Goal: Information Seeking & Learning: Learn about a topic

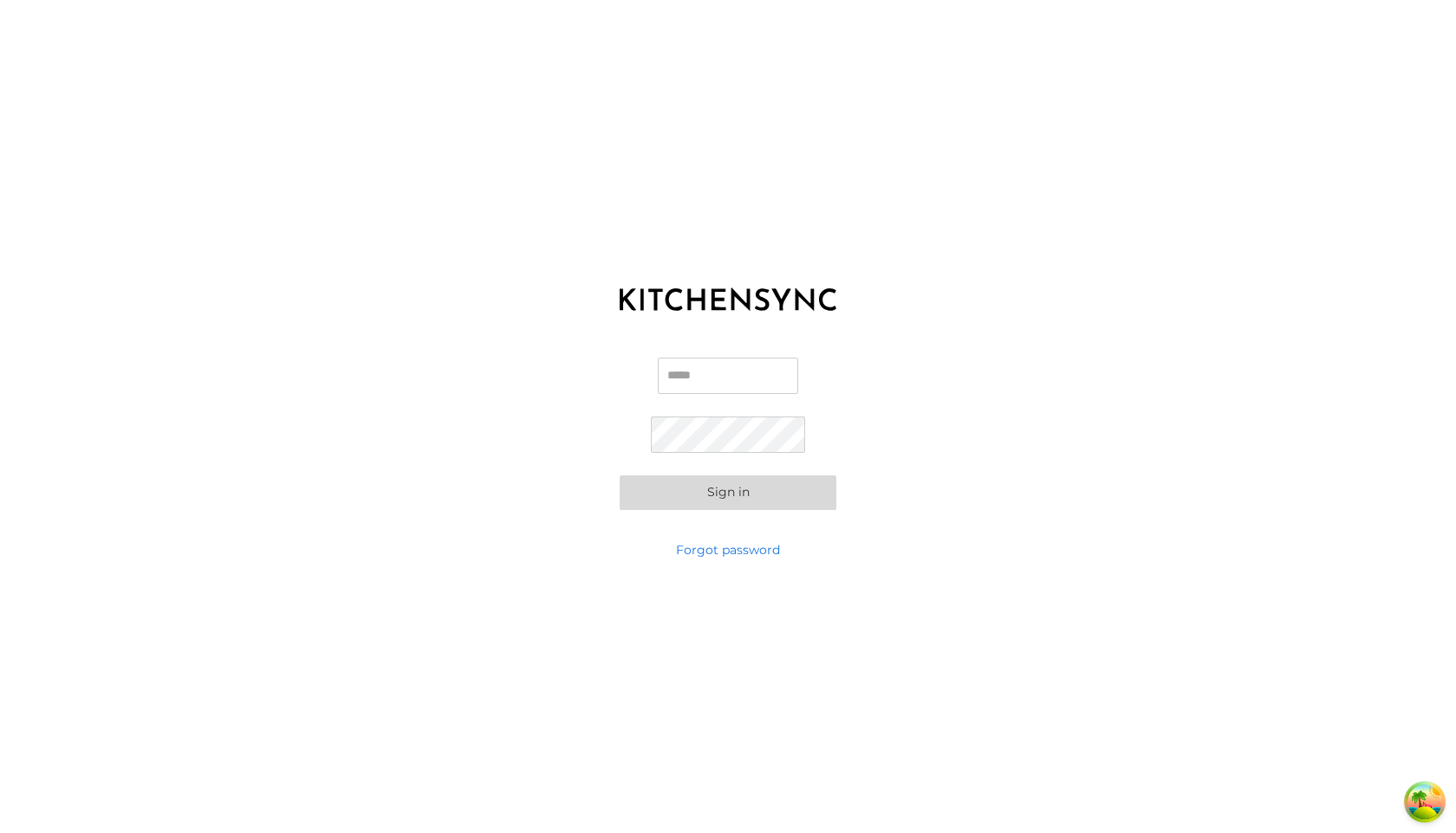
click at [676, 379] on input "Email" at bounding box center [727, 376] width 140 height 37
type input "**********"
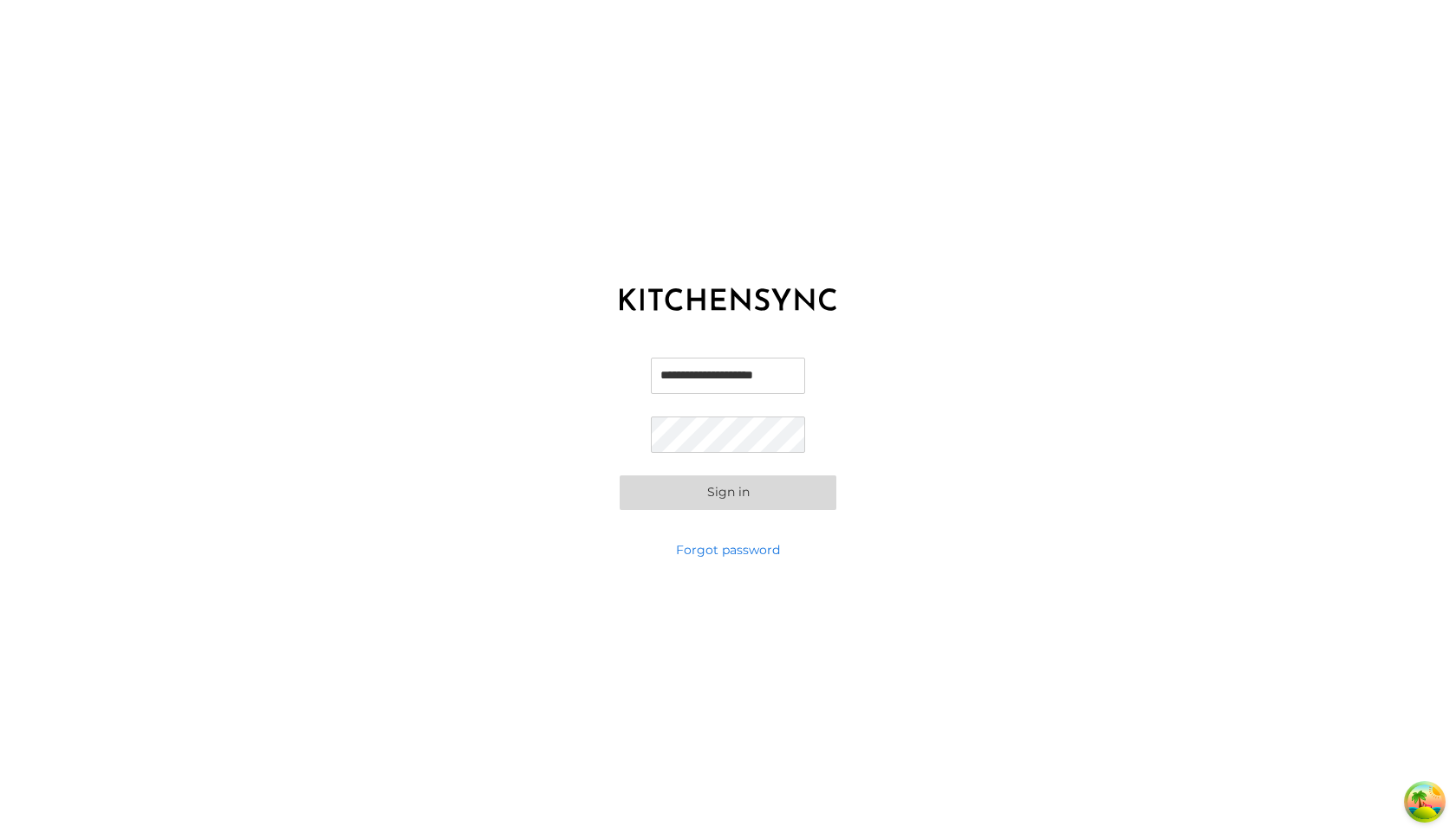
click at [620, 476] on button "Sign in" at bounding box center [728, 493] width 217 height 35
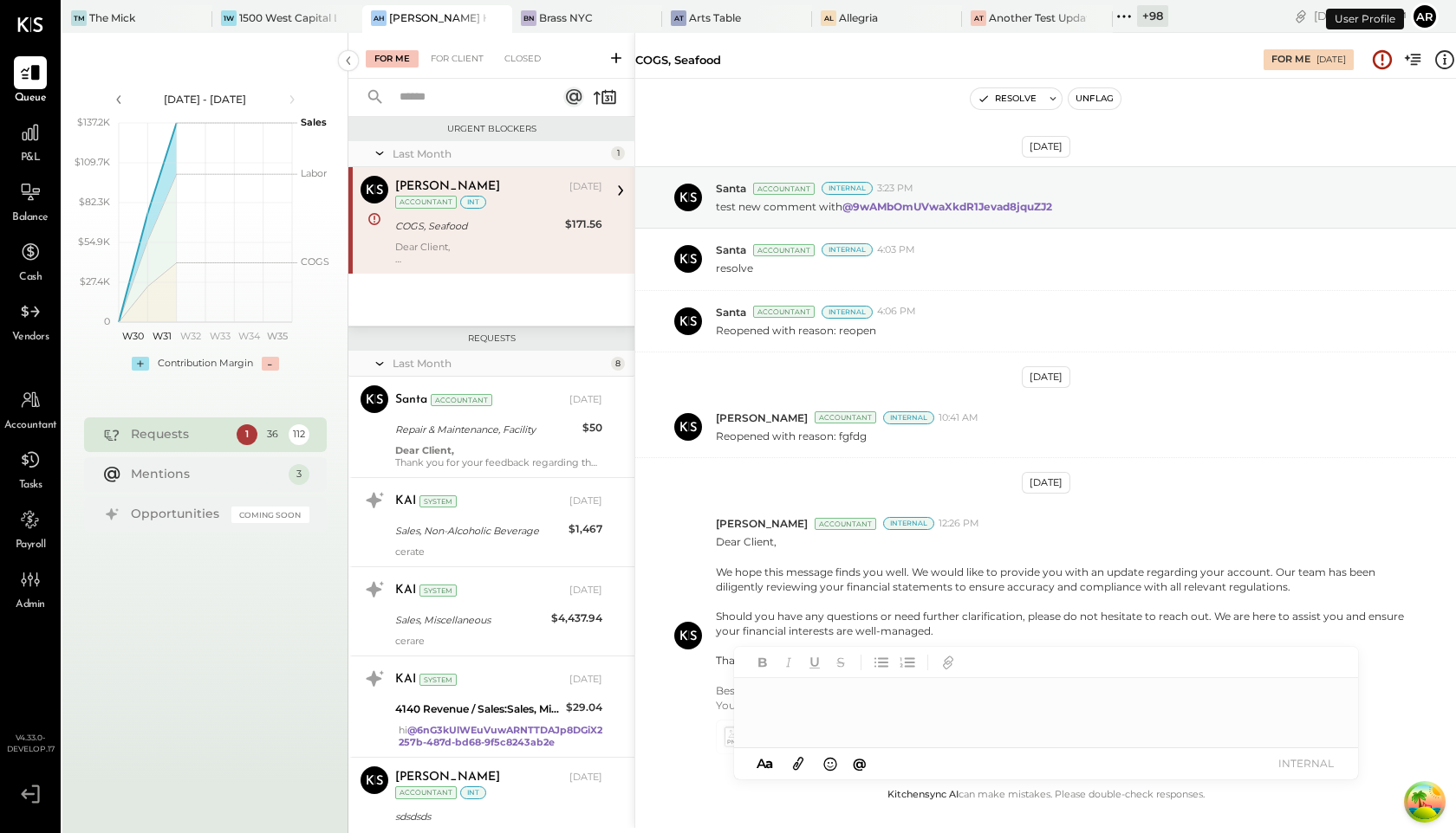
scroll to position [113, 0]
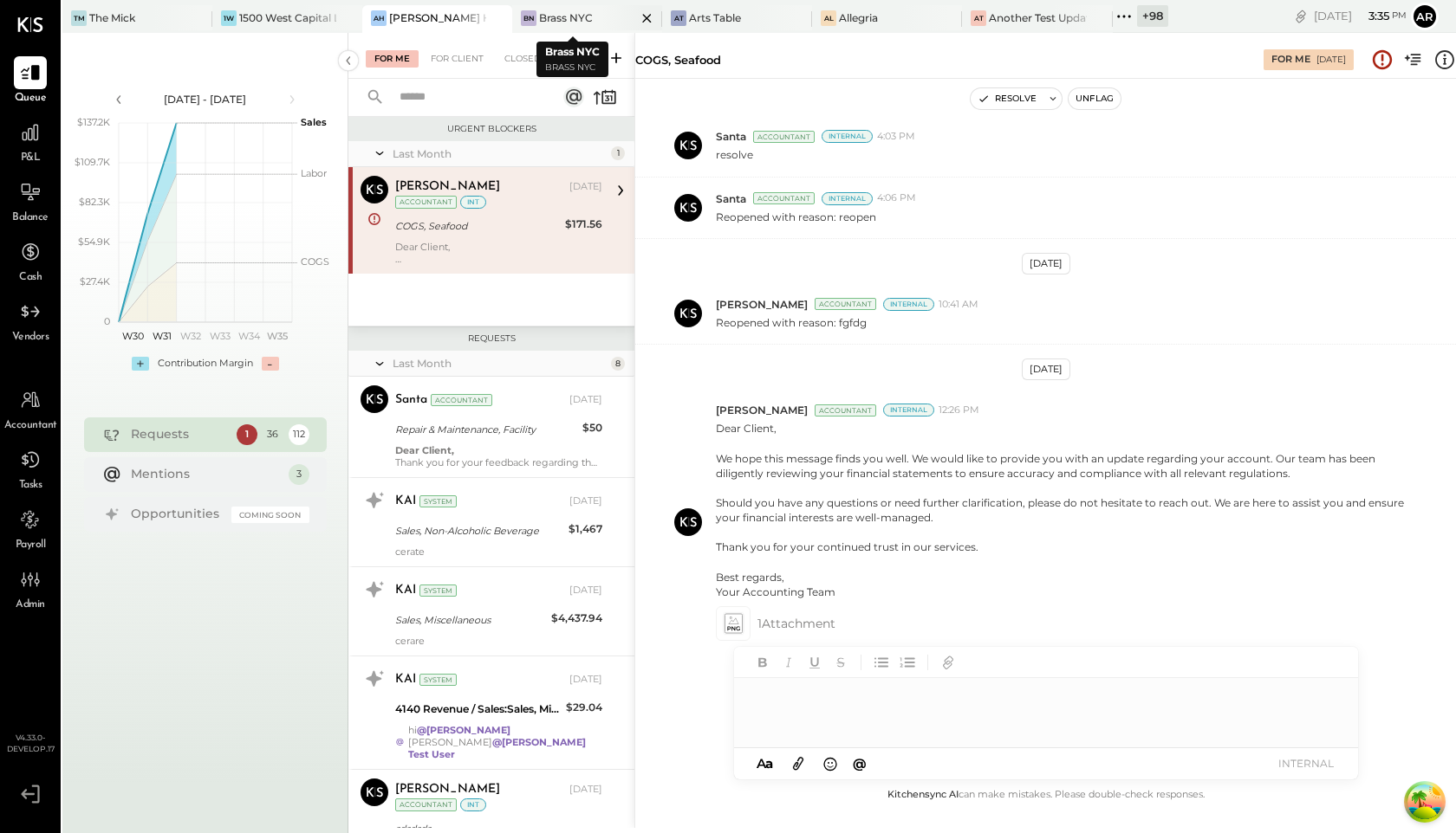
click at [643, 21] on icon at bounding box center [648, 19] width 9 height 9
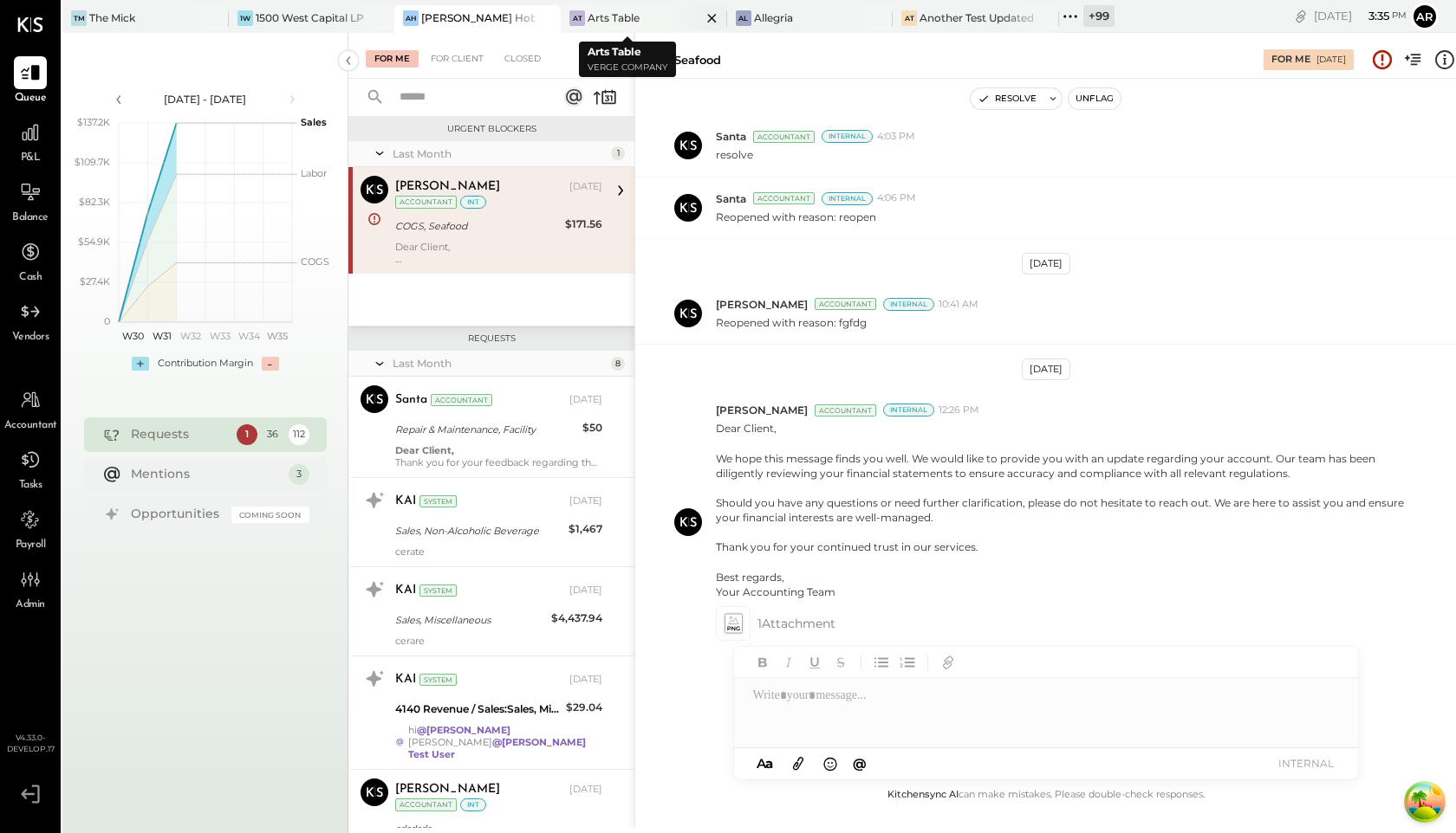
click at [701, 16] on icon at bounding box center [712, 18] width 21 height 21
click at [701, 12] on icon at bounding box center [712, 18] width 21 height 21
click at [701, 15] on icon at bounding box center [712, 18] width 21 height 21
click at [866, 19] on icon at bounding box center [877, 18] width 21 height 21
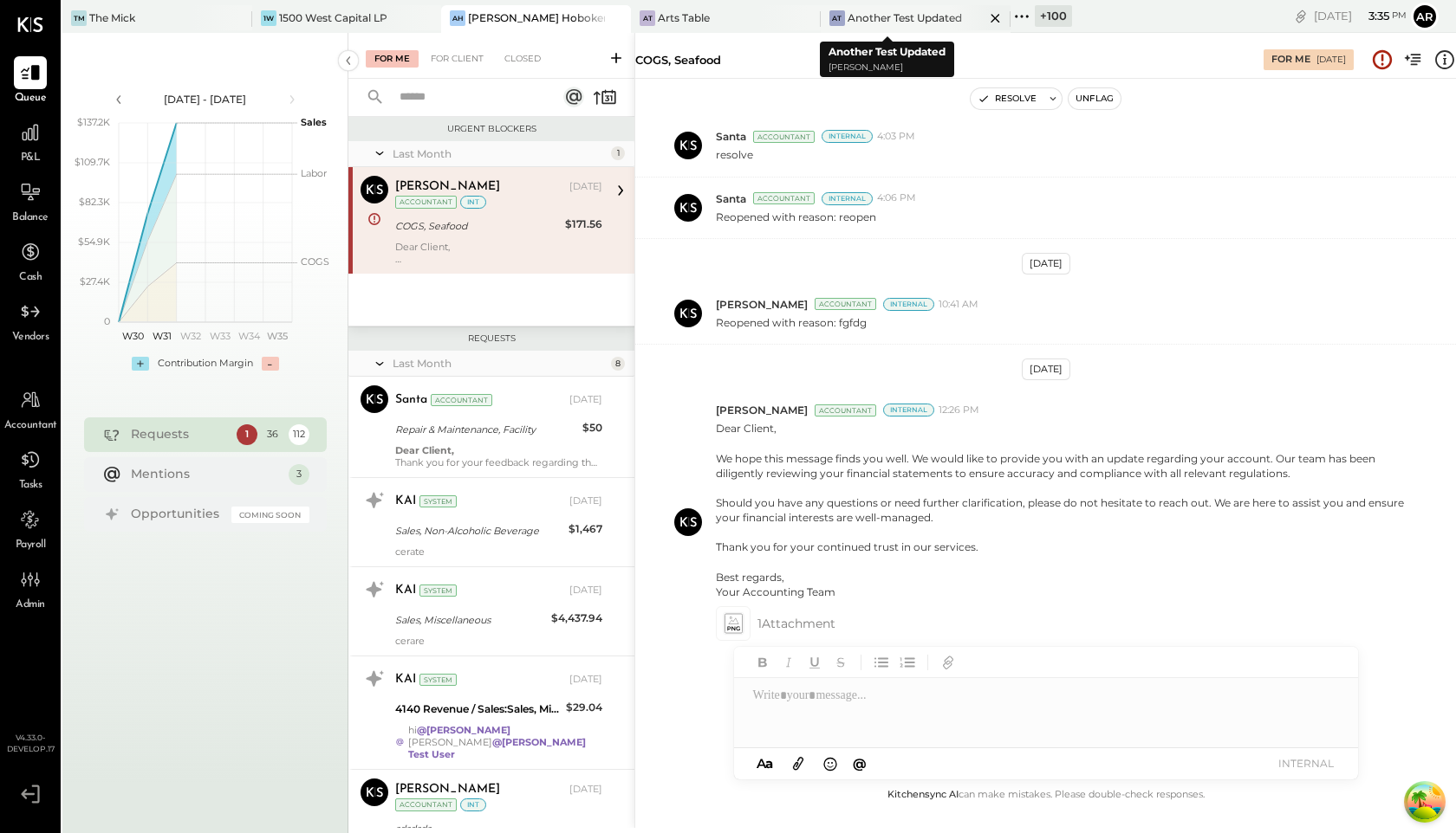
click at [984, 18] on icon at bounding box center [995, 18] width 21 height 21
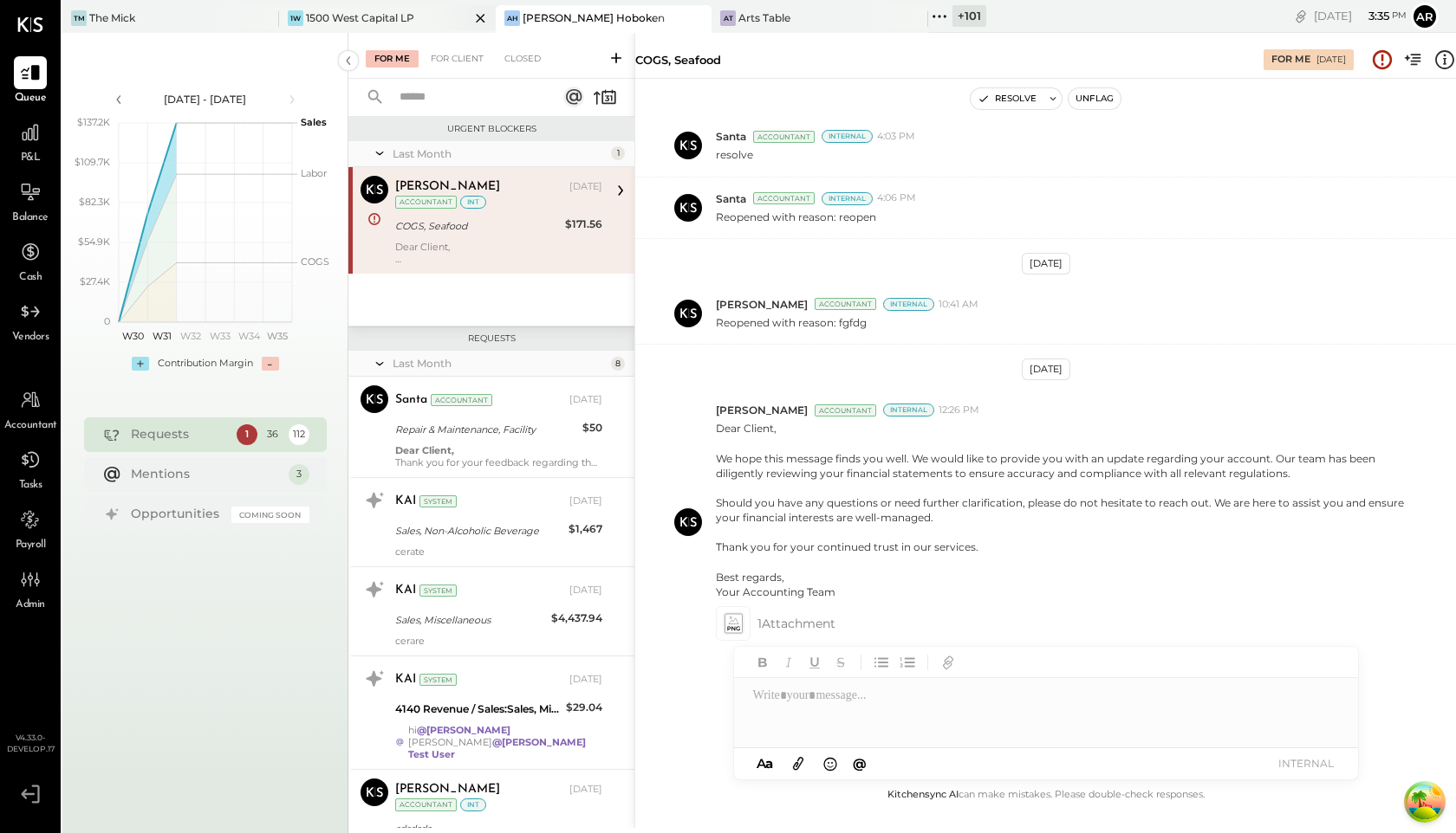
click at [476, 15] on icon at bounding box center [481, 19] width 9 height 9
click at [262, 16] on icon at bounding box center [264, 18] width 21 height 21
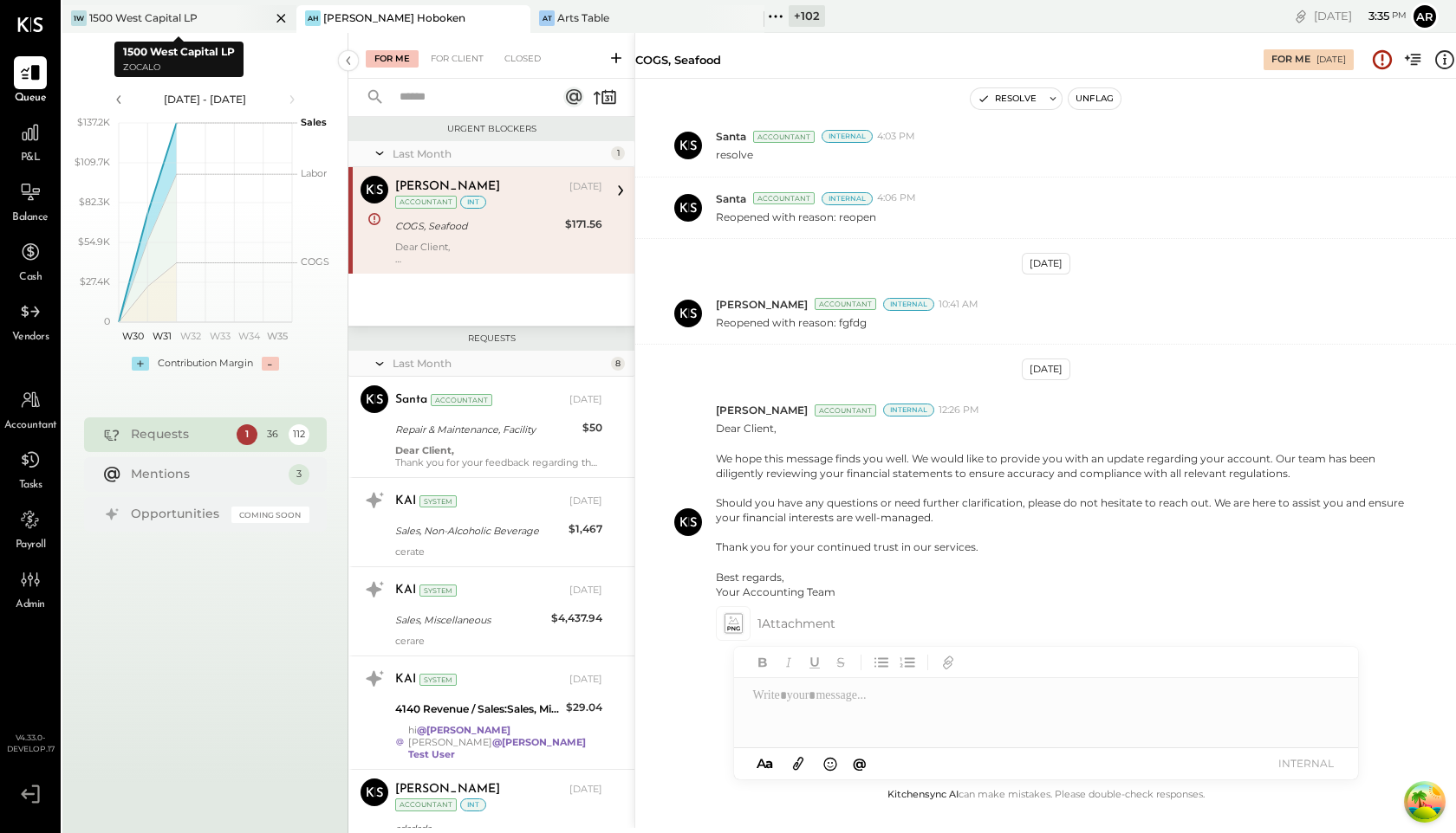
click at [280, 13] on icon at bounding box center [281, 18] width 21 height 21
click at [280, 21] on icon at bounding box center [281, 18] width 21 height 21
click at [181, 19] on div "1500 West Capital LP" at bounding box center [143, 18] width 108 height 14
click at [588, 16] on div "Arts Table" at bounding box center [583, 18] width 52 height 14
click at [178, 19] on div "1500 West Capital LP" at bounding box center [143, 18] width 108 height 14
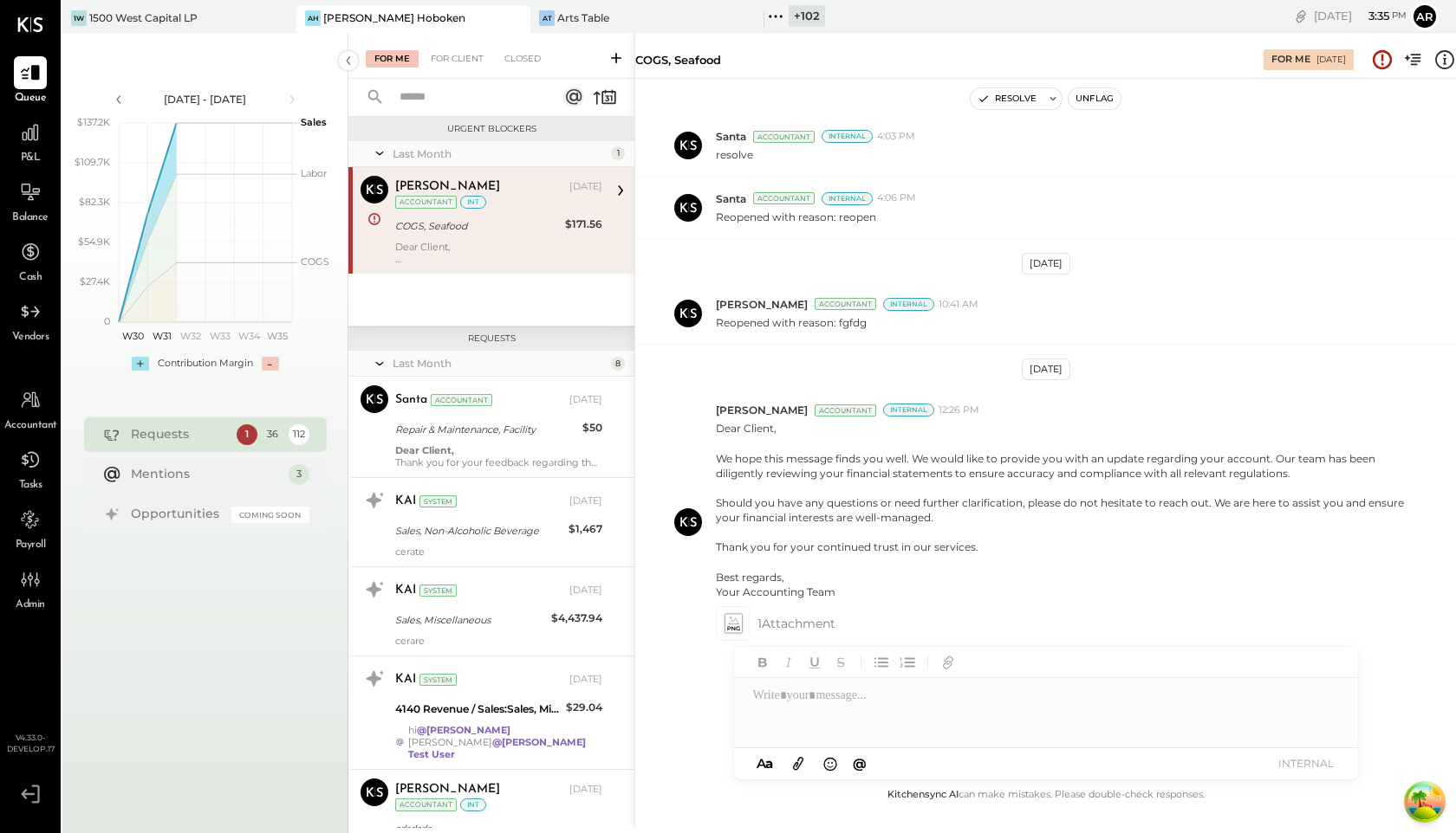
click at [777, 12] on icon at bounding box center [775, 16] width 22 height 22
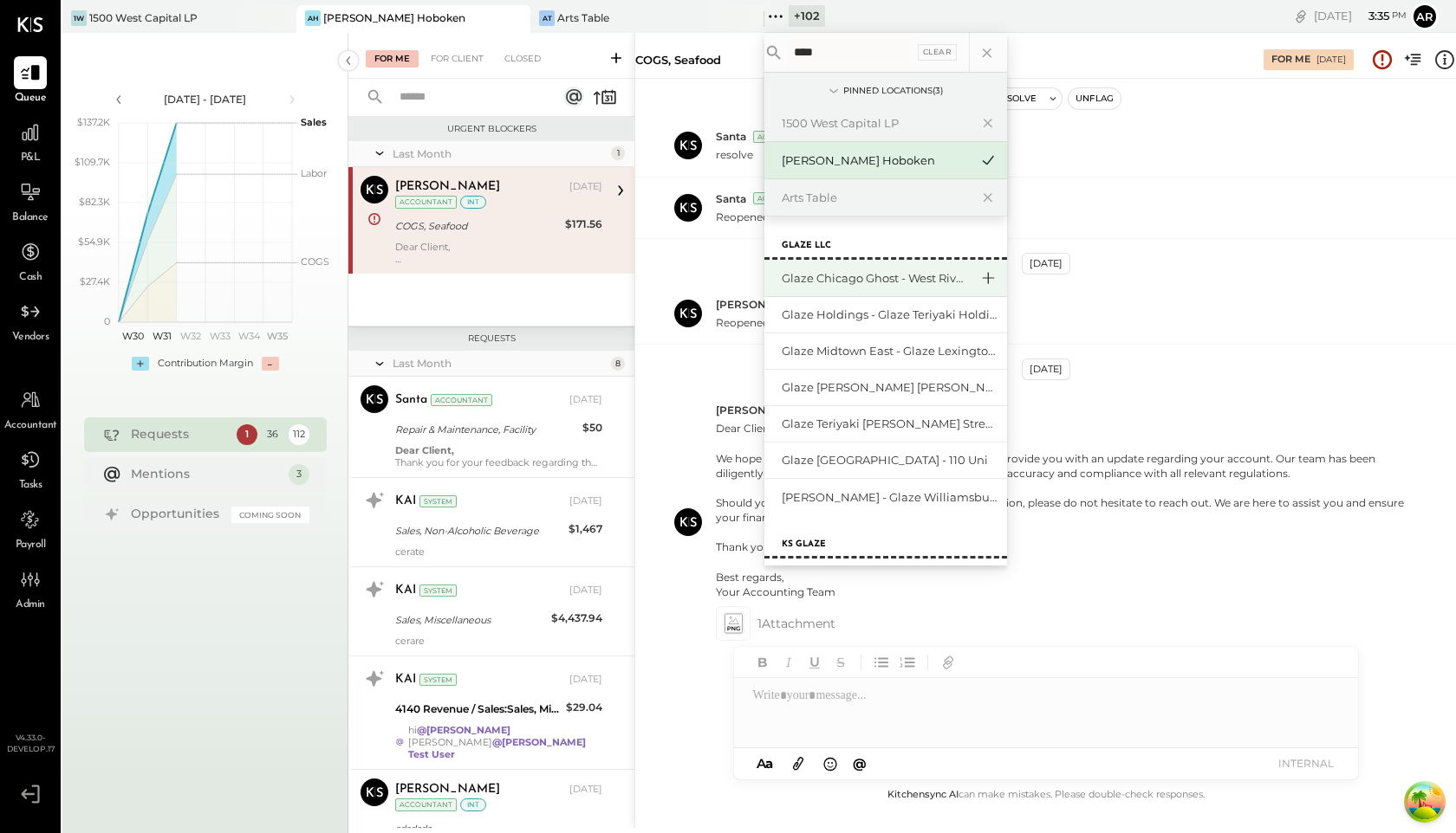
click at [989, 276] on icon at bounding box center [988, 278] width 21 height 22
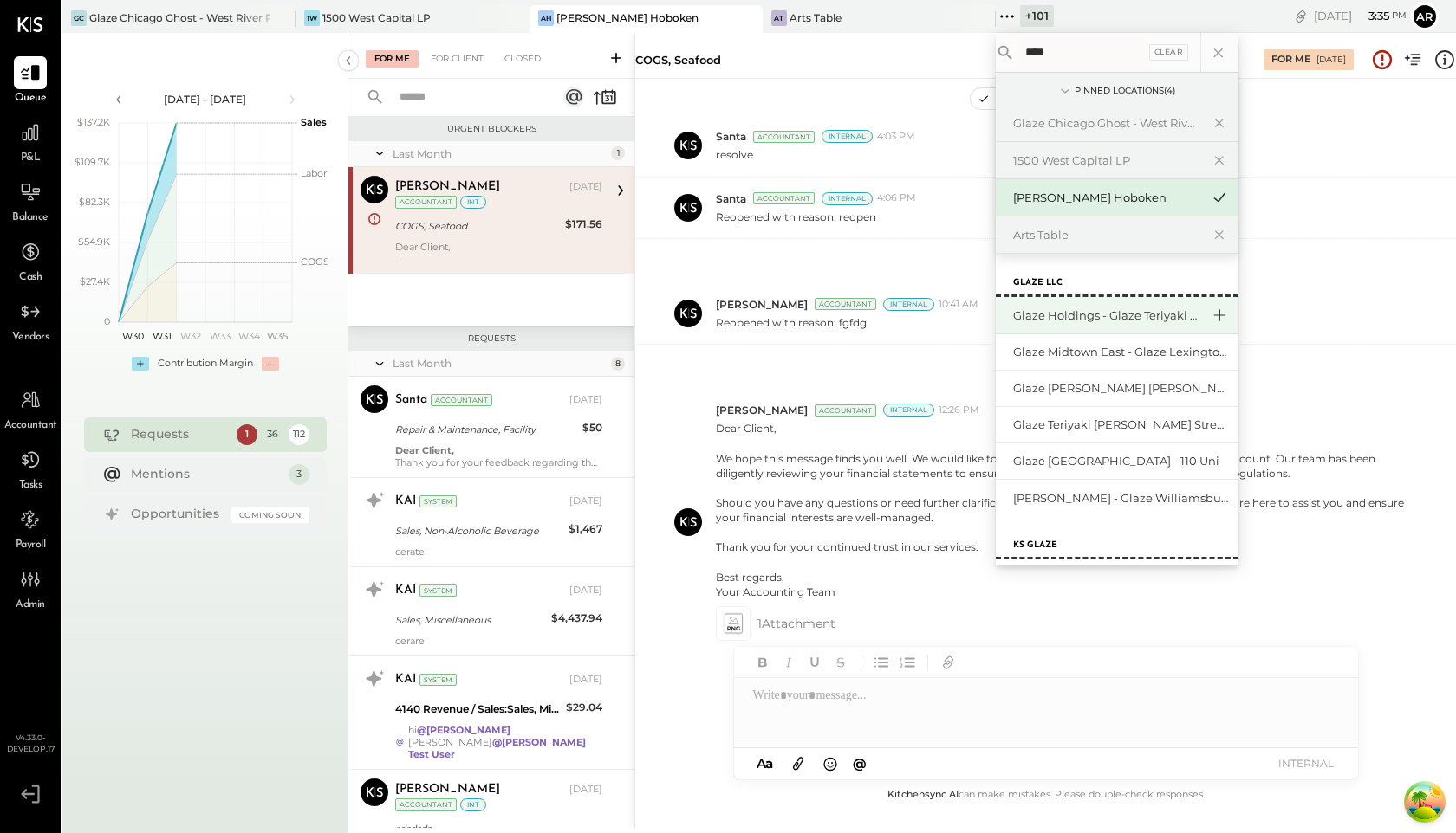
click at [1209, 311] on icon at bounding box center [1219, 315] width 21 height 22
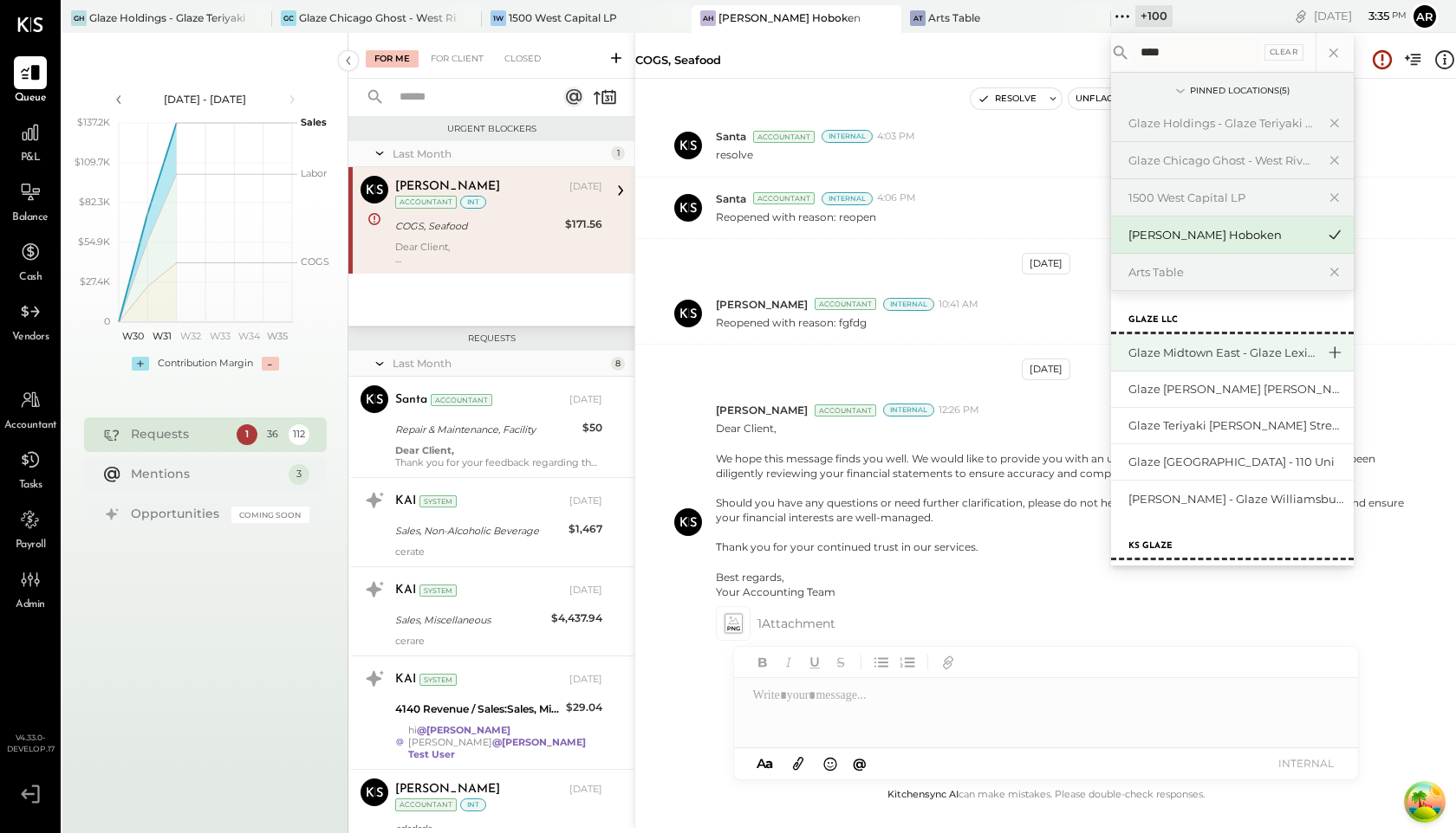
click at [1330, 350] on icon at bounding box center [1336, 353] width 13 height 12
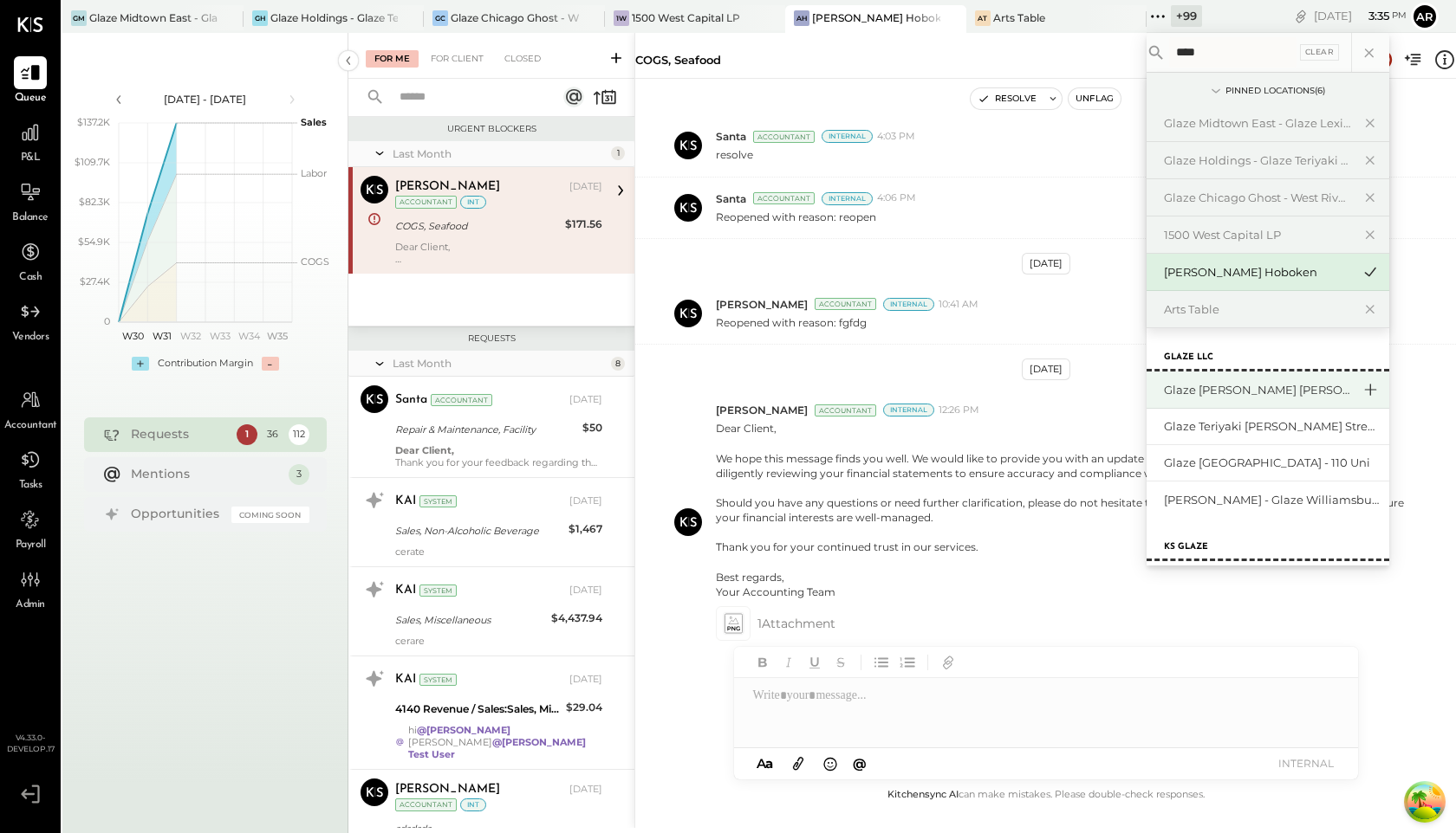
click at [1365, 393] on icon at bounding box center [1369, 389] width 21 height 22
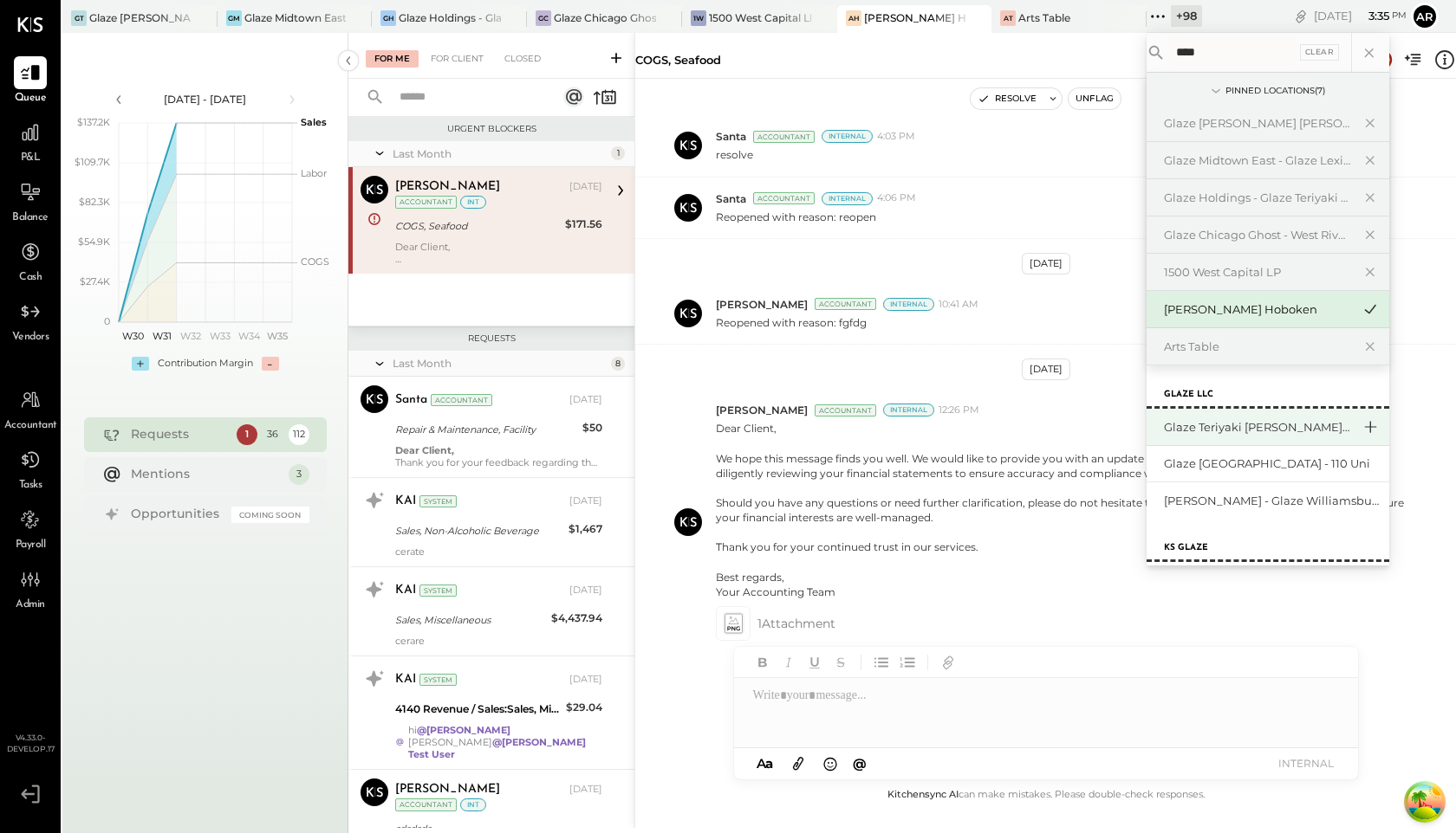
click at [1375, 427] on icon at bounding box center [1369, 427] width 21 height 22
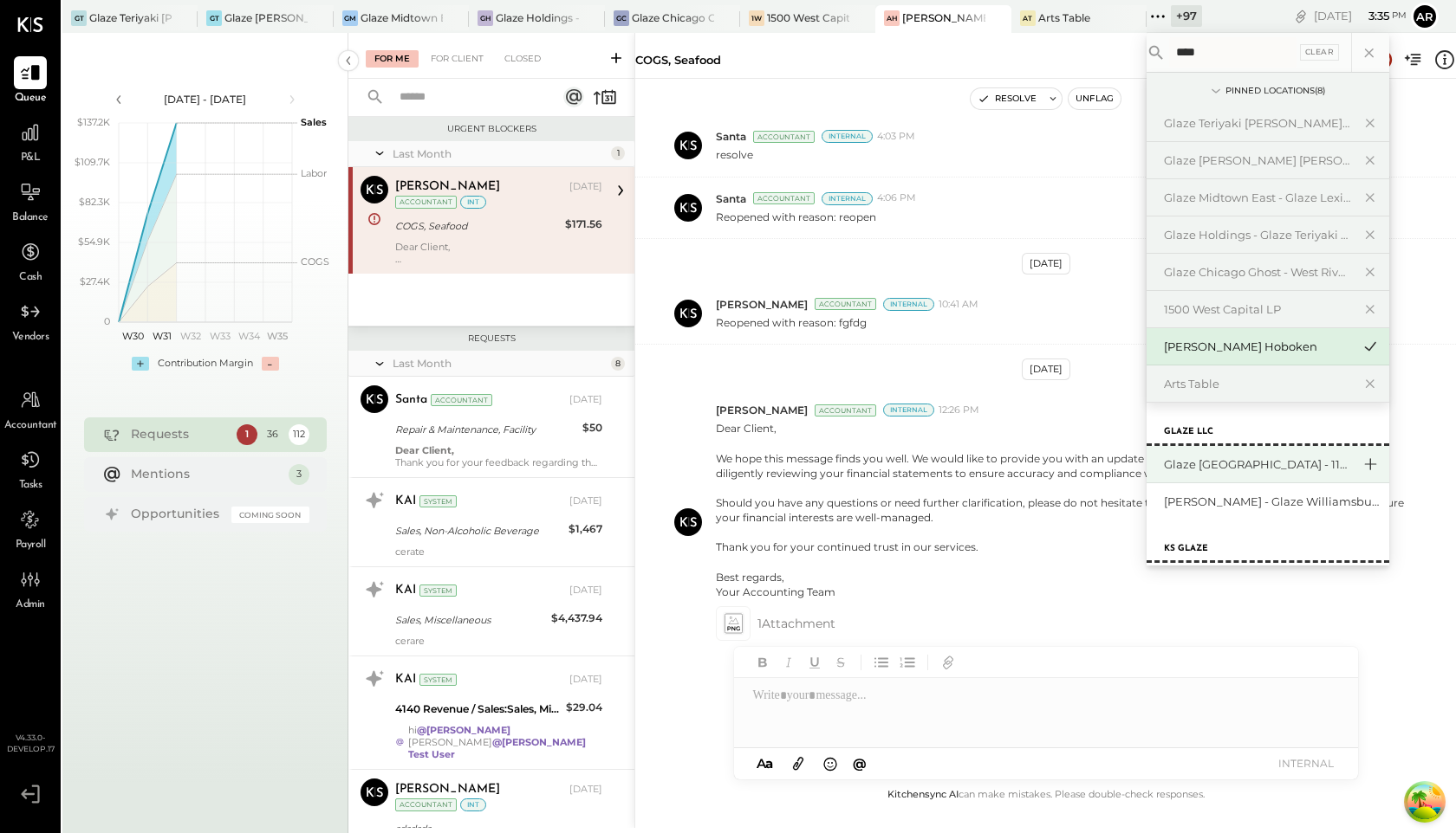
click at [1373, 459] on icon at bounding box center [1369, 463] width 21 height 22
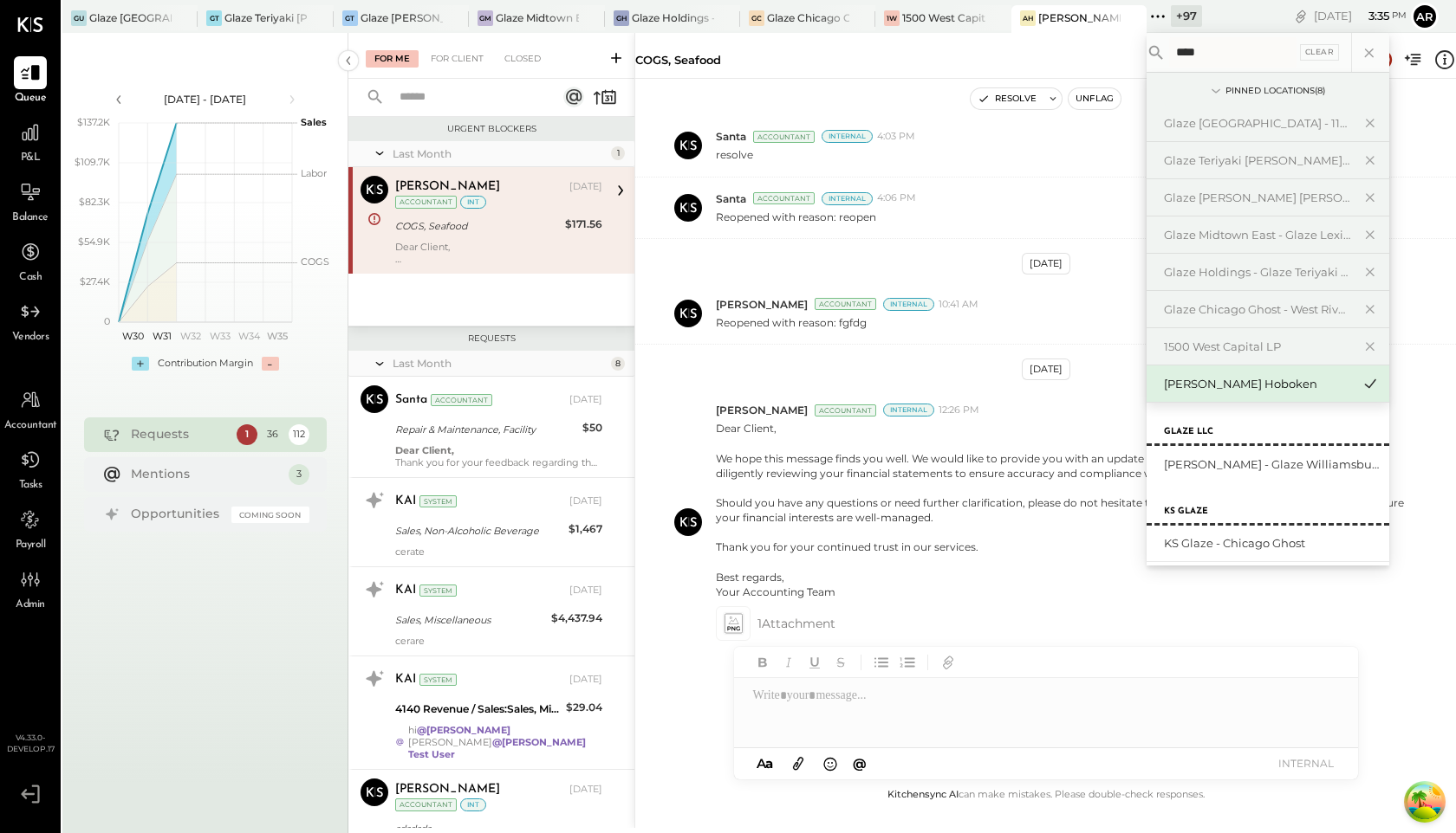
click at [0, 0] on icon at bounding box center [0, 0] width 0 height 0
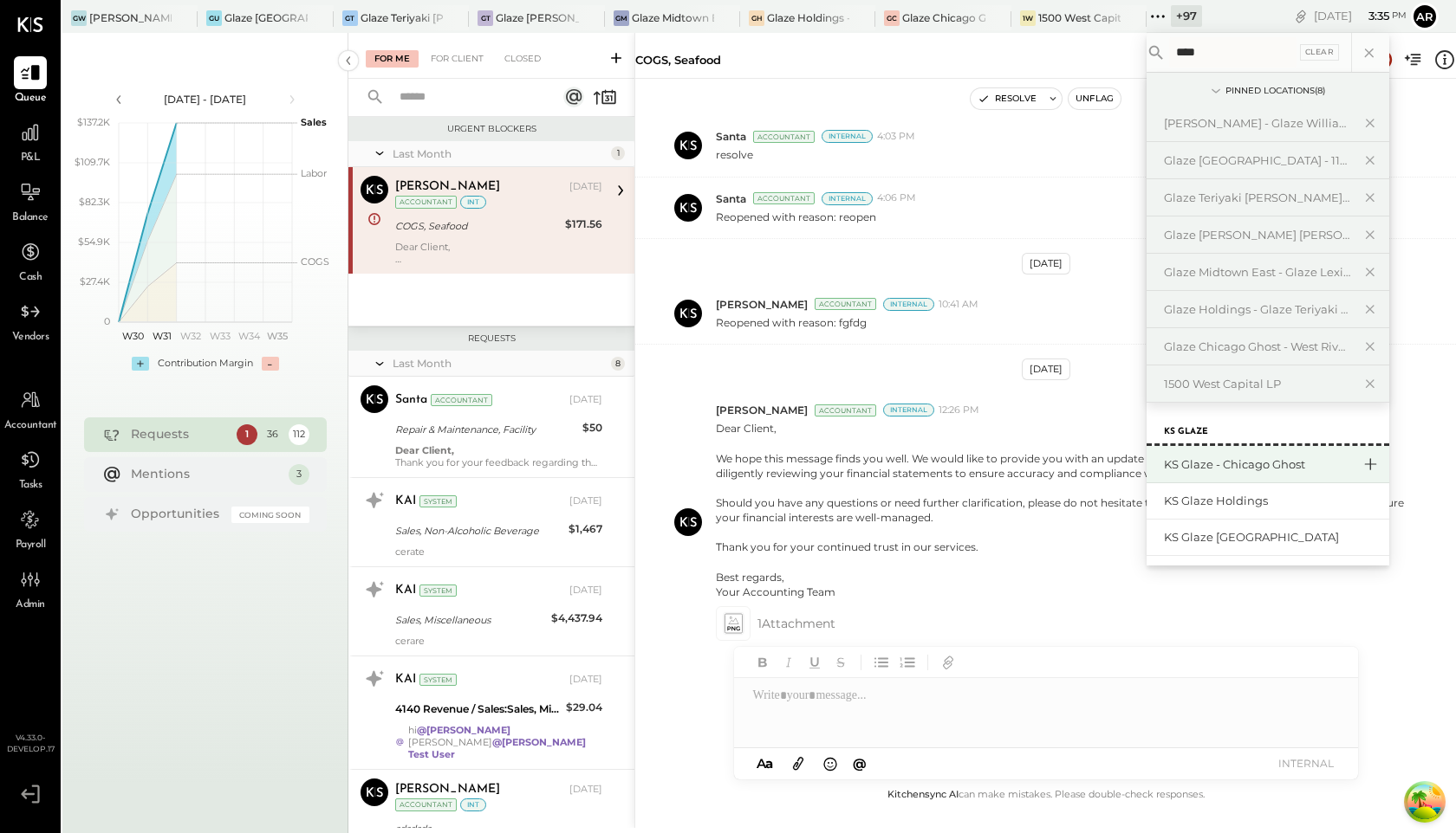
click at [1368, 462] on icon at bounding box center [1369, 463] width 21 height 22
click at [1370, 466] on icon at bounding box center [1369, 463] width 21 height 22
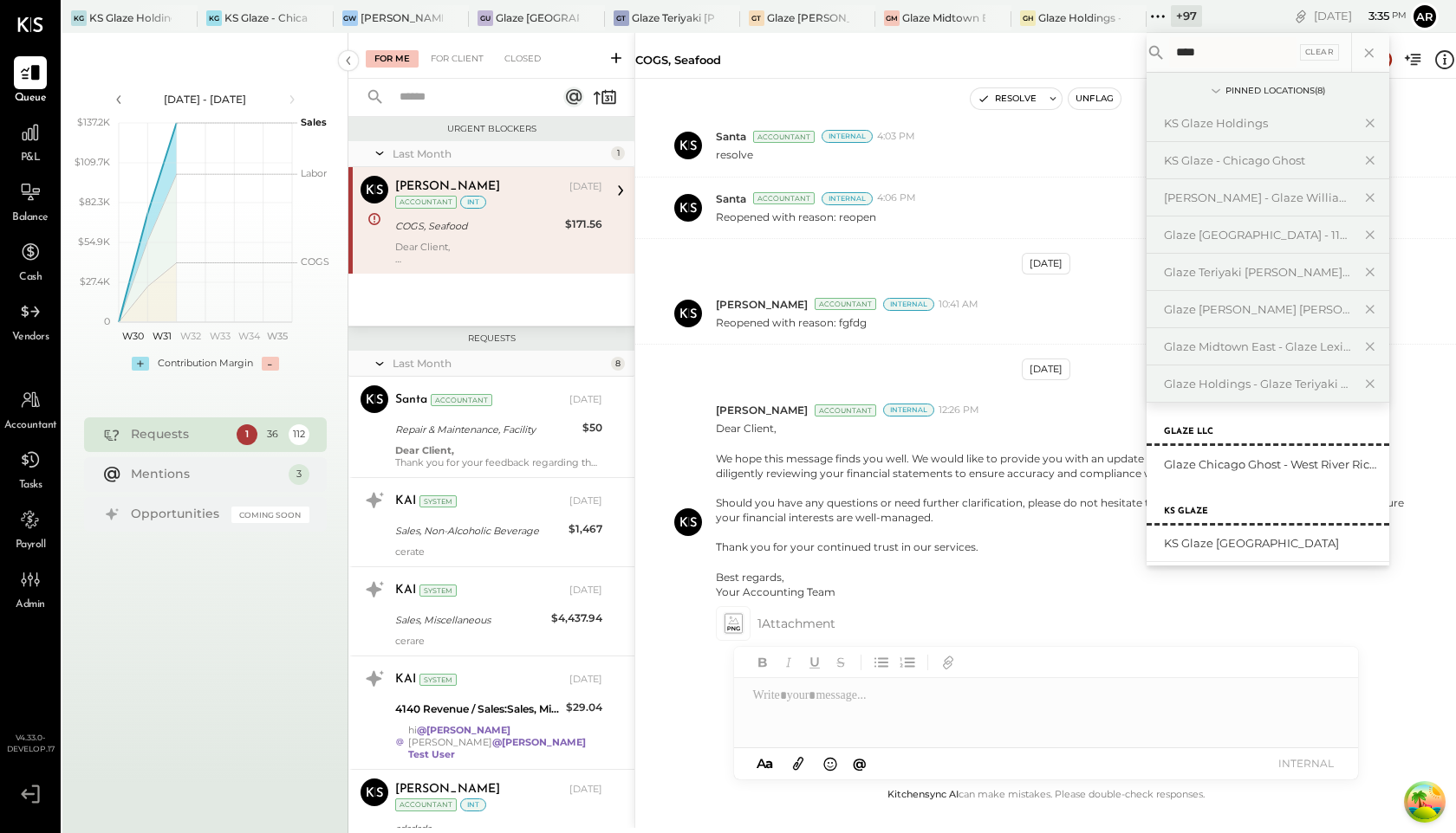
click at [0, 0] on icon at bounding box center [0, 0] width 0 height 0
click at [1370, 466] on icon at bounding box center [1369, 463] width 21 height 22
click at [0, 0] on icon at bounding box center [0, 0] width 0 height 0
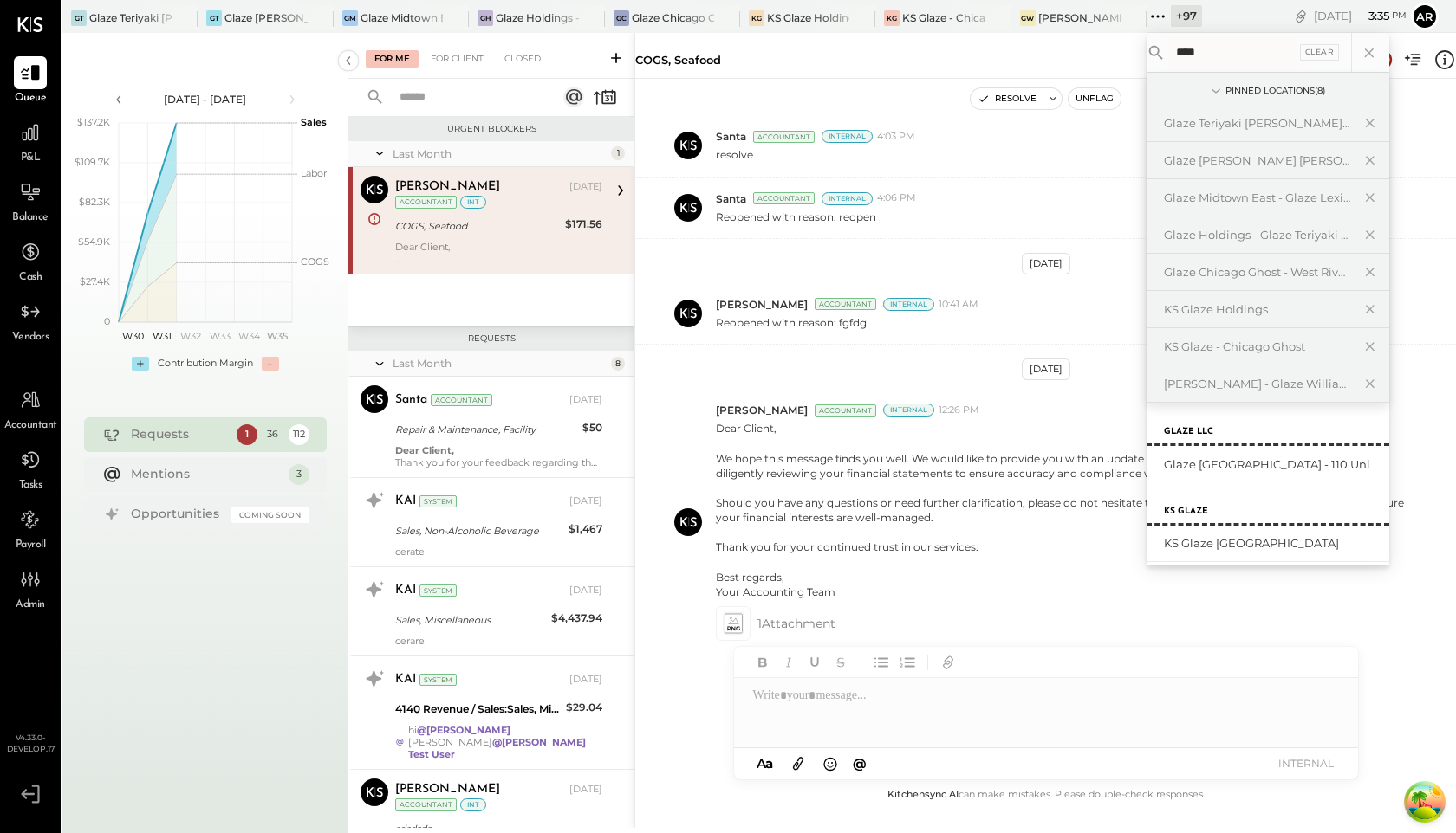
drag, startPoint x: 1243, startPoint y: 51, endPoint x: 1146, endPoint y: 50, distance: 97.0
click at [1146, 50] on div "GT Glaze Teriyaki Hudson Street - Hudson River Rice LLC GT Glaze Teriyaki Bryan…" at bounding box center [759, 416] width 1393 height 833
type input "*"
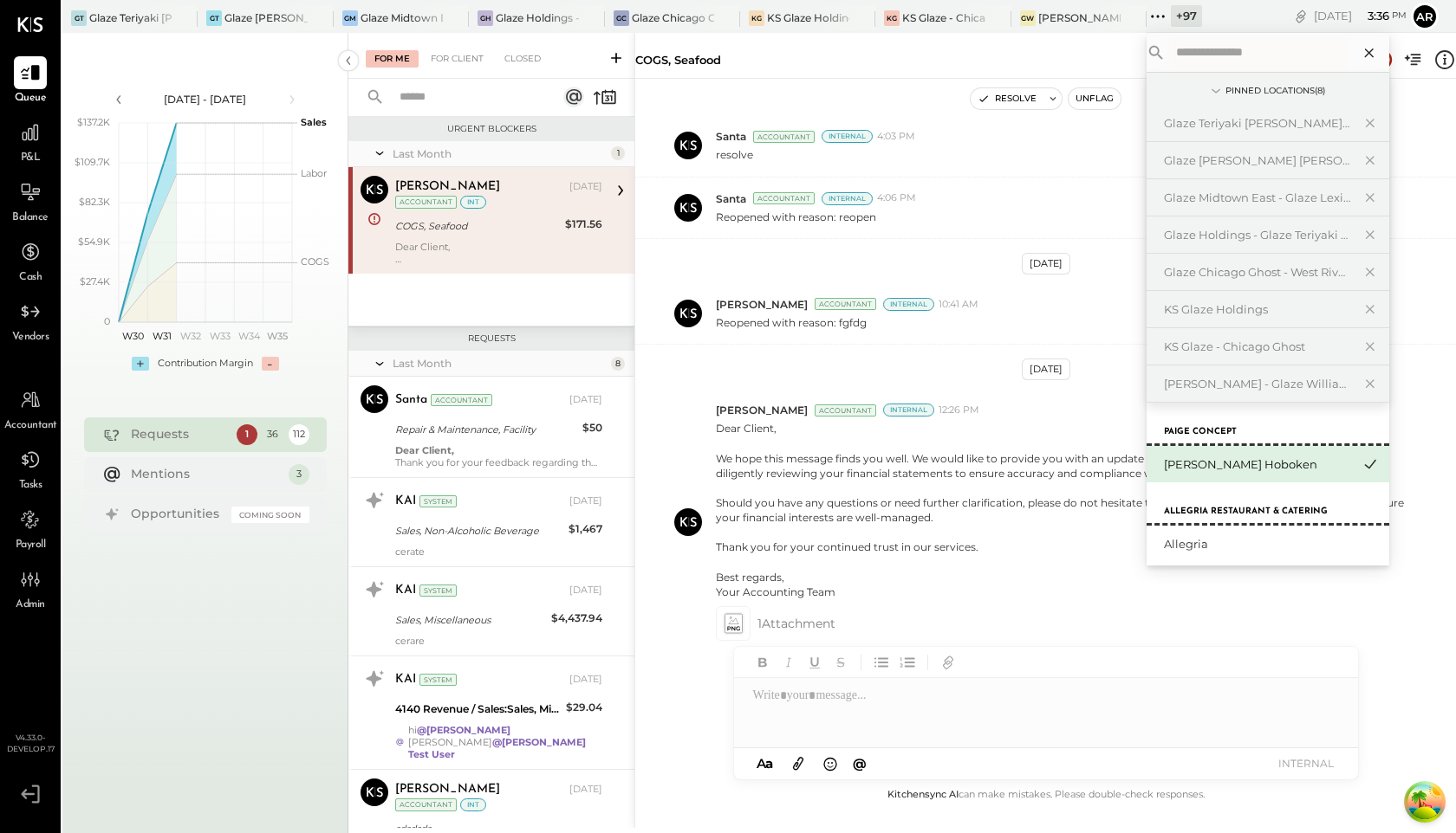
click at [1371, 55] on icon at bounding box center [1369, 53] width 22 height 22
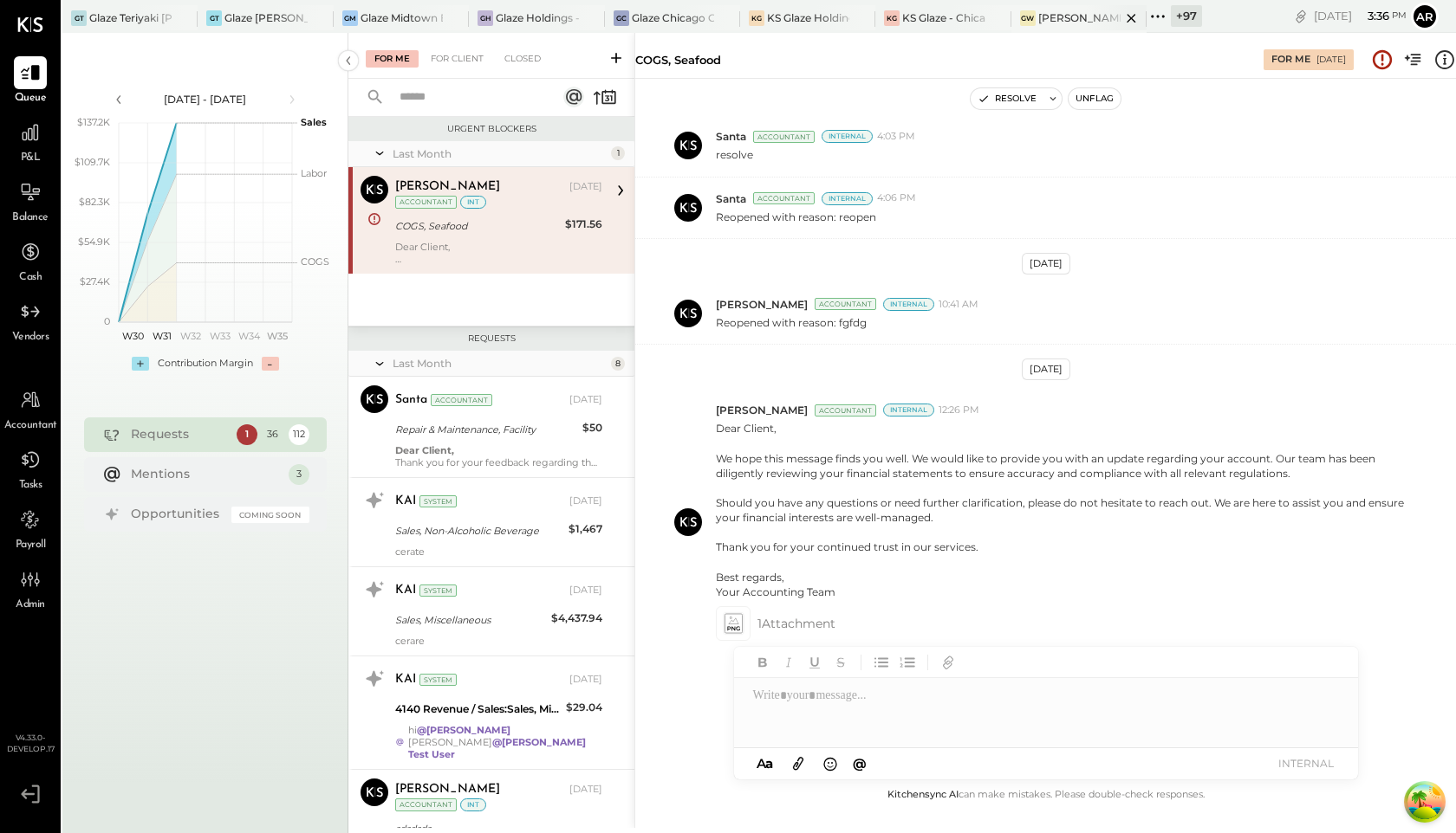
click at [1134, 16] on icon at bounding box center [1132, 18] width 21 height 21
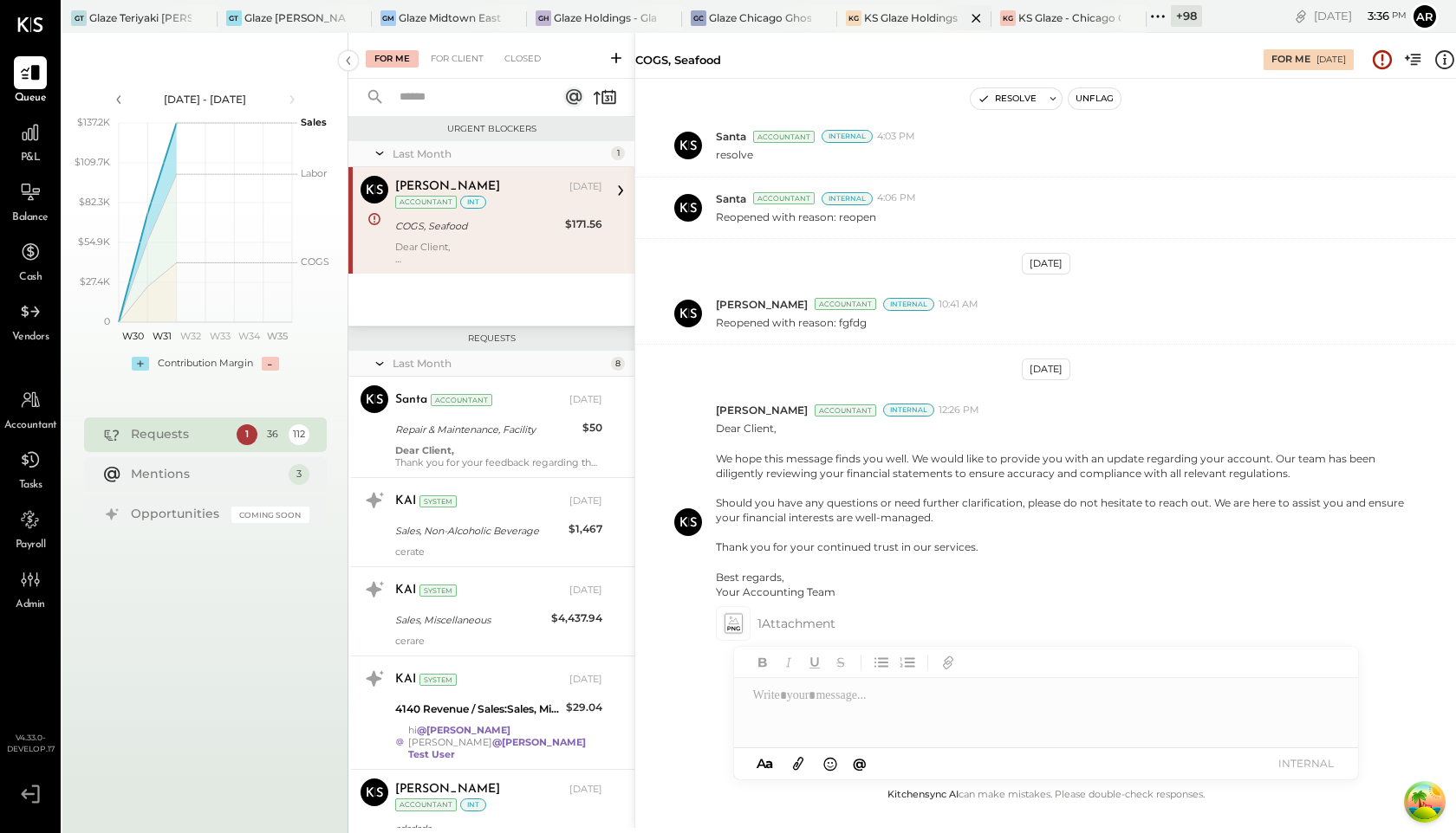
click at [973, 18] on icon at bounding box center [976, 18] width 21 height 21
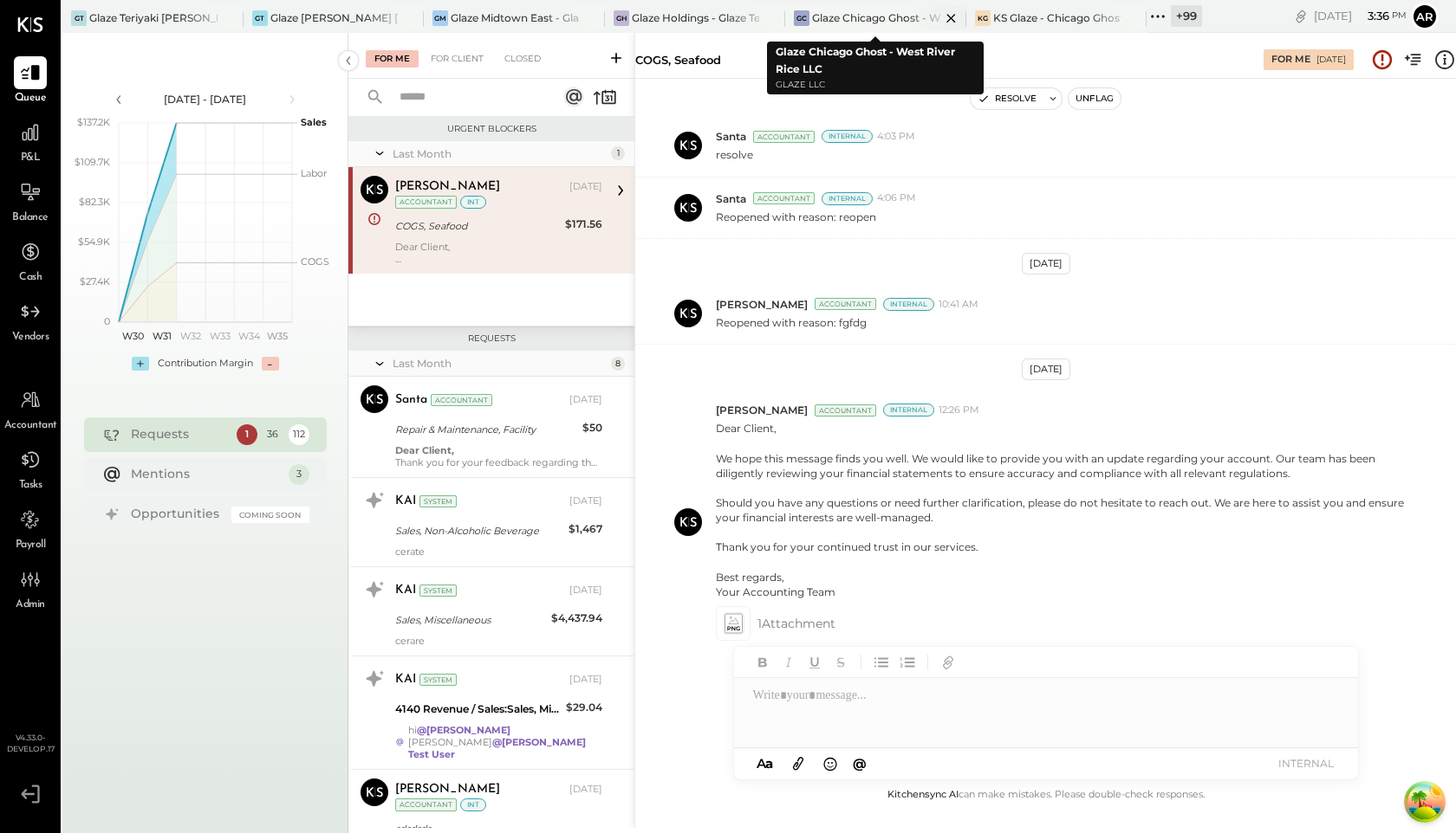
click at [950, 15] on icon at bounding box center [951, 19] width 9 height 9
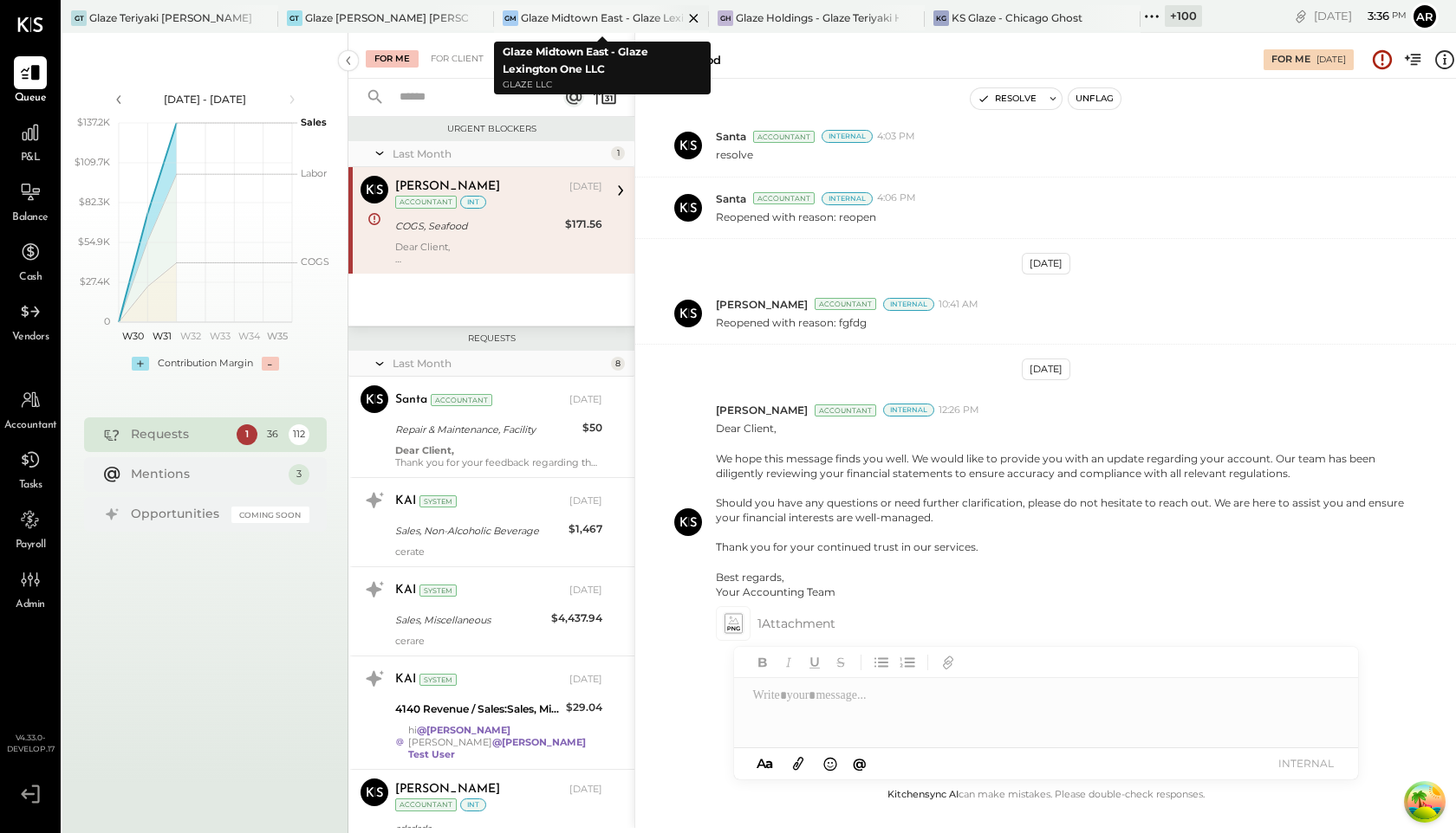
click at [693, 12] on icon at bounding box center [694, 18] width 21 height 21
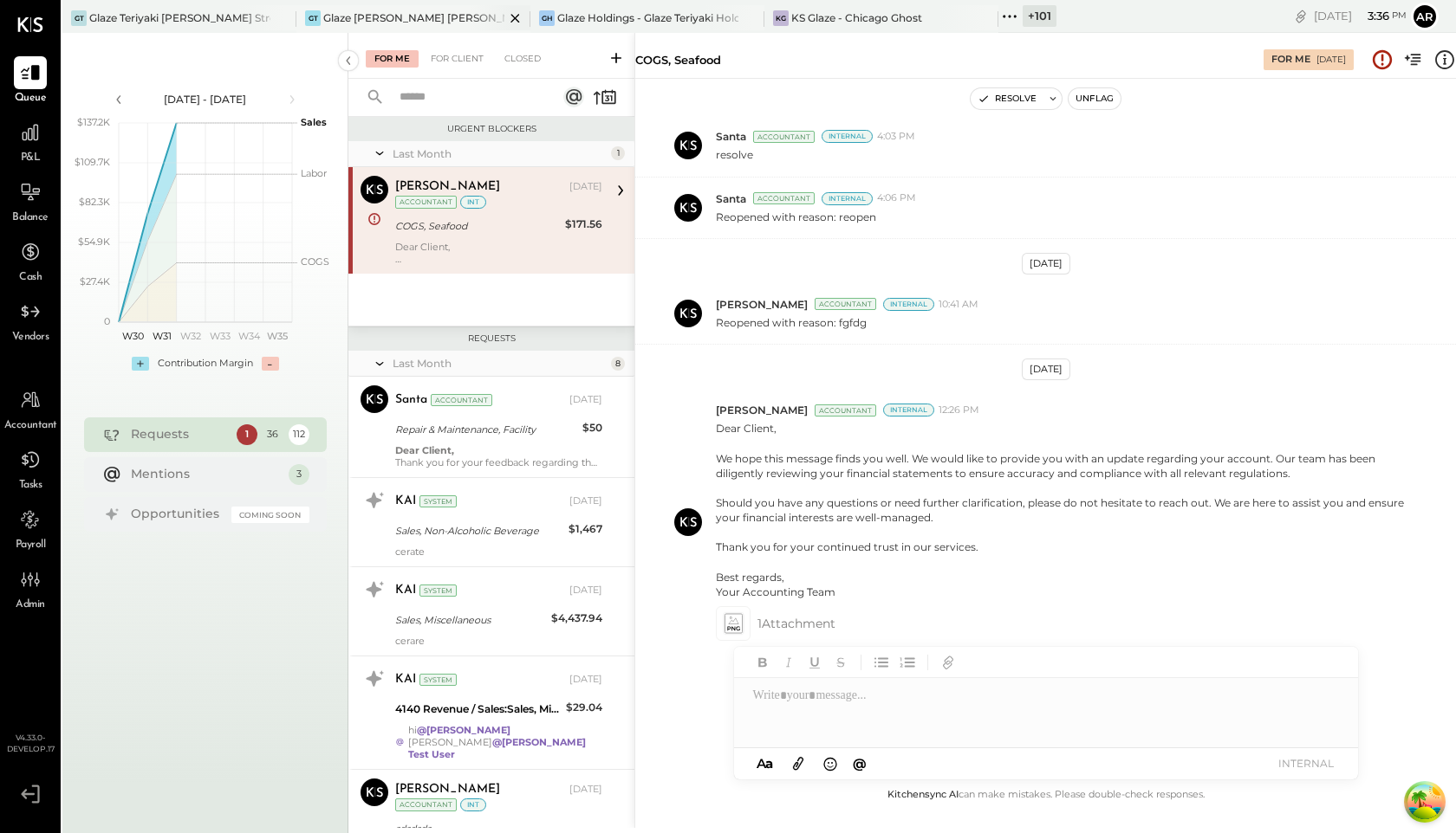
click at [513, 20] on icon at bounding box center [515, 18] width 21 height 21
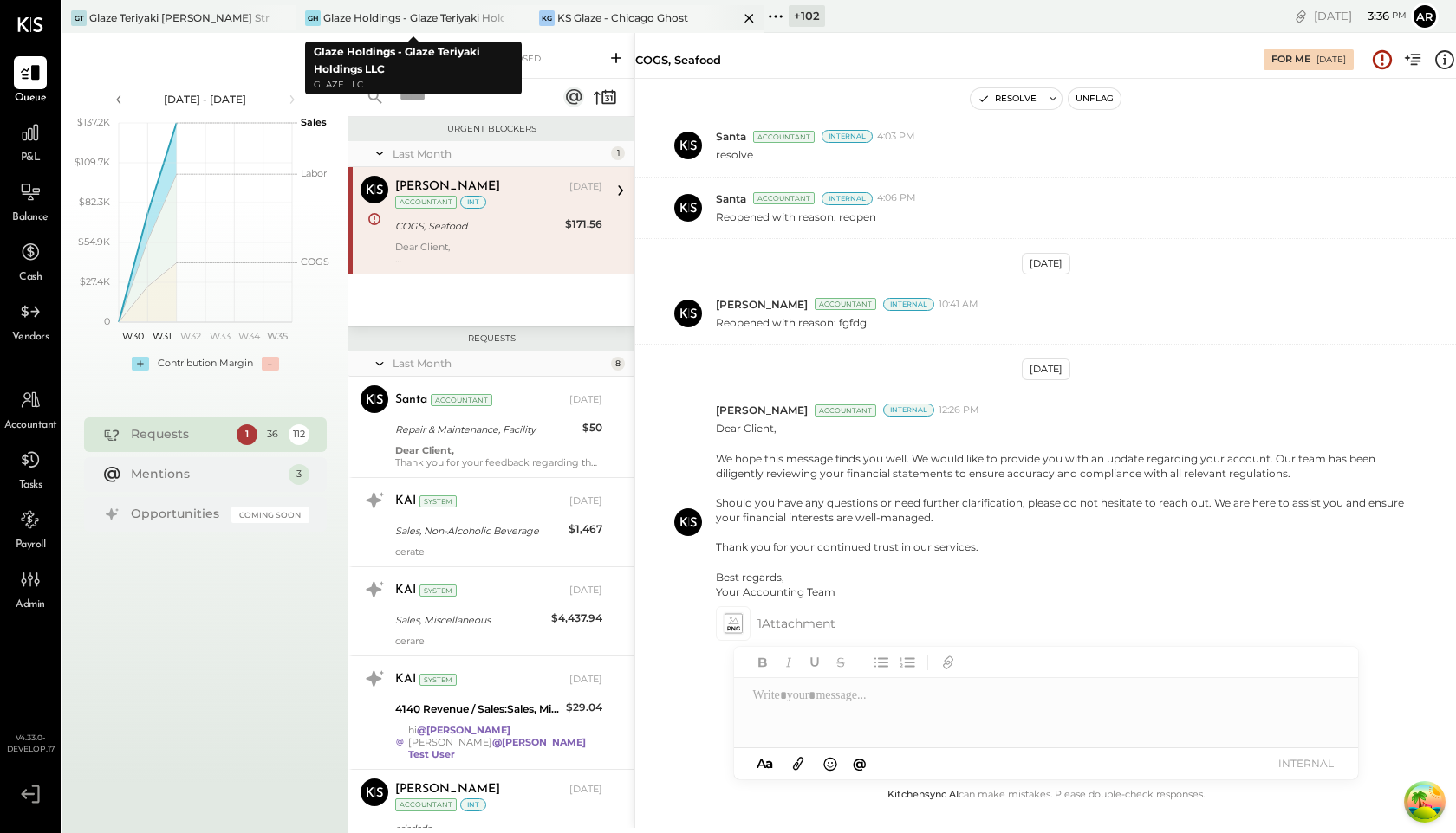
click at [598, 18] on div "KS Glaze - Chicago Ghost" at bounding box center [623, 18] width 131 height 14
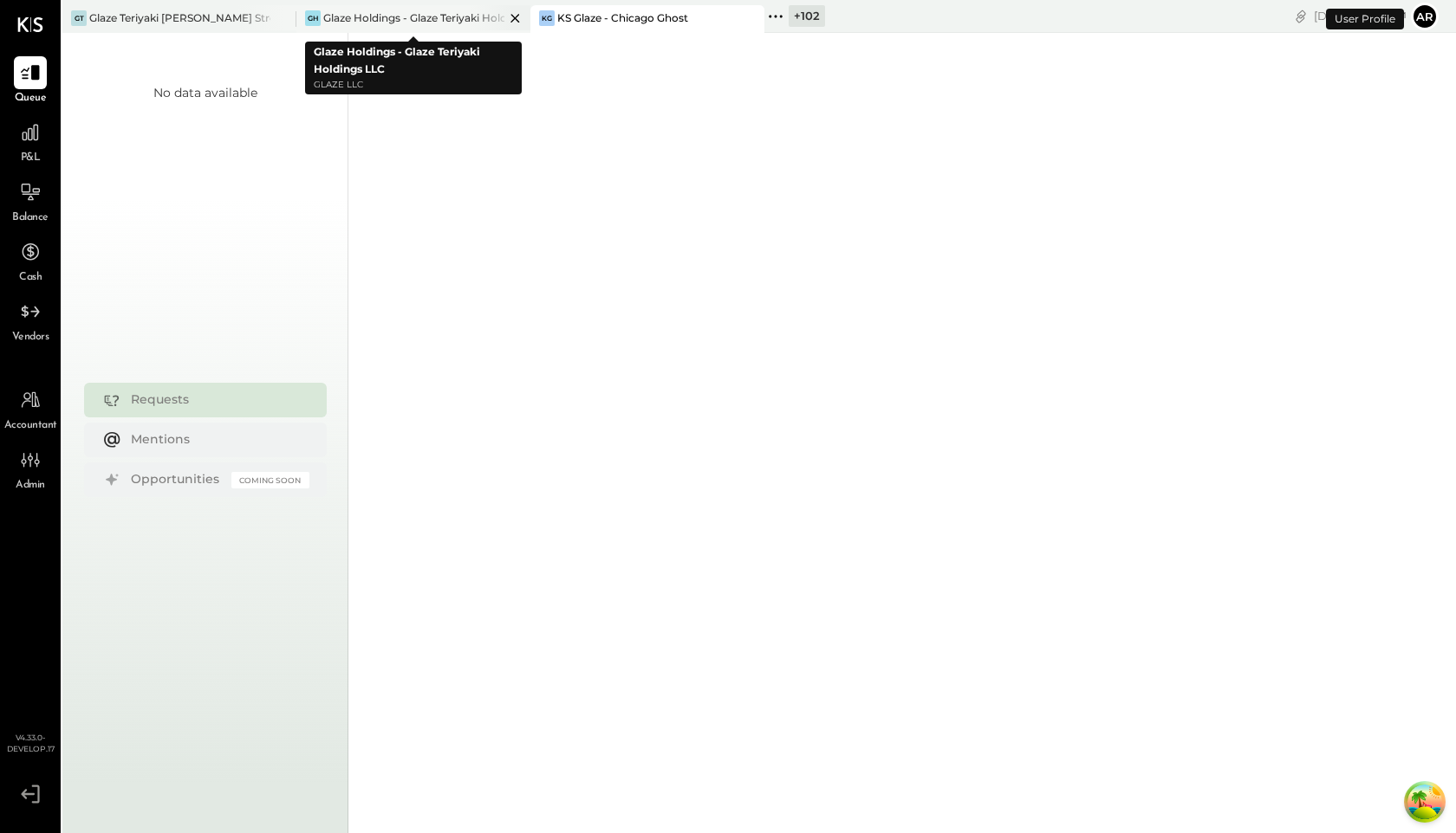
click at [516, 19] on icon at bounding box center [515, 19] width 9 height 9
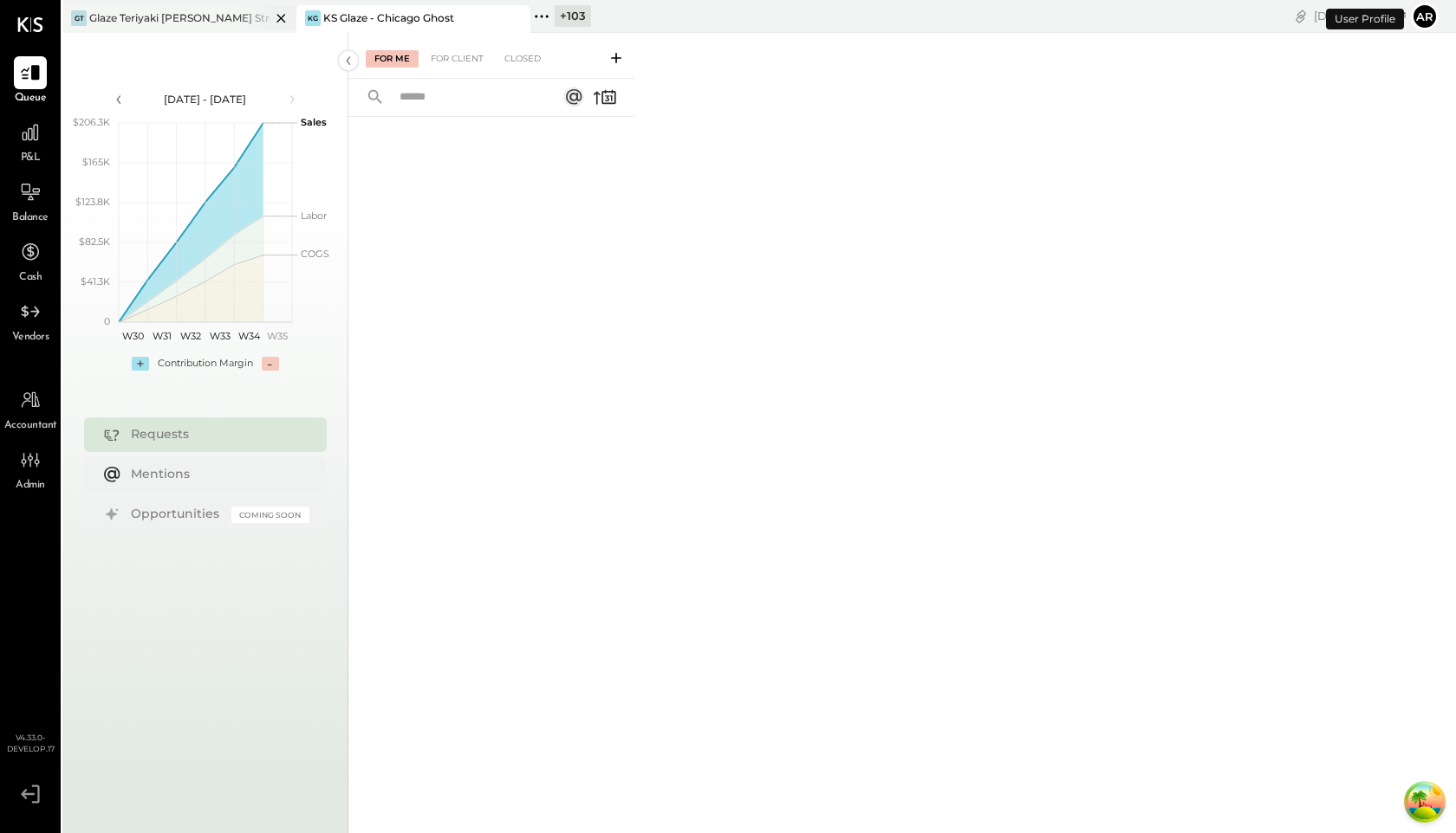
click at [280, 14] on icon at bounding box center [281, 18] width 21 height 21
click at [312, 13] on icon at bounding box center [307, 16] width 22 height 22
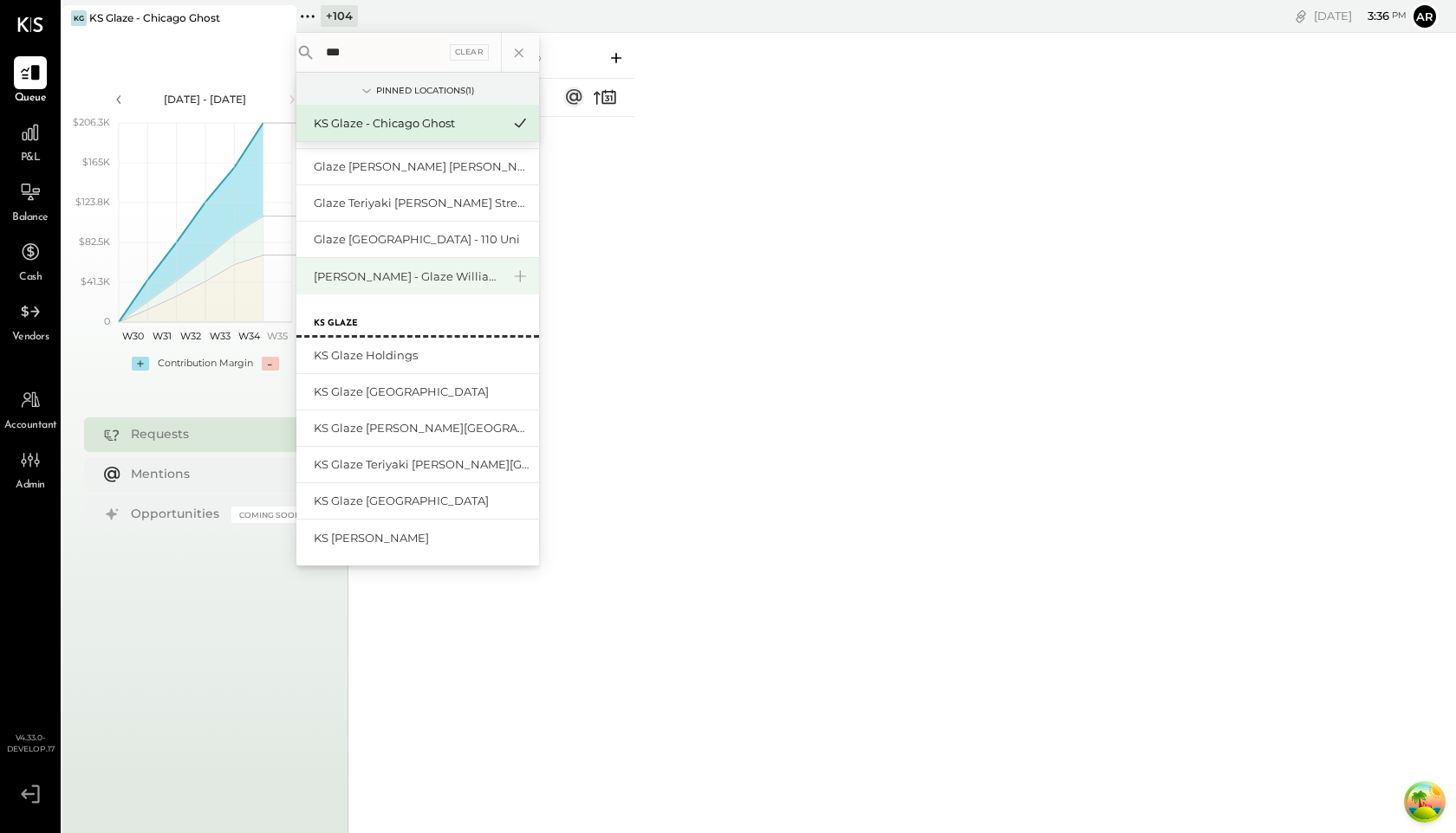
scroll to position [149, 0]
type input "***"
click at [517, 425] on icon at bounding box center [521, 426] width 13 height 12
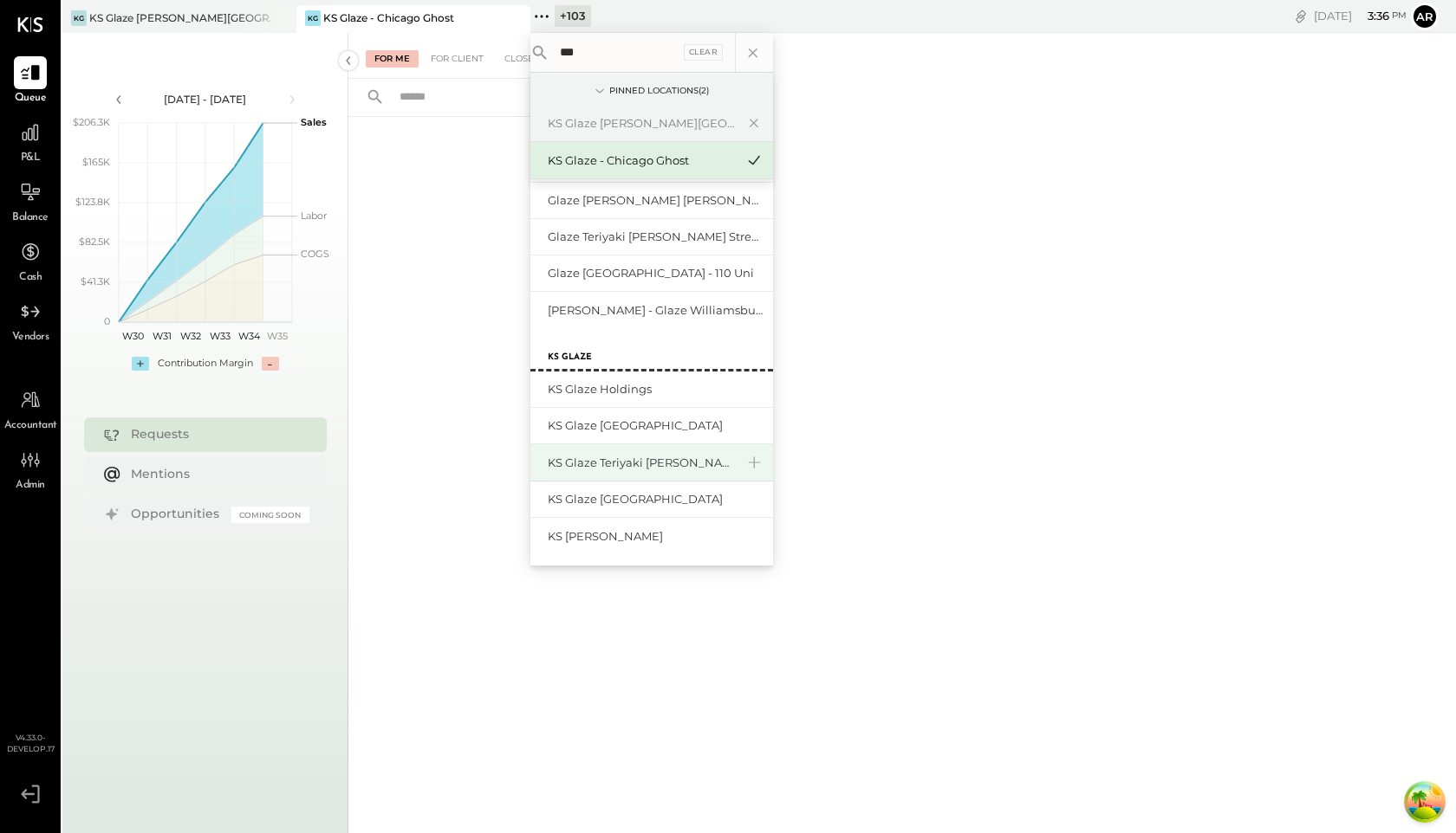
click at [657, 465] on div "KS Glaze Teriyaki [PERSON_NAME][GEOGRAPHIC_DATA]" at bounding box center [641, 462] width 188 height 16
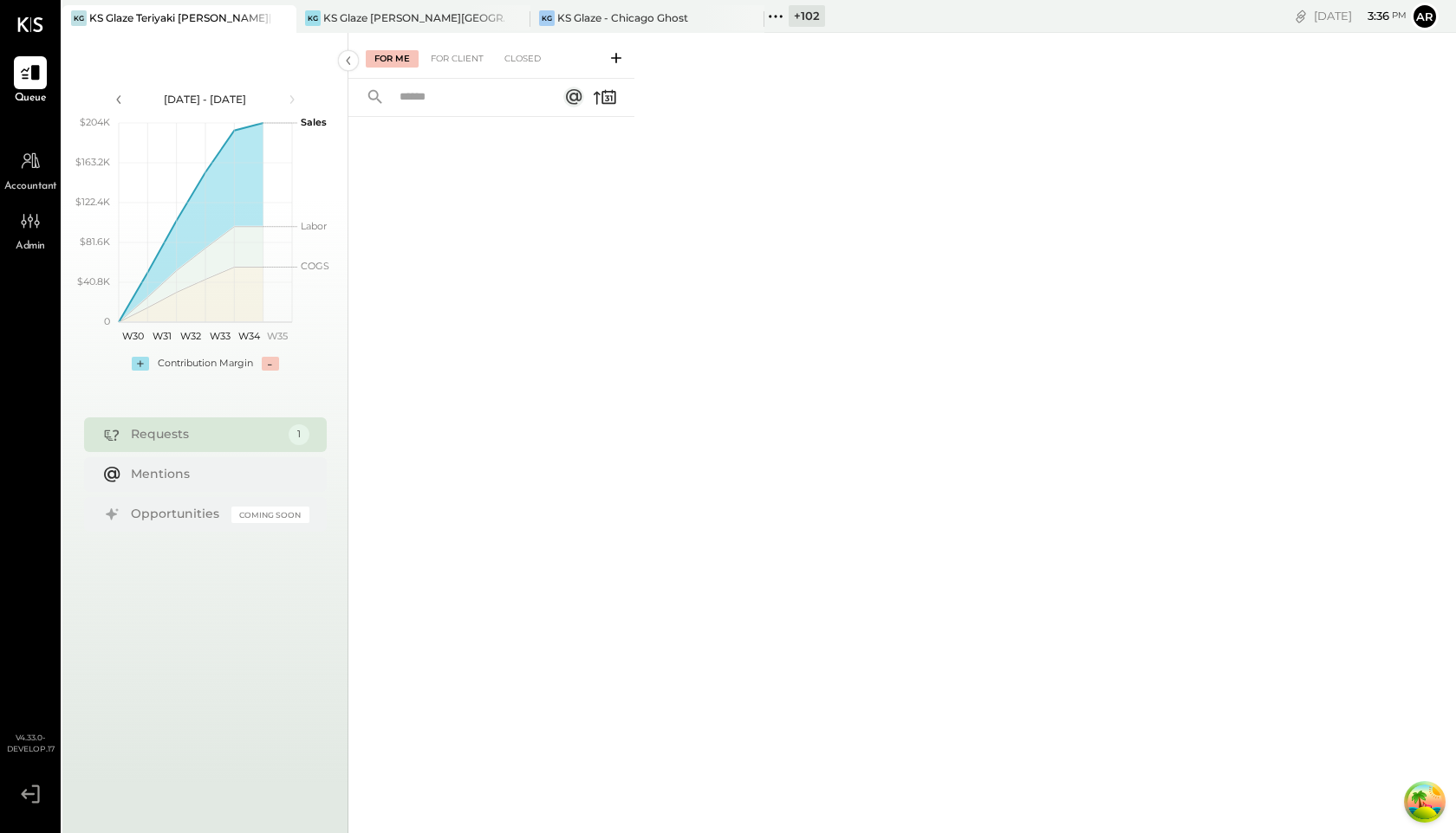
click at [363, 4] on div "KG KS Glaze Teriyaki Hudson Street KG KS Glaze Teriyaki Bryant Park KG KS Glaze…" at bounding box center [548, 16] width 972 height 33
click at [365, 14] on div "KS Glaze [PERSON_NAME][GEOGRAPHIC_DATA]" at bounding box center [414, 18] width 181 height 14
click at [453, 57] on div "For Client" at bounding box center [457, 58] width 71 height 17
click at [541, 53] on div "Closed" at bounding box center [523, 58] width 54 height 17
click at [402, 50] on div "For Me" at bounding box center [391, 58] width 53 height 17
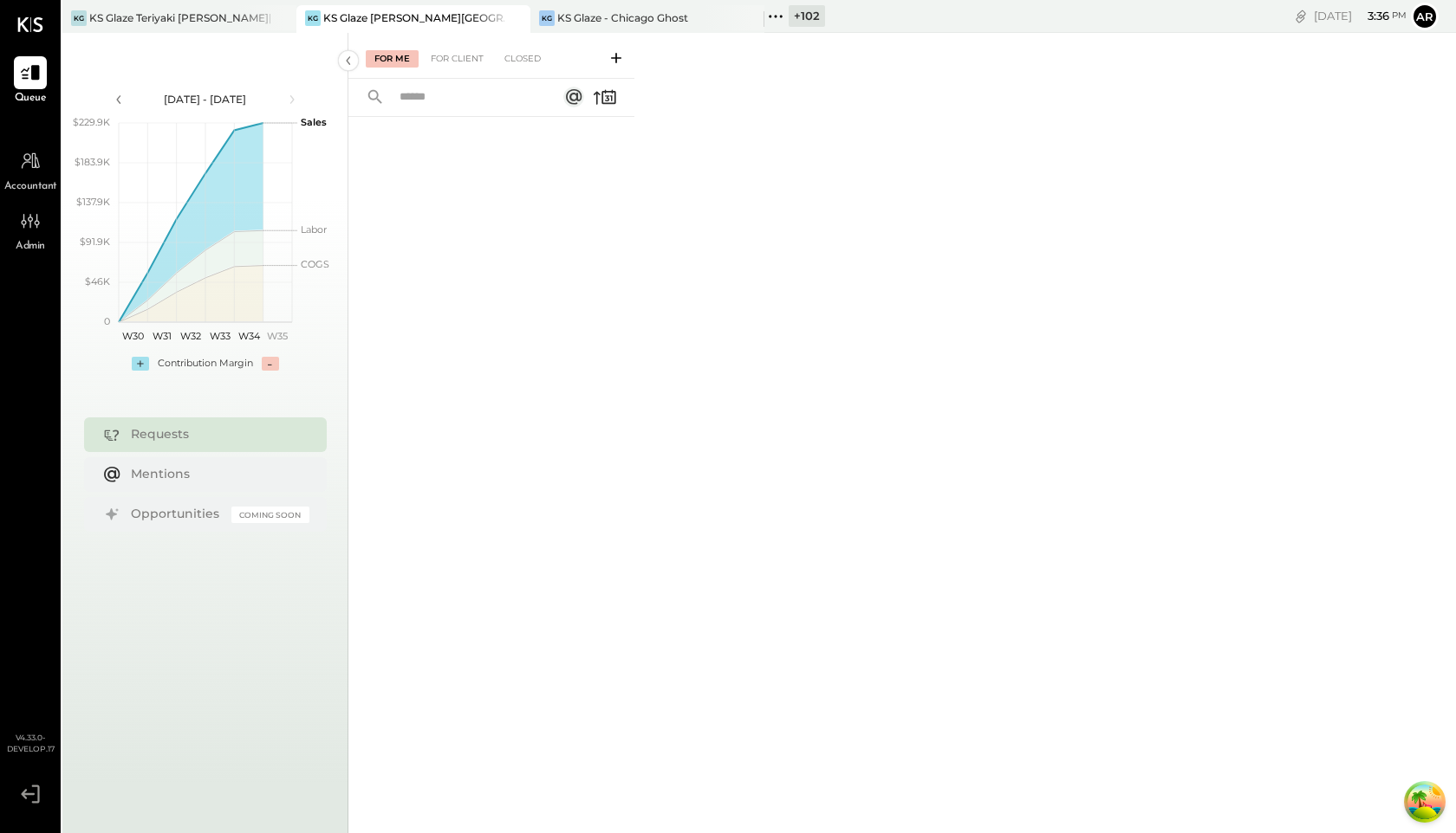
click at [785, 11] on icon at bounding box center [775, 16] width 22 height 22
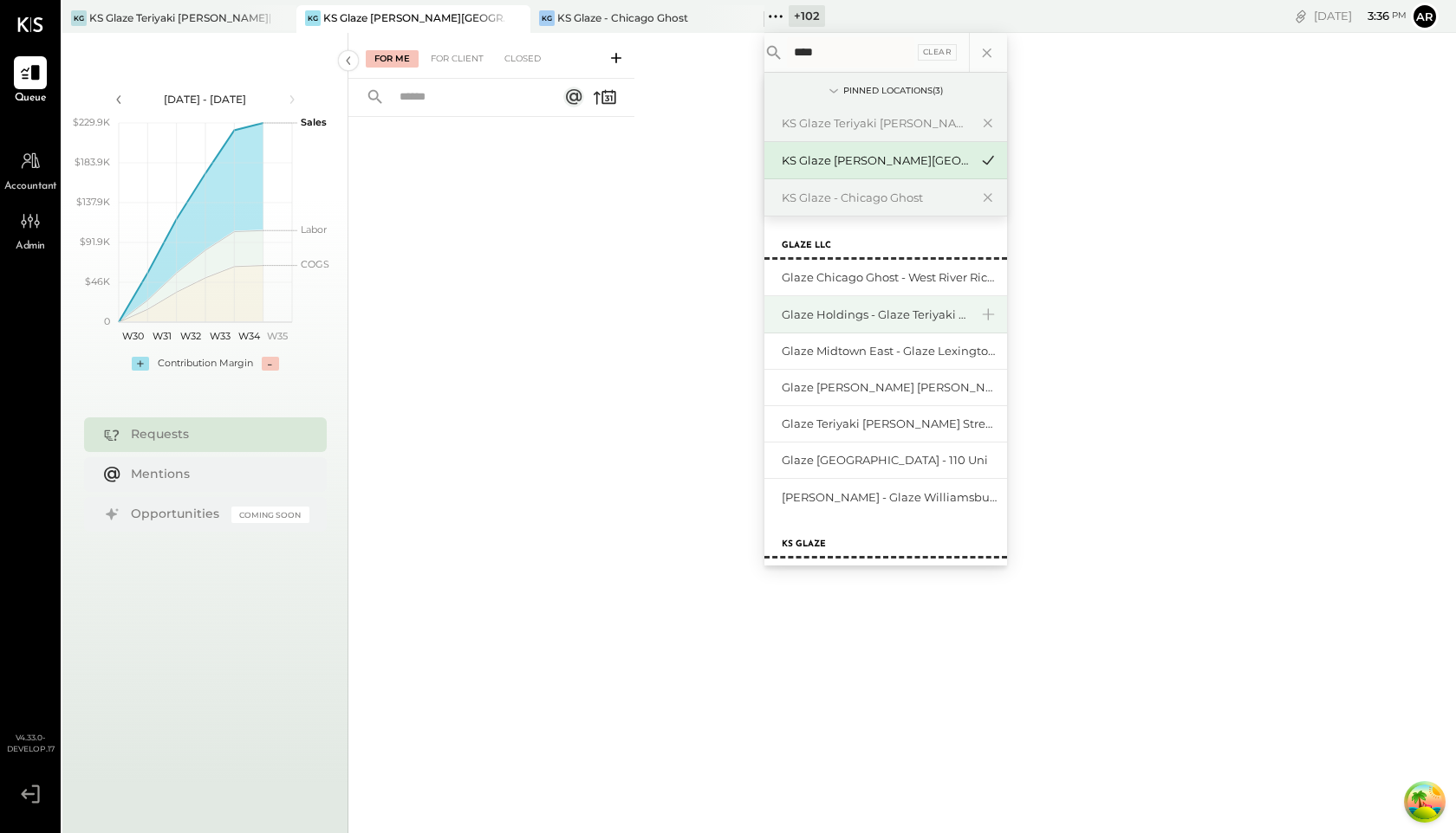
type input "****"
click at [885, 316] on div "Glaze Holdings - Glaze Teriyaki Holdings LLC" at bounding box center [875, 315] width 188 height 16
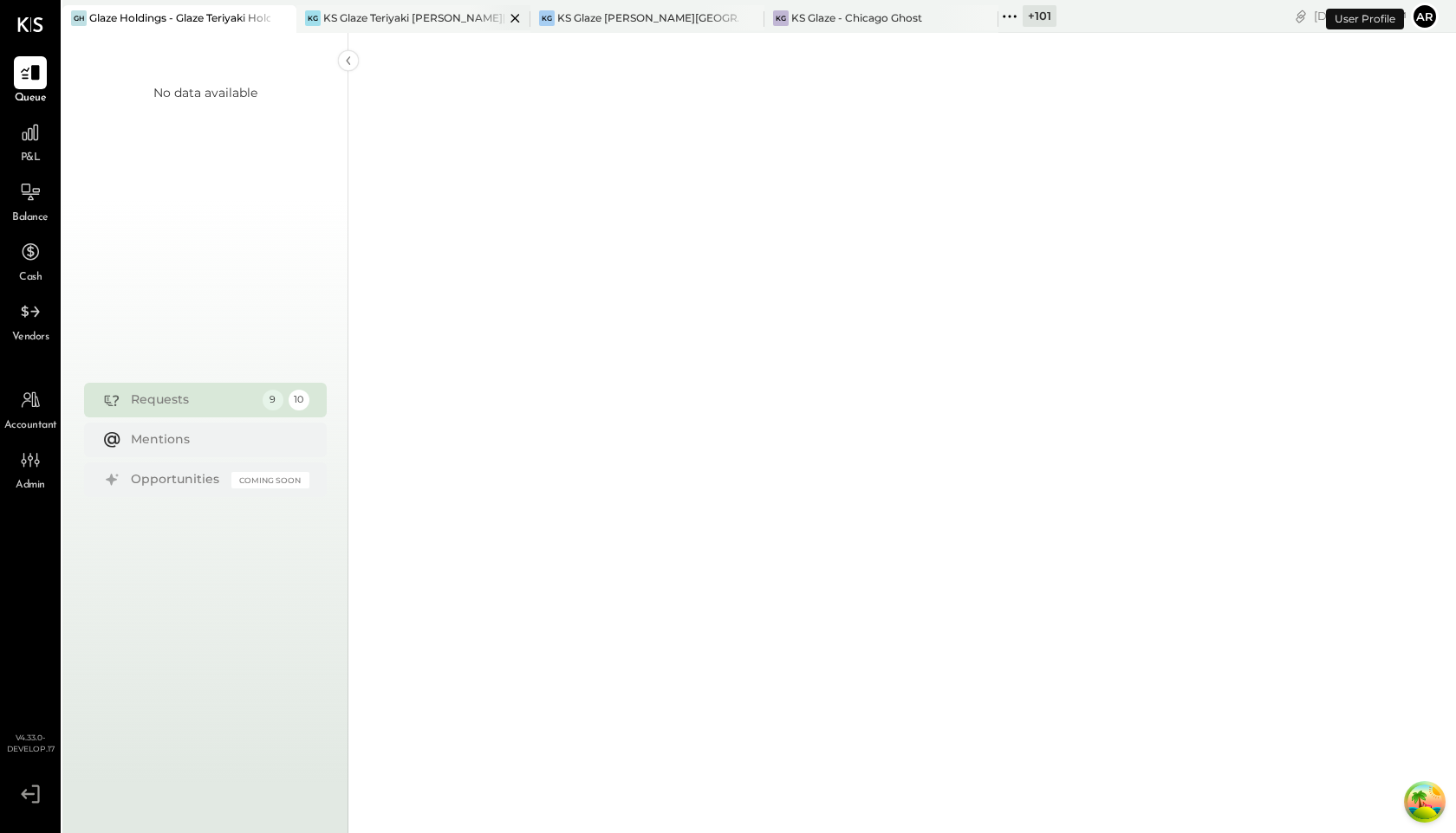
click at [512, 13] on icon at bounding box center [515, 18] width 21 height 21
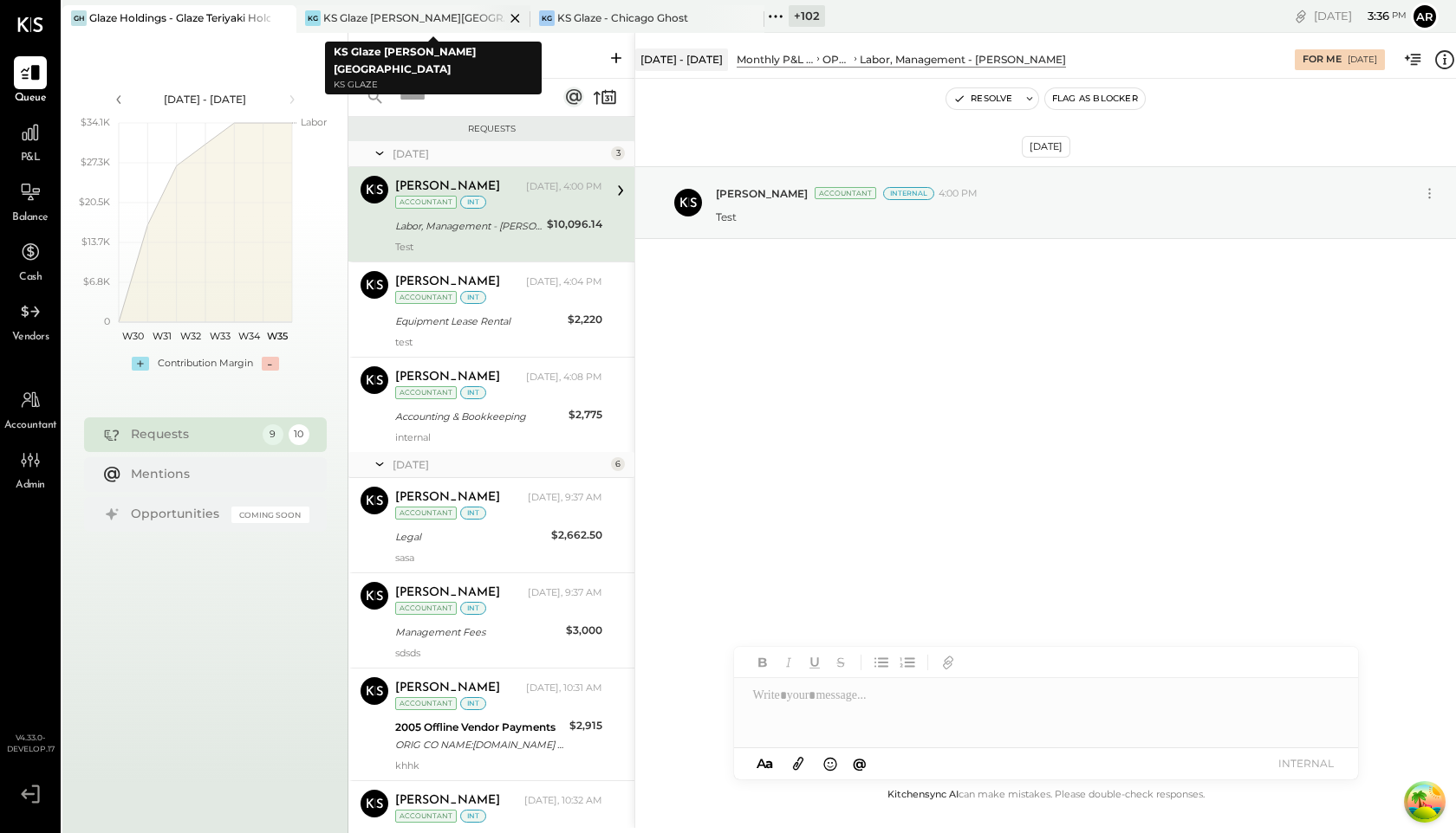
click at [513, 14] on icon at bounding box center [515, 18] width 21 height 21
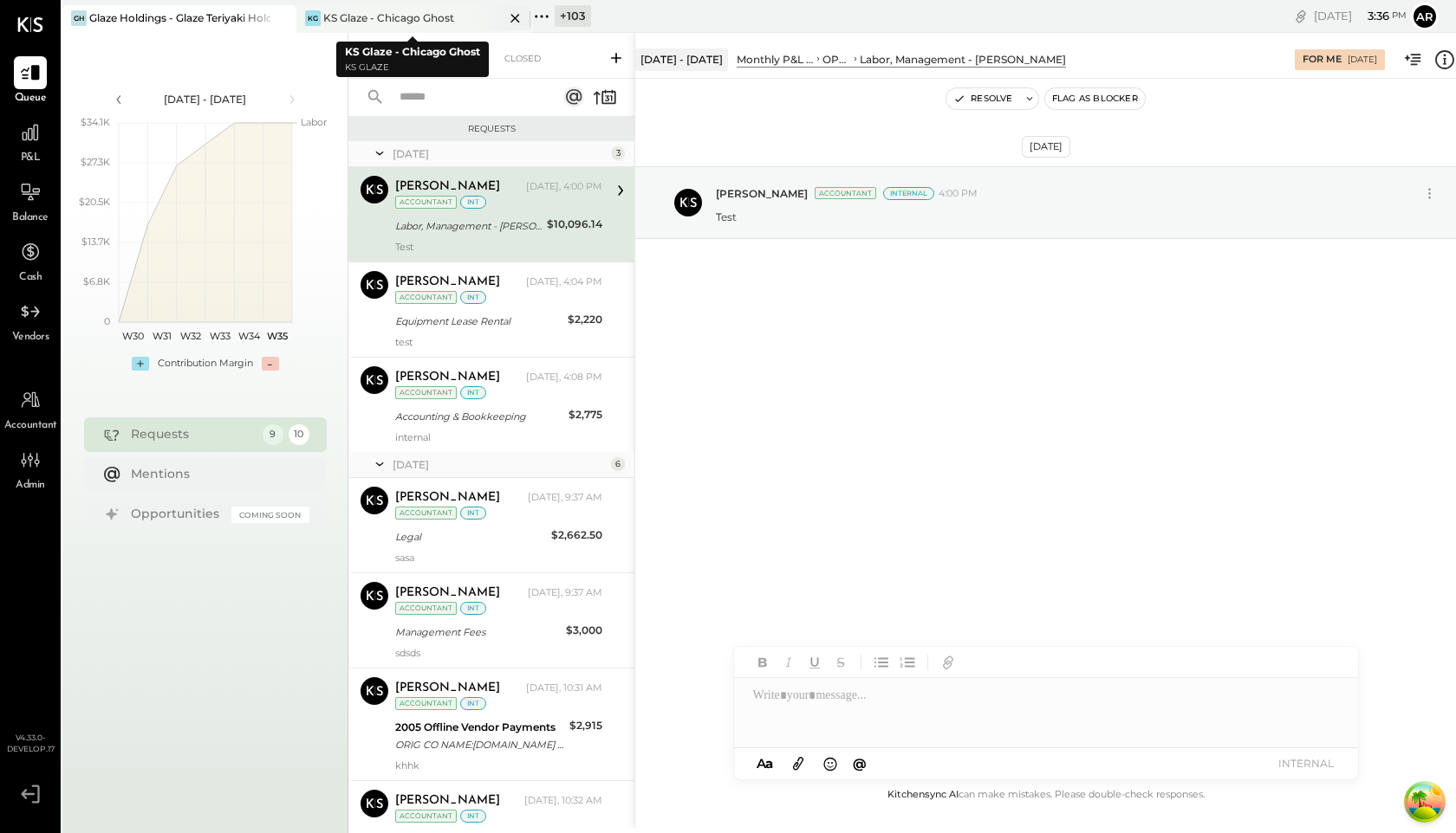
click at [461, 13] on div "KG KS Glaze - Chicago Ghost" at bounding box center [400, 18] width 208 height 15
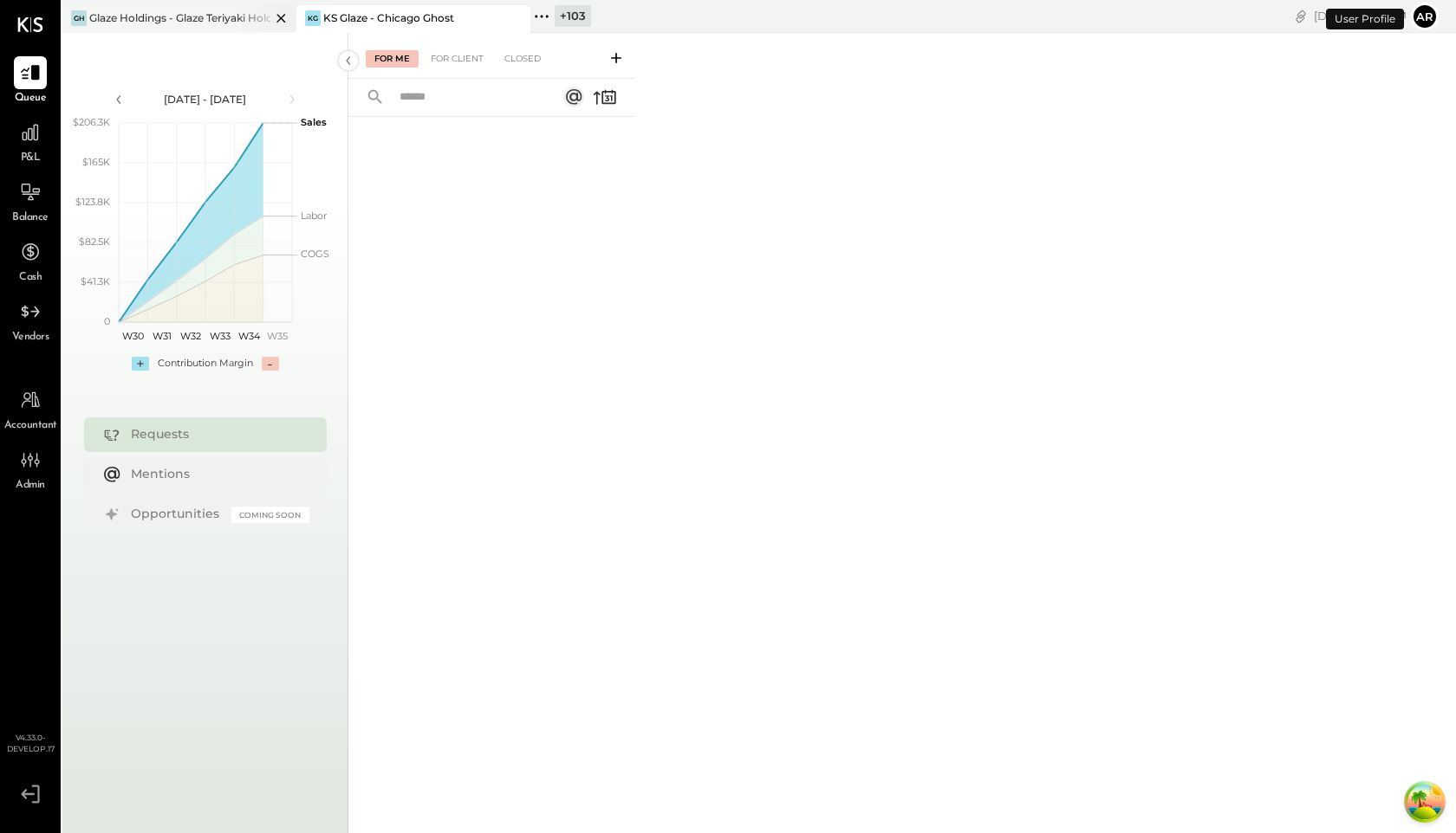
click at [212, 17] on div "Glaze Holdings - Glaze Teriyaki Holdings LLC" at bounding box center [180, 18] width 181 height 14
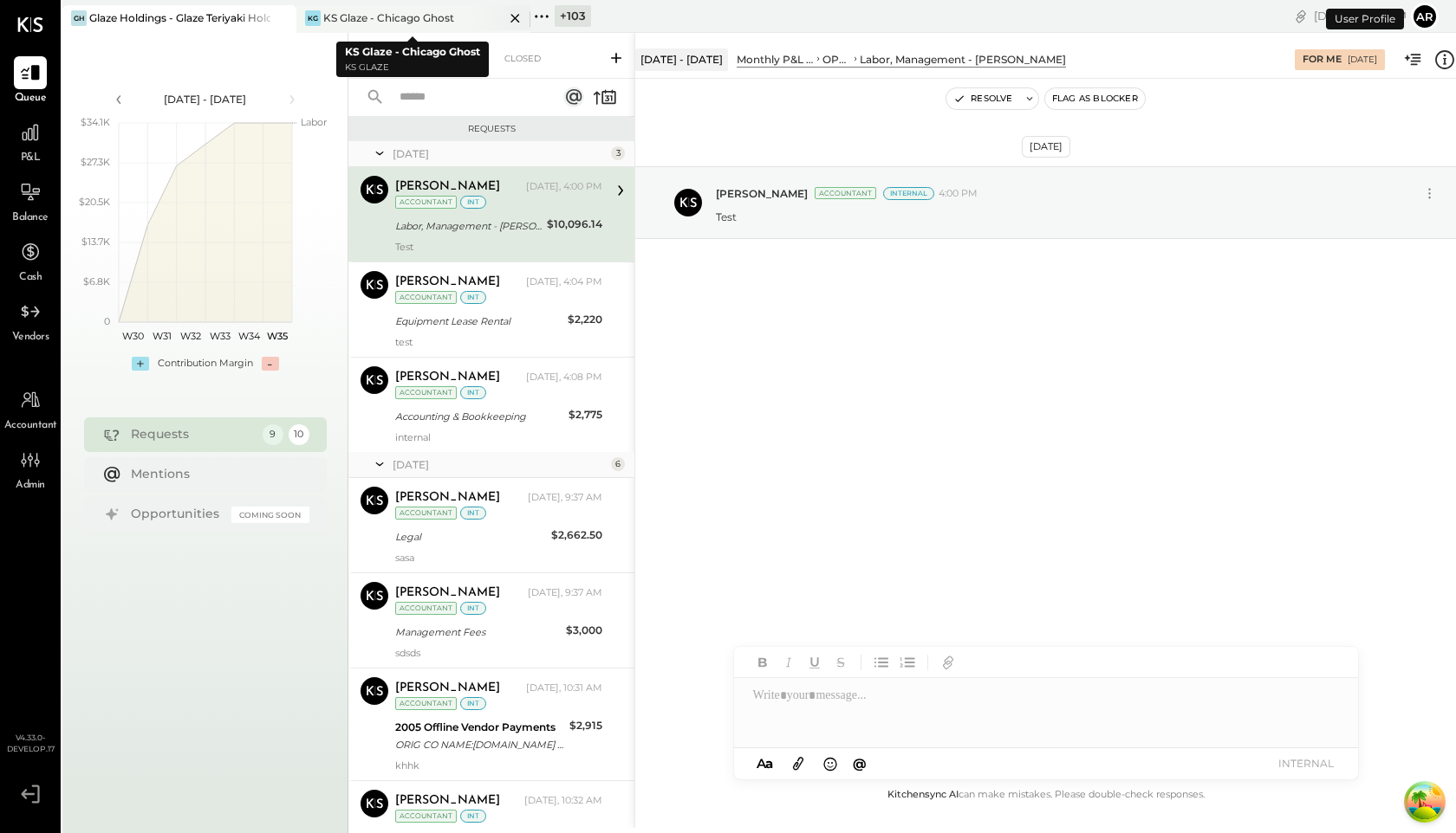
click at [513, 17] on icon at bounding box center [515, 18] width 21 height 21
click at [305, 16] on icon at bounding box center [307, 16] width 22 height 22
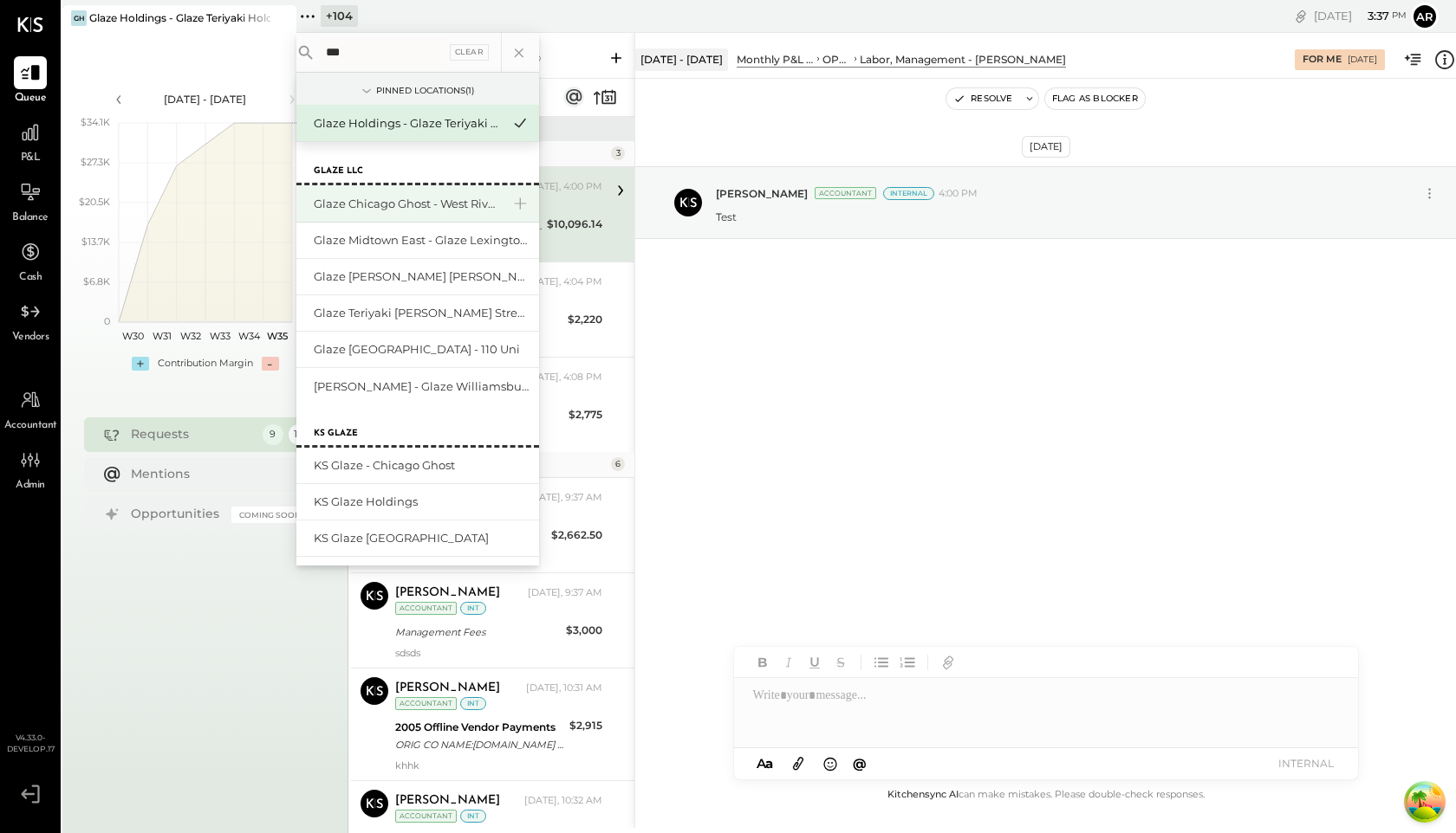
type input "***"
click at [387, 206] on div "Glaze Chicago Ghost - West River Rice LLC" at bounding box center [407, 204] width 188 height 16
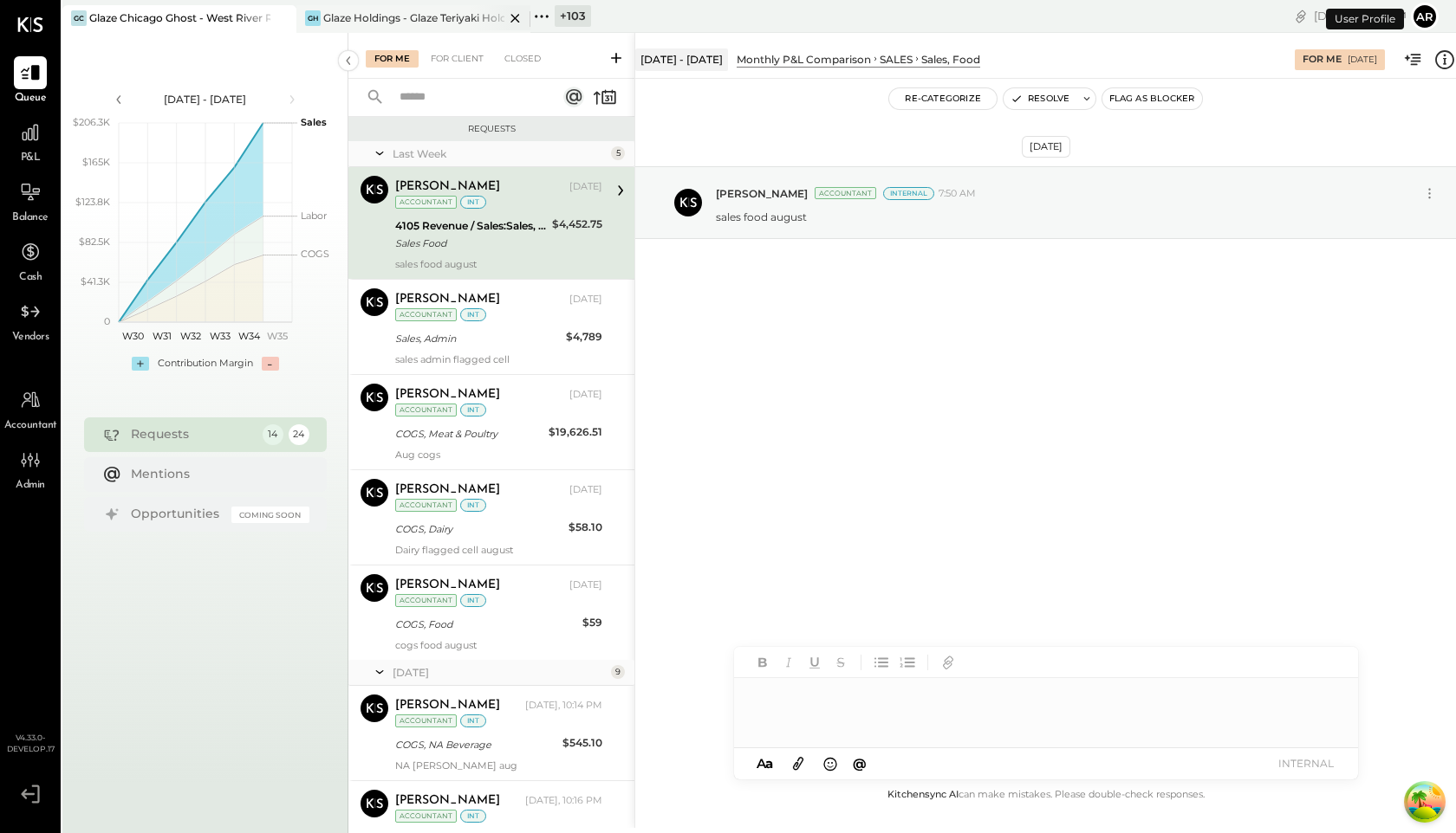
click at [381, 14] on div "Glaze Holdings - Glaze Teriyaki Holdings LLC" at bounding box center [414, 18] width 181 height 14
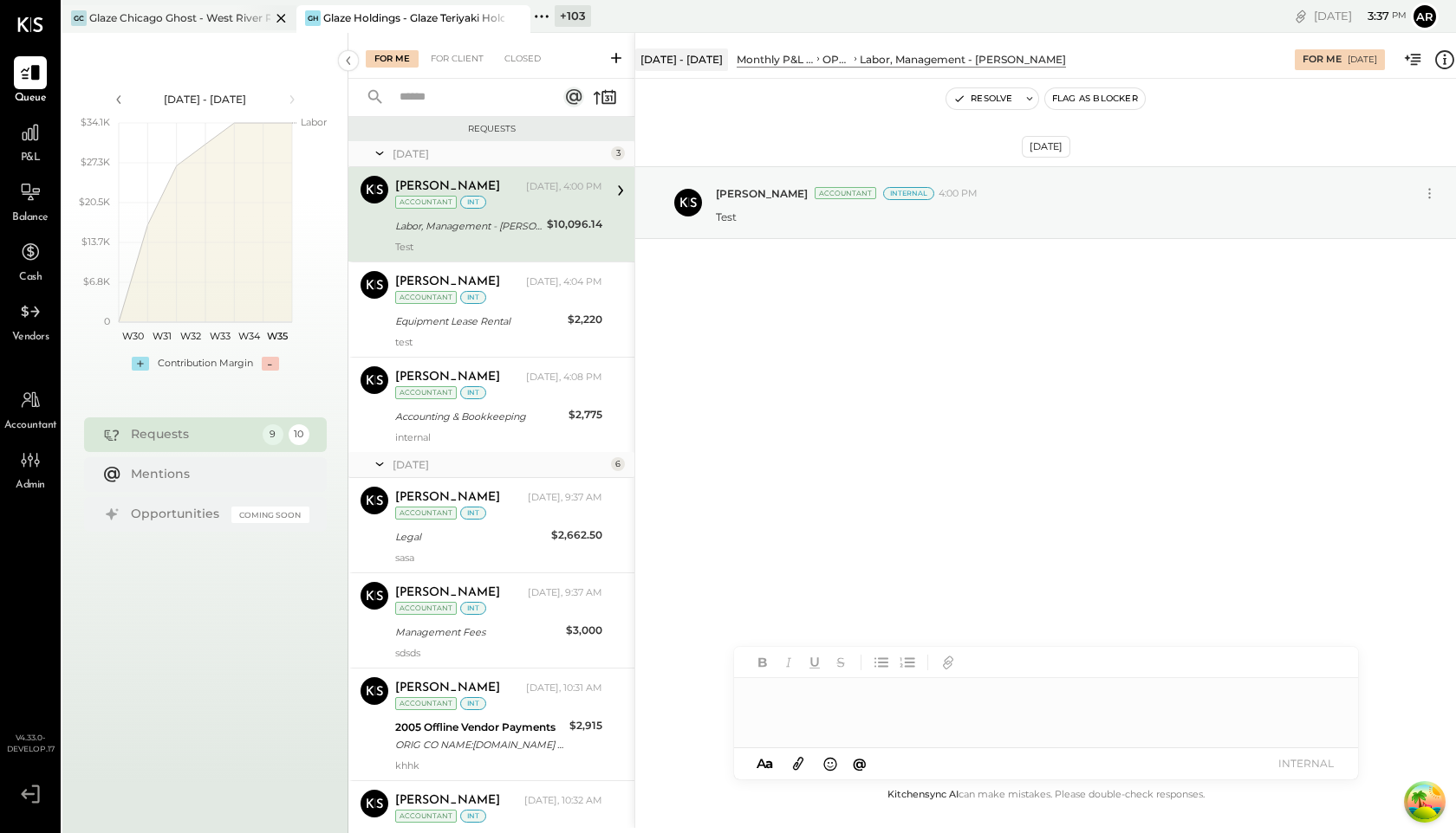
click at [162, 17] on div "Glaze Chicago Ghost - West River Rice LLC" at bounding box center [180, 18] width 181 height 14
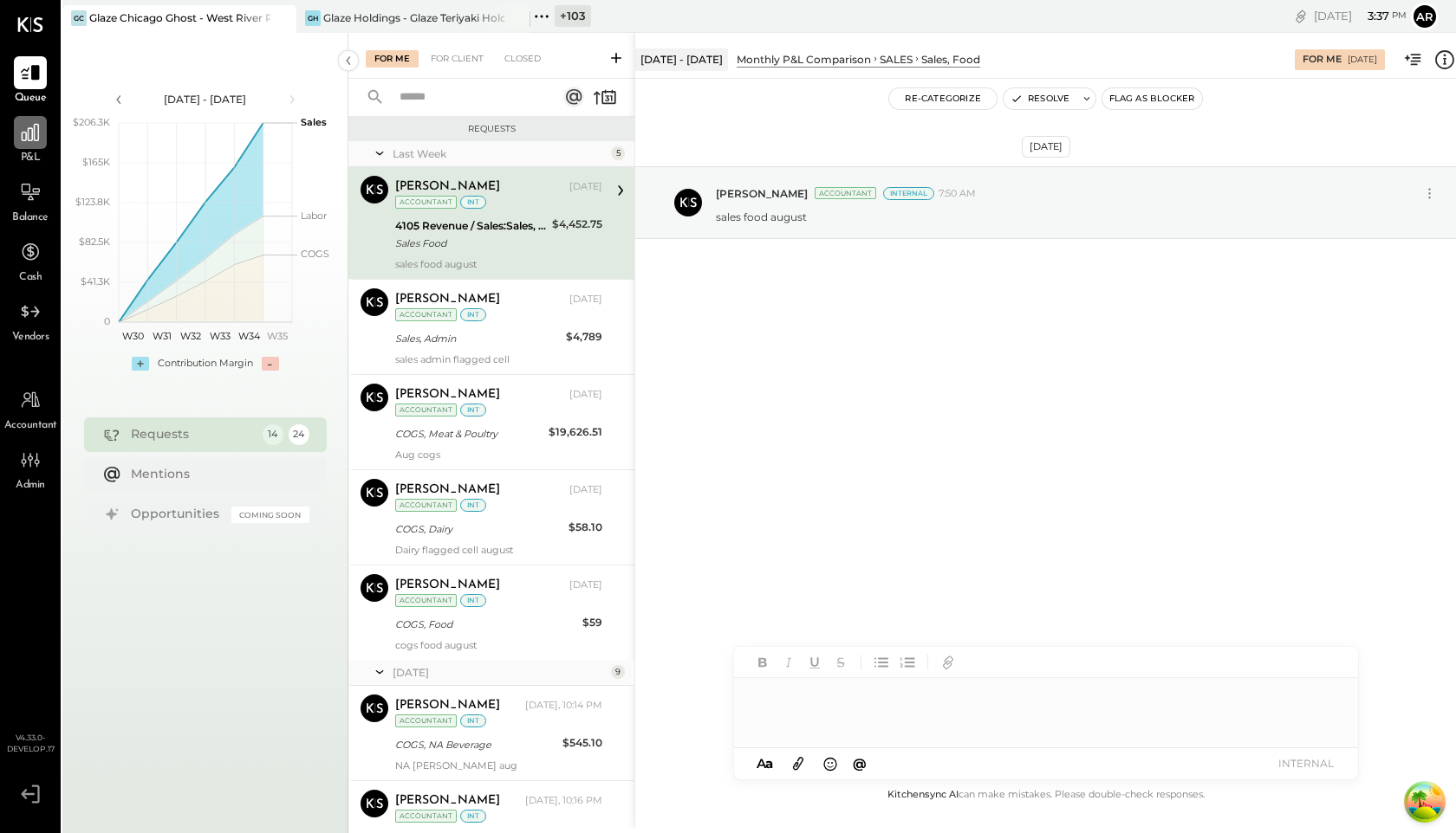
click at [22, 138] on icon at bounding box center [29, 132] width 22 height 22
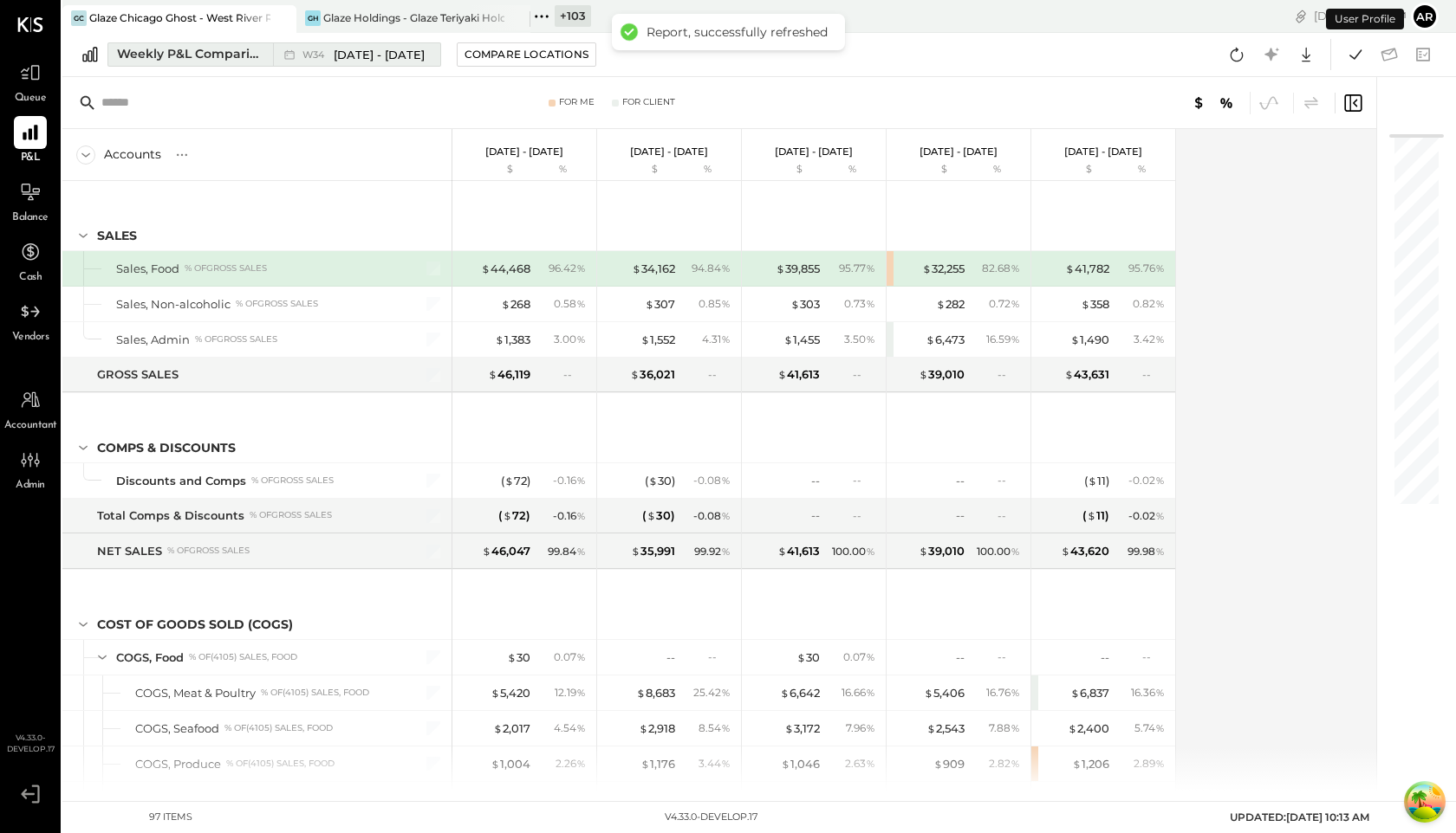
click at [325, 53] on span "W34" at bounding box center [316, 54] width 27 height 10
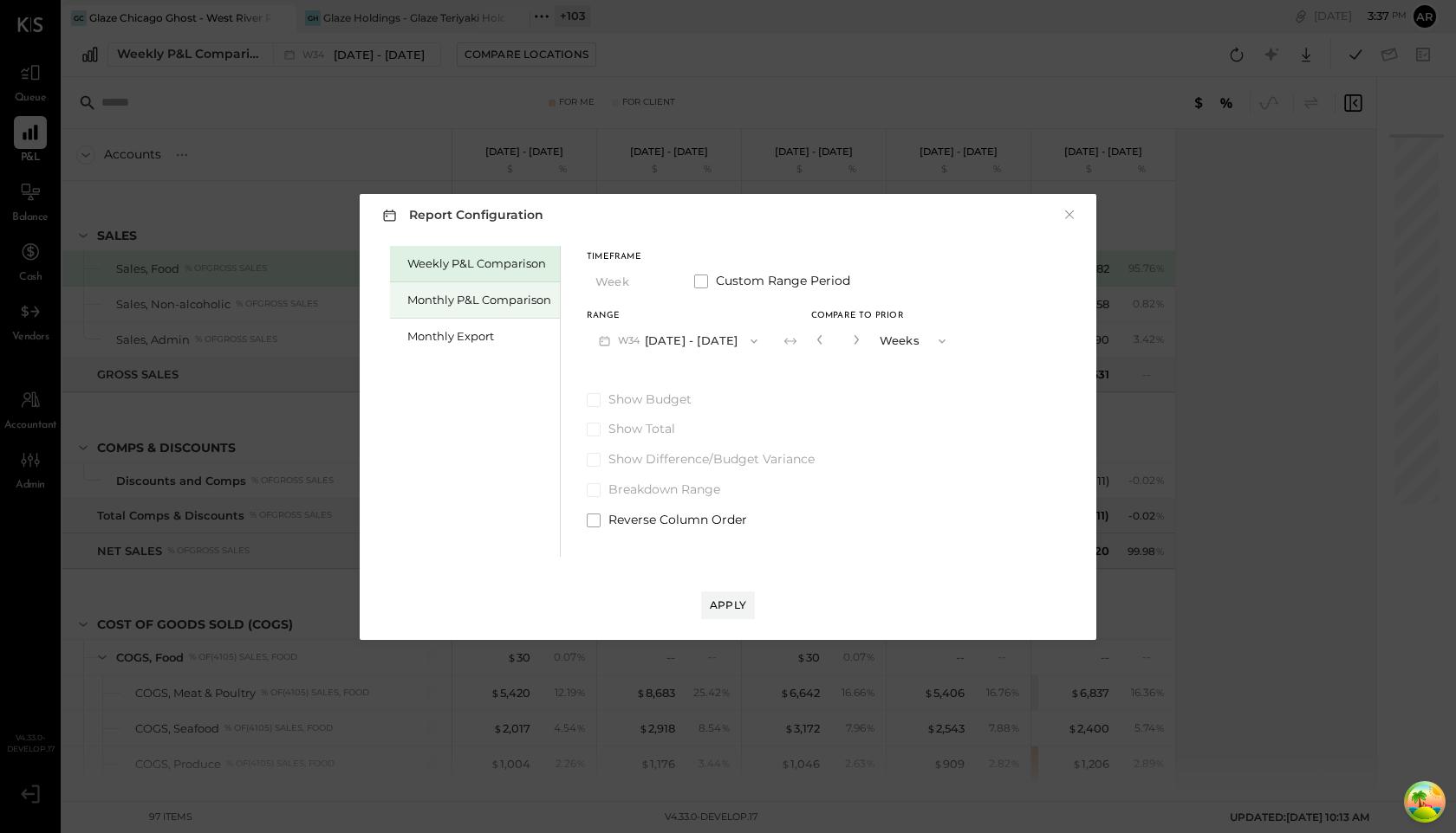
click at [463, 302] on div "Monthly P&L Comparison" at bounding box center [479, 300] width 144 height 16
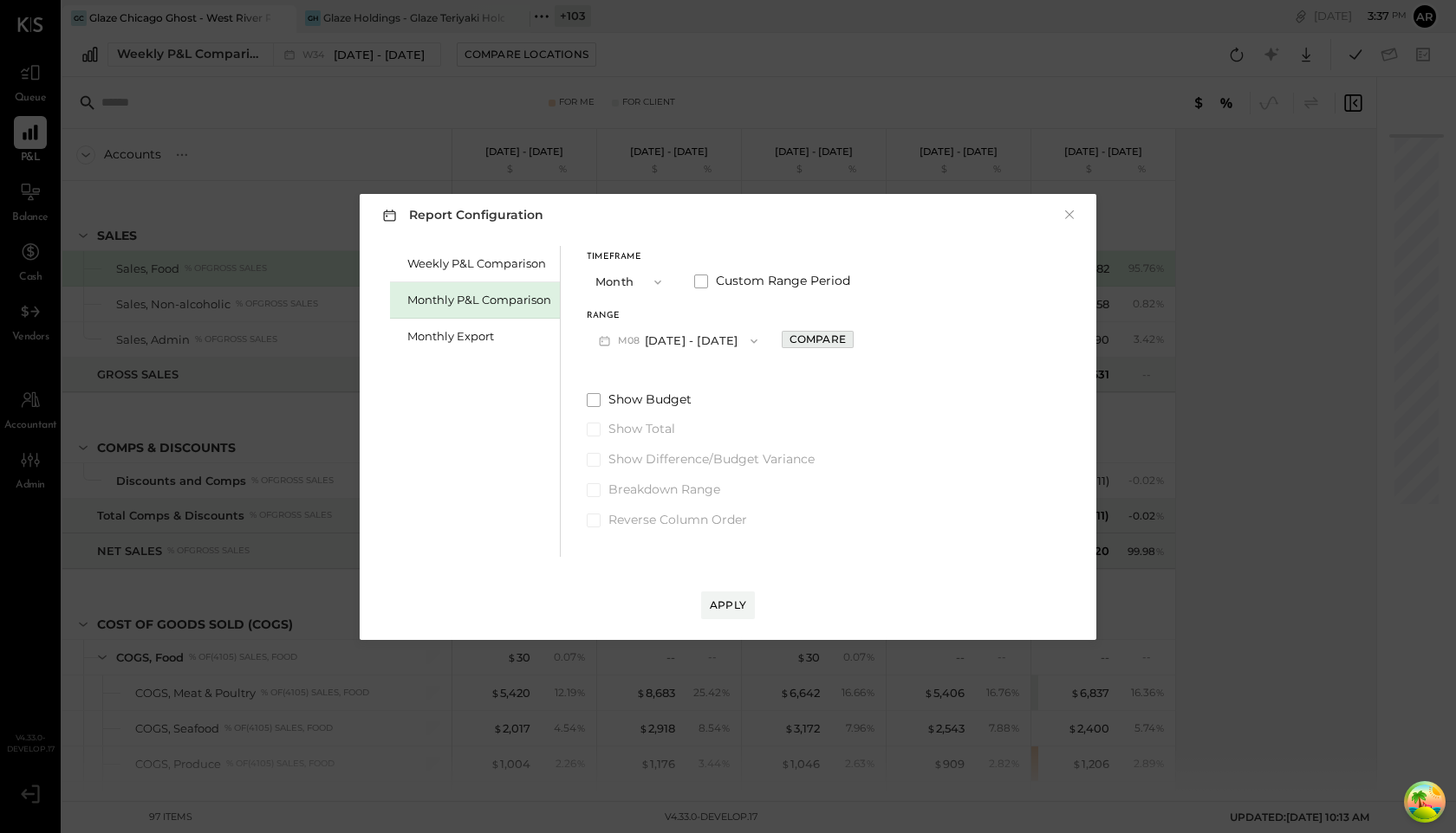
click at [798, 336] on div "Compare" at bounding box center [817, 339] width 56 height 14
click at [853, 338] on icon "button" at bounding box center [857, 340] width 11 height 11
type input "*"
click at [726, 597] on button "Apply" at bounding box center [728, 605] width 54 height 28
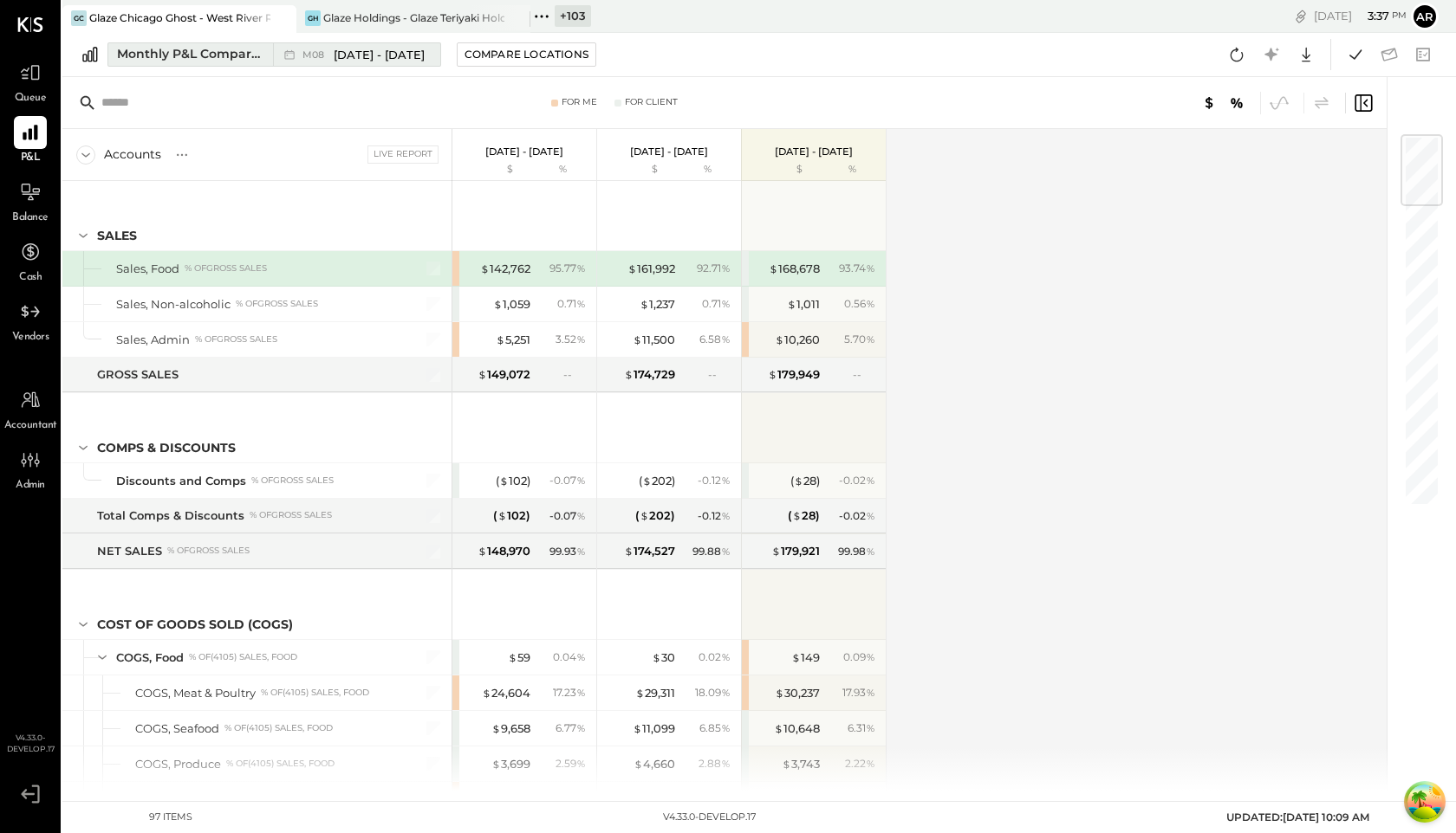
click at [294, 54] on icon at bounding box center [289, 54] width 10 height 10
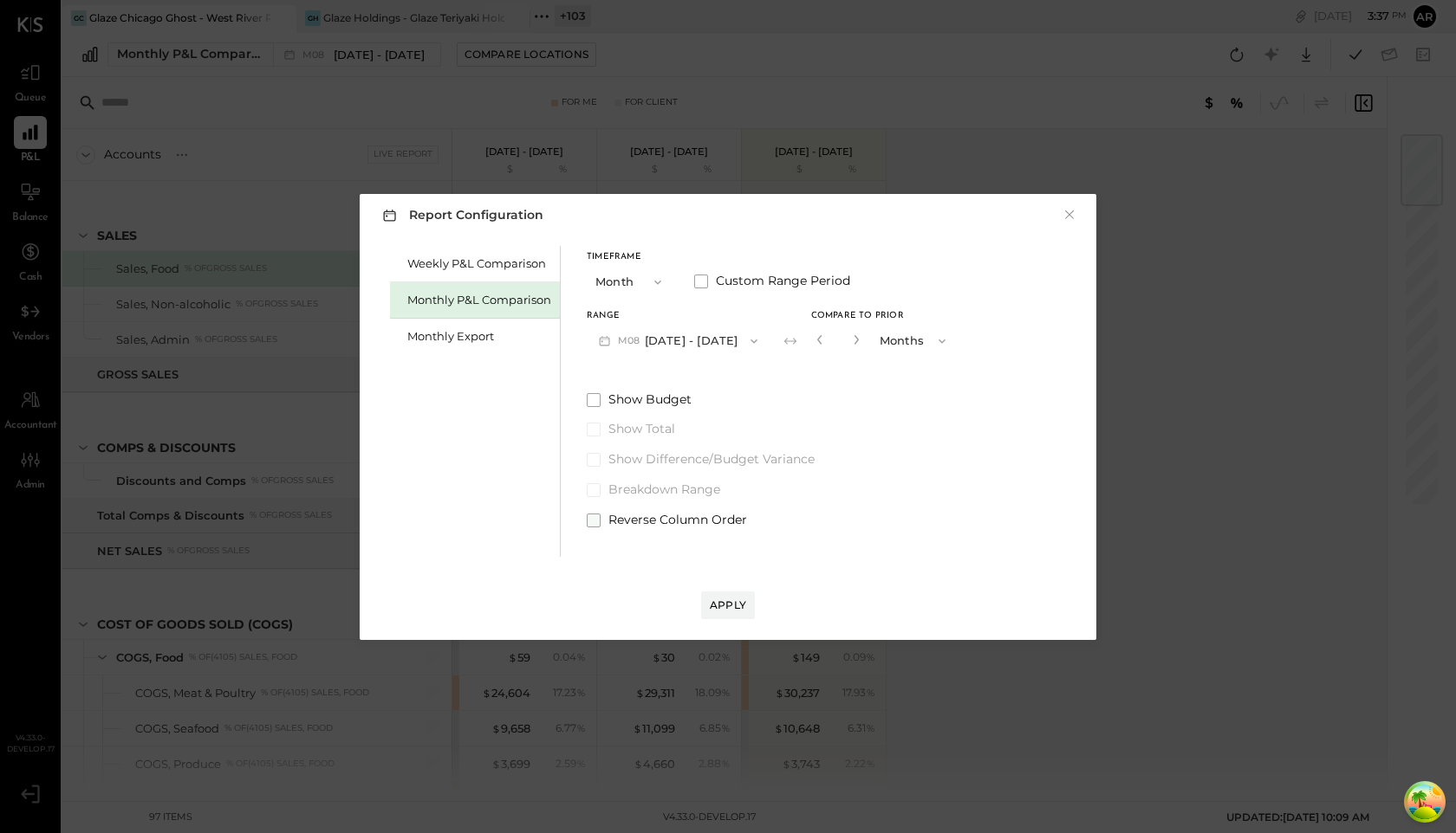
click at [604, 520] on label "Reverse Column Order" at bounding box center [772, 520] width 371 height 17
click at [715, 597] on button "Apply" at bounding box center [728, 605] width 54 height 28
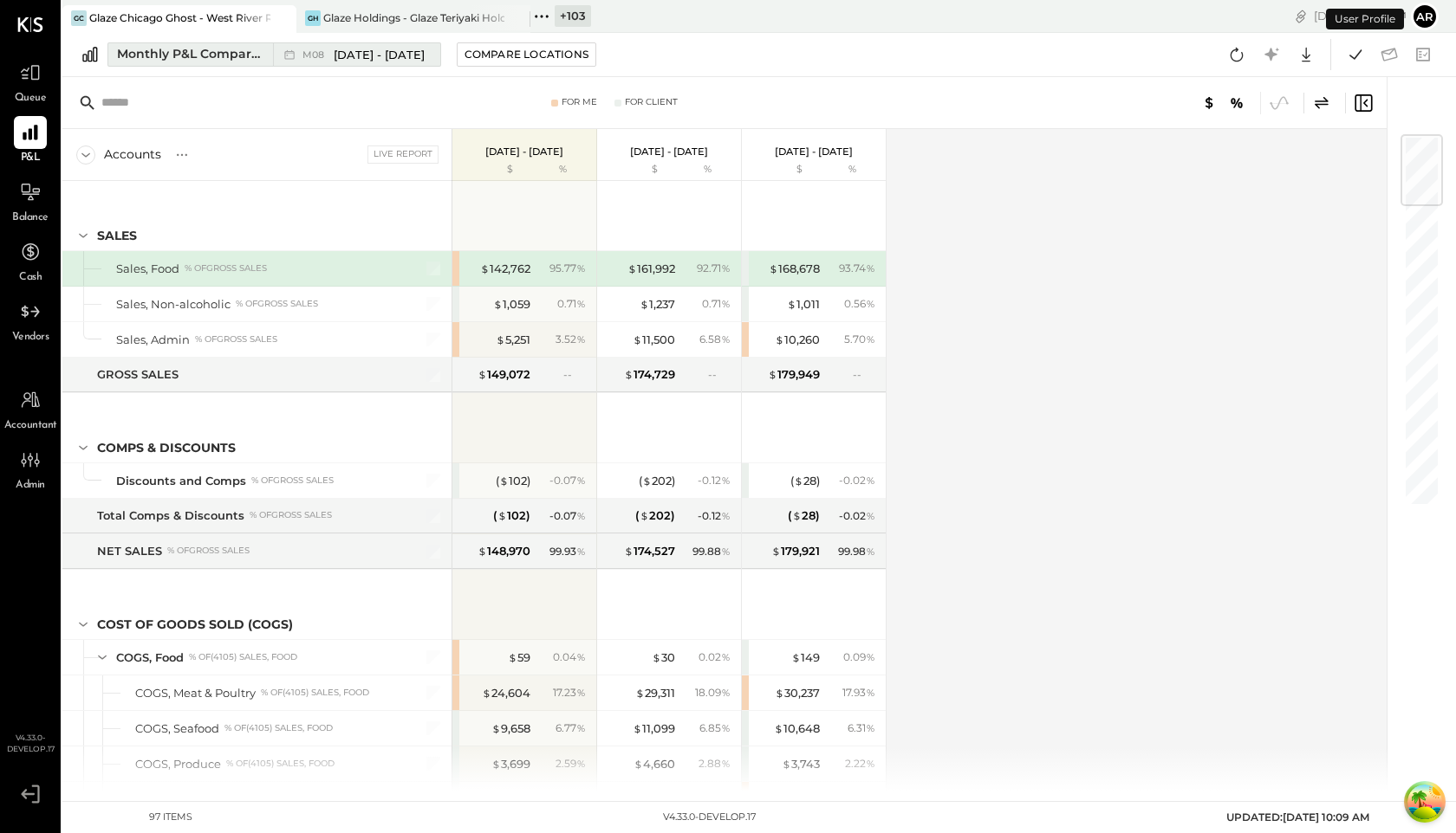
click at [331, 60] on div "M08 Aug 1 - 31, 2025" at bounding box center [364, 54] width 122 height 16
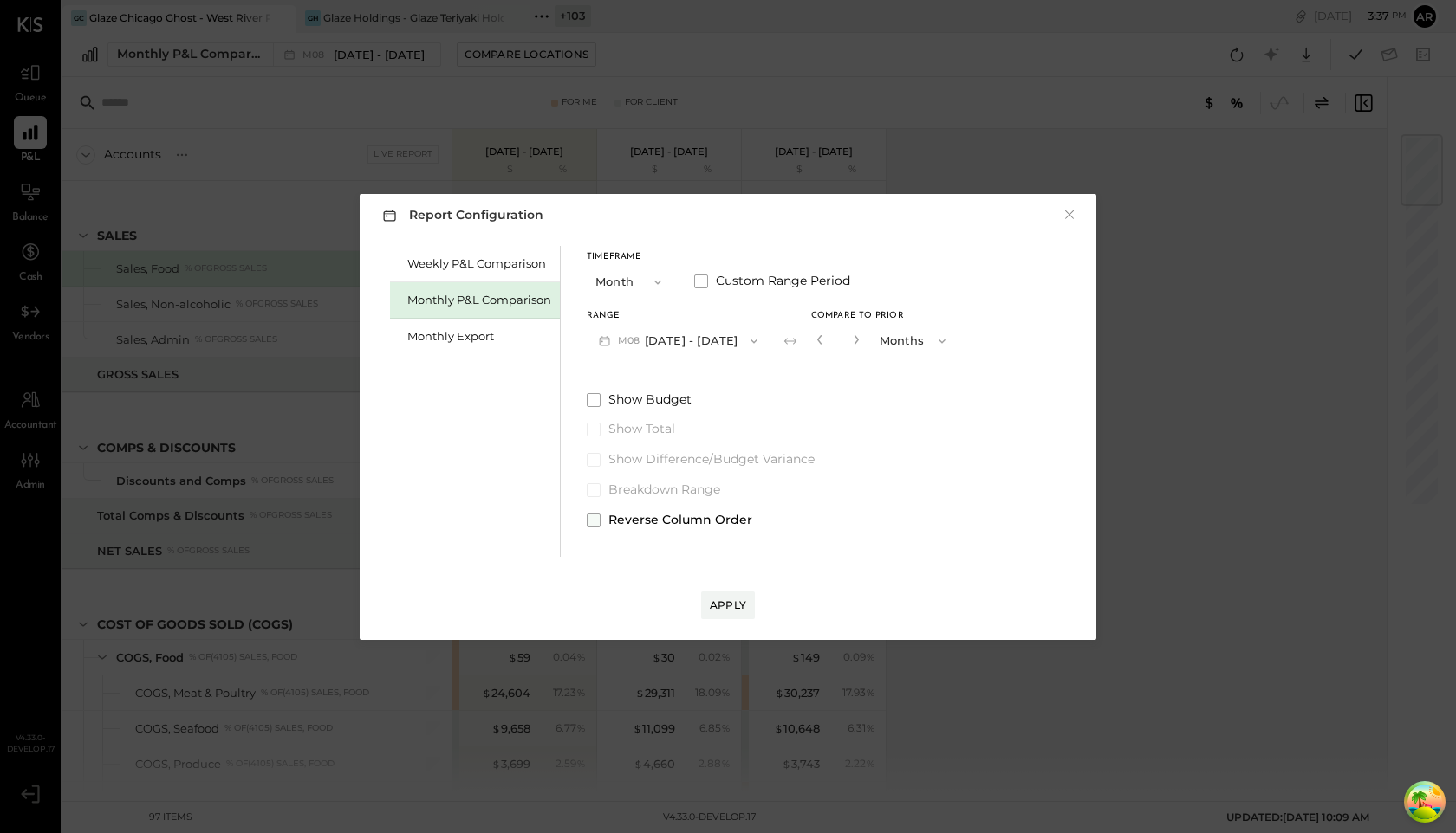
click at [599, 516] on span at bounding box center [594, 521] width 14 height 14
click at [727, 602] on div "Apply" at bounding box center [728, 605] width 37 height 14
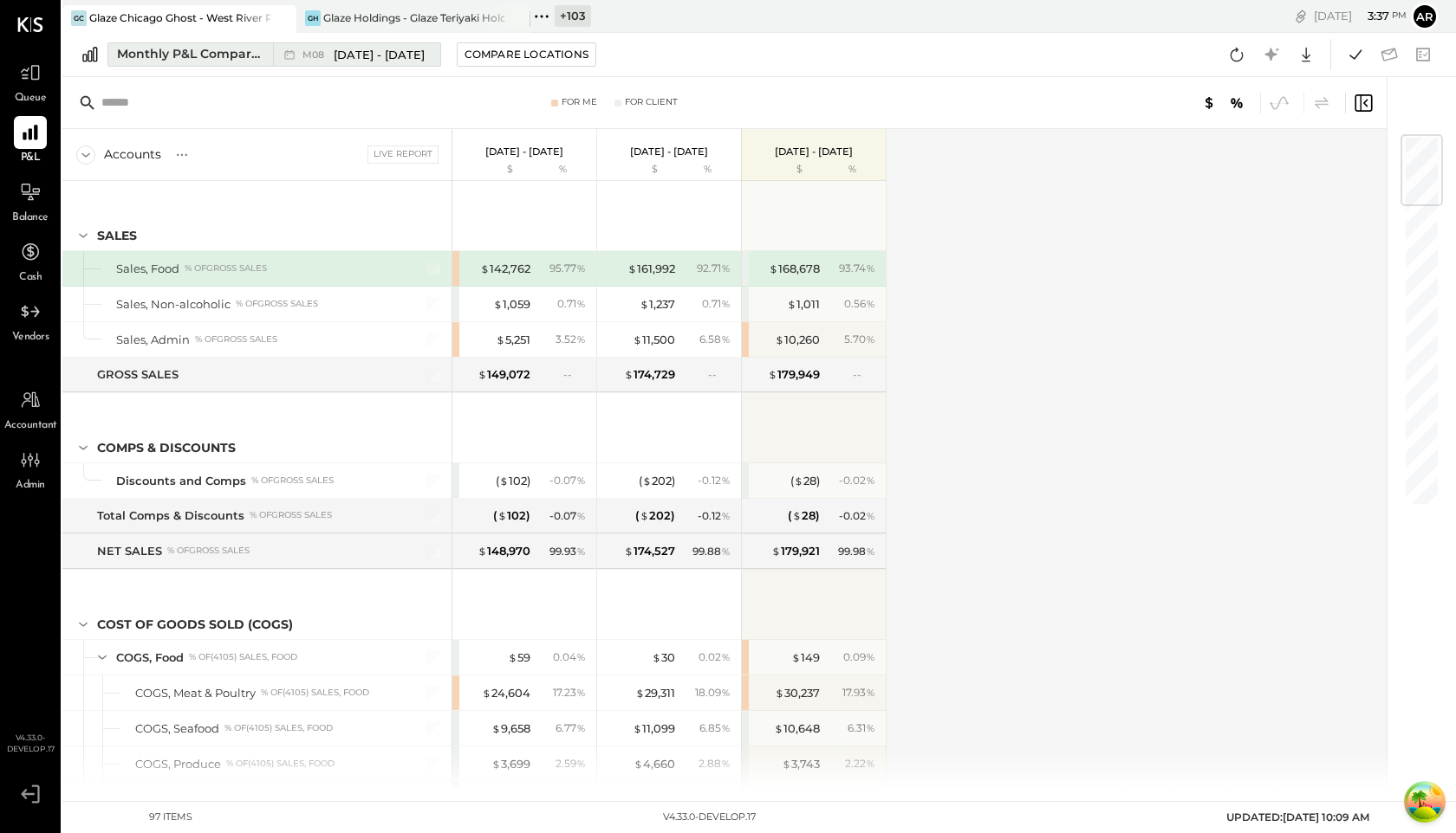
click at [349, 66] on button "Monthly P&L Comparison M08 [DATE] - [DATE]" at bounding box center [274, 54] width 334 height 24
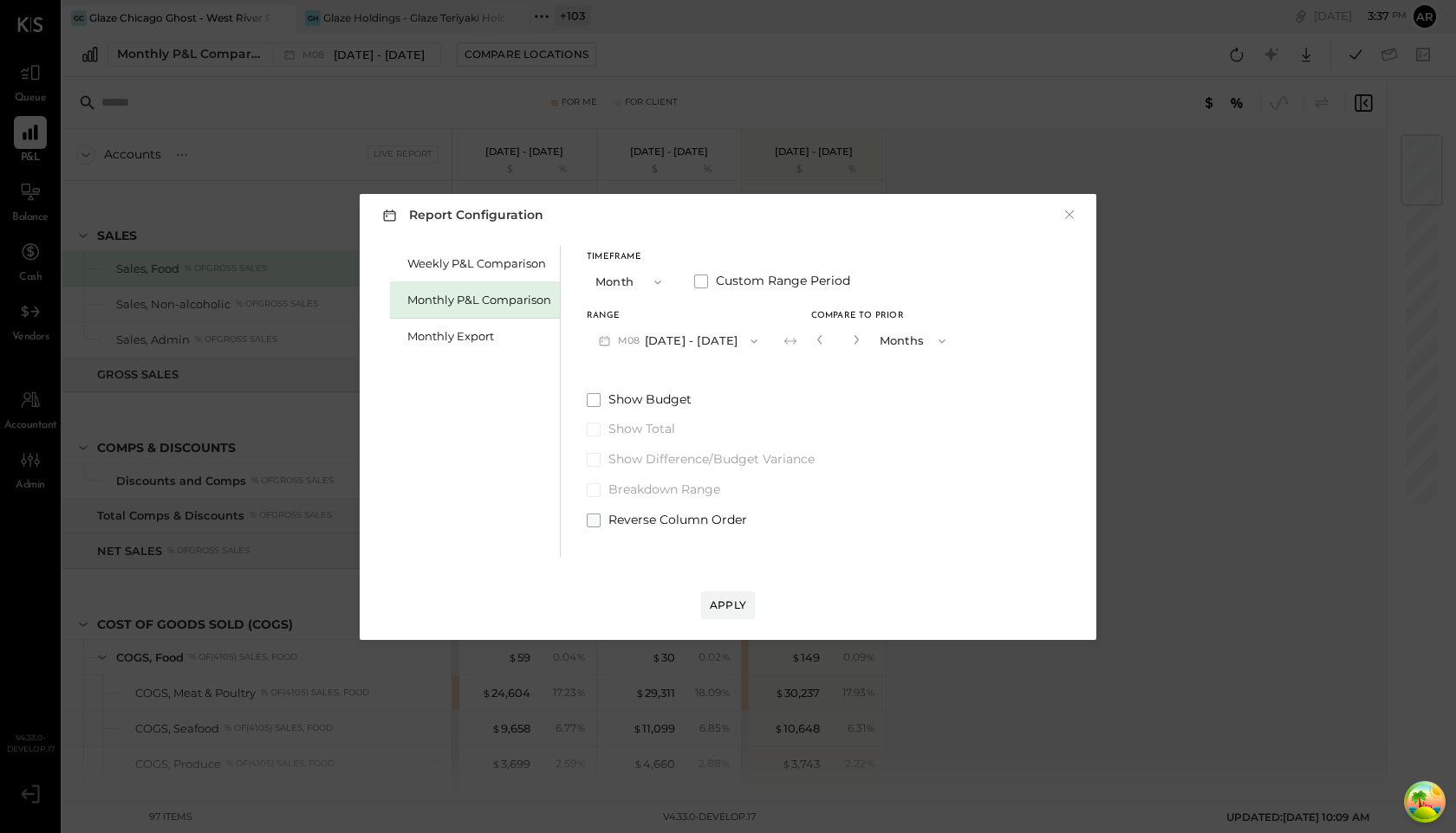
click at [599, 520] on span at bounding box center [594, 521] width 14 height 14
click at [732, 611] on div "Apply" at bounding box center [728, 605] width 37 height 14
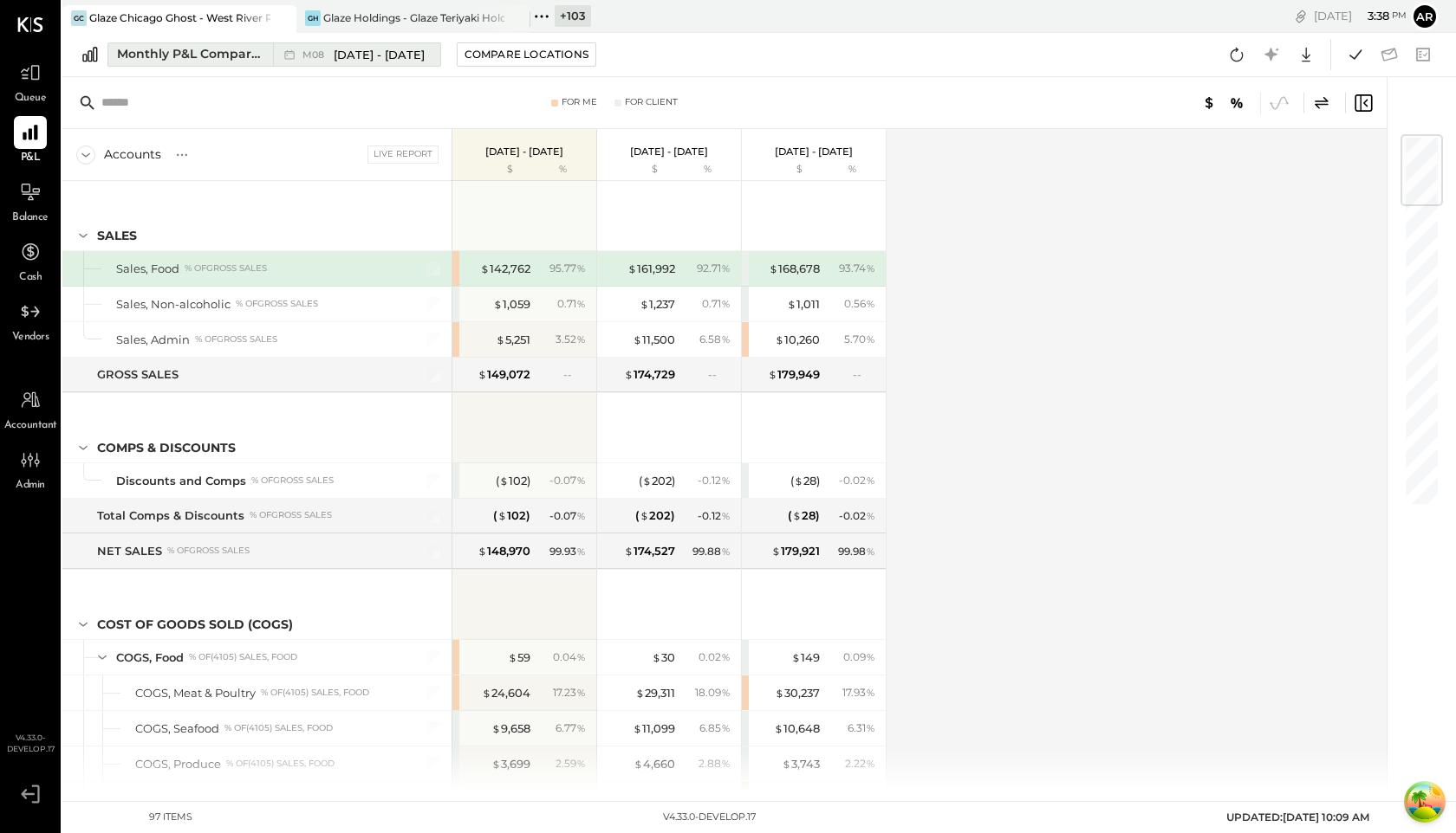
click at [322, 53] on span "M08" at bounding box center [316, 54] width 27 height 10
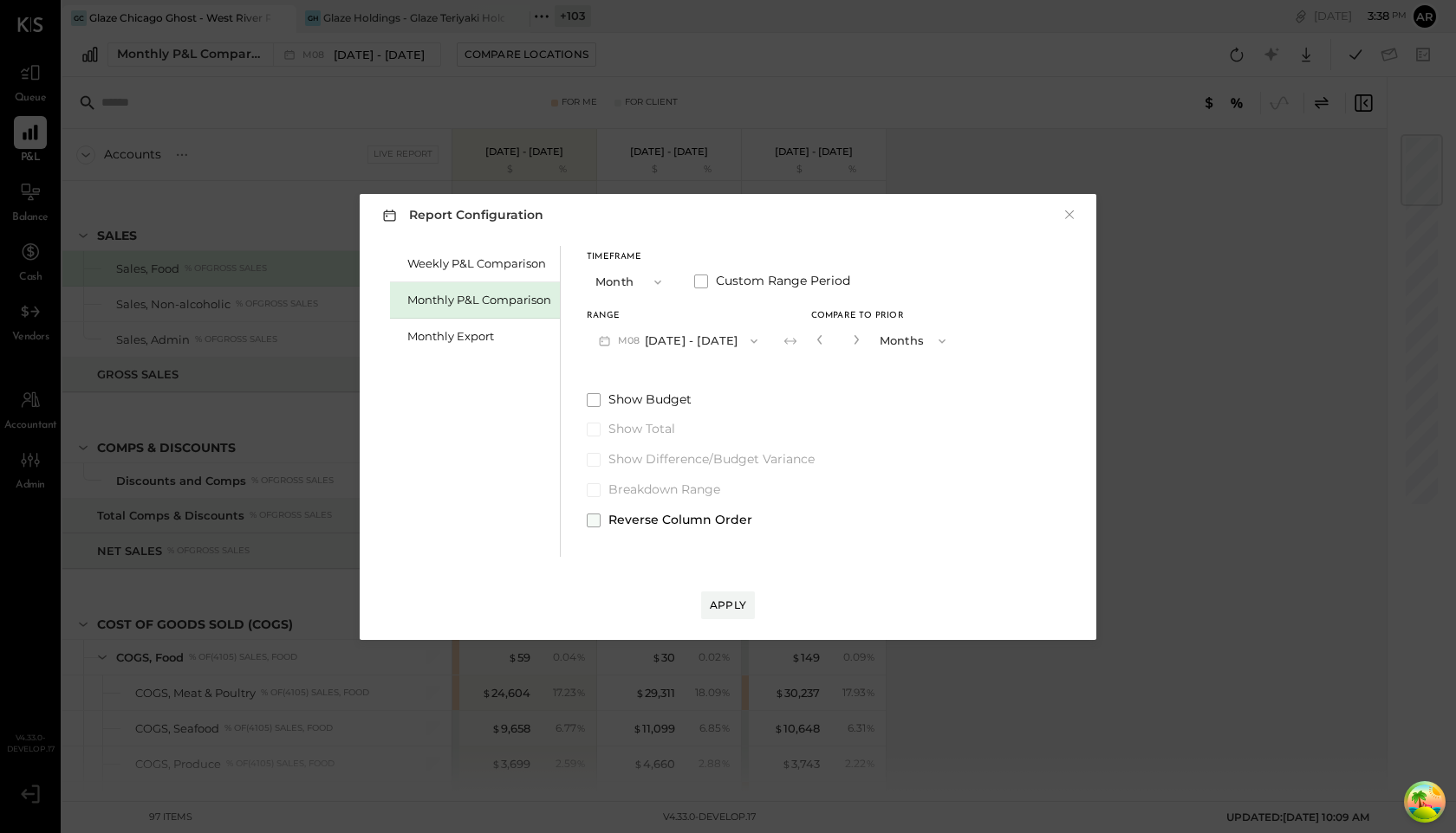
click at [591, 522] on span at bounding box center [594, 521] width 14 height 14
click at [717, 599] on div "Apply" at bounding box center [728, 605] width 37 height 14
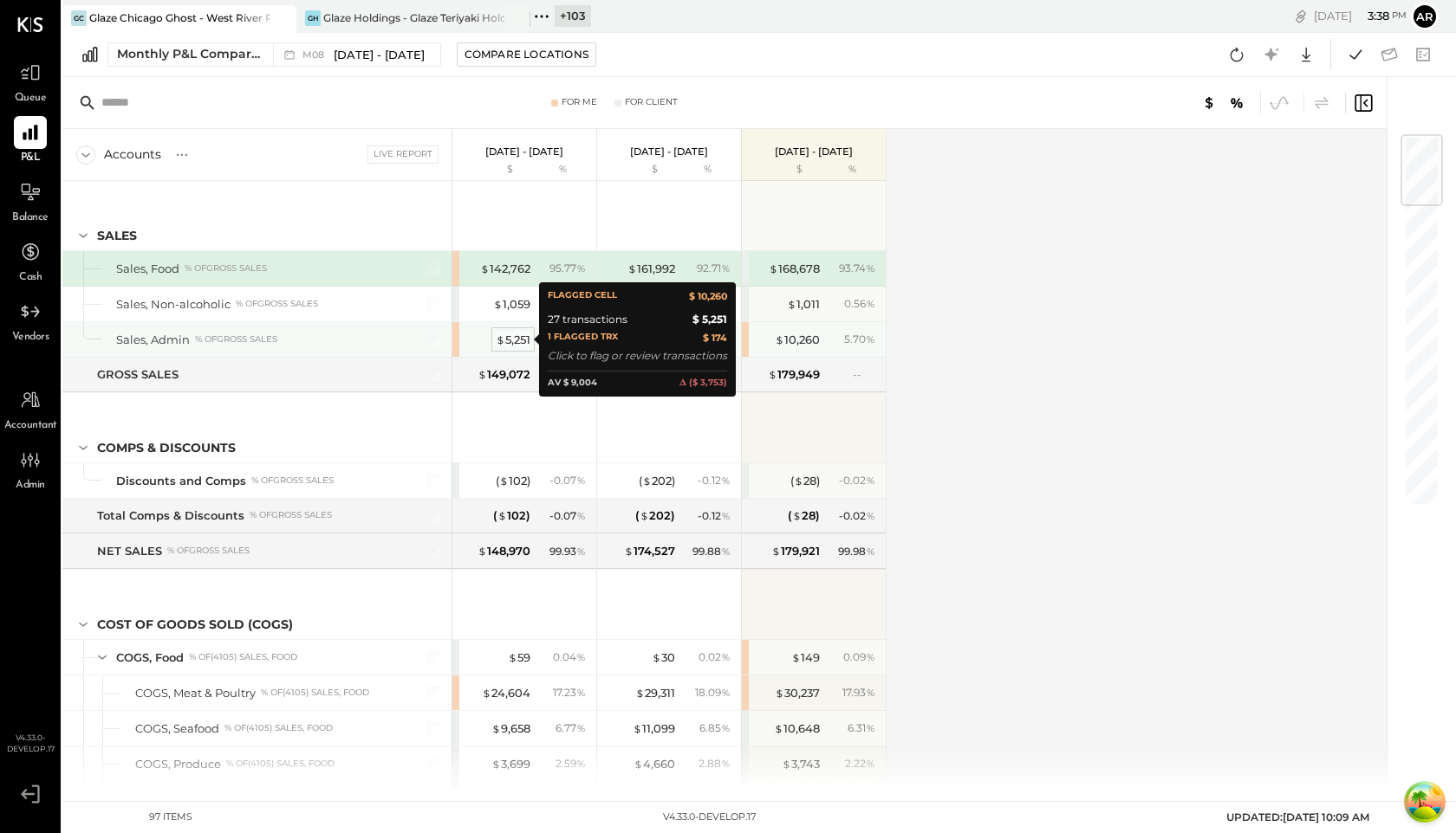
click at [505, 337] on div "$ 5,251" at bounding box center [513, 340] width 35 height 16
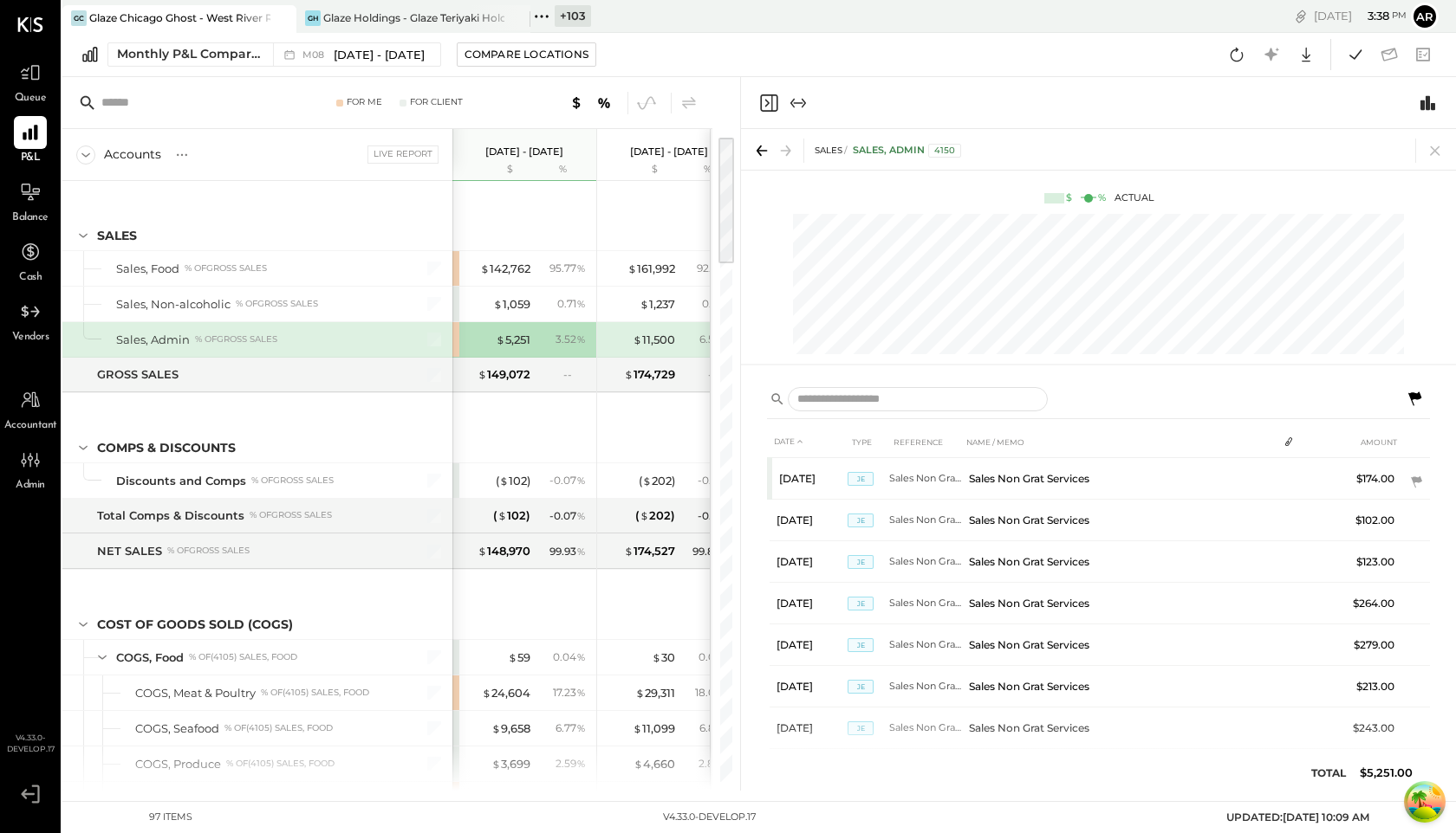
click at [1419, 395] on icon at bounding box center [1415, 399] width 13 height 14
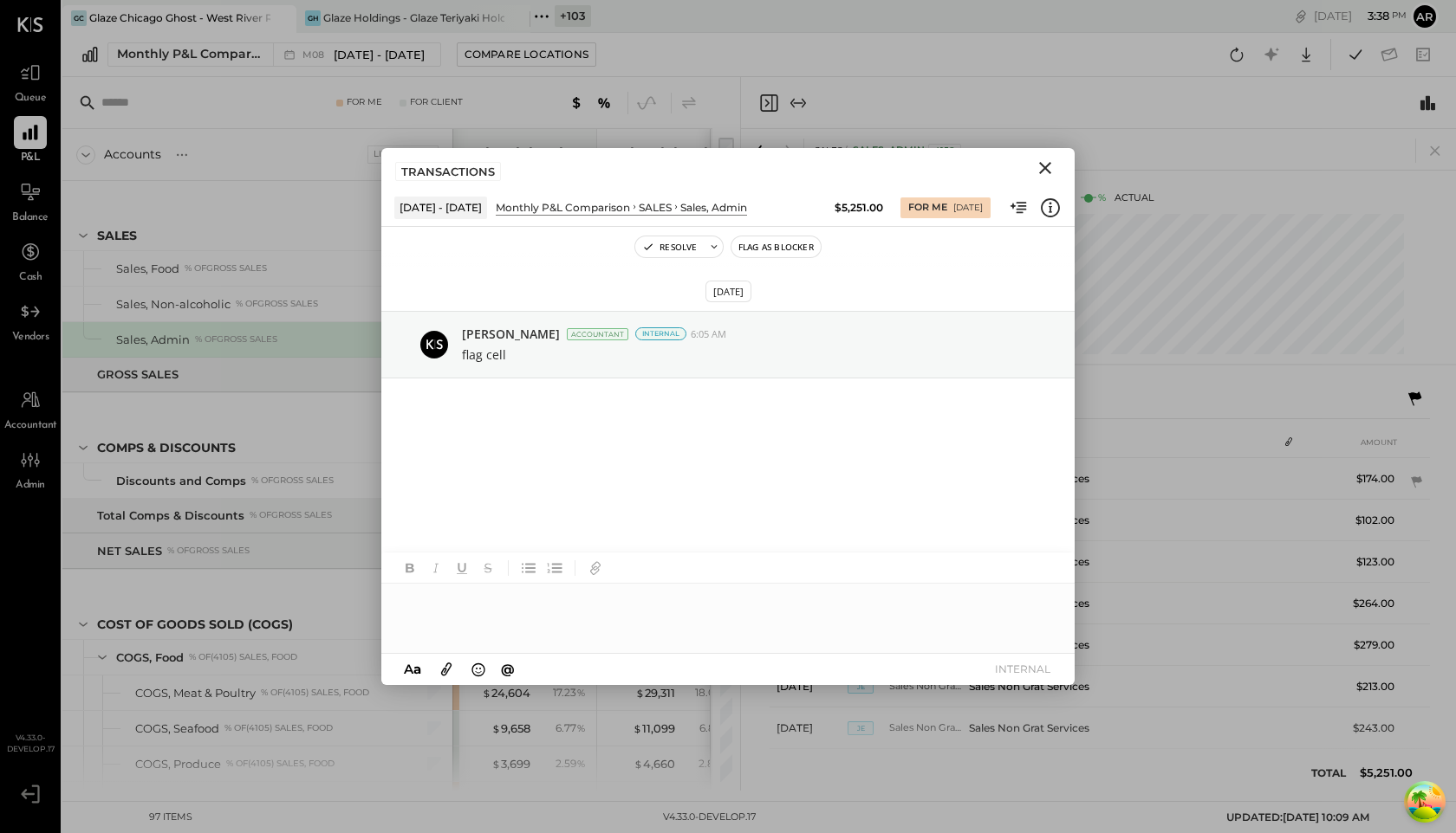
click at [1046, 165] on icon "Close" at bounding box center [1045, 168] width 13 height 12
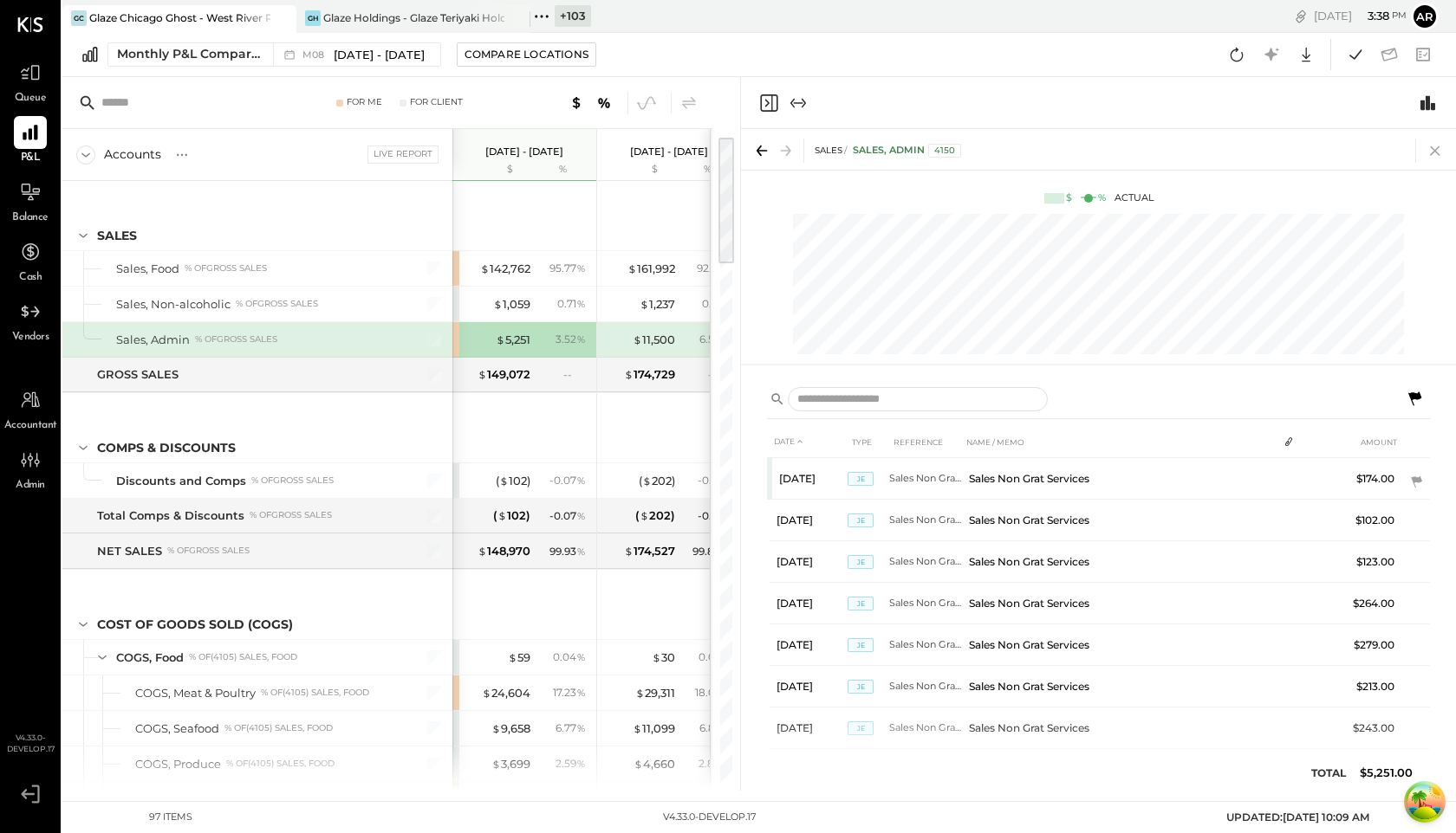
click at [1435, 148] on icon at bounding box center [1435, 150] width 24 height 24
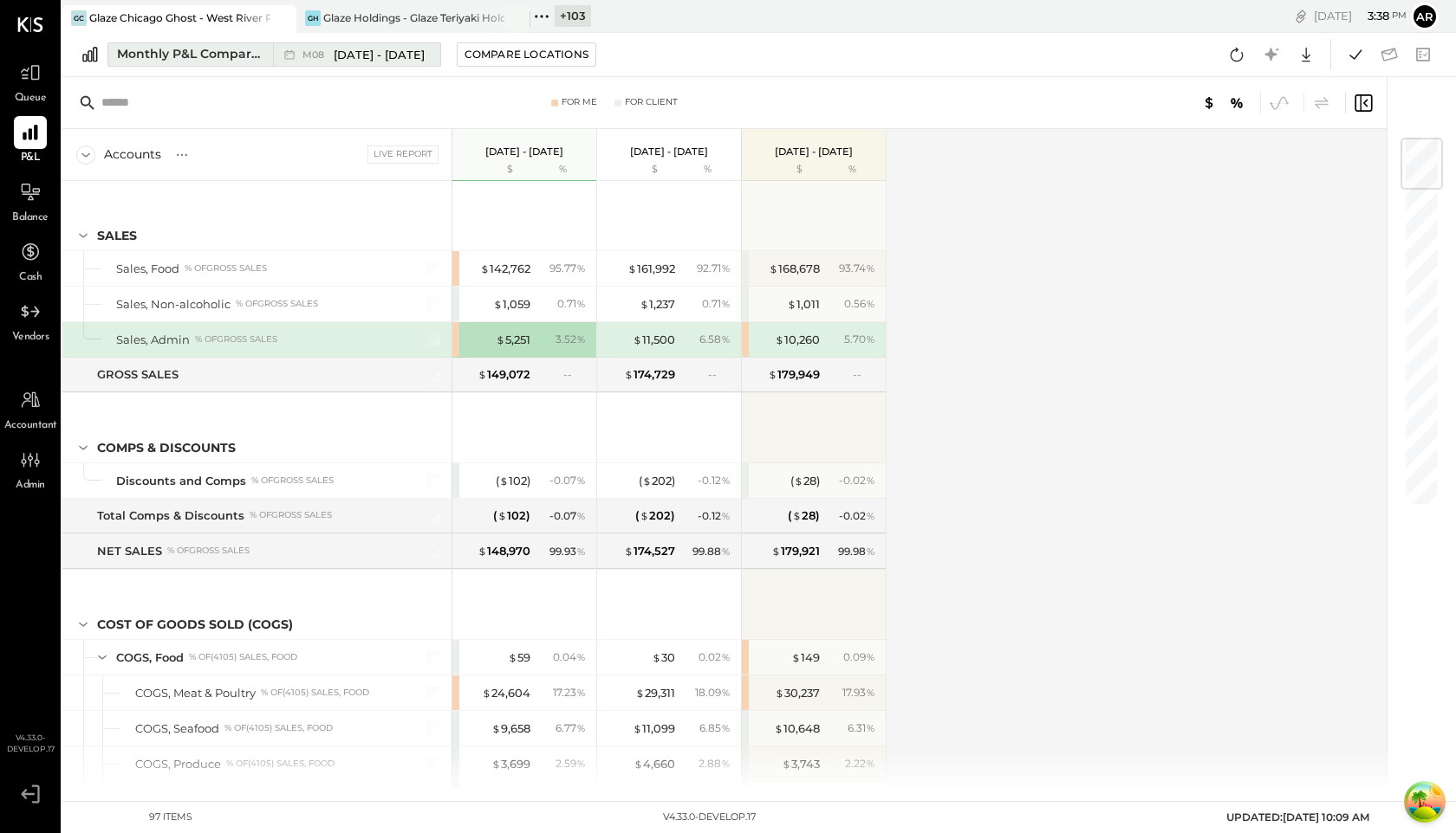
click at [294, 64] on div "M08 Aug 1 - 31, 2025" at bounding box center [353, 54] width 159 height 22
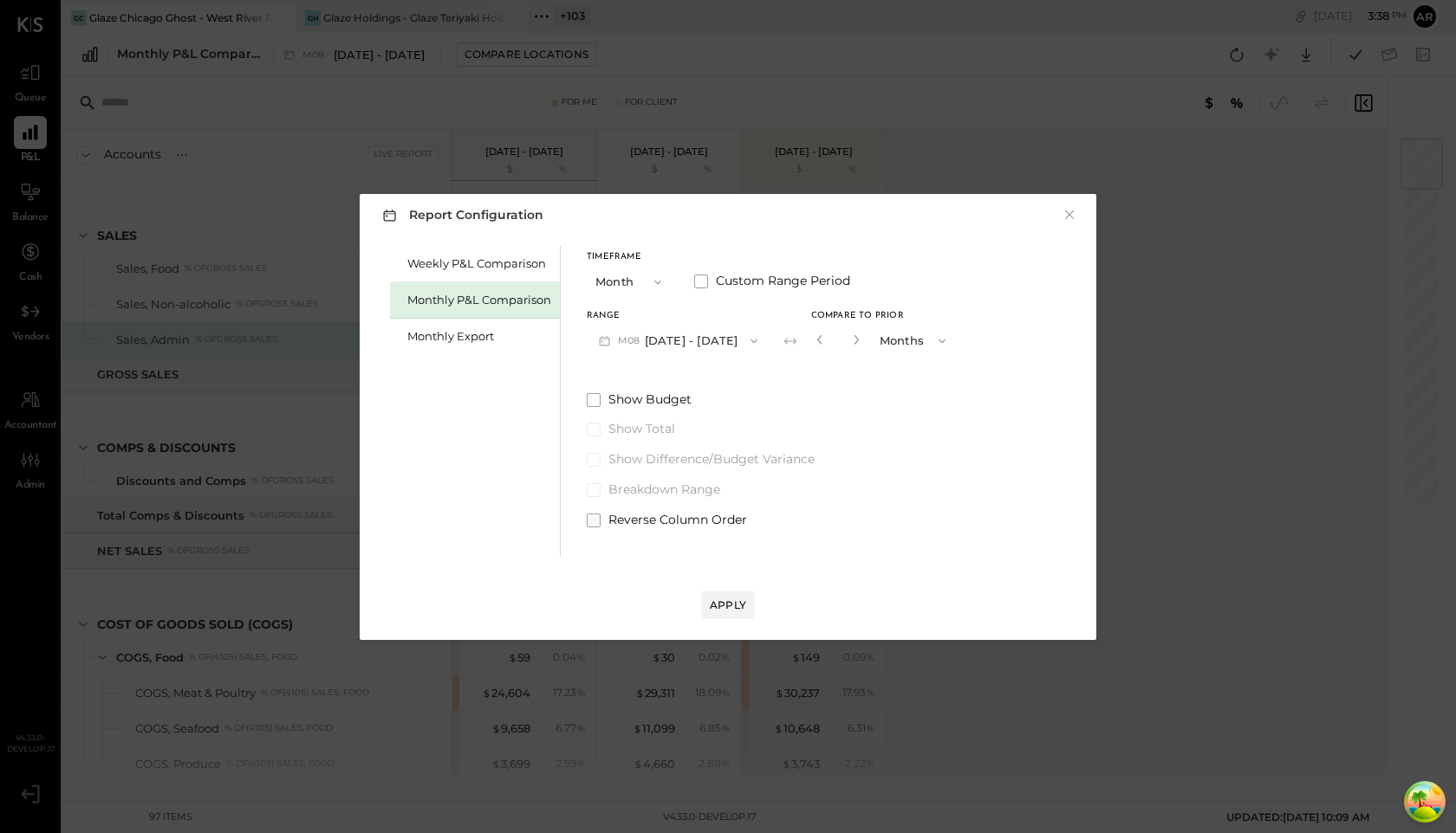
click at [599, 519] on label "Reverse Column Order" at bounding box center [772, 520] width 371 height 17
click at [736, 604] on div "Apply" at bounding box center [728, 605] width 37 height 14
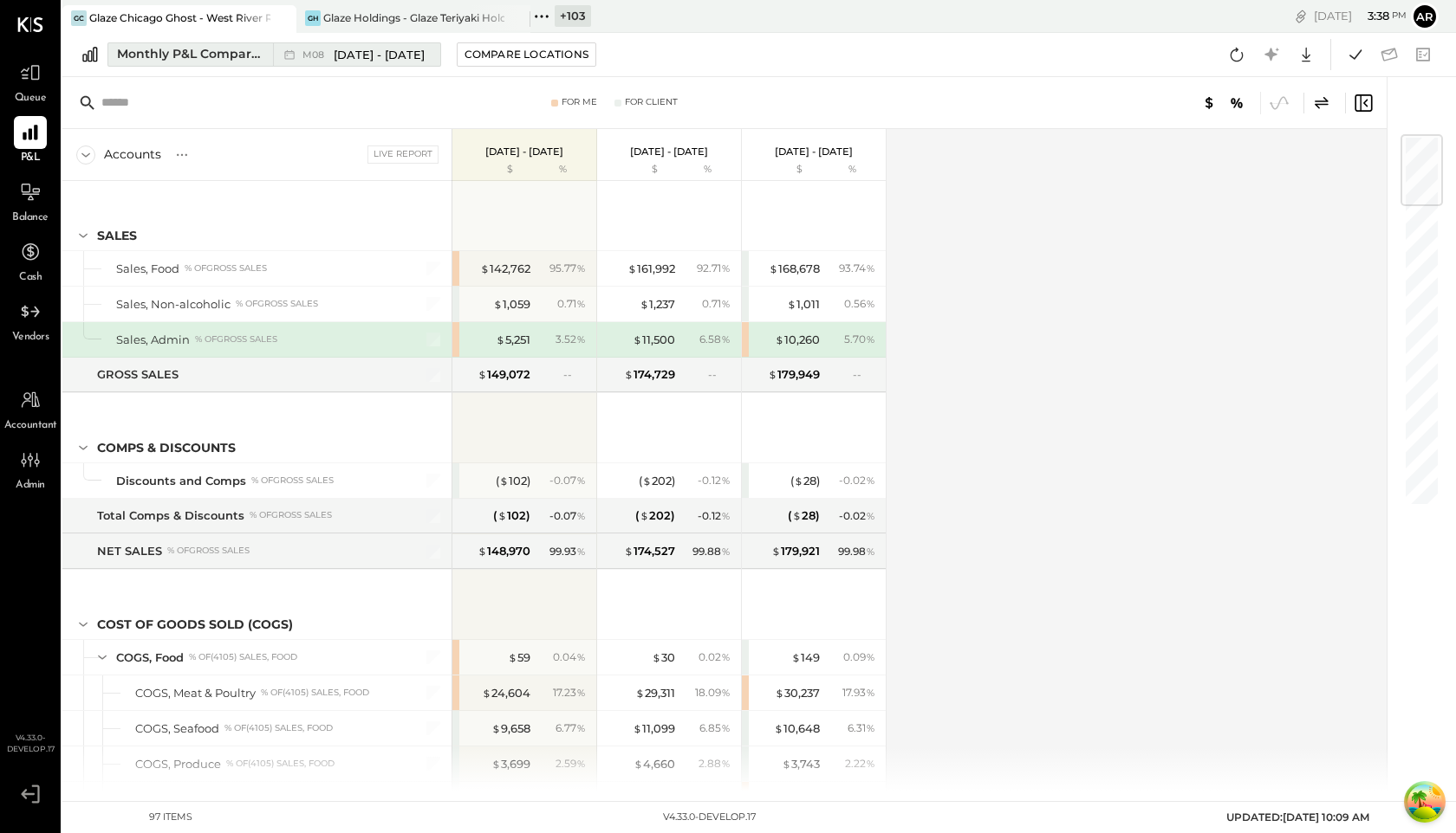
click at [309, 57] on span "M08" at bounding box center [316, 54] width 27 height 10
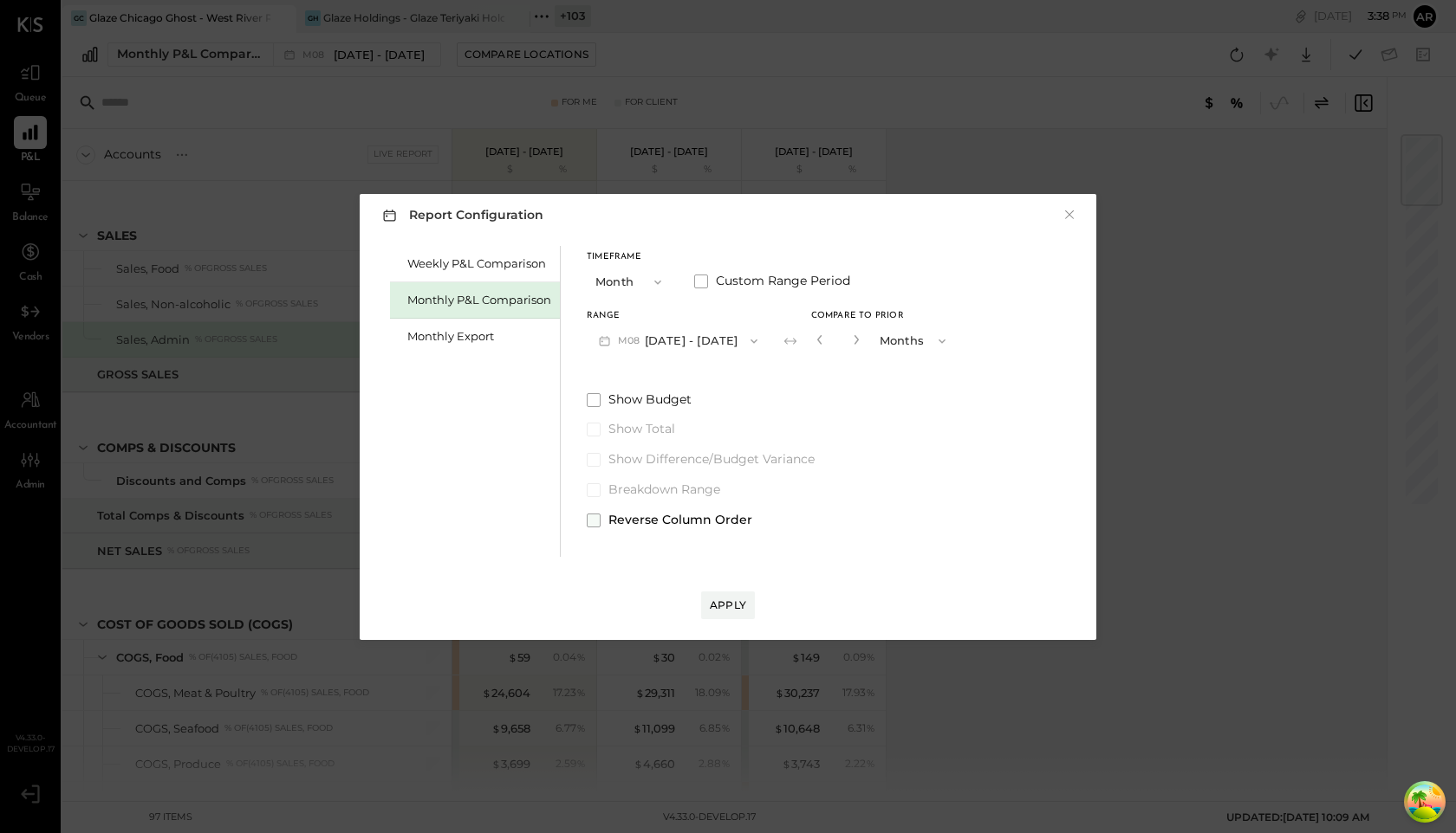
click at [589, 522] on span at bounding box center [594, 521] width 14 height 14
click at [741, 598] on div "Apply" at bounding box center [728, 605] width 37 height 14
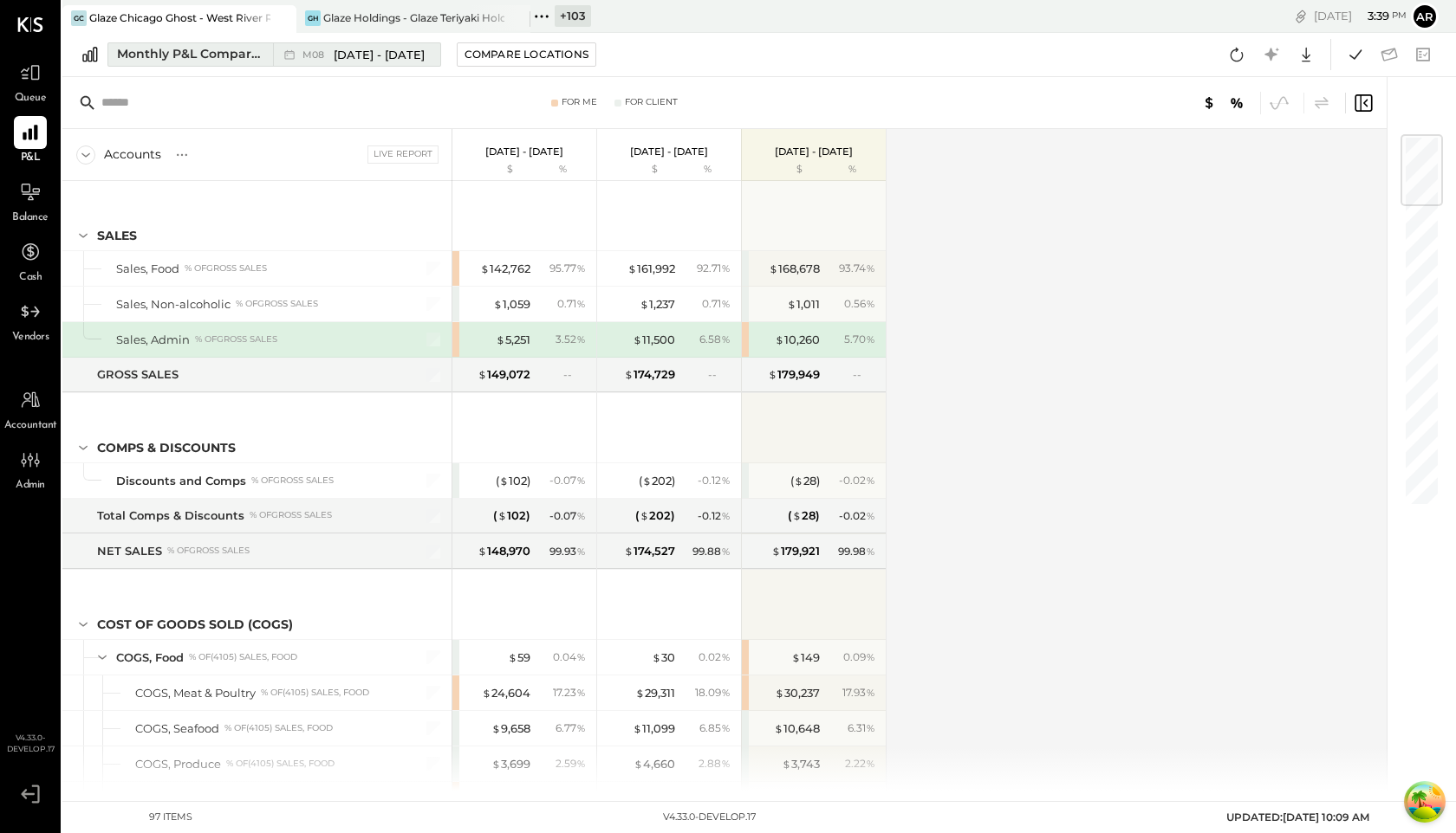
click at [338, 46] on span "[DATE] - [DATE]" at bounding box center [380, 54] width 91 height 16
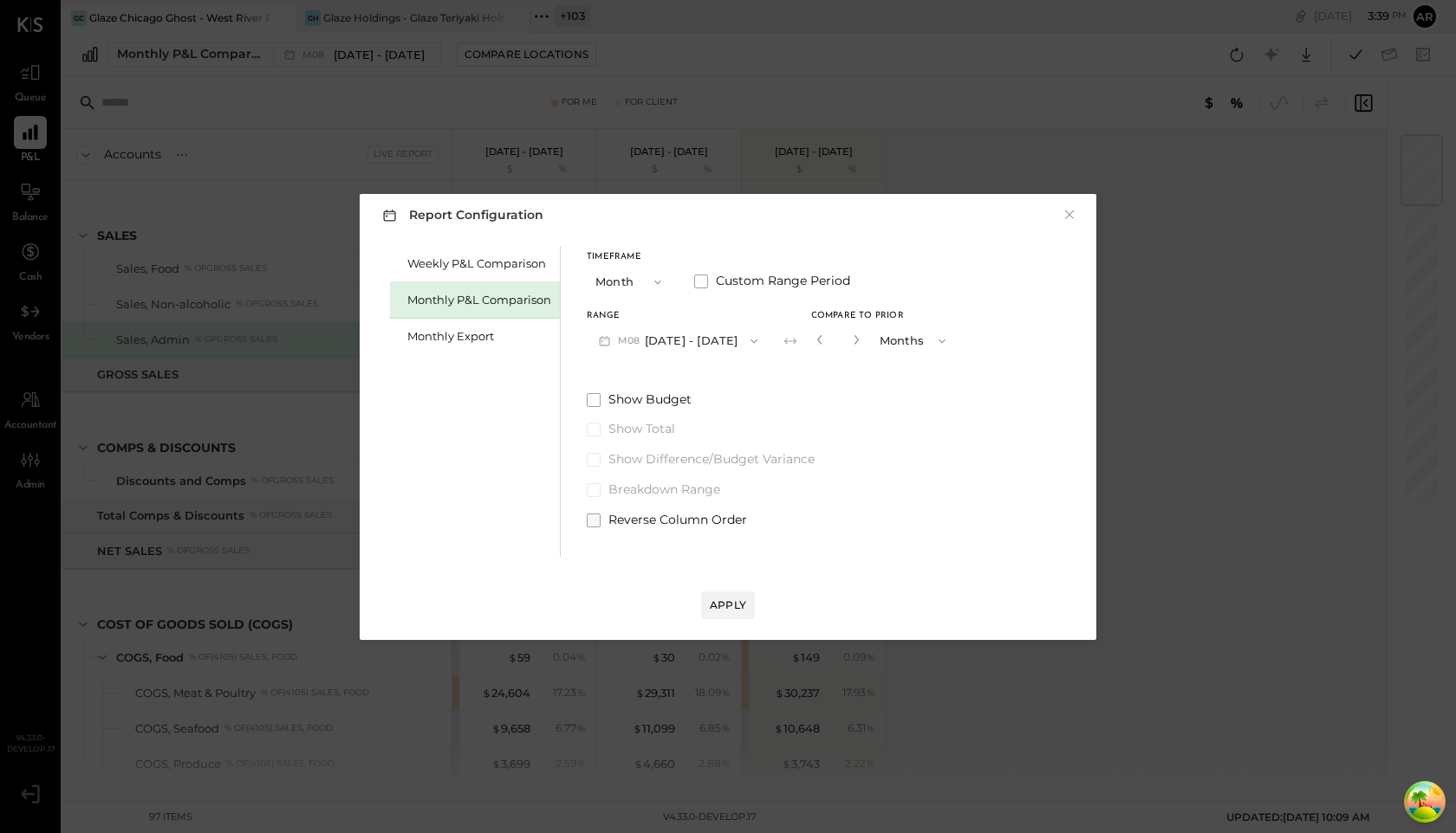
click at [593, 515] on span at bounding box center [594, 521] width 14 height 14
click at [730, 617] on button "Apply" at bounding box center [728, 605] width 54 height 28
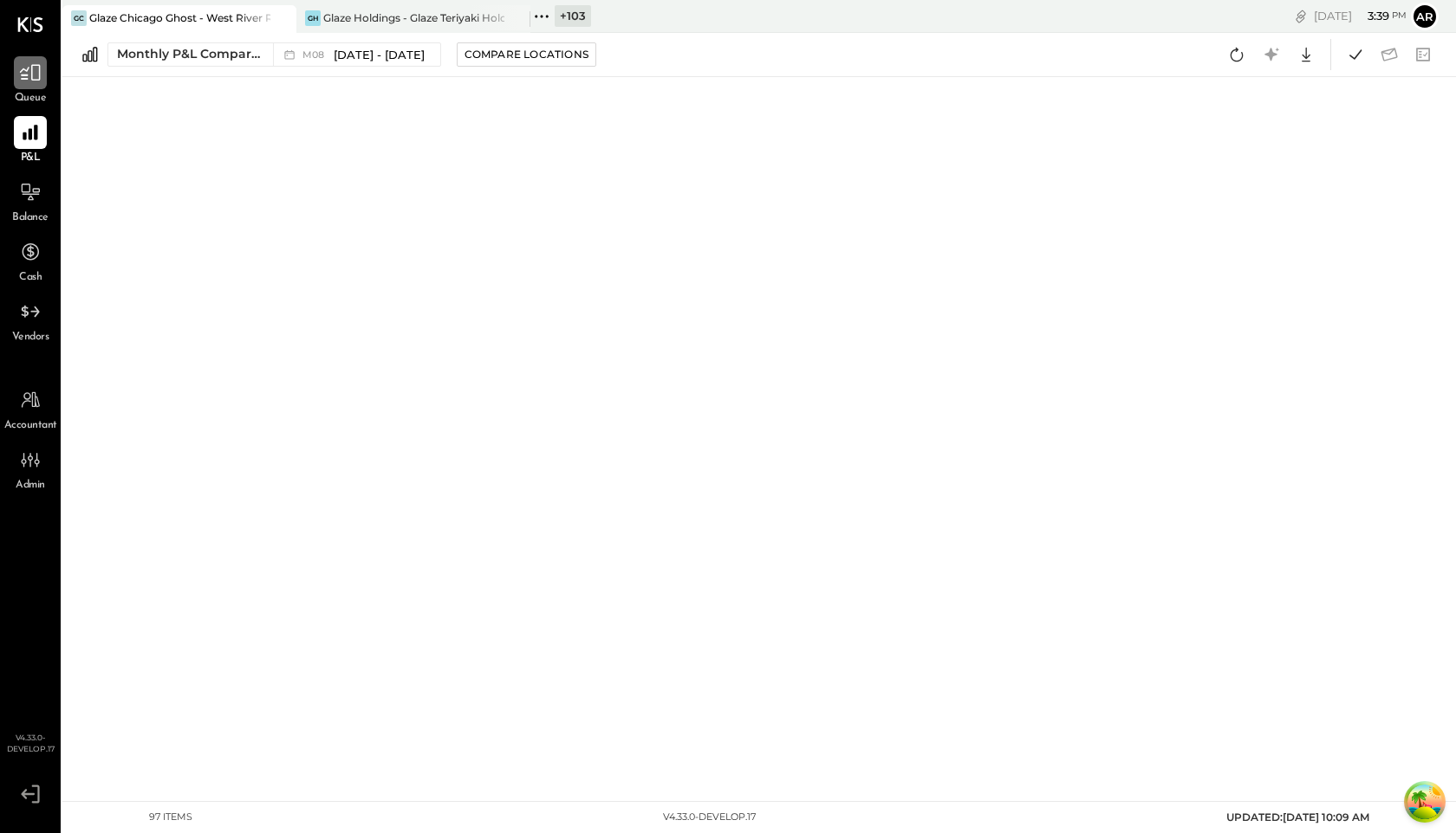
click at [21, 75] on icon at bounding box center [29, 73] width 21 height 16
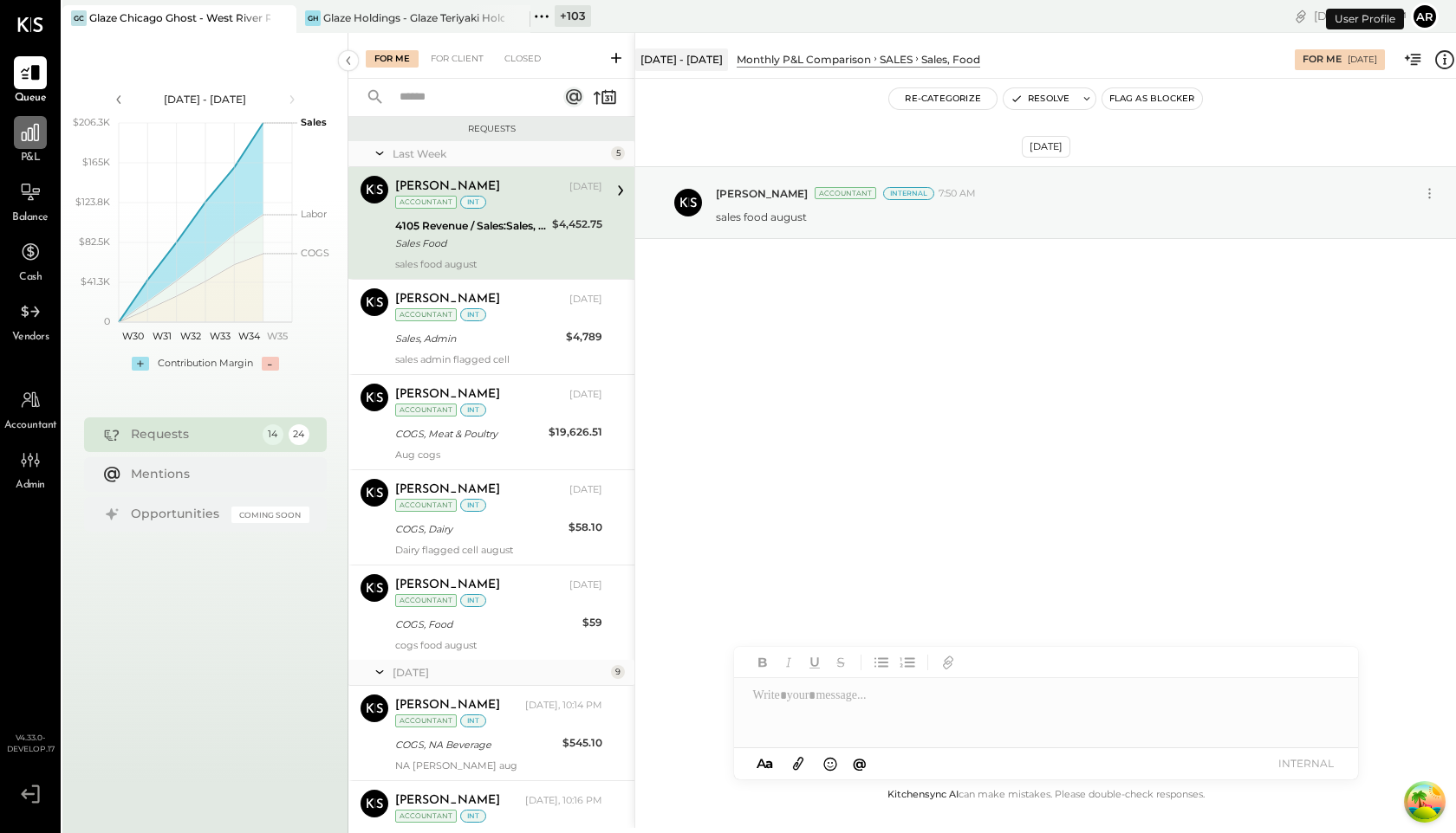
click at [29, 140] on icon at bounding box center [29, 132] width 17 height 17
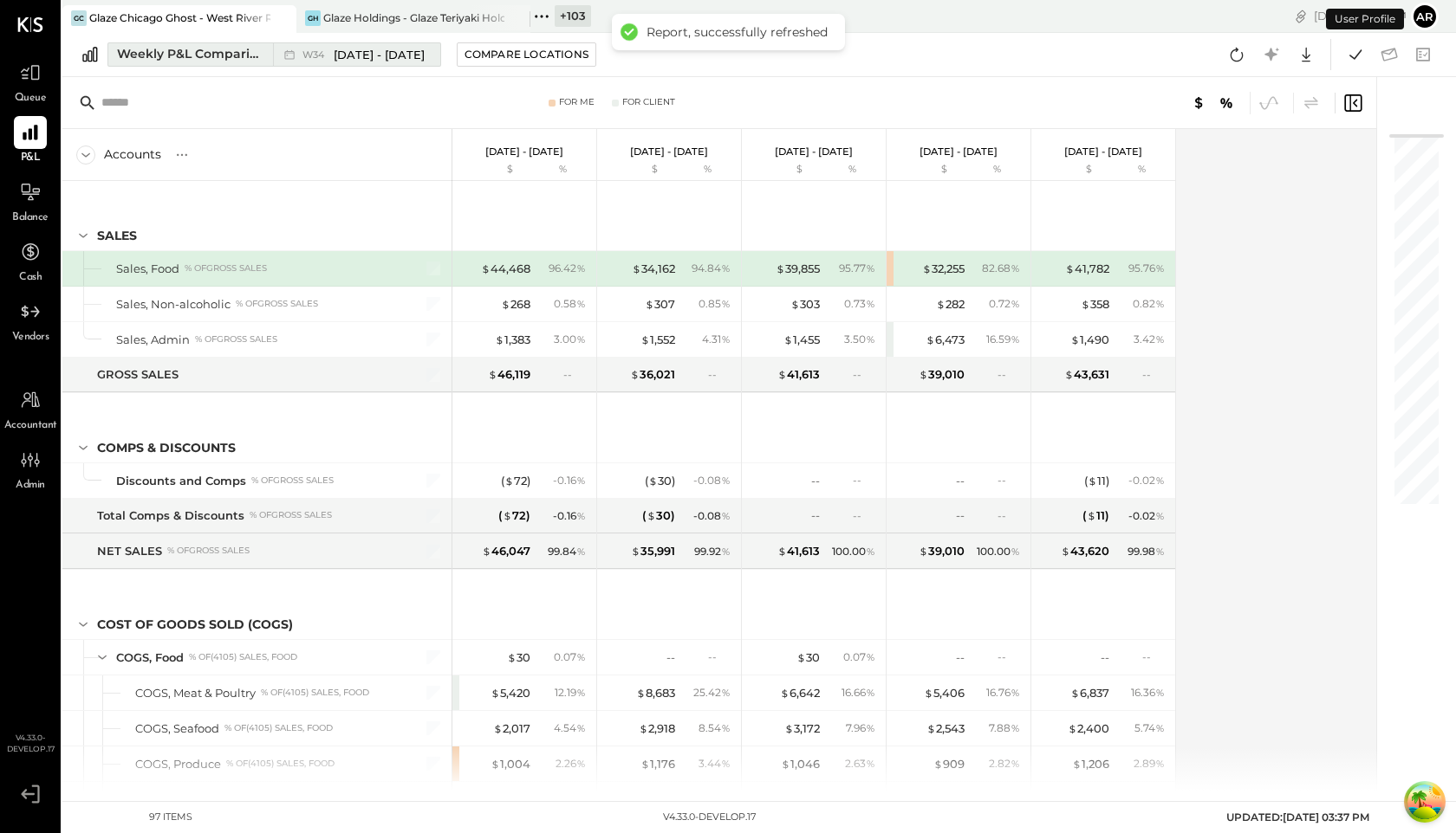
click at [307, 58] on span "W34" at bounding box center [316, 54] width 27 height 10
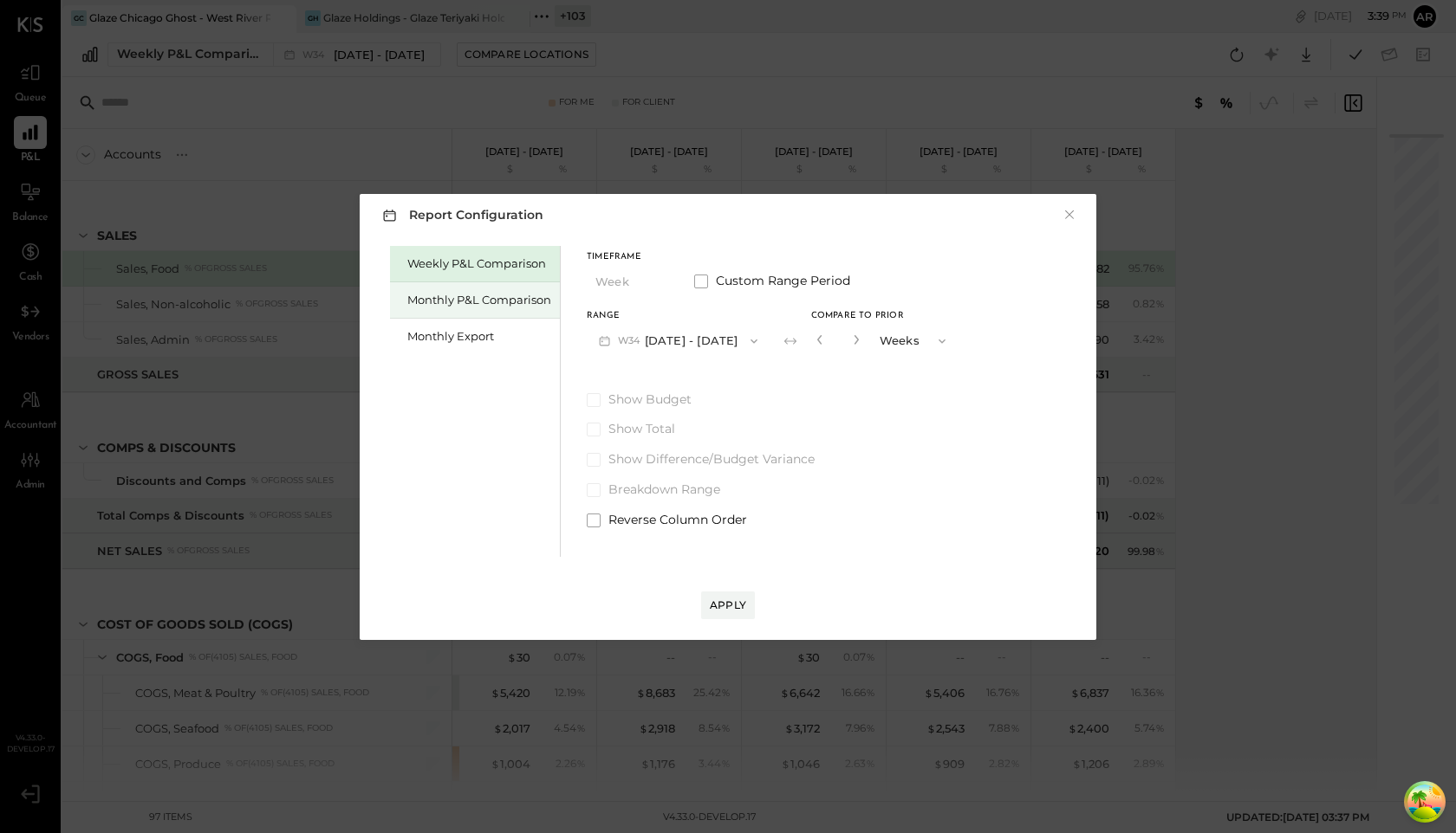
click at [448, 292] on div "Monthly P&L Comparison" at bounding box center [479, 300] width 144 height 16
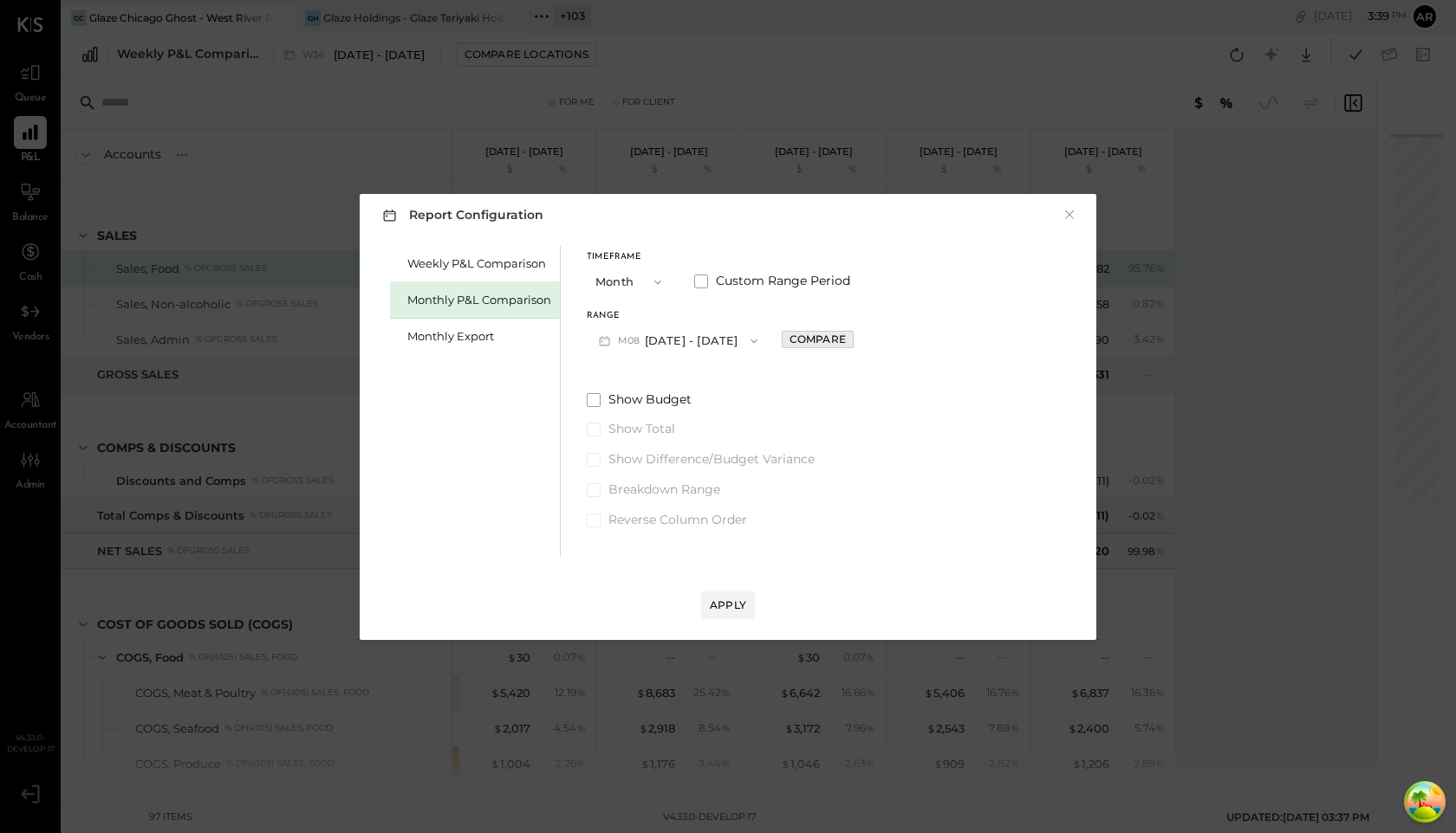
click at [818, 336] on div "Compare" at bounding box center [817, 339] width 56 height 14
click at [851, 342] on icon "button" at bounding box center [857, 340] width 11 height 11
type input "*"
click at [737, 607] on div "Apply" at bounding box center [728, 605] width 37 height 14
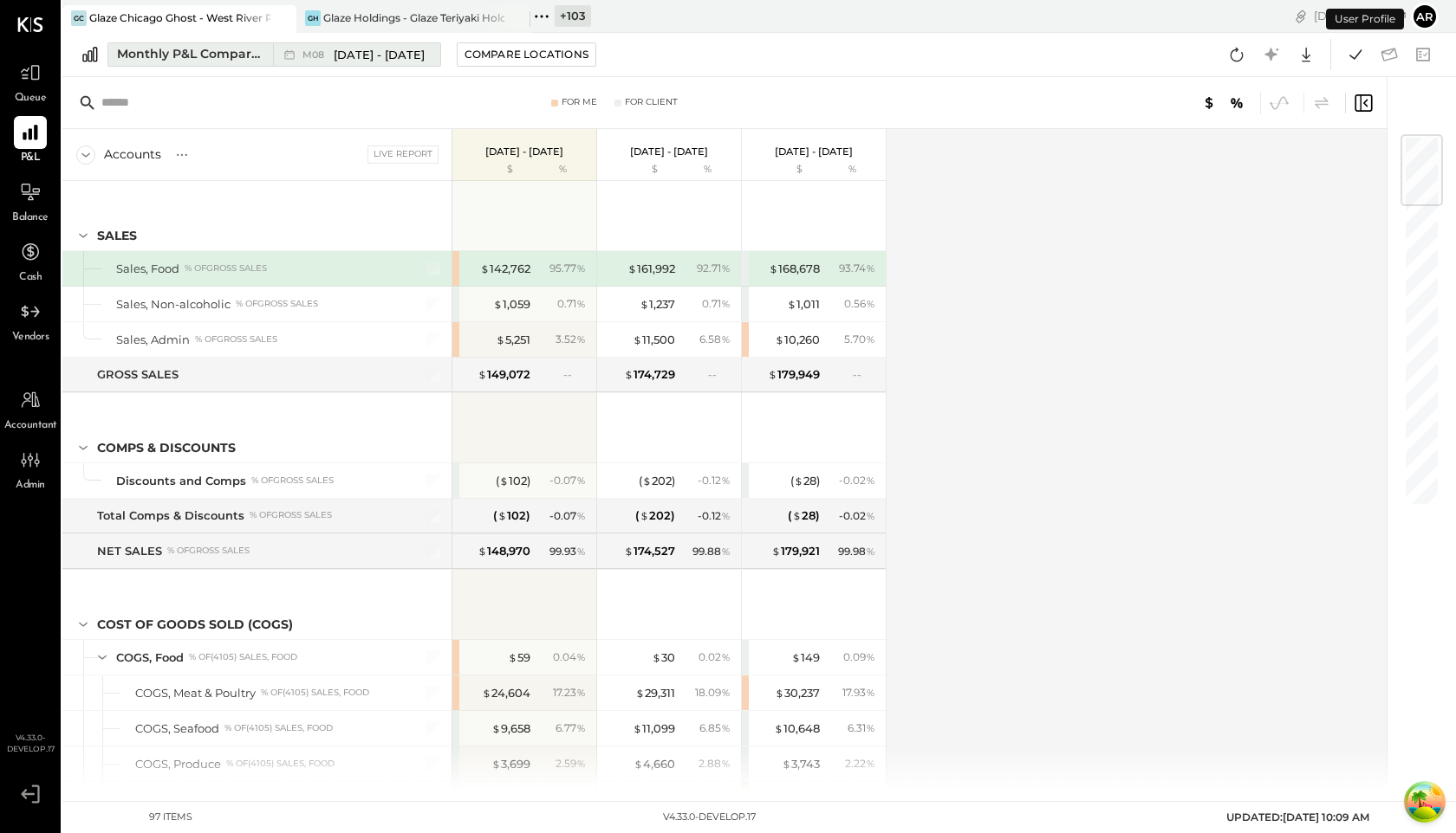
click at [323, 55] on span "M08" at bounding box center [316, 54] width 27 height 10
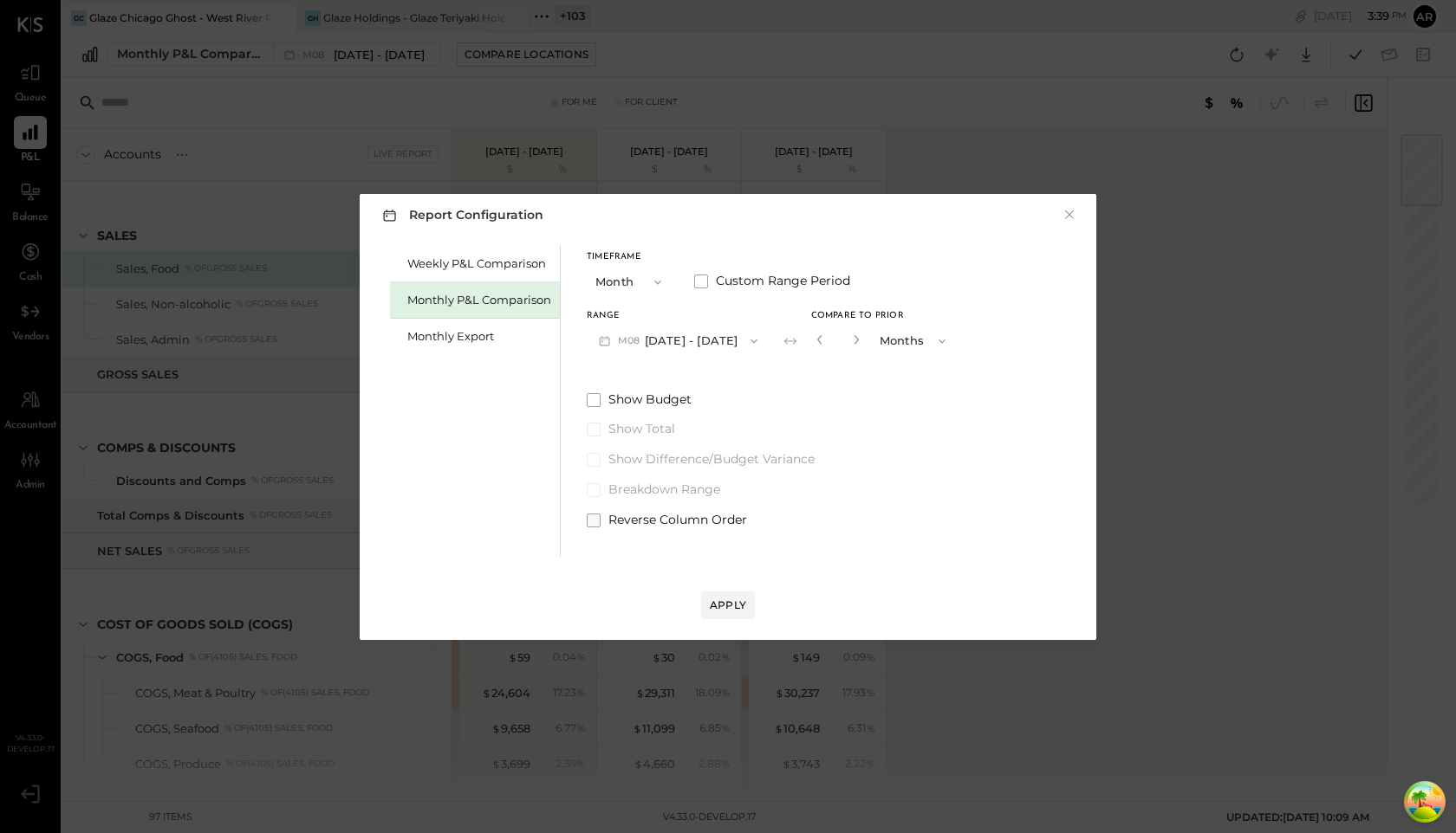
click at [598, 518] on span at bounding box center [594, 521] width 14 height 14
click at [717, 613] on button "Apply" at bounding box center [728, 605] width 54 height 28
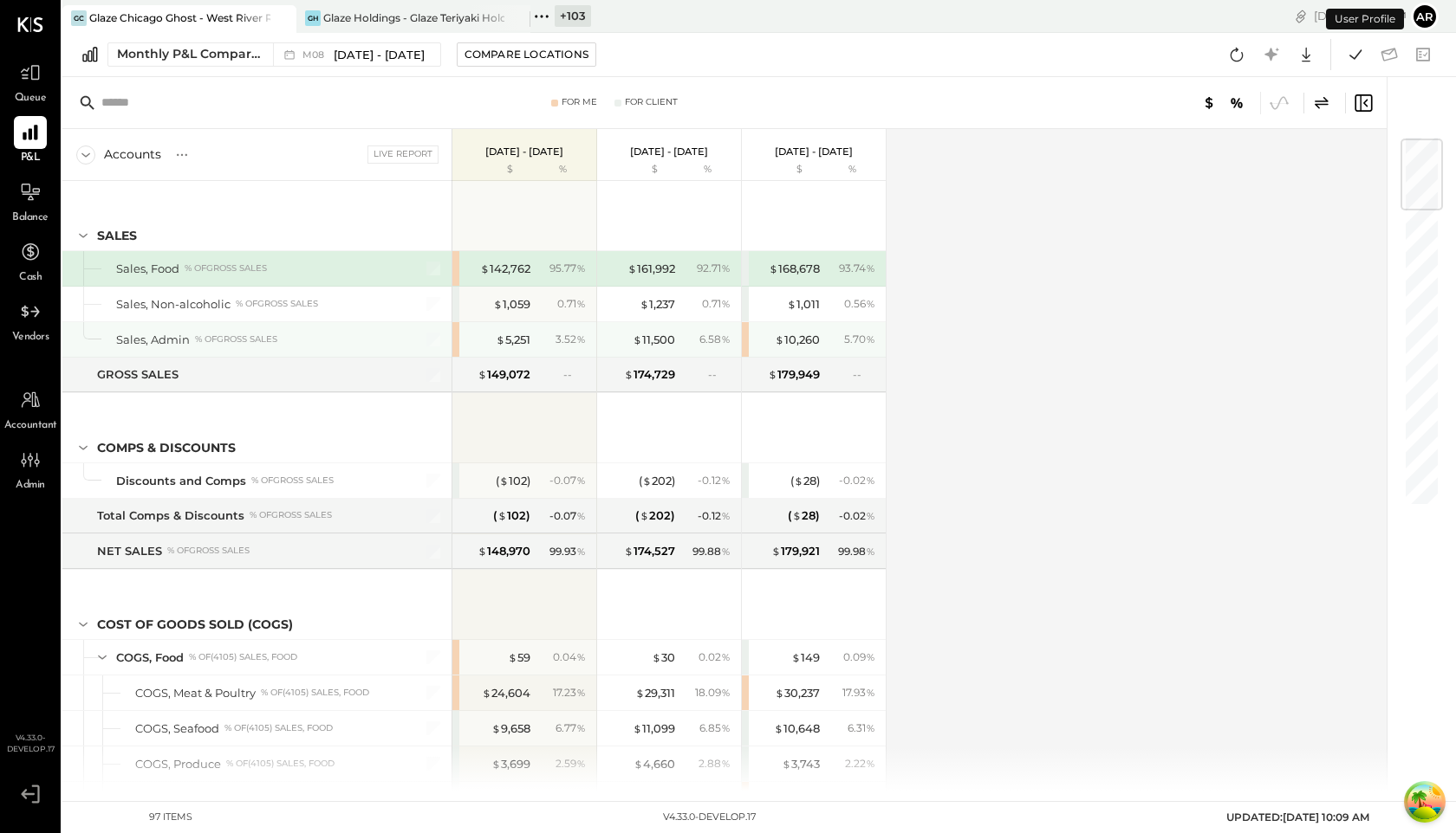
scroll to position [39, 0]
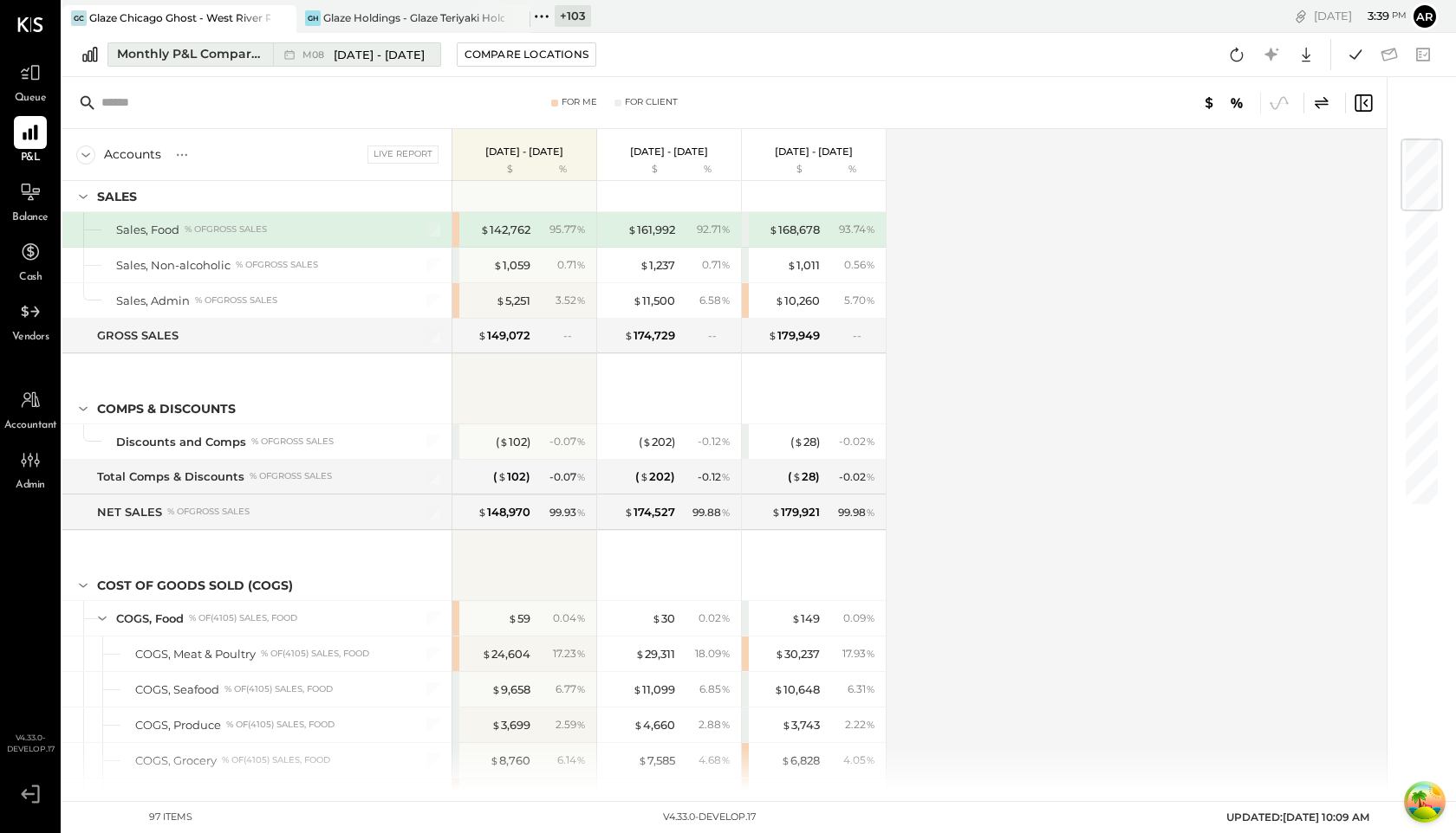
click at [350, 59] on span "[DATE] - [DATE]" at bounding box center [380, 54] width 91 height 16
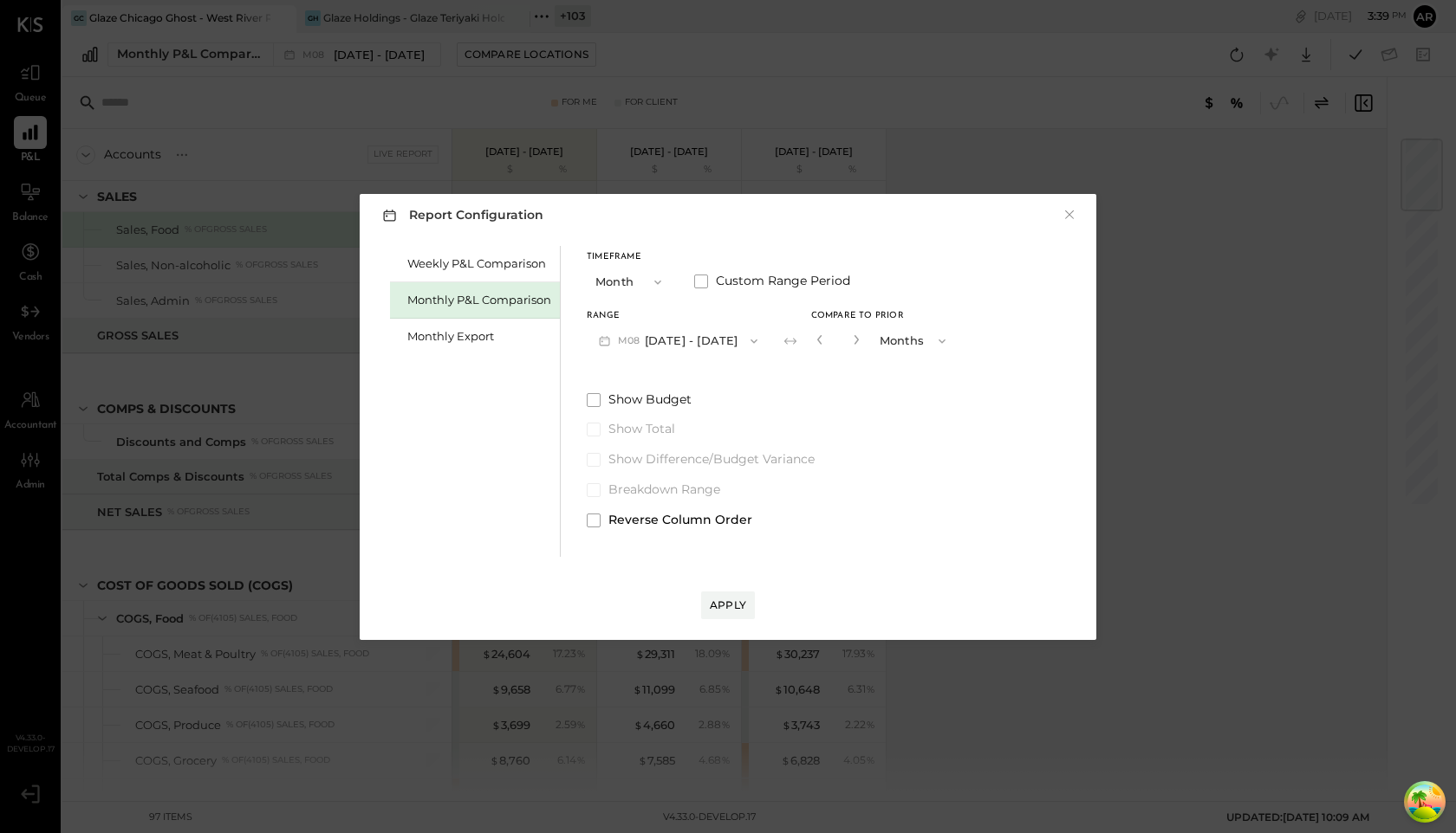
click at [686, 87] on div "Report Configuration × Weekly P&L Comparison Monthly P&L Comparison Monthly Exp…" at bounding box center [728, 416] width 1456 height 833
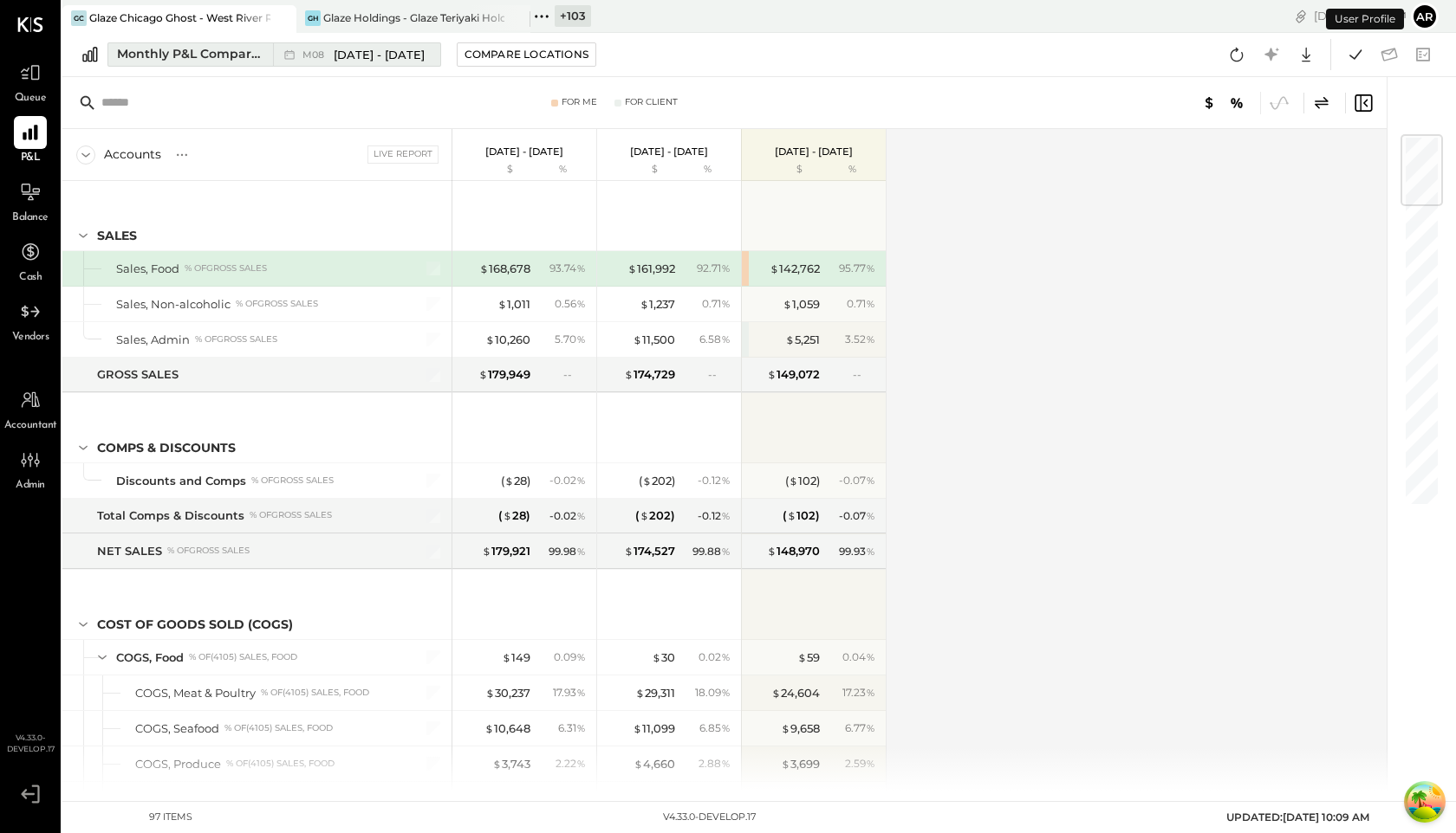
click at [331, 47] on div "M08 Aug 1 - 31, 2025" at bounding box center [364, 54] width 122 height 16
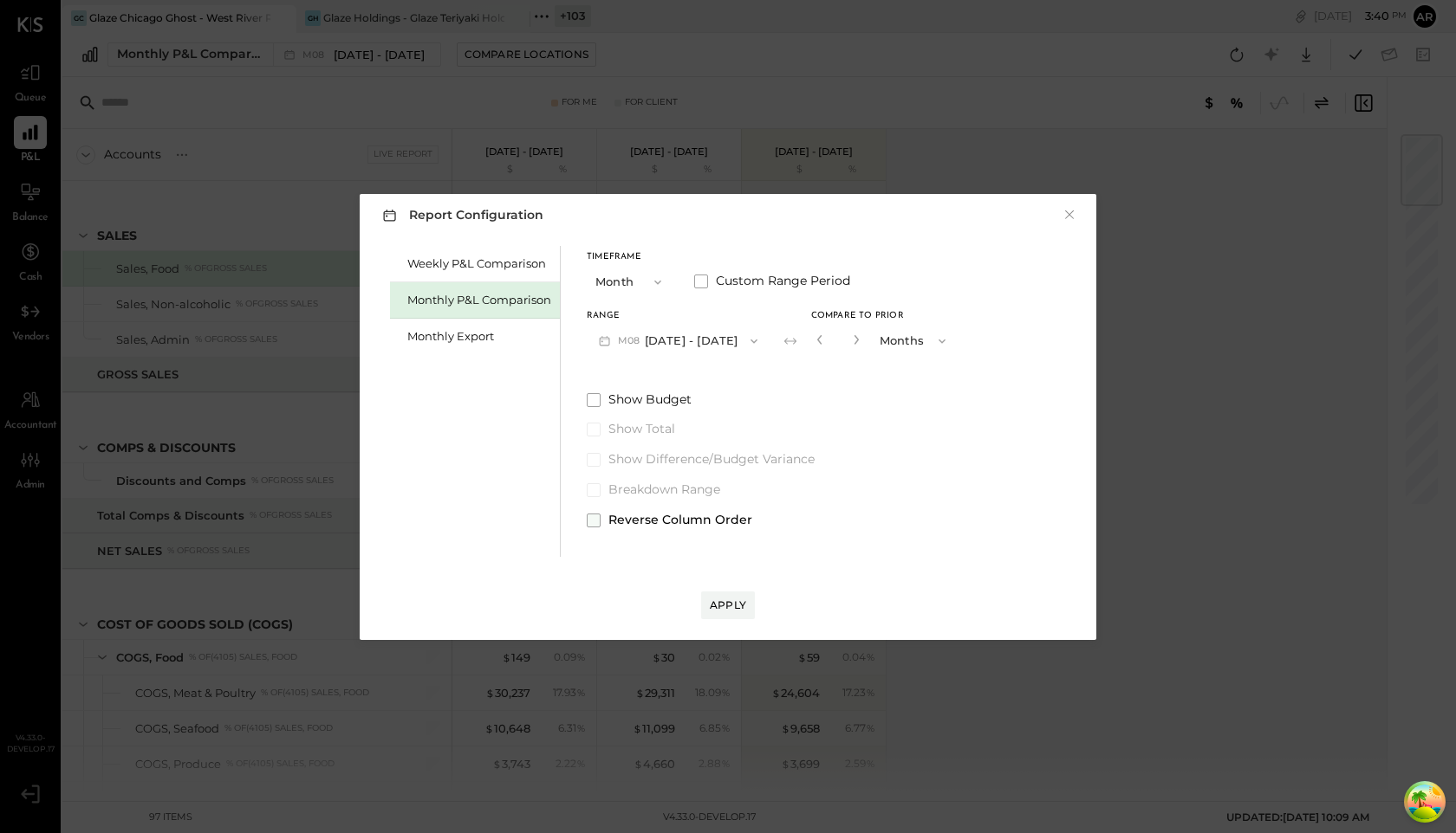
click at [597, 526] on span at bounding box center [594, 521] width 14 height 14
click at [724, 606] on div "Apply" at bounding box center [728, 605] width 37 height 14
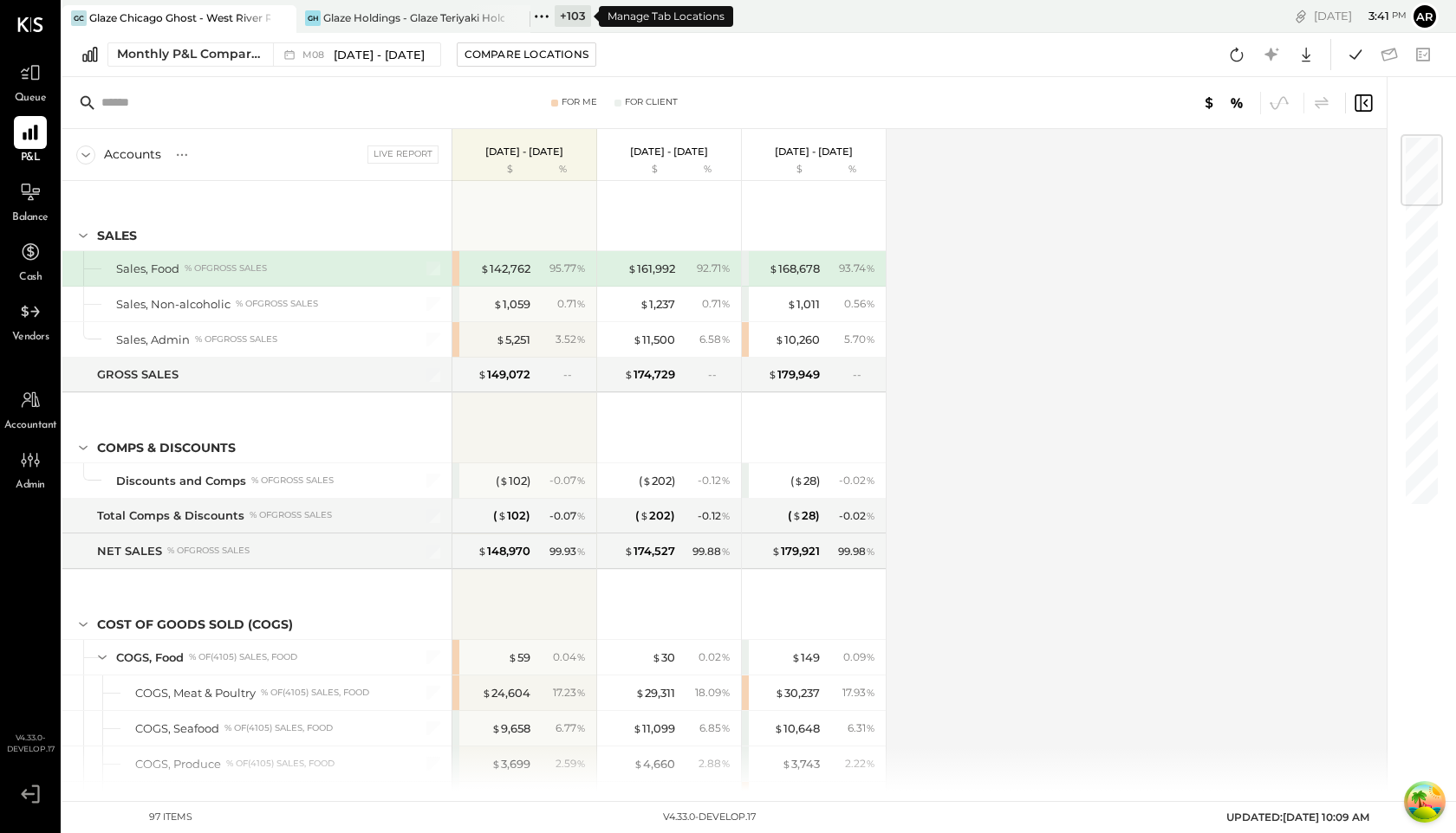
click at [542, 14] on icon at bounding box center [541, 16] width 22 height 22
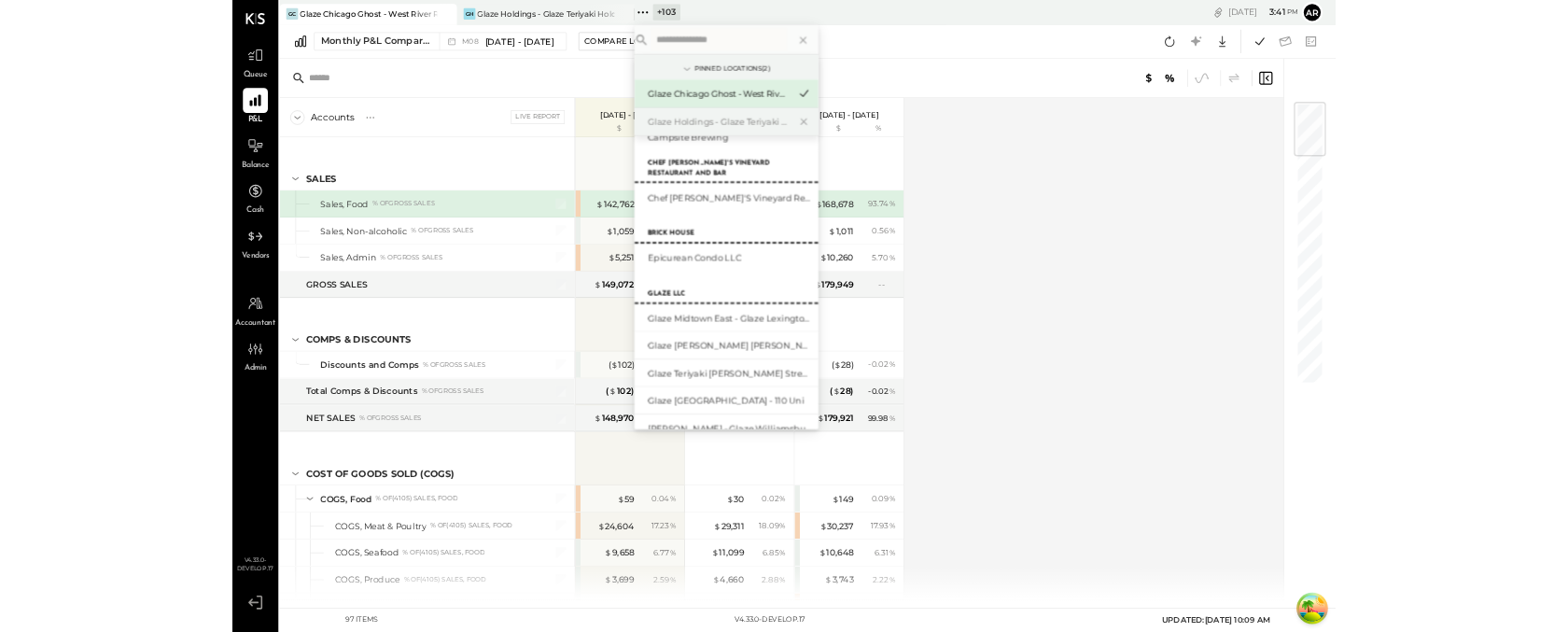
scroll to position [1386, 0]
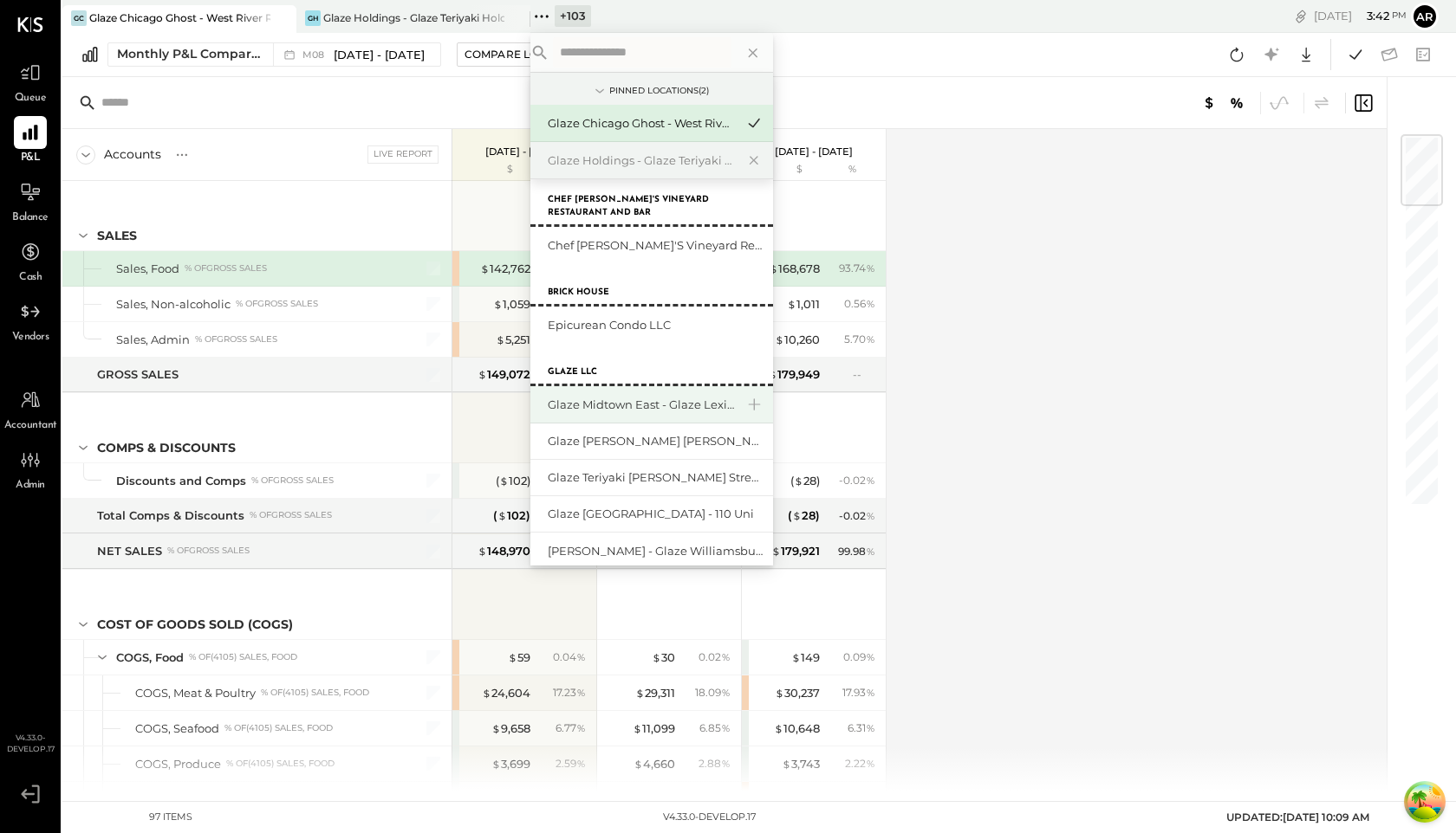
click at [613, 407] on div "Glaze Midtown East - Glaze Lexington One LLC" at bounding box center [641, 404] width 188 height 16
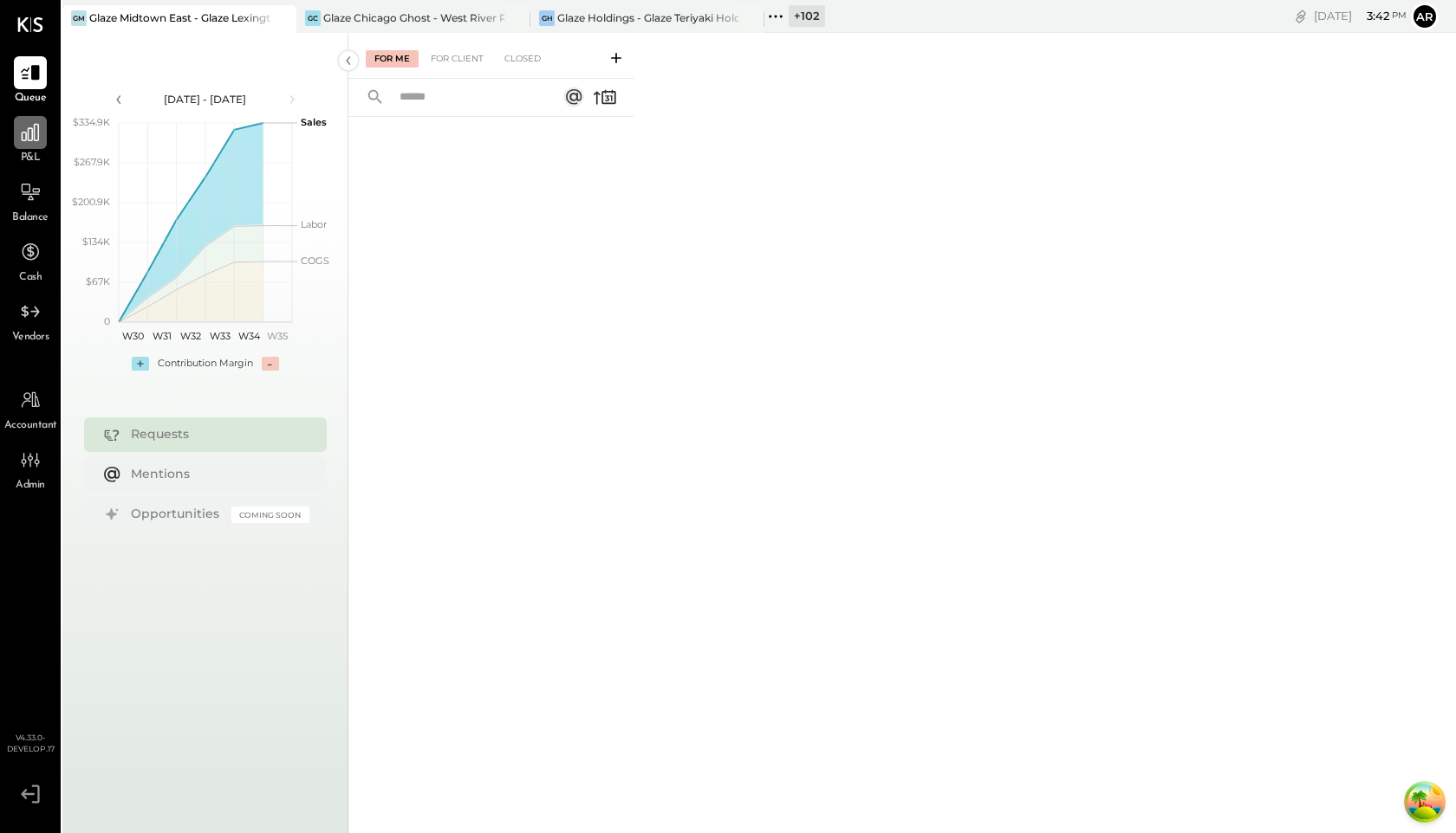
click at [28, 137] on icon at bounding box center [29, 132] width 17 height 17
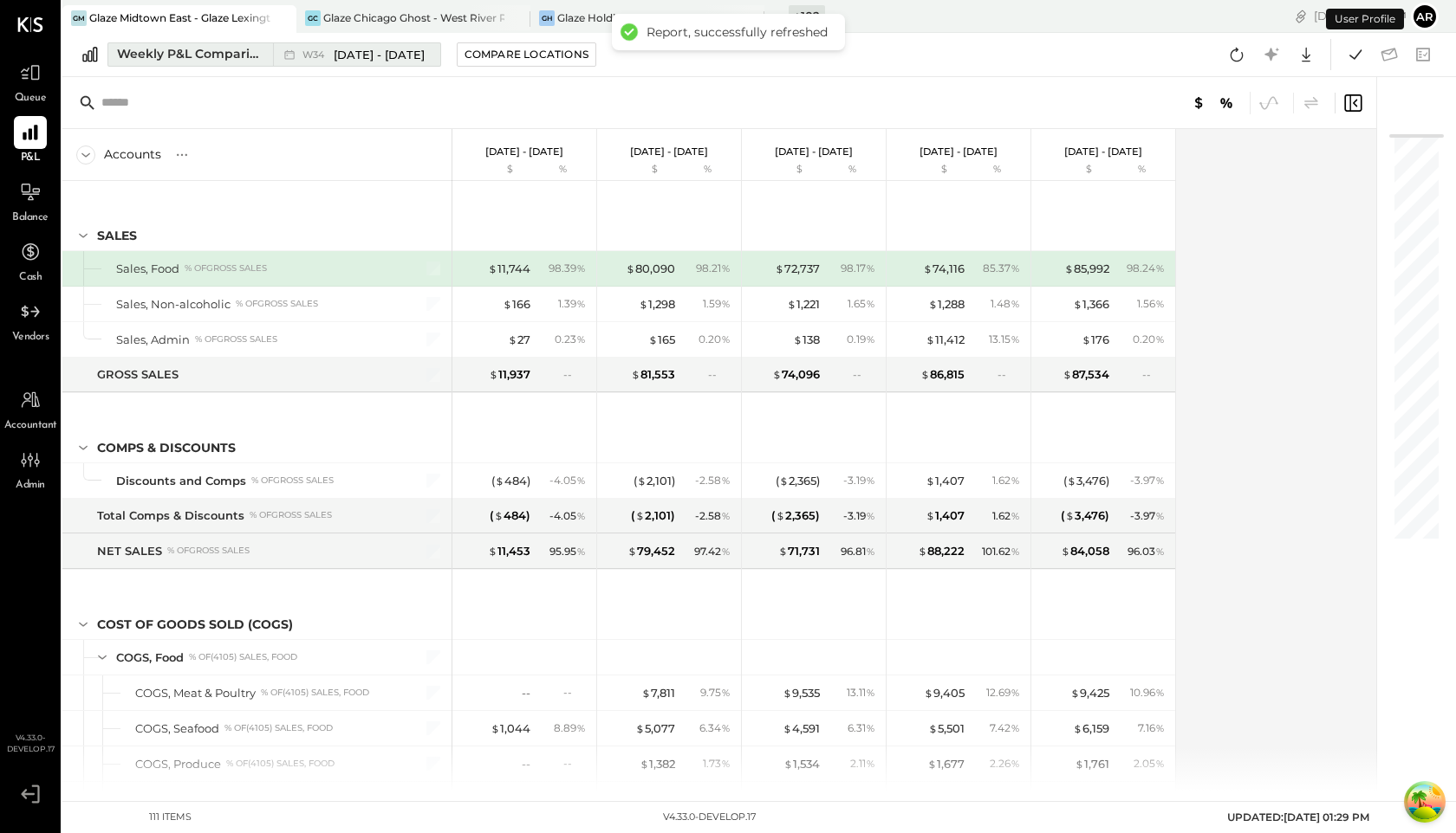
click at [333, 52] on div "W34 Aug 18 - 24, 2025" at bounding box center [364, 54] width 122 height 16
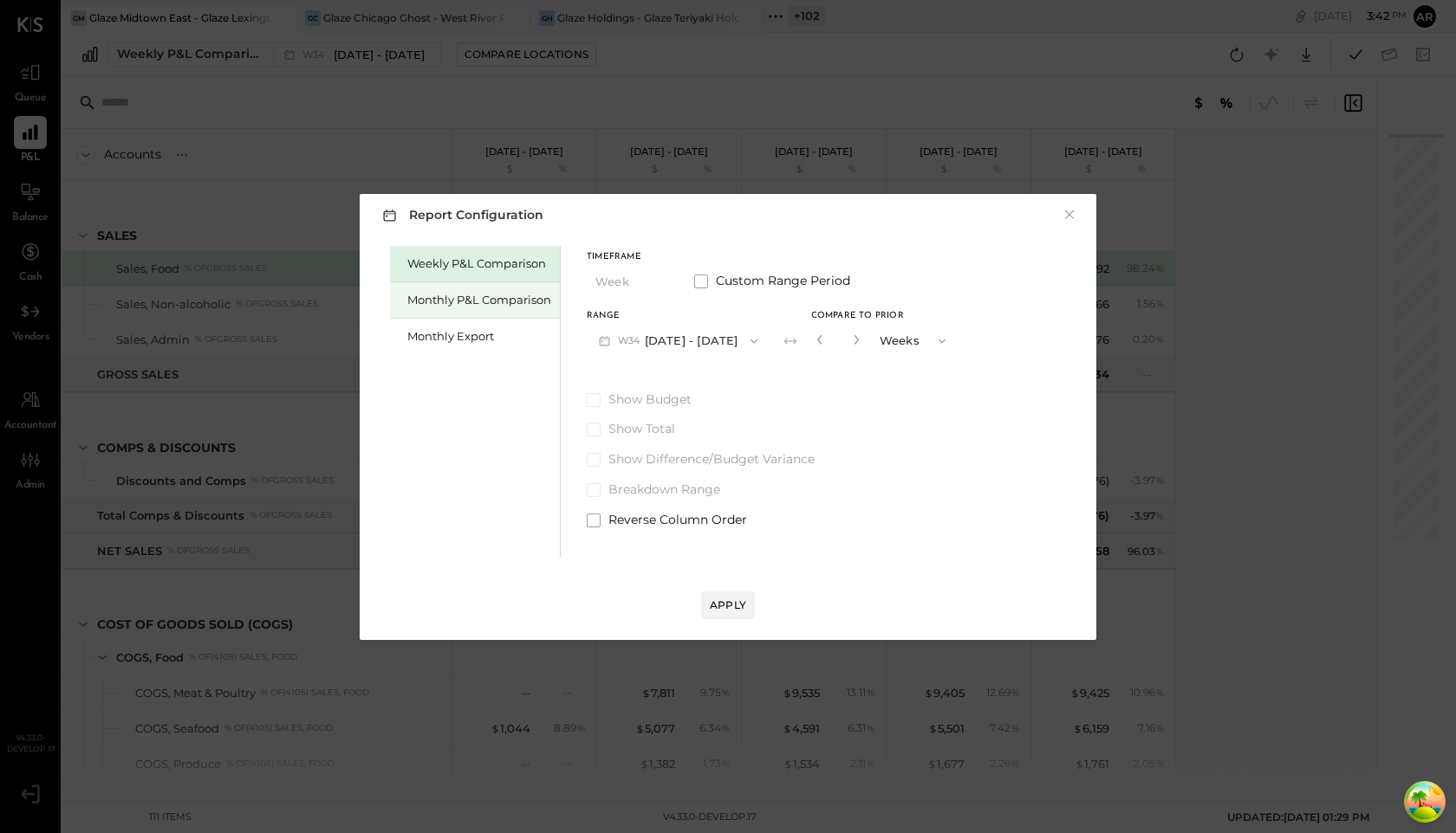
click at [460, 310] on div "Monthly P&L Comparison" at bounding box center [475, 300] width 170 height 37
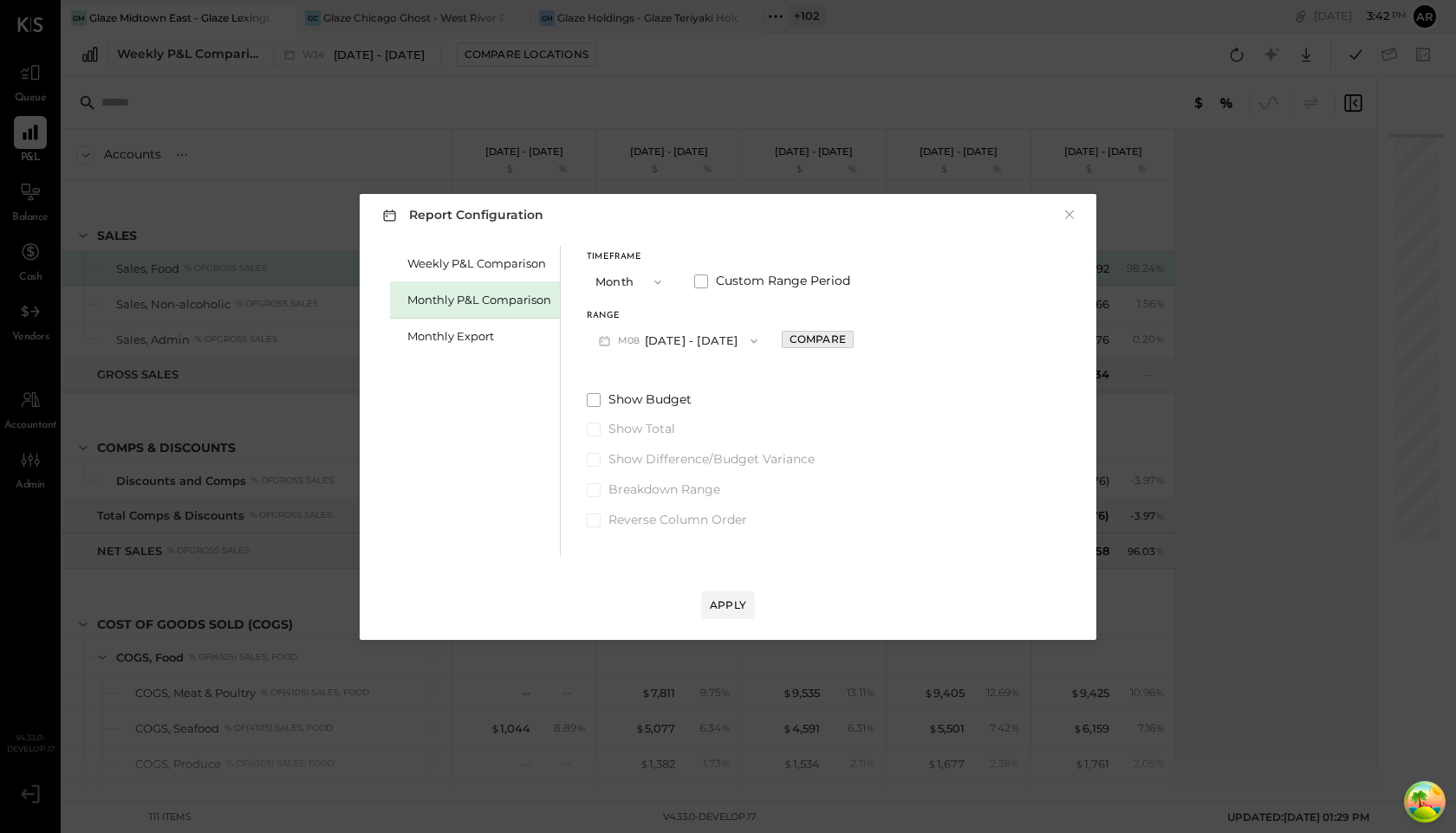
click at [795, 340] on div "Compare" at bounding box center [817, 339] width 56 height 14
click at [856, 339] on div "*" at bounding box center [838, 341] width 54 height 32
click at [851, 341] on icon "button" at bounding box center [857, 340] width 11 height 11
type input "*"
click at [725, 604] on div "Apply" at bounding box center [728, 605] width 37 height 14
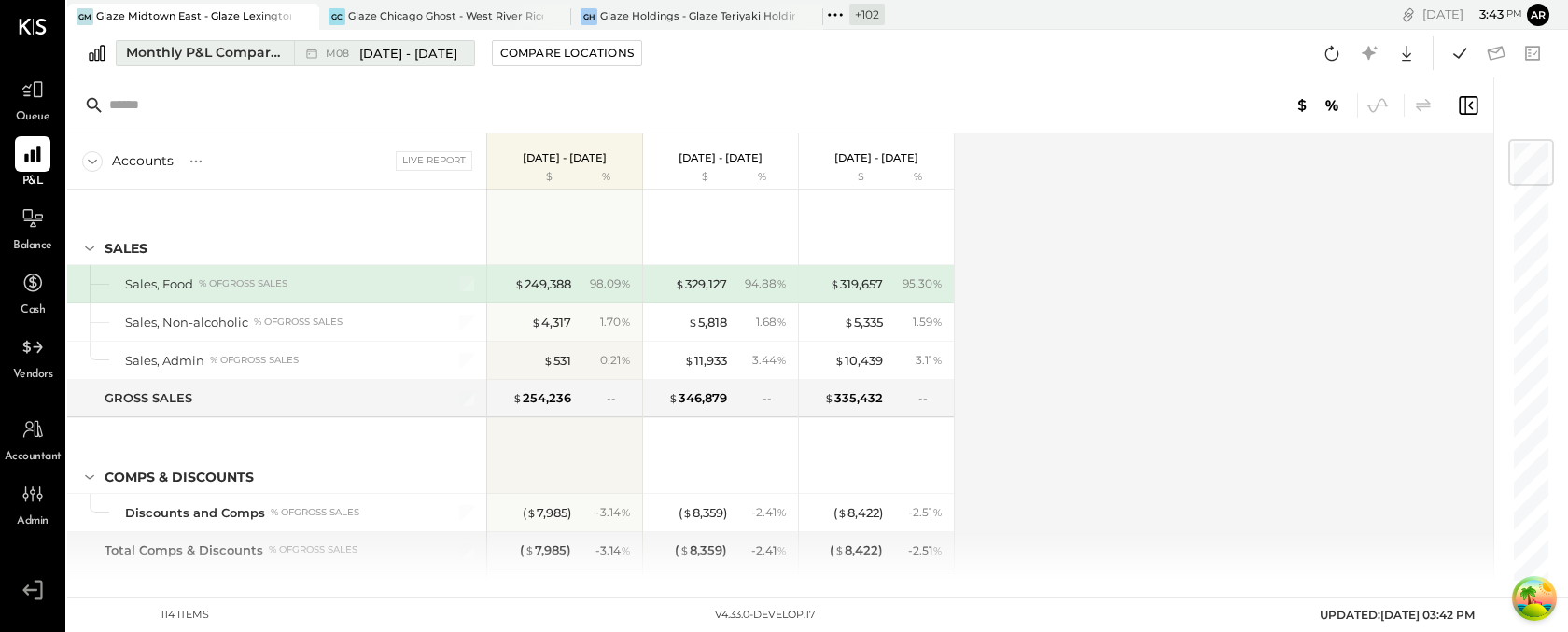
click at [362, 64] on div "M08 Aug 1 - 31, 2025" at bounding box center [380, 53] width 171 height 24
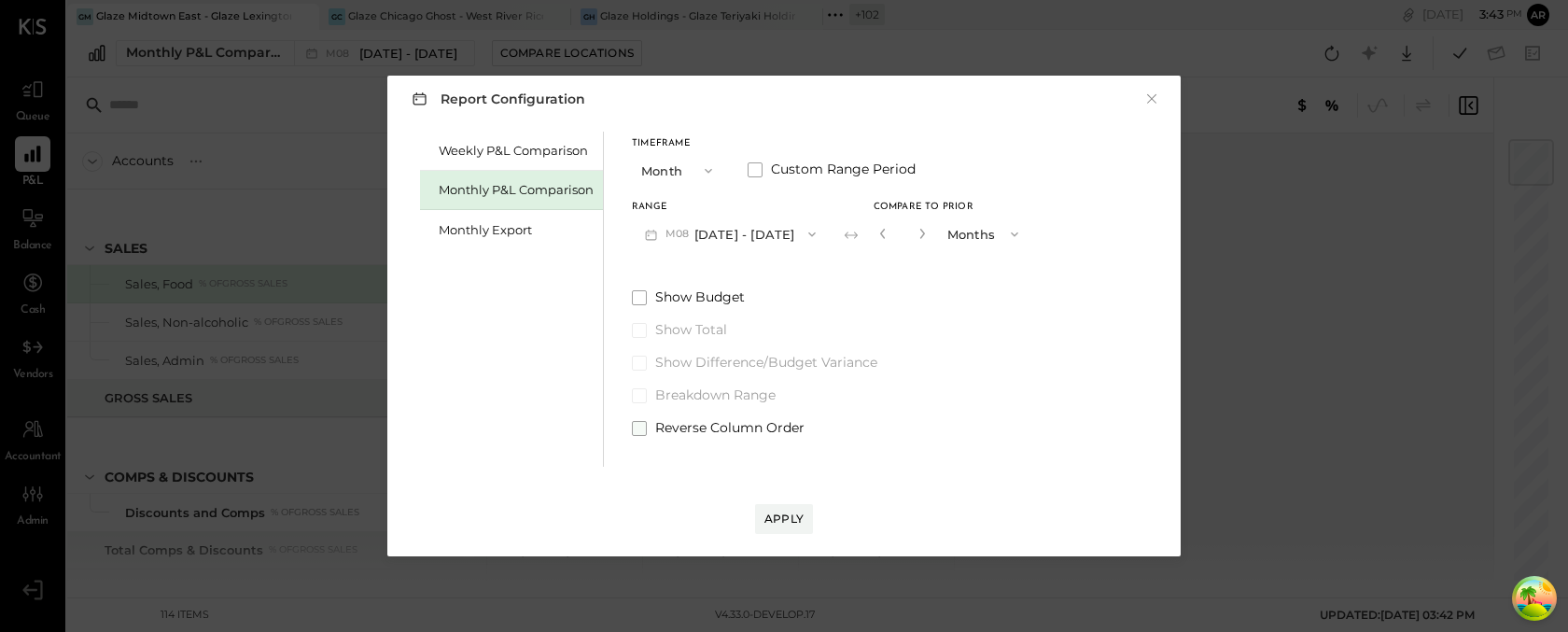
click at [639, 430] on span at bounding box center [640, 429] width 15 height 15
click at [789, 513] on div "Apply" at bounding box center [784, 518] width 39 height 15
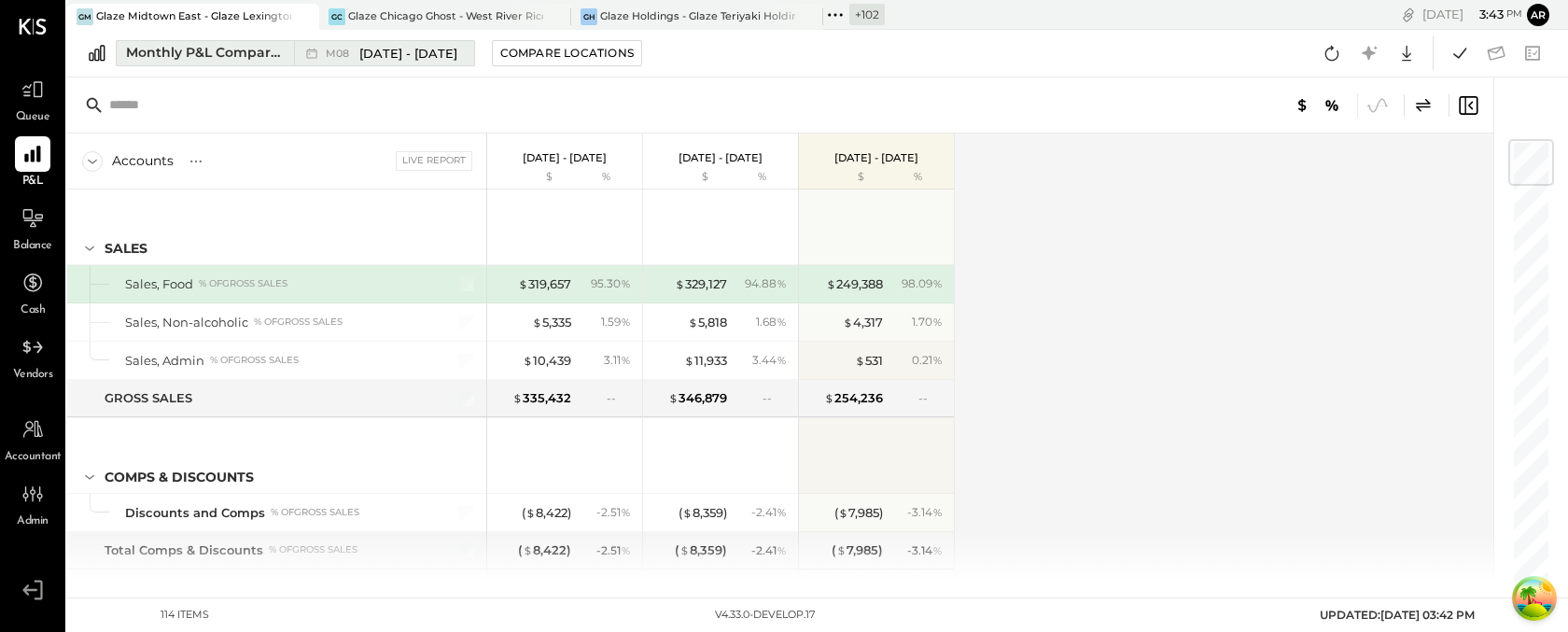
click at [330, 61] on div "M08 Aug 1 - 31, 2025" at bounding box center [392, 54] width 132 height 17
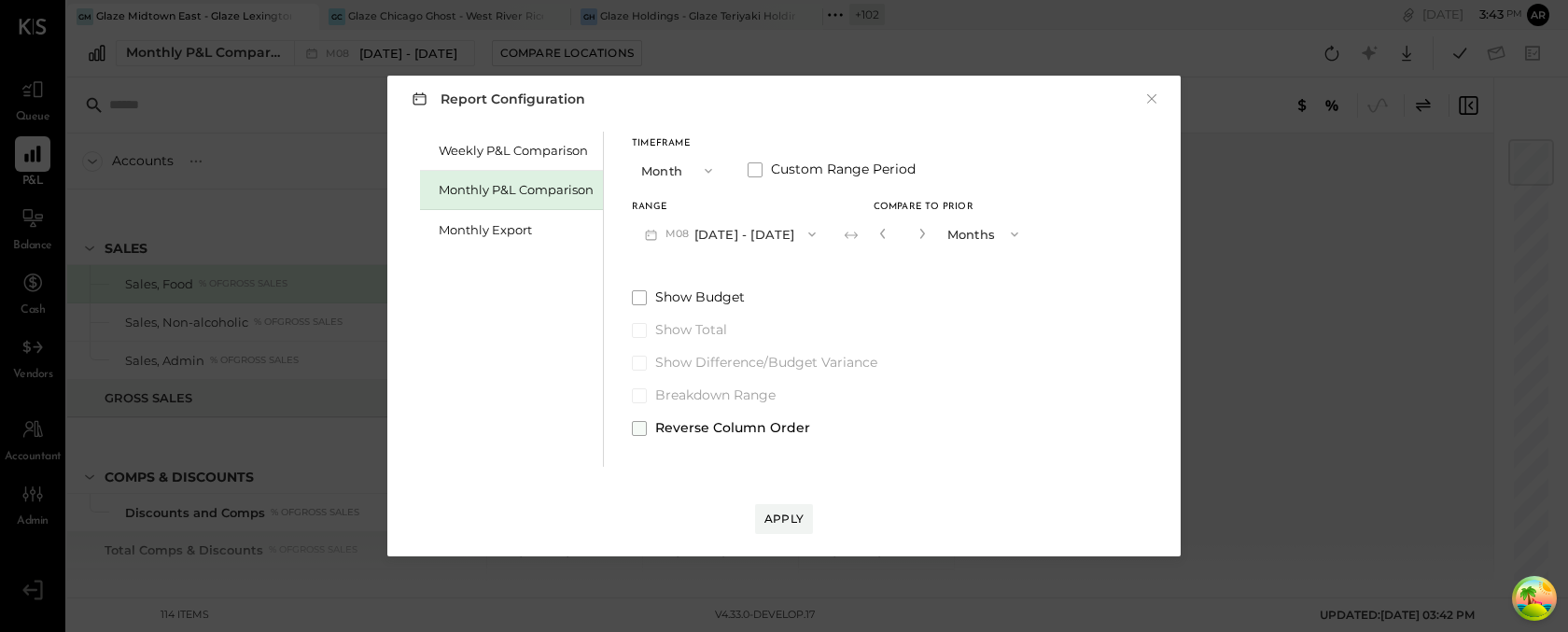
click at [630, 432] on div "Weekly P&L Comparison Monthly P&L Comparison Monthly Export Timeframe Month Cus…" at bounding box center [784, 296] width 756 height 340
click at [641, 428] on span at bounding box center [640, 429] width 15 height 15
click at [790, 518] on div "Apply" at bounding box center [784, 518] width 39 height 15
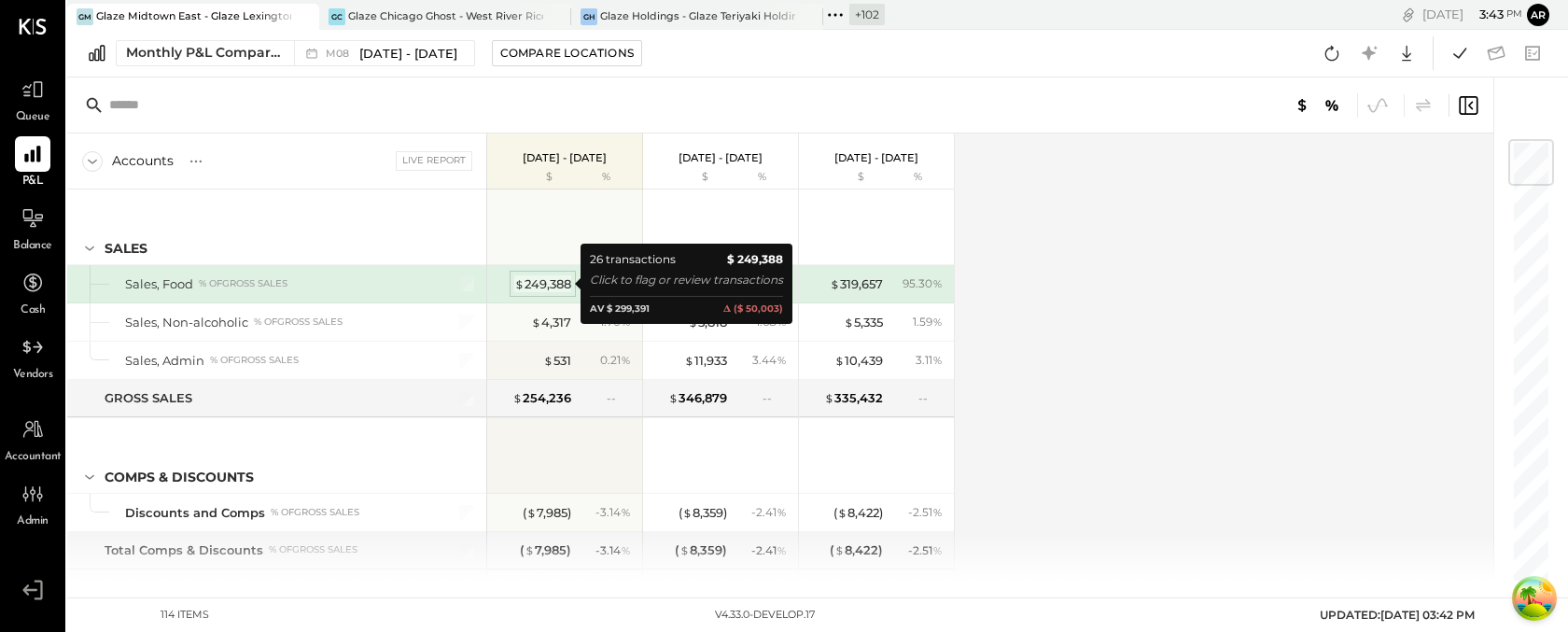
click at [544, 280] on div "$ 249,388" at bounding box center [543, 284] width 57 height 17
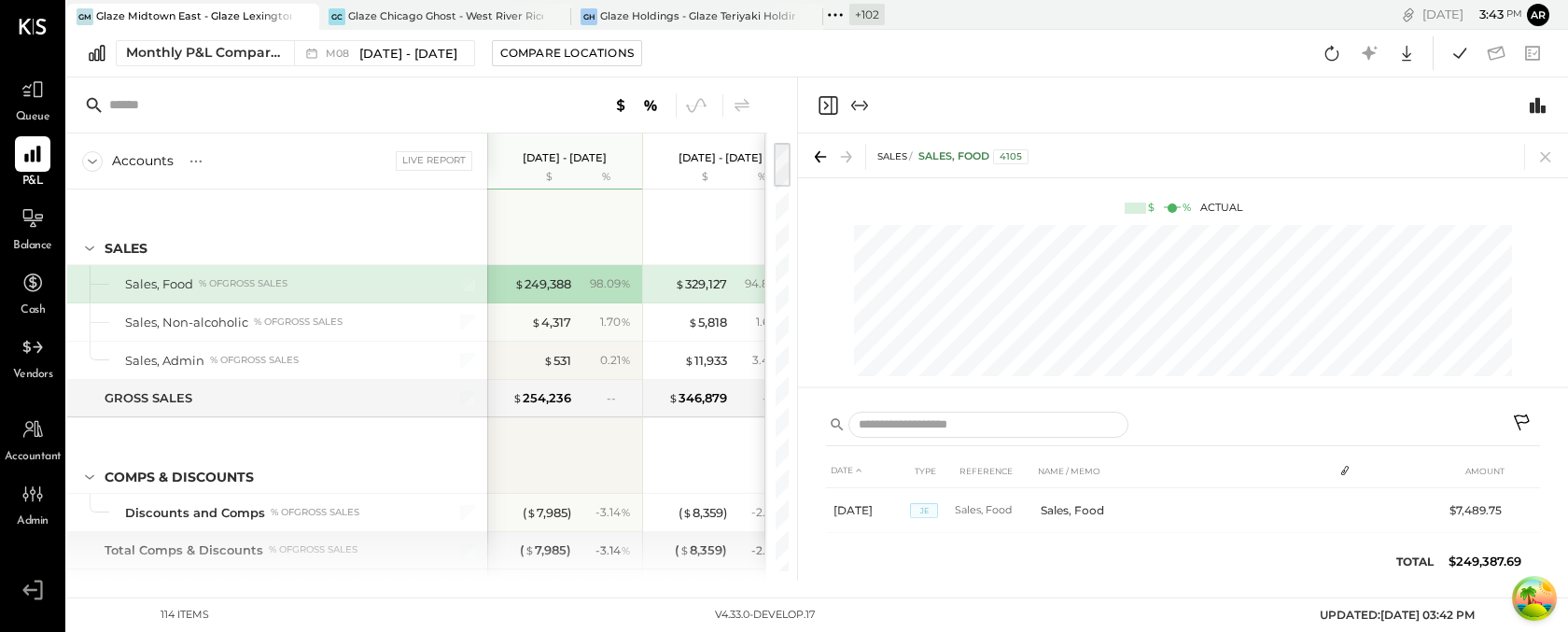
click at [1518, 436] on button at bounding box center [1523, 424] width 34 height 34
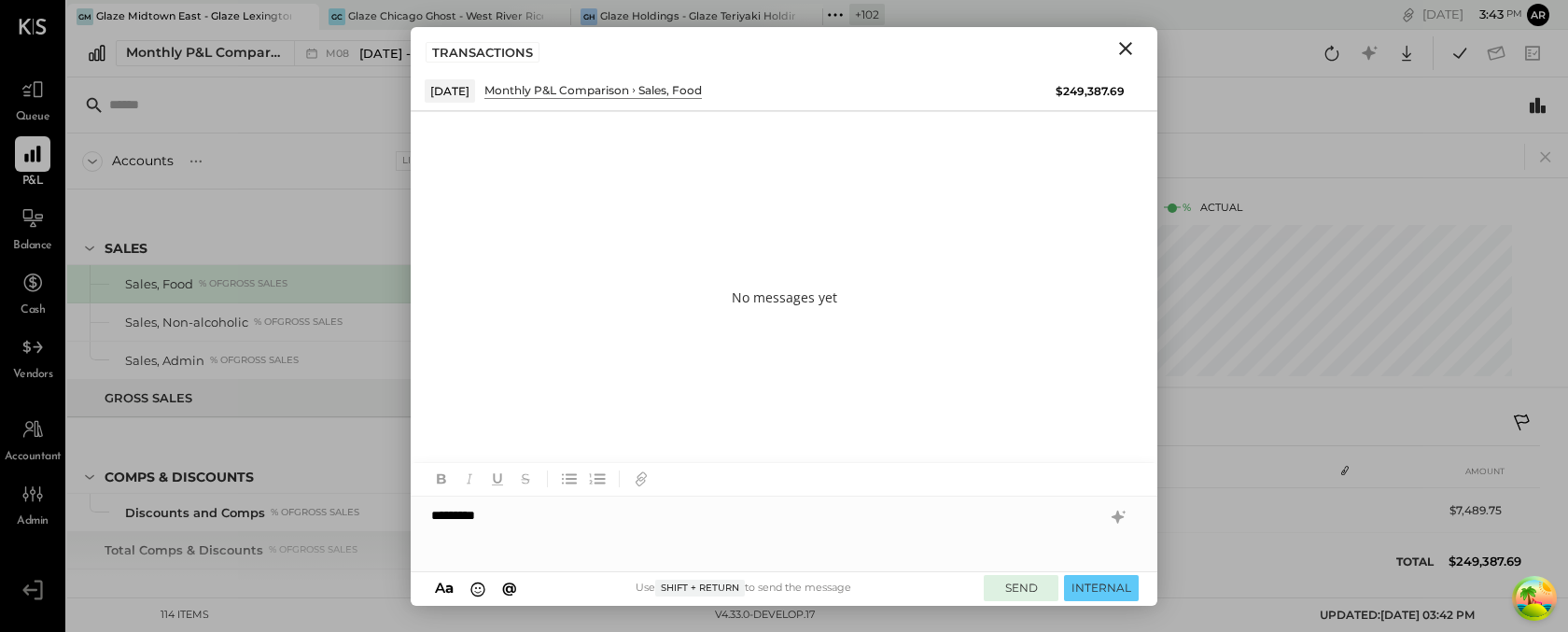
click at [1019, 589] on button "SEND" at bounding box center [1022, 588] width 75 height 25
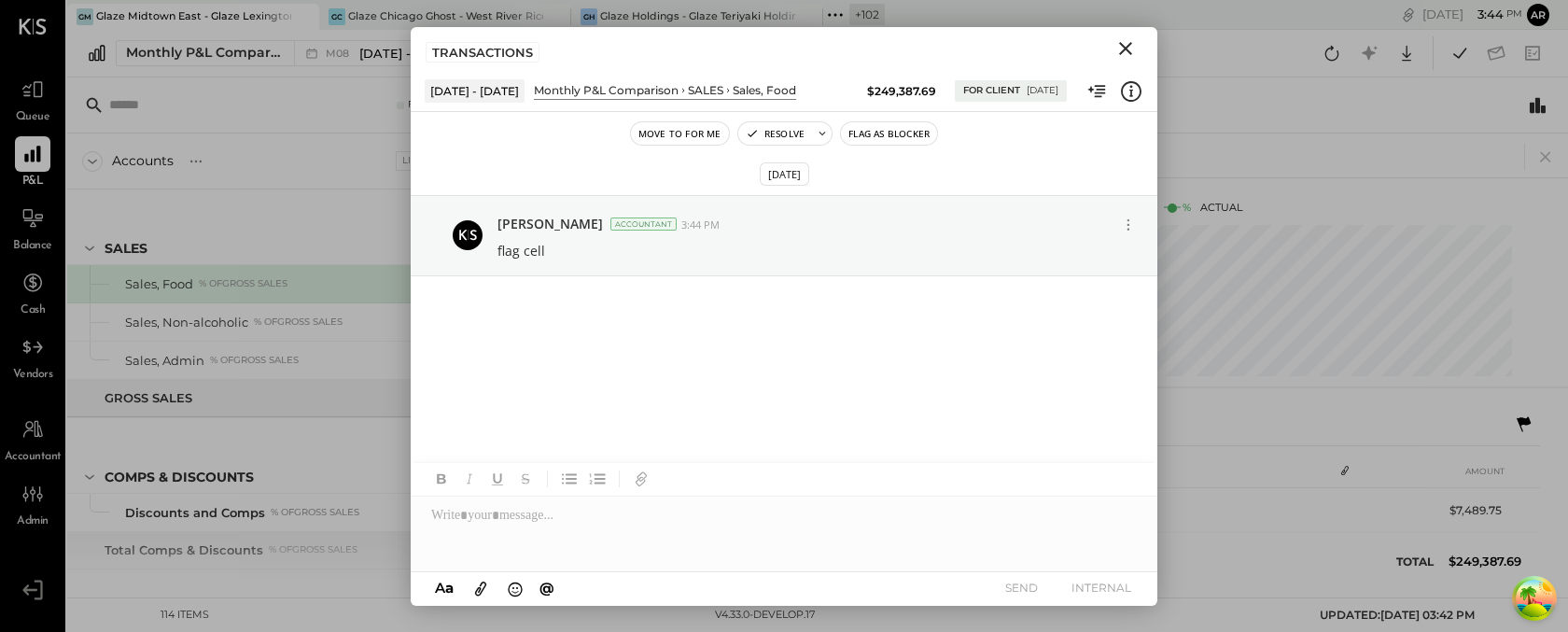
click at [1129, 42] on icon "Close" at bounding box center [1125, 48] width 22 height 22
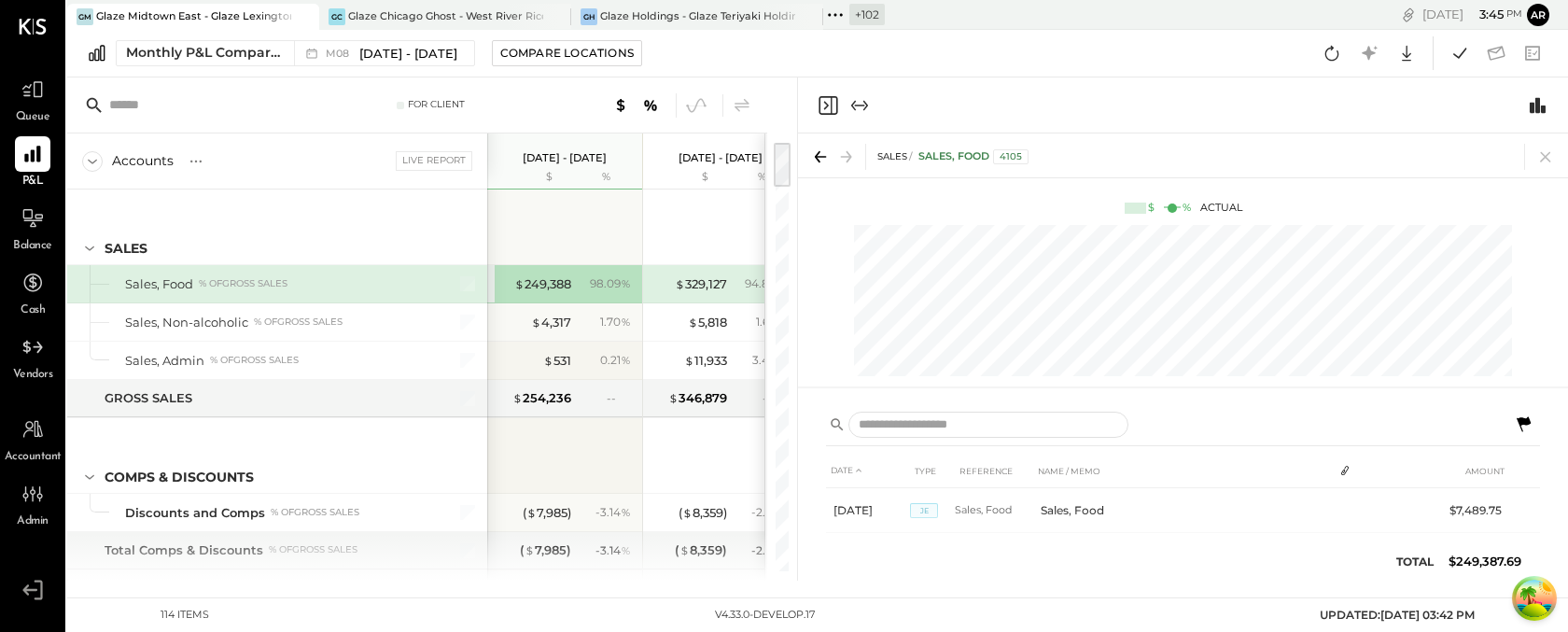
click at [834, 105] on icon "Close panel" at bounding box center [827, 105] width 22 height 22
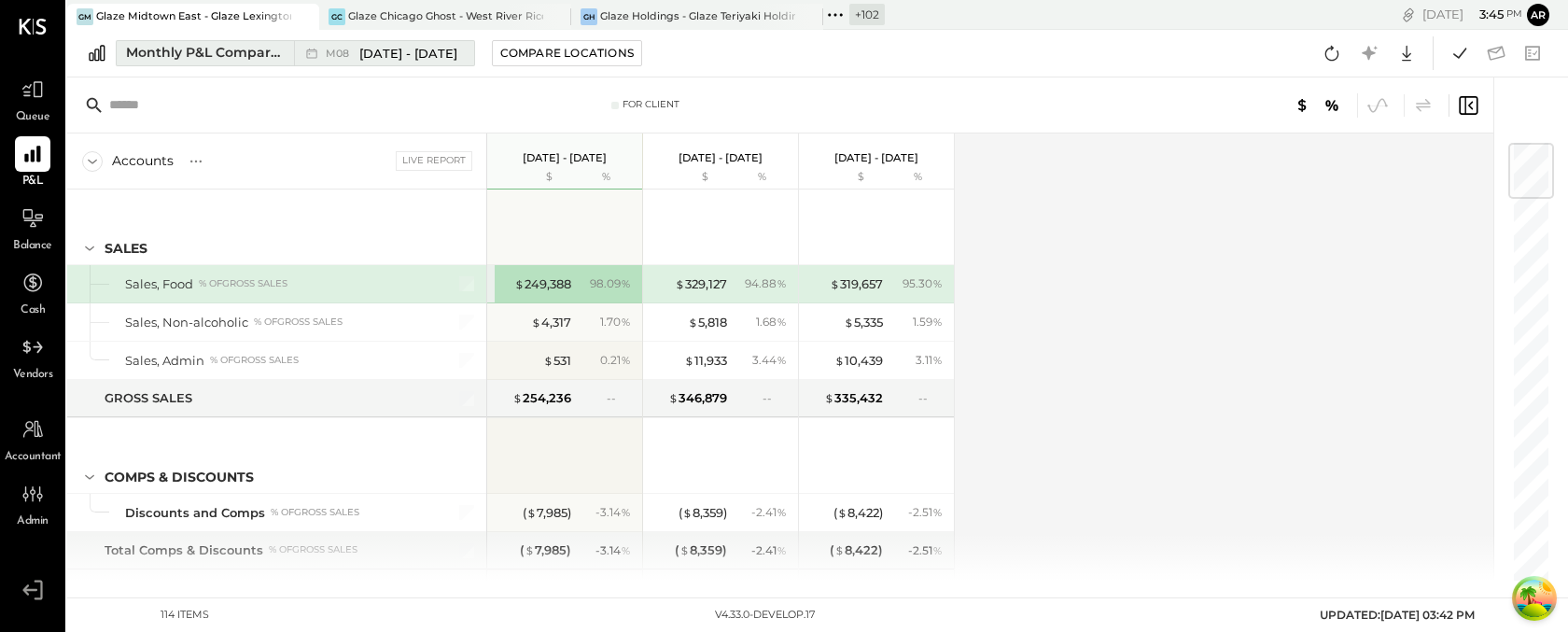
click at [354, 64] on div "M08 Aug 1 - 31, 2025" at bounding box center [380, 53] width 171 height 24
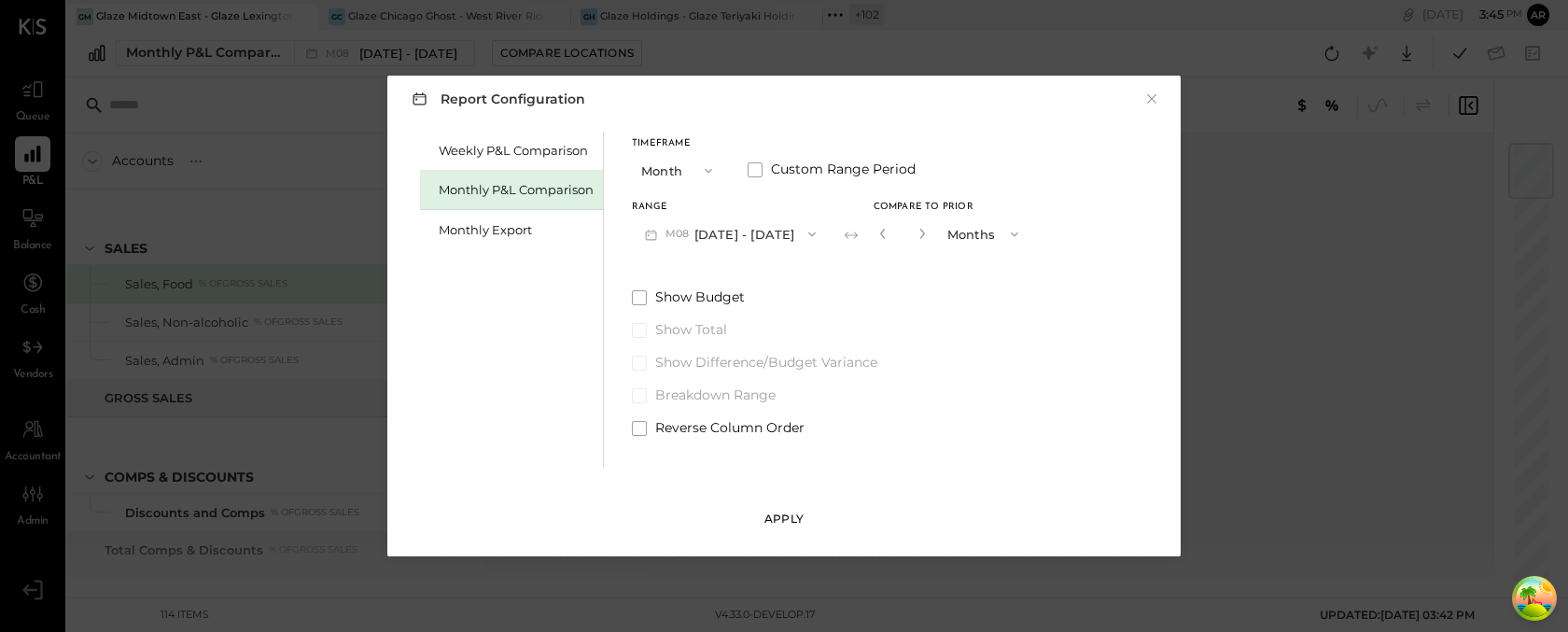
click at [777, 516] on div "Apply" at bounding box center [784, 518] width 39 height 15
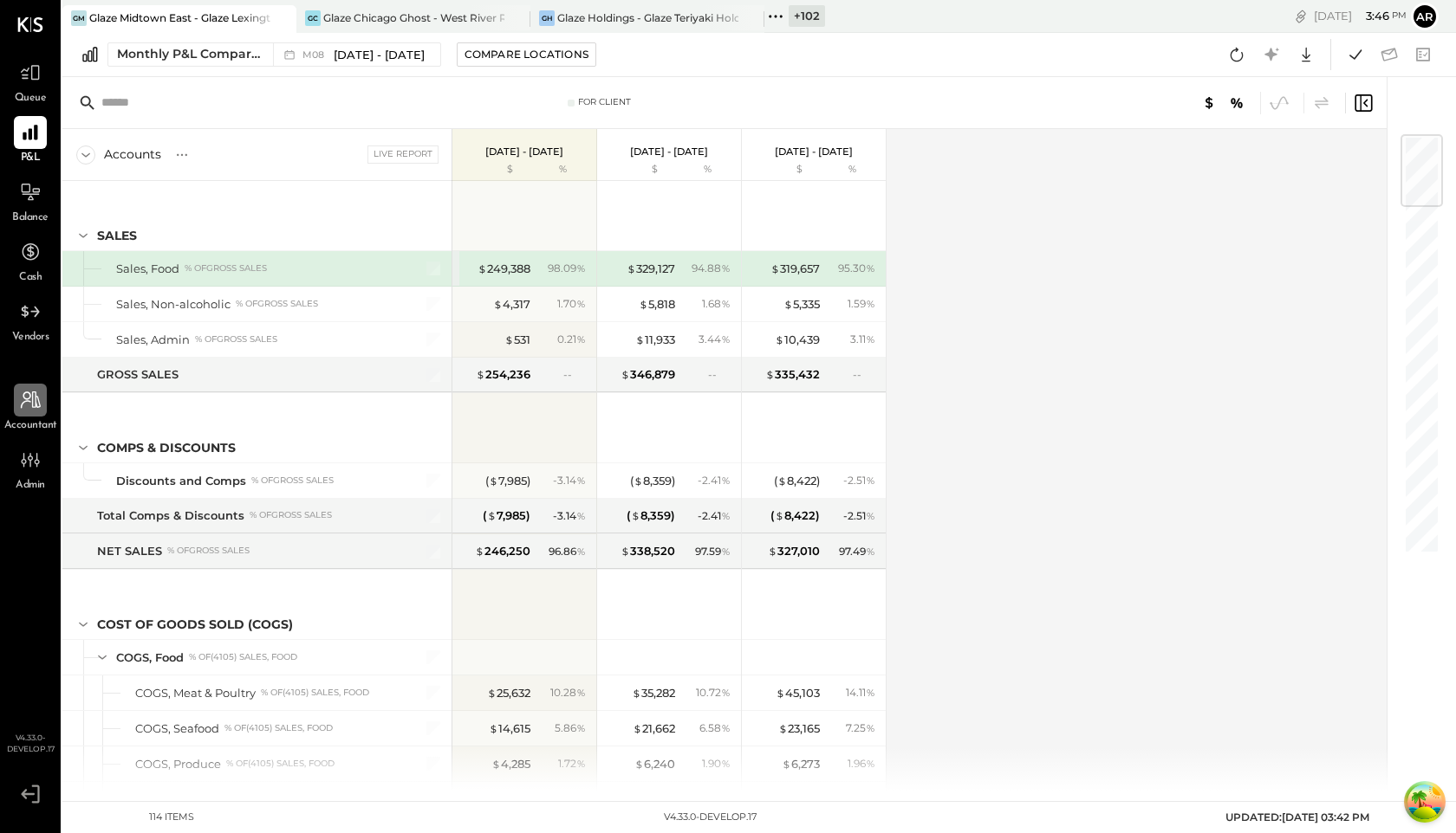
click at [41, 409] on icon at bounding box center [29, 400] width 22 height 22
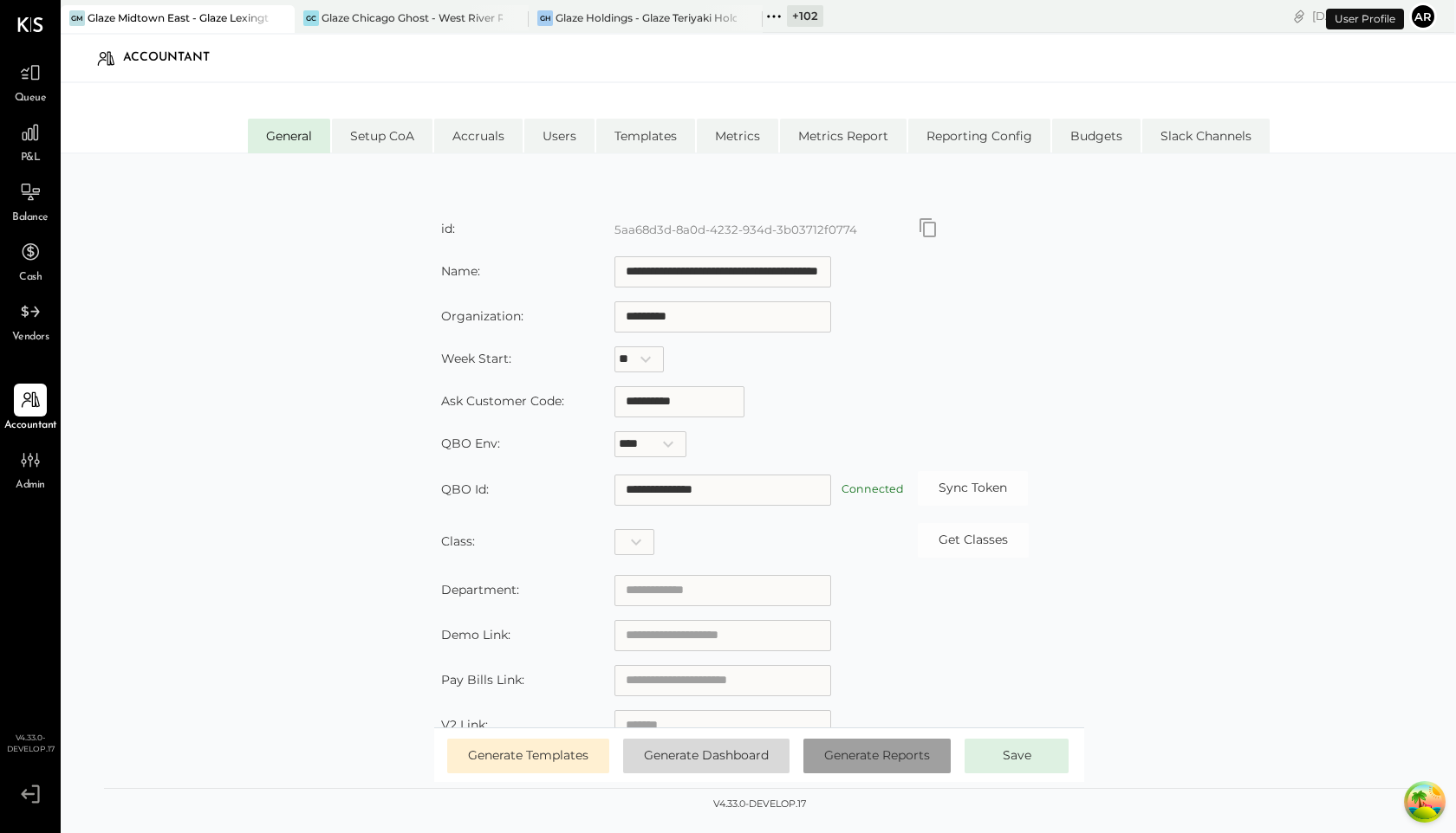
click at [892, 586] on span "Generate Reports" at bounding box center [877, 754] width 105 height 15
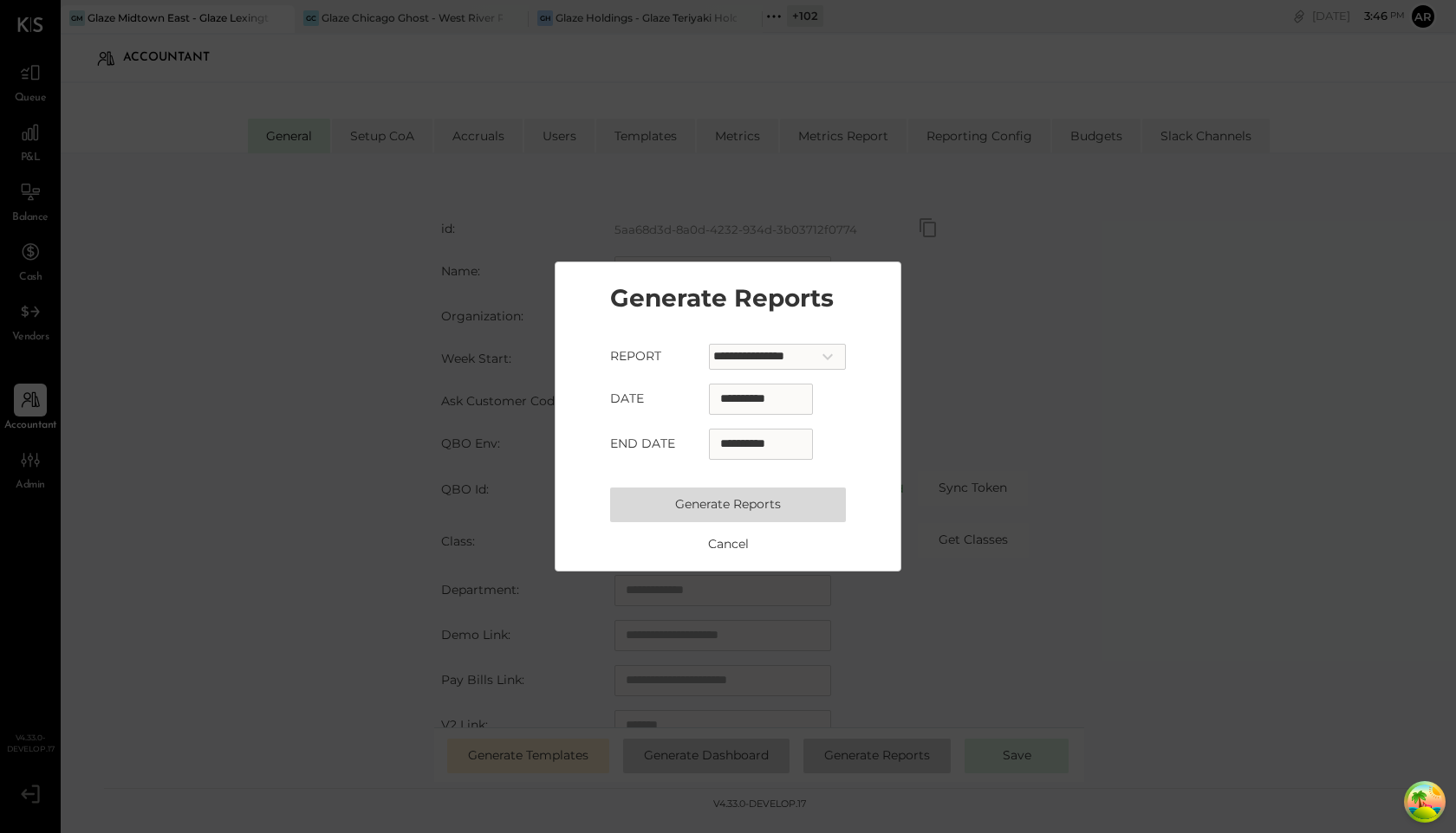
click at [715, 395] on input "**********" at bounding box center [761, 399] width 104 height 31
select select "*"
select select "****"
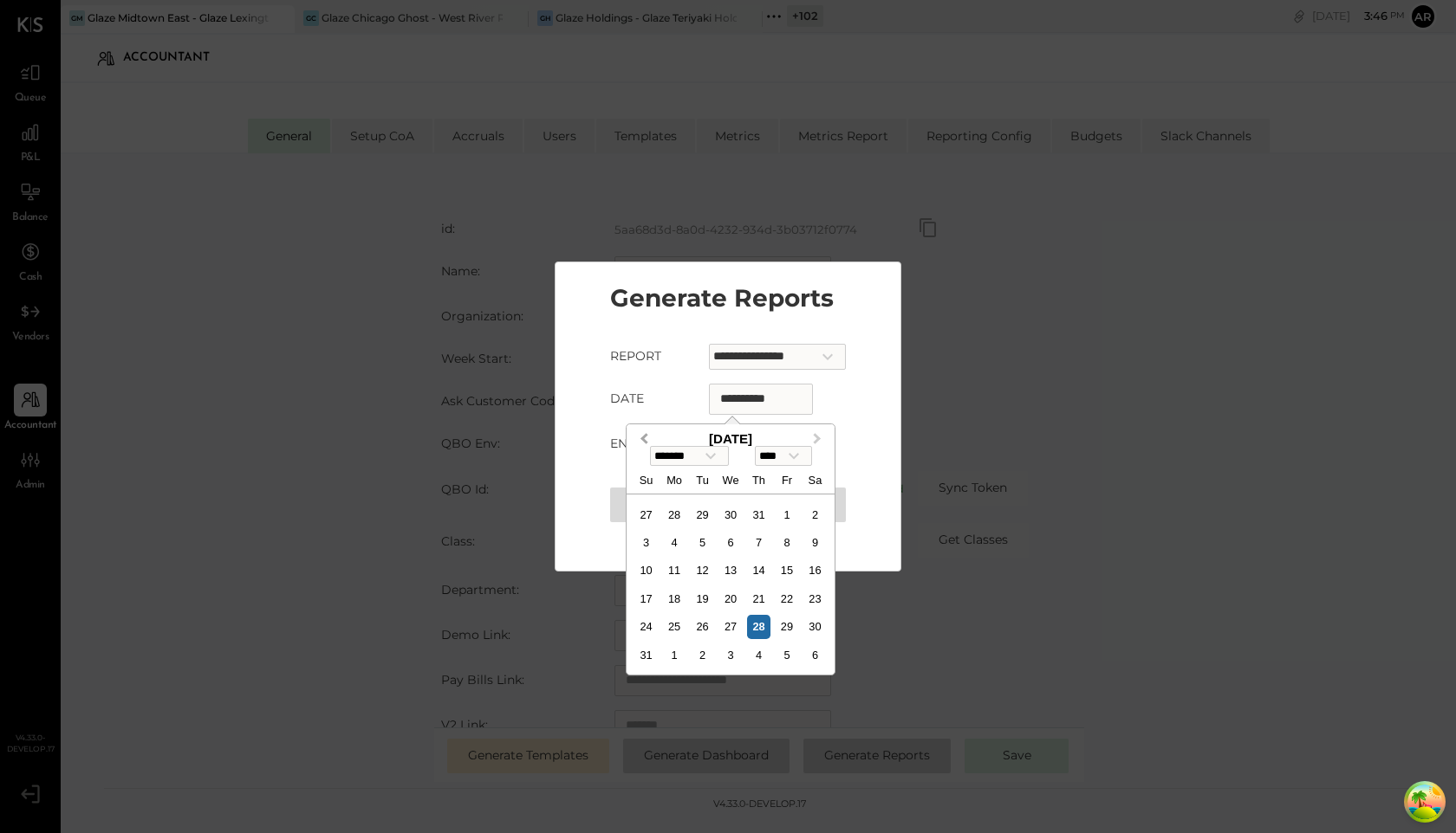
click at [651, 436] on button "Previous Month" at bounding box center [642, 439] width 28 height 28
click at [644, 436] on span "Previous Month" at bounding box center [644, 439] width 0 height 20
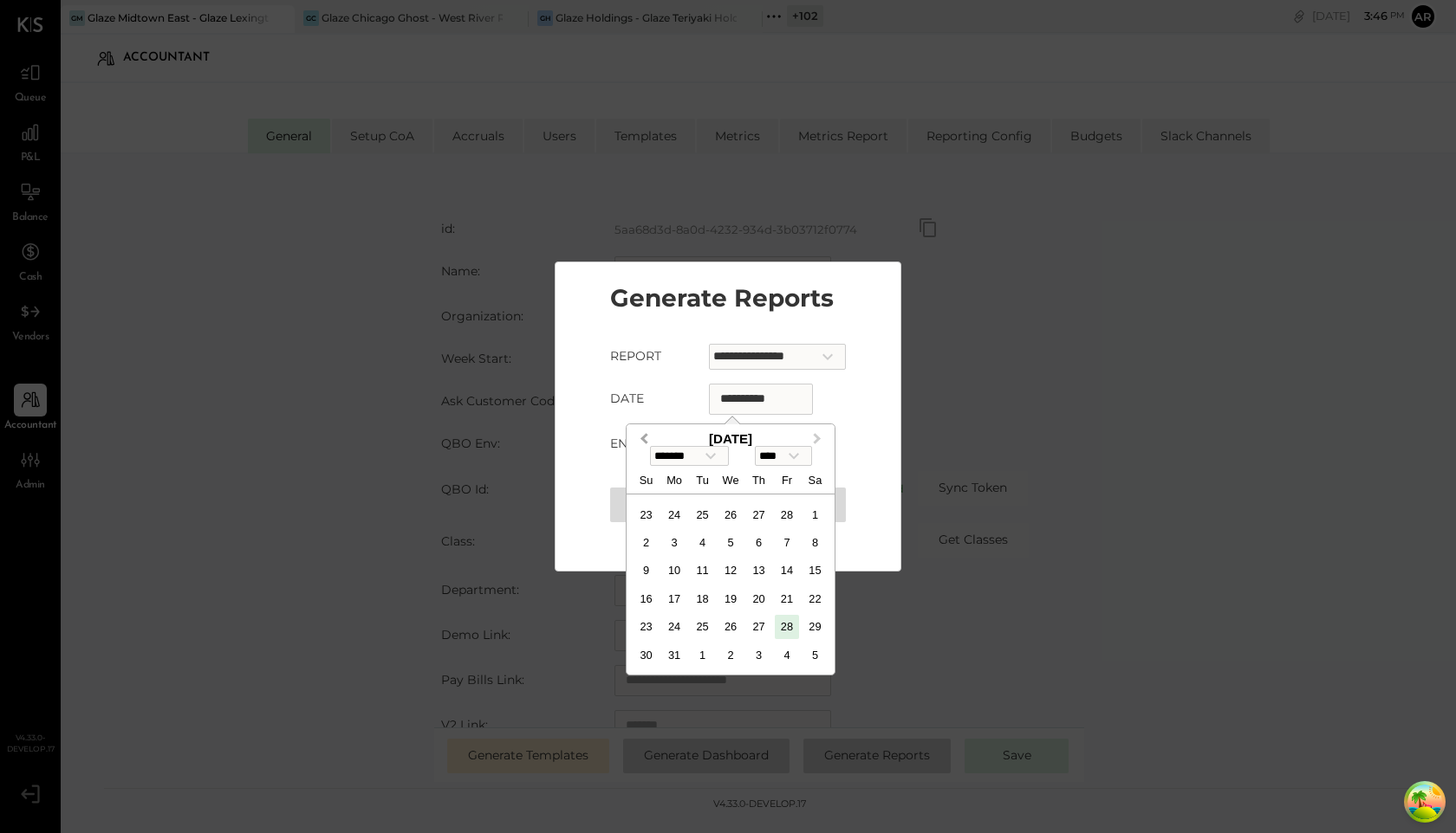
click at [644, 436] on span "Previous Month" at bounding box center [644, 439] width 0 height 20
select select "*"
click at [732, 512] on div "1" at bounding box center [730, 515] width 23 height 23
type input "**********"
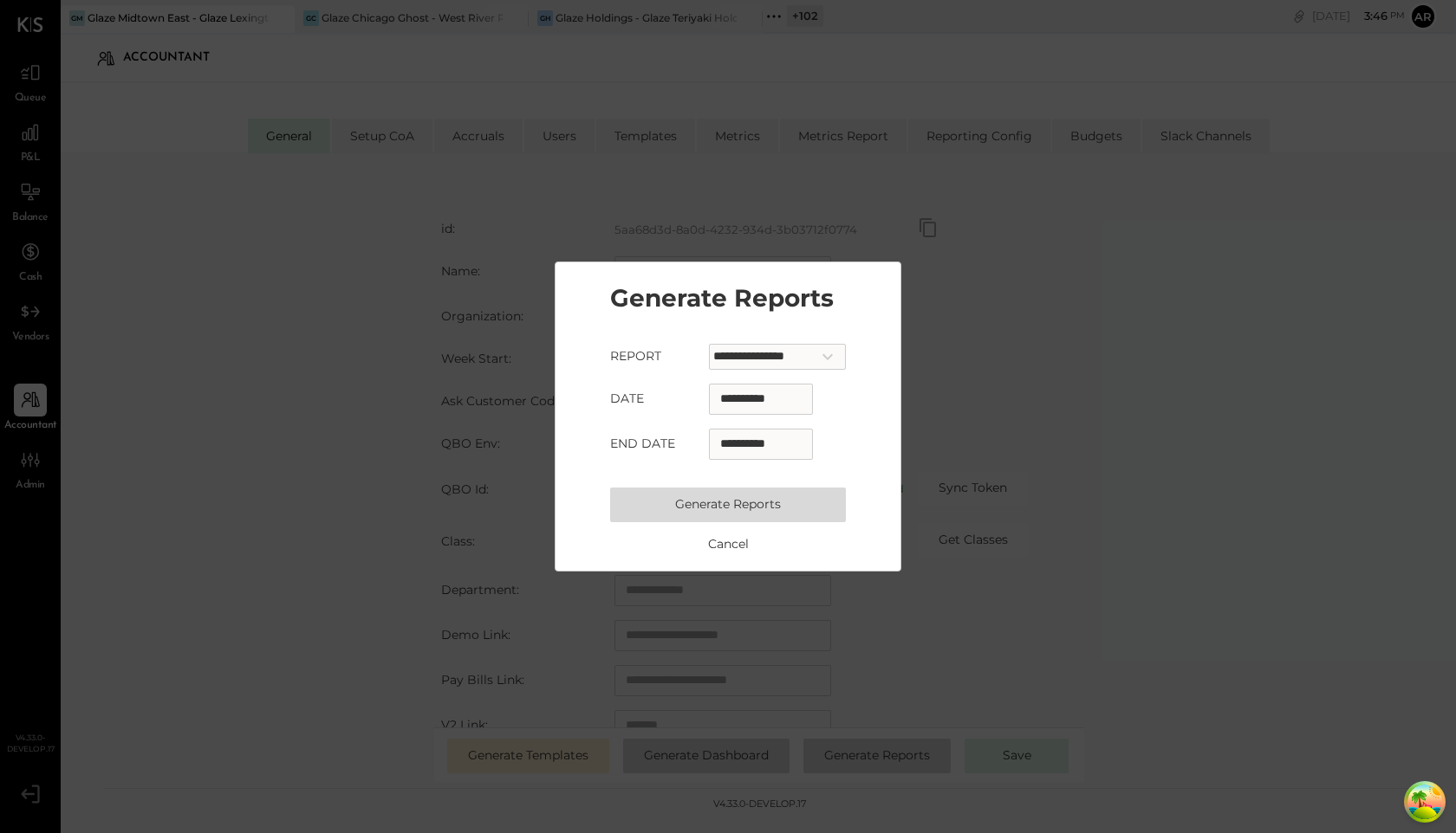
click at [705, 504] on button "Generate Reports" at bounding box center [728, 504] width 236 height 35
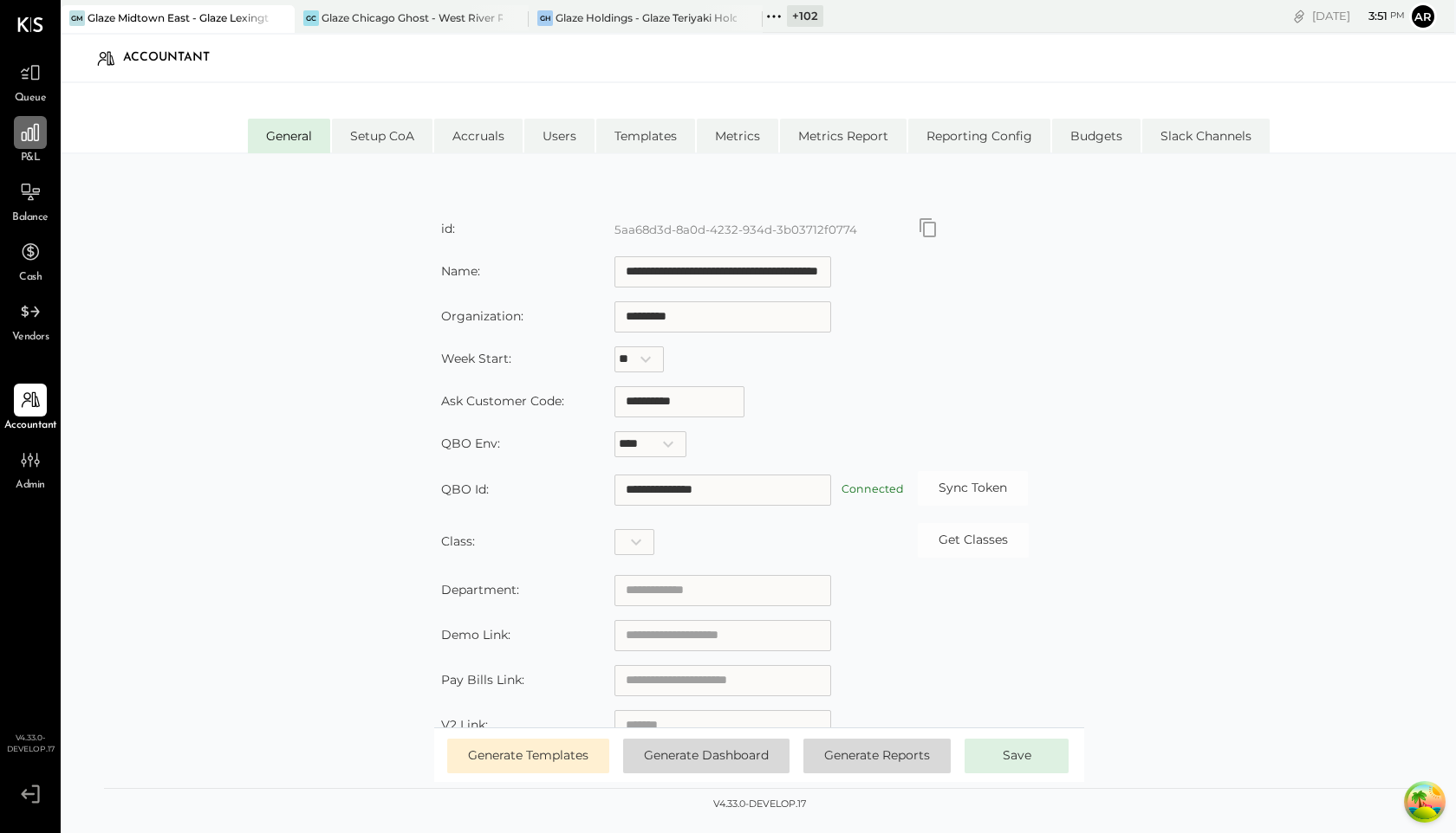
click at [15, 126] on div at bounding box center [30, 132] width 33 height 33
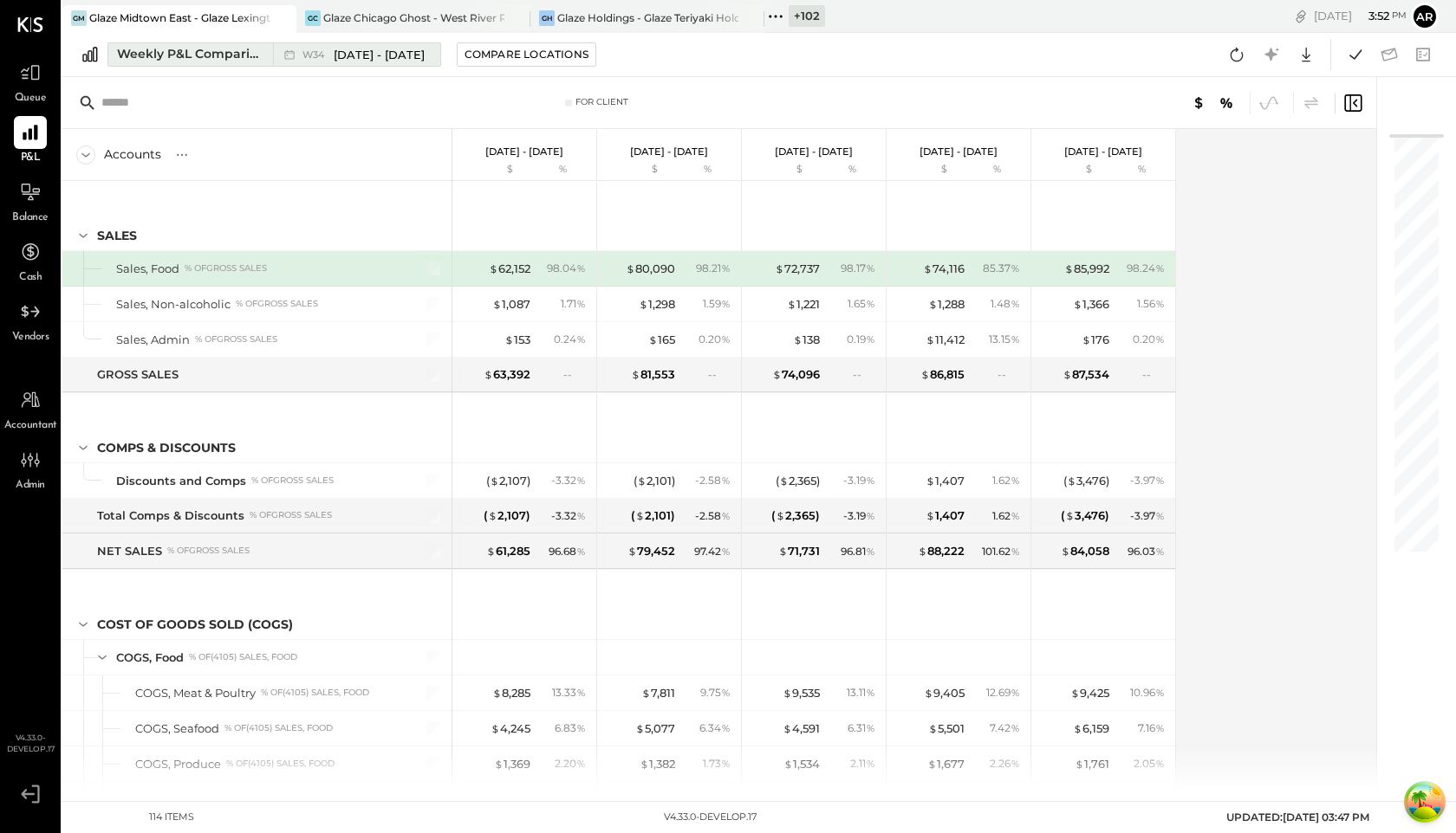
click at [301, 49] on div "W34 Aug 18 - 24, 2025" at bounding box center [353, 54] width 159 height 22
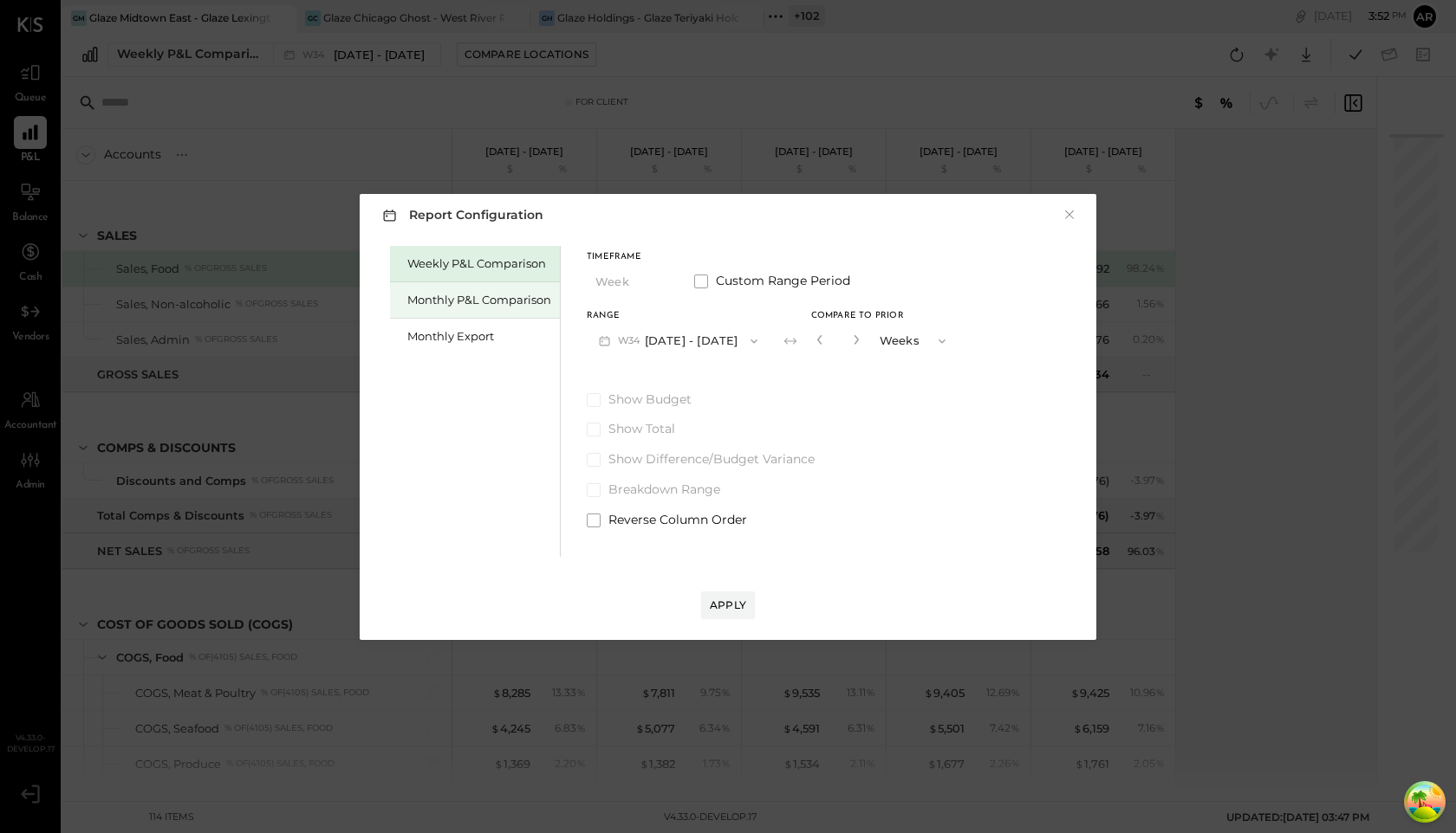
click at [422, 300] on div "Monthly P&L Comparison" at bounding box center [479, 300] width 144 height 16
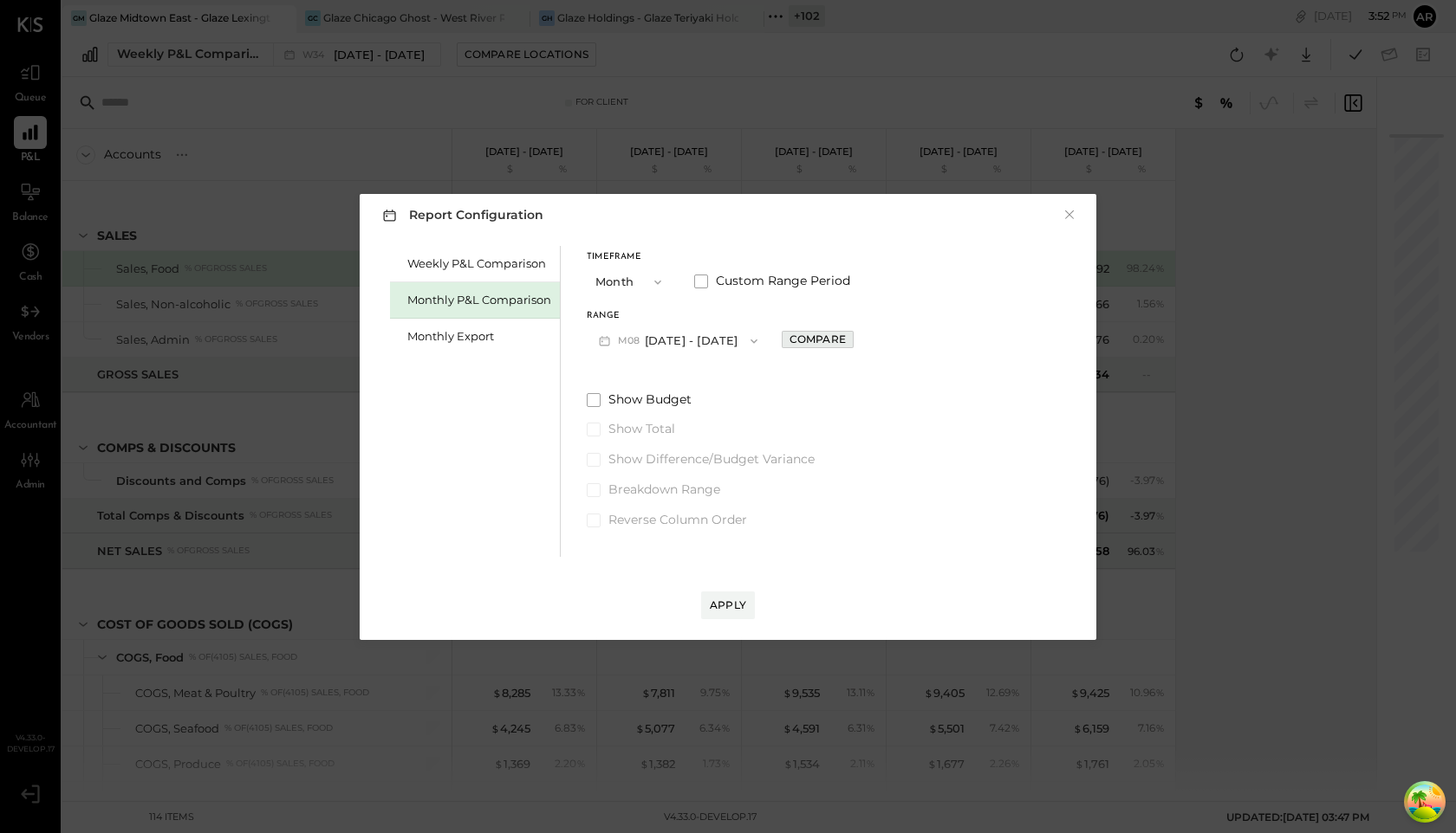
click at [814, 335] on div "Compare" at bounding box center [817, 339] width 56 height 14
click at [851, 340] on icon "button" at bounding box center [857, 340] width 11 height 11
type input "*"
click at [720, 586] on div "Apply" at bounding box center [728, 605] width 37 height 14
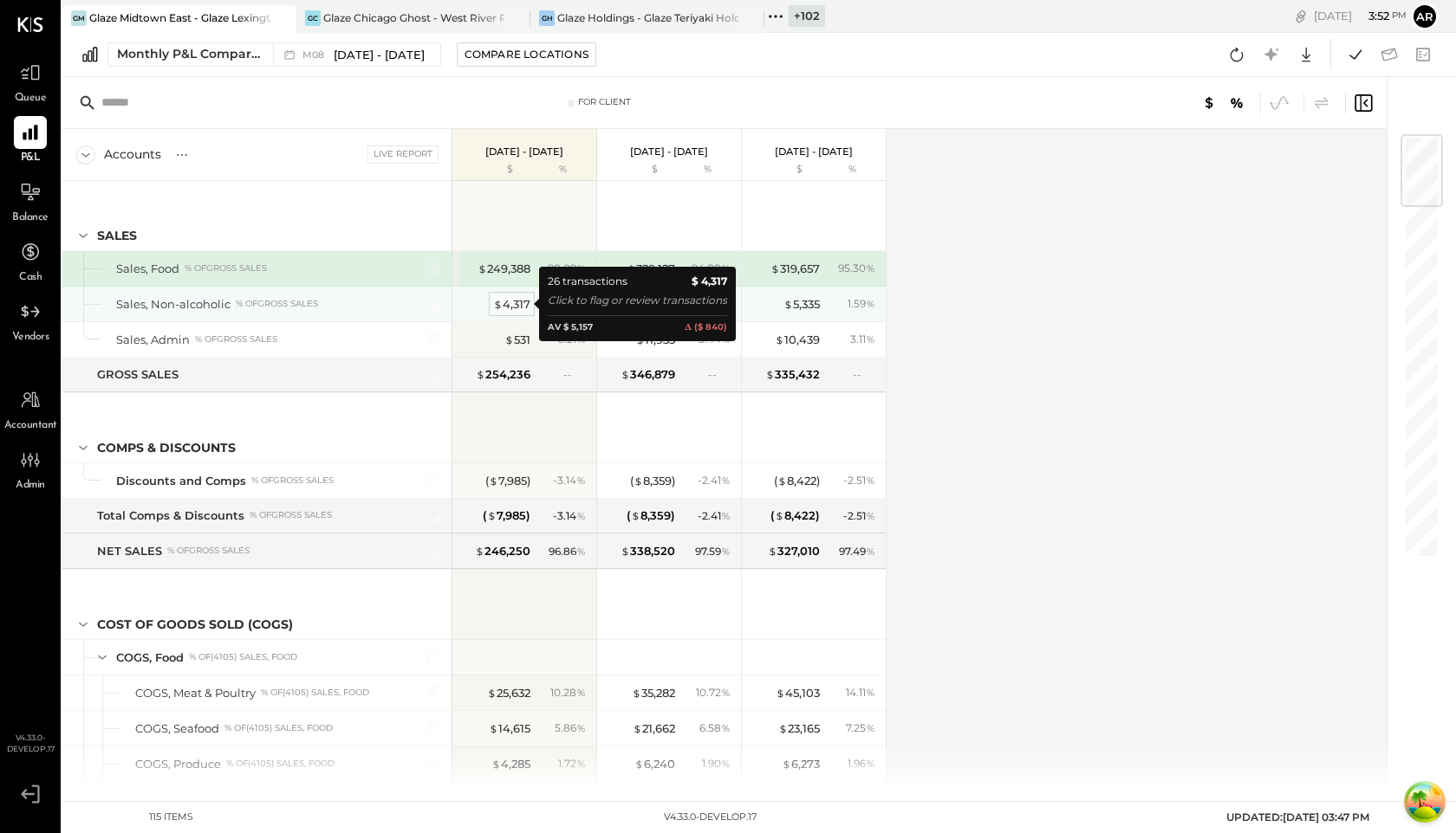
click at [511, 305] on div "$ 4,317" at bounding box center [512, 304] width 38 height 16
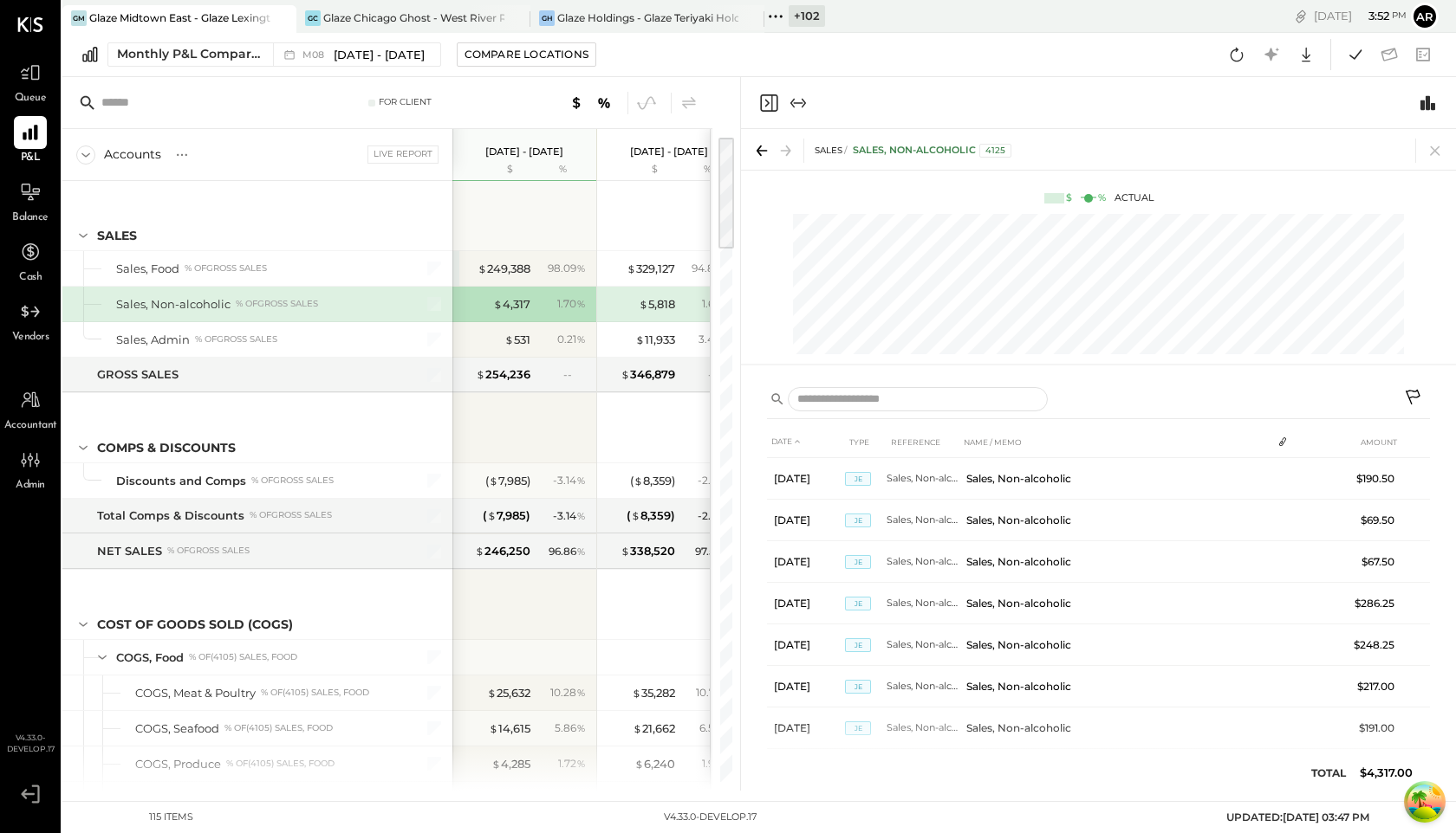
click at [772, 100] on icon "Close panel" at bounding box center [768, 103] width 17 height 17
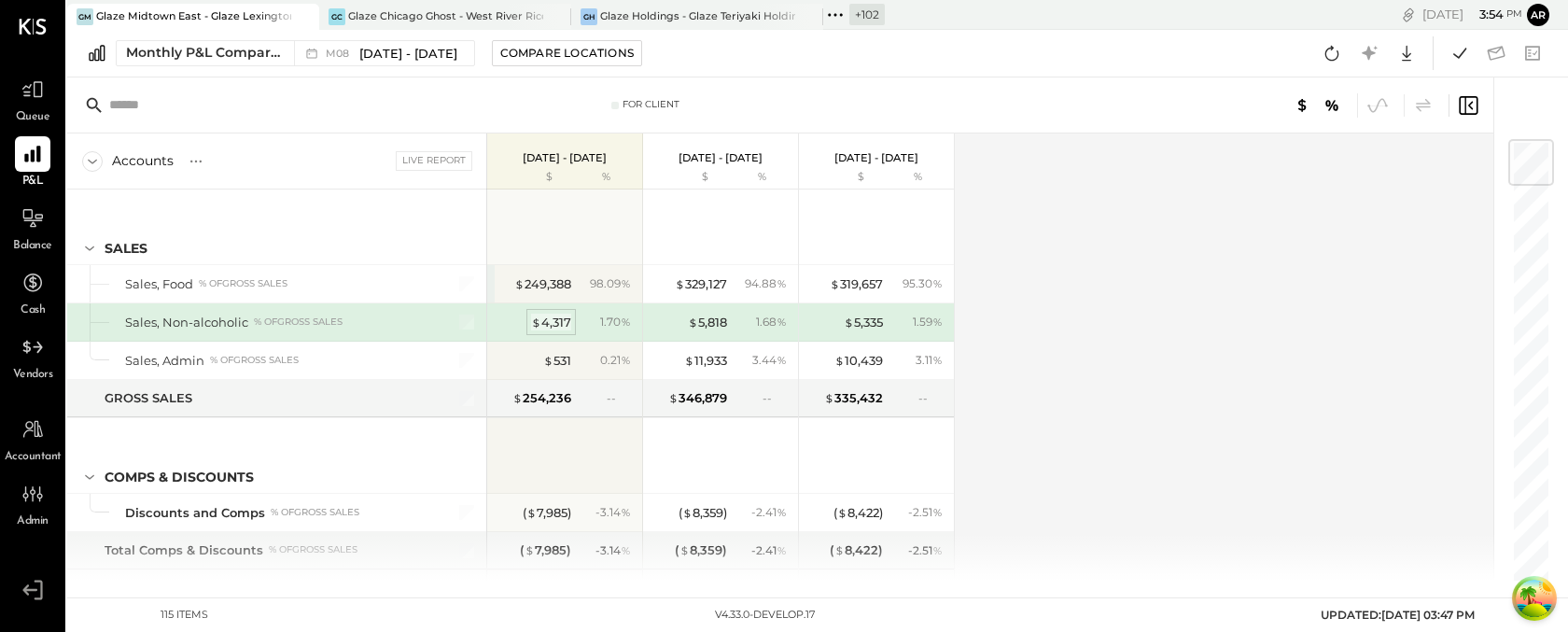
click at [548, 317] on div "$ 4,317" at bounding box center [551, 322] width 40 height 17
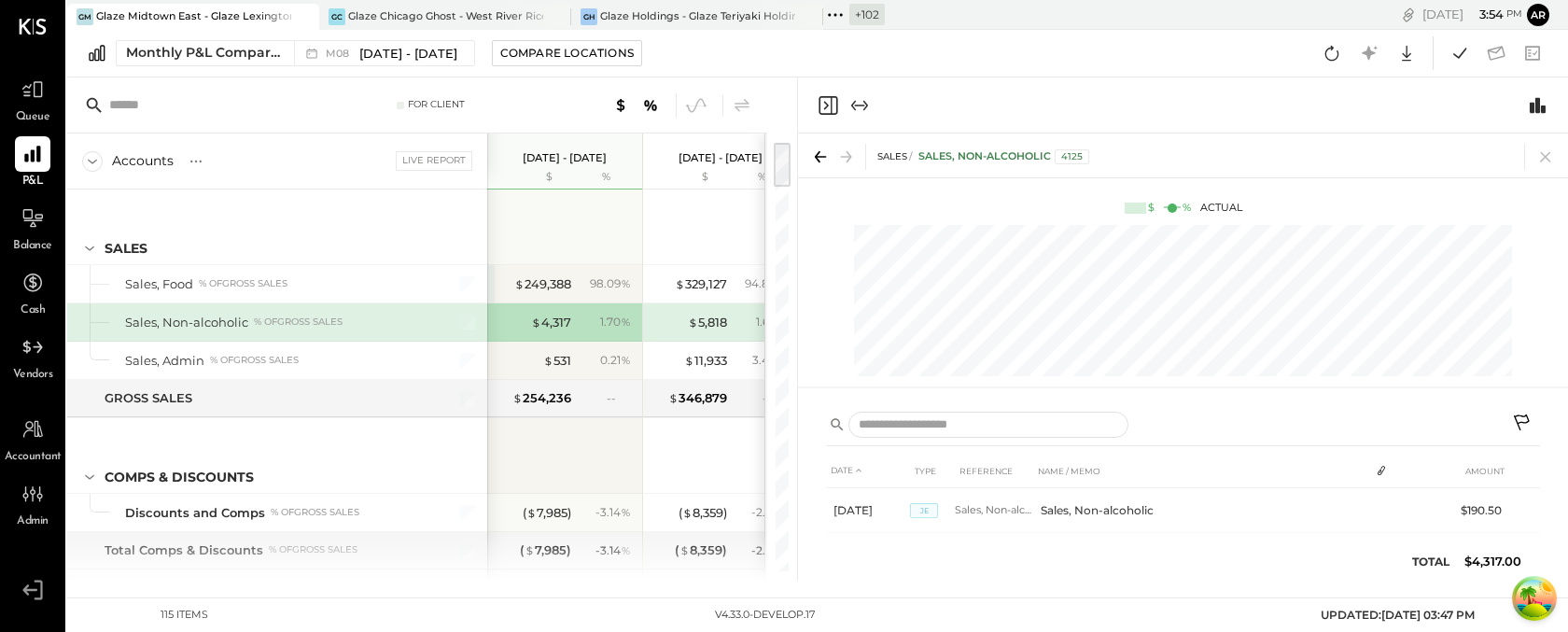
drag, startPoint x: 1520, startPoint y: 416, endPoint x: 1487, endPoint y: 412, distance: 33.2
click at [1520, 416] on icon at bounding box center [1522, 422] width 15 height 15
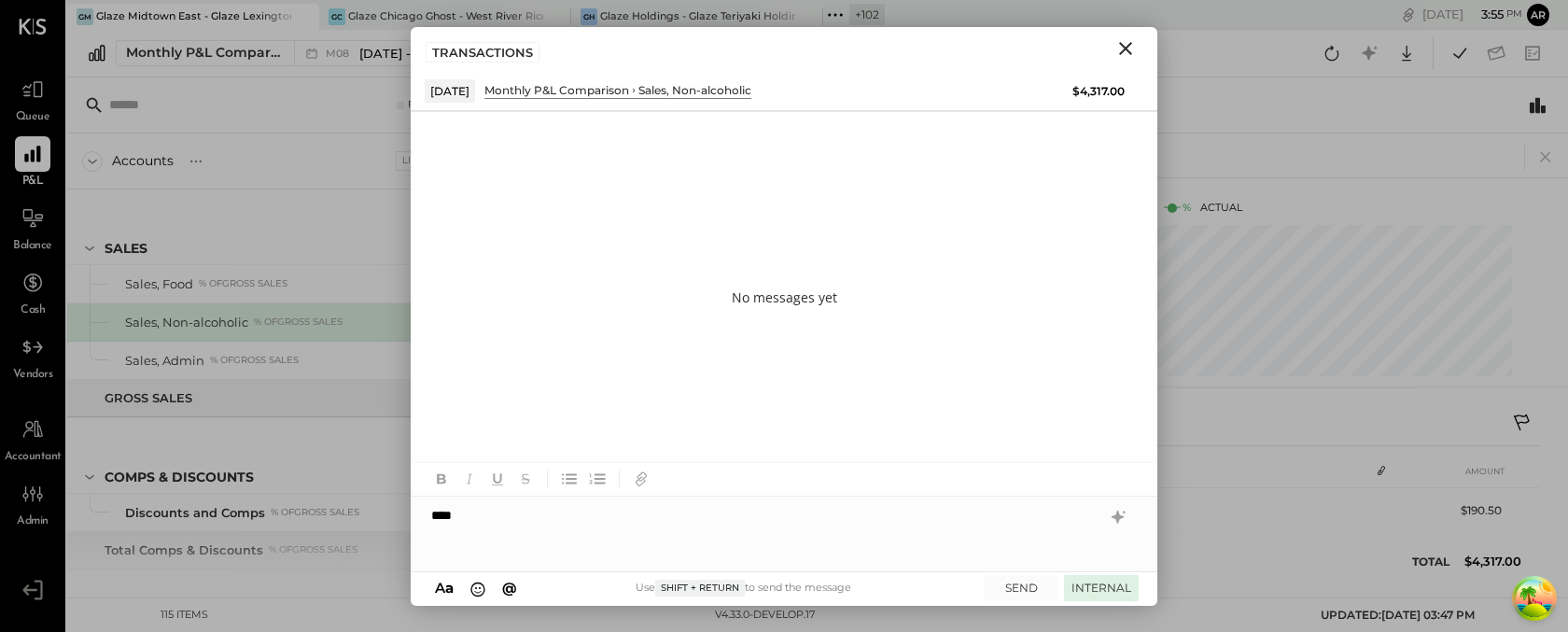
click at [1080, 586] on button "INTERNAL" at bounding box center [1101, 588] width 75 height 25
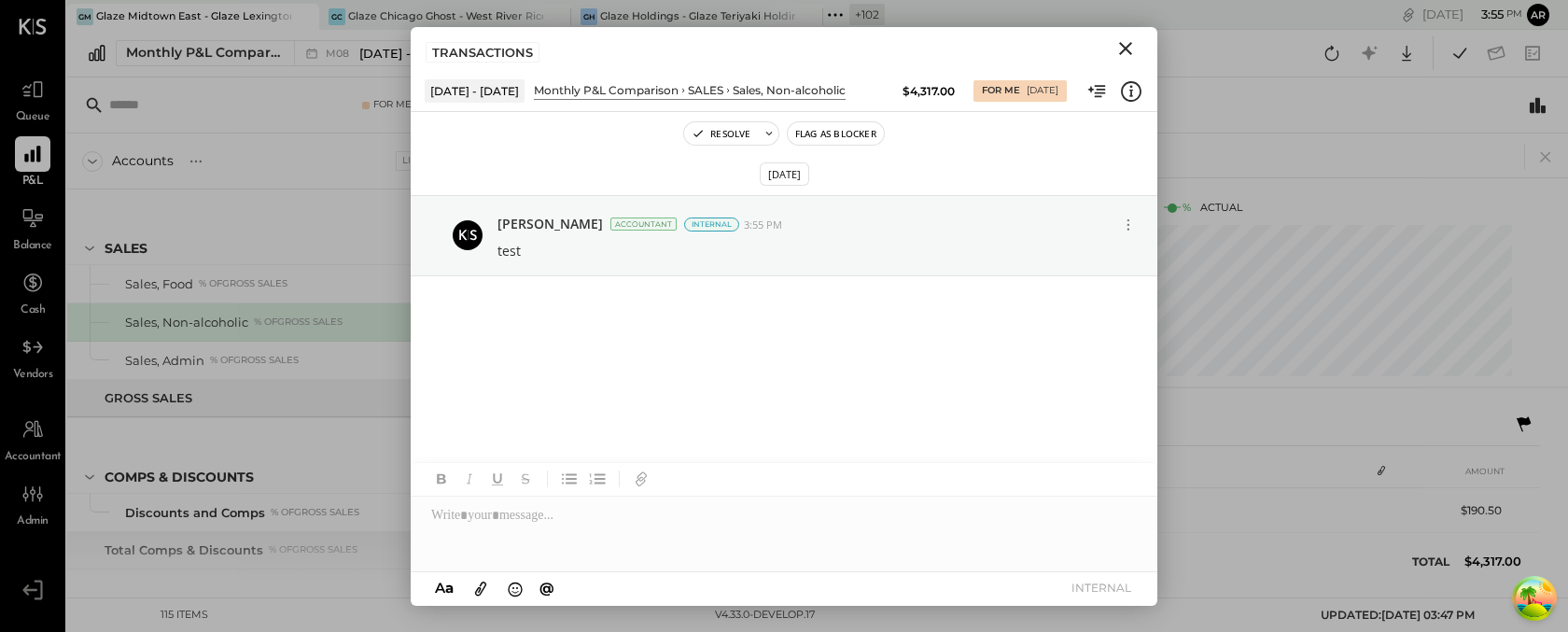
click at [1125, 46] on icon "Close" at bounding box center [1125, 49] width 13 height 13
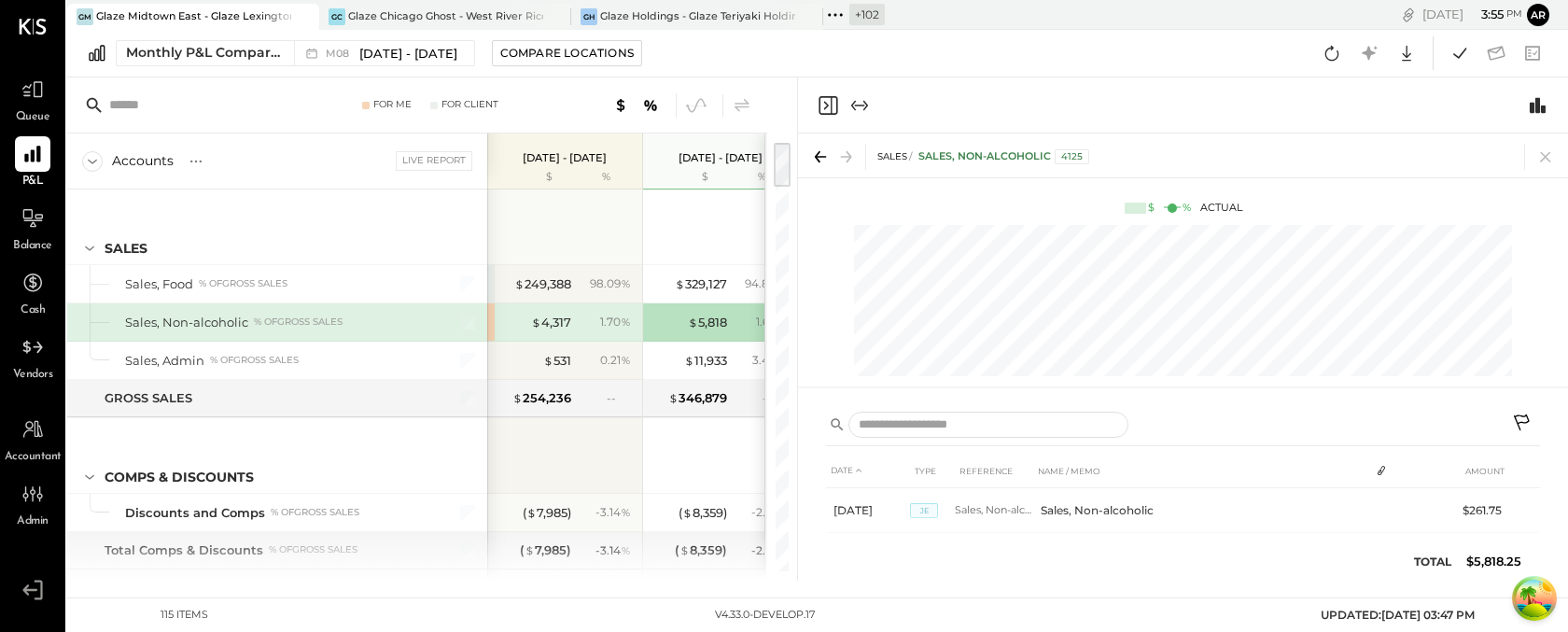
scroll to position [0, 94]
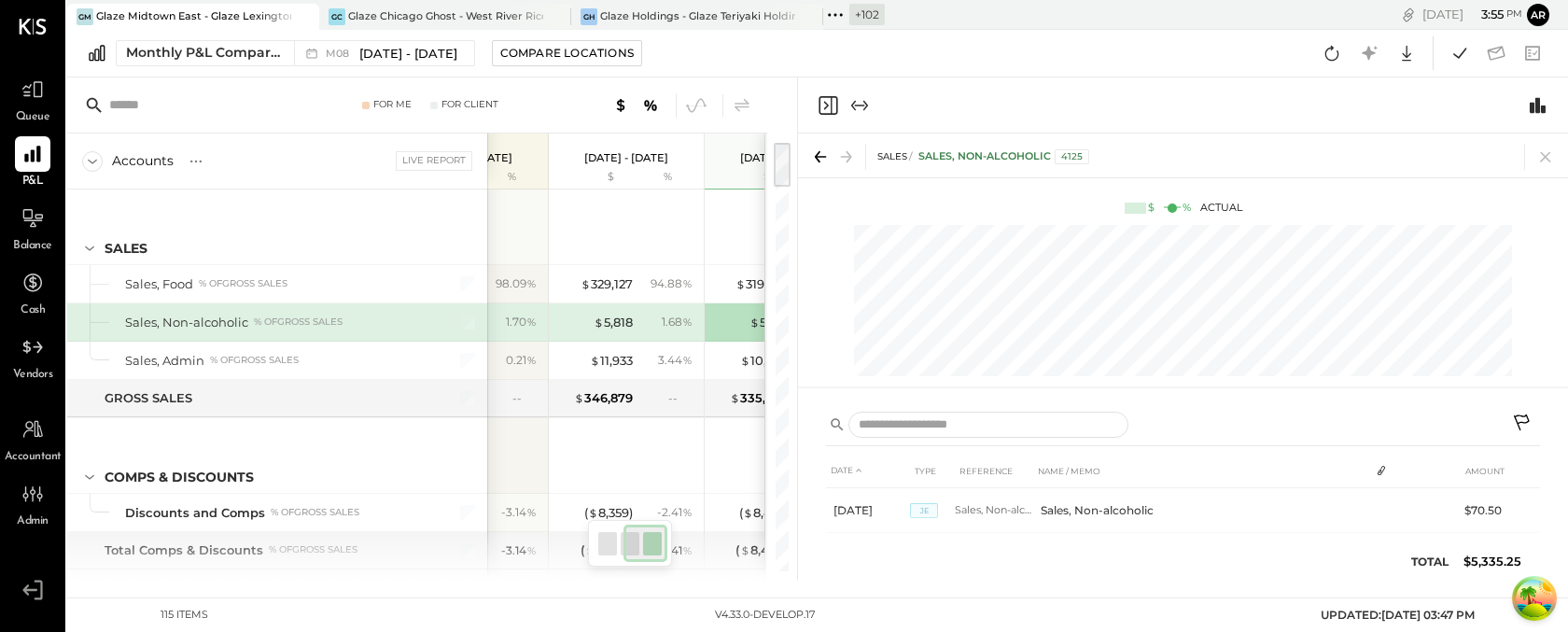
scroll to position [0, 189]
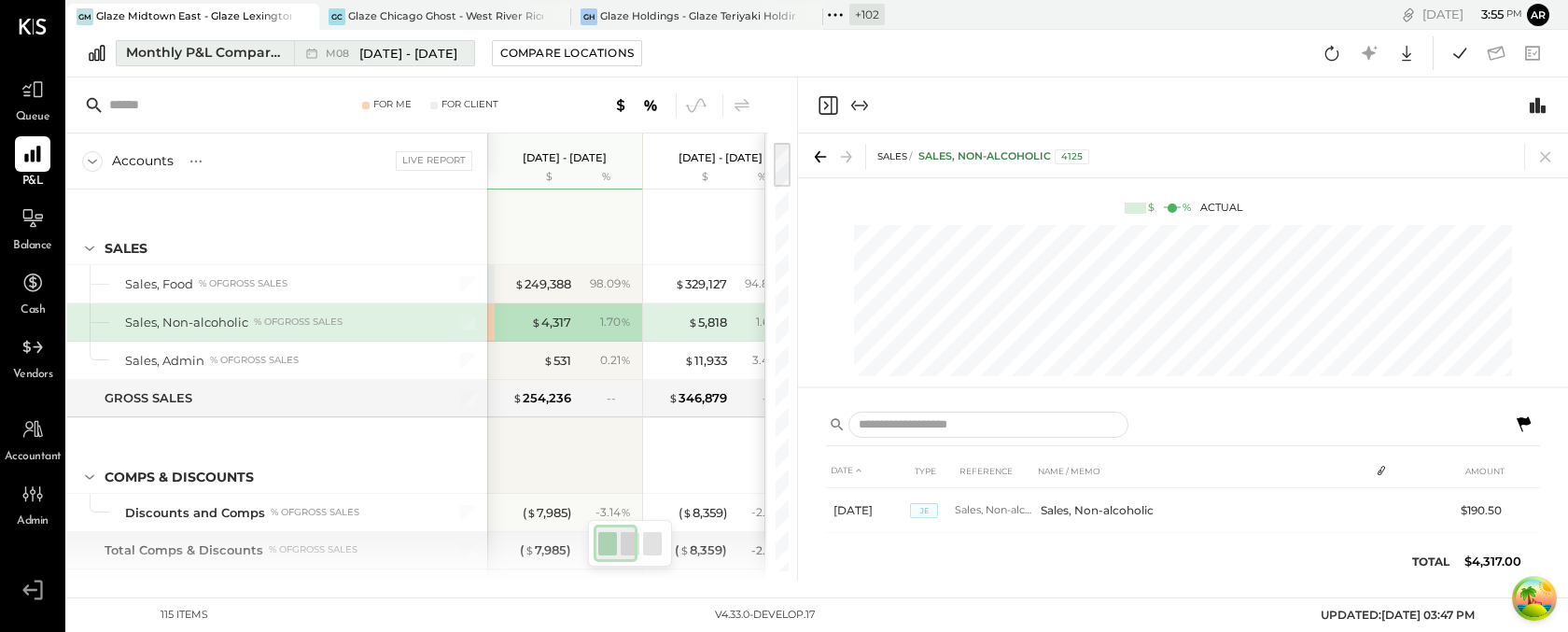
click at [380, 53] on span "[DATE] - [DATE]" at bounding box center [409, 54] width 98 height 17
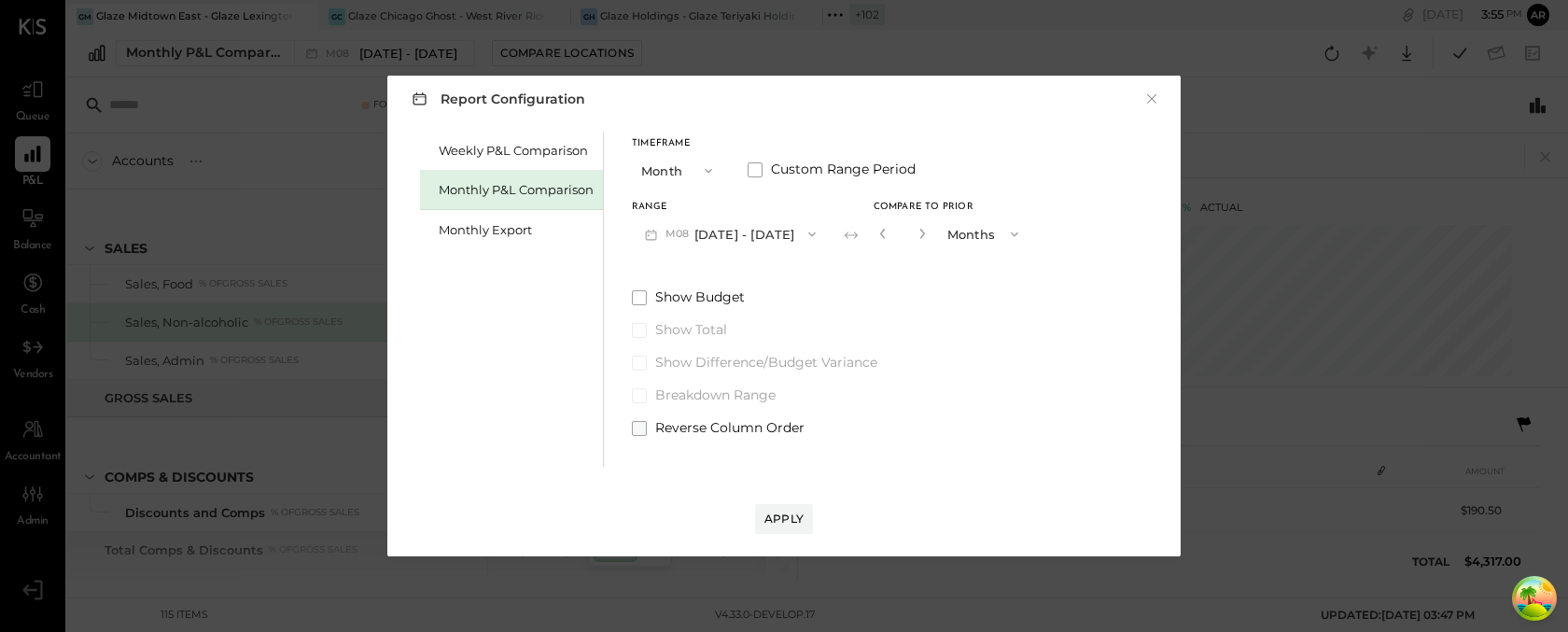
click at [634, 426] on span at bounding box center [640, 429] width 15 height 15
click at [778, 519] on div "Apply" at bounding box center [784, 518] width 39 height 15
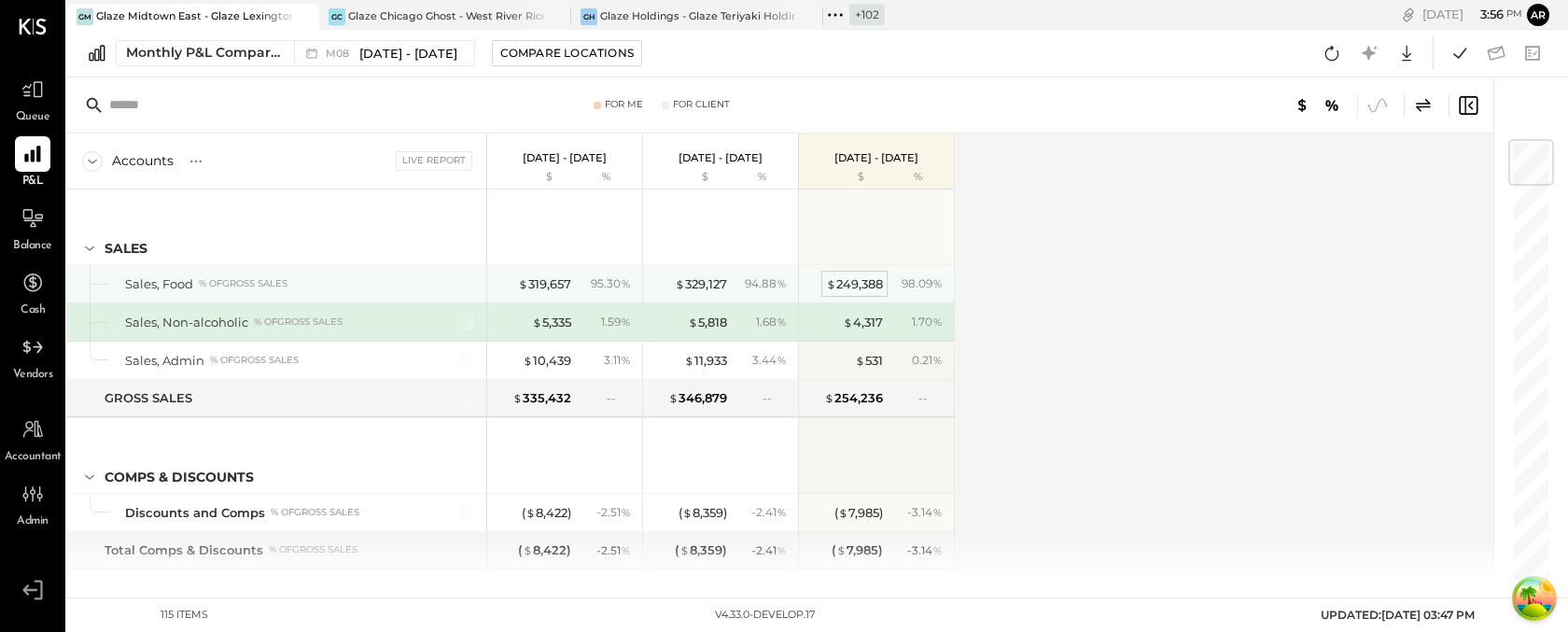
click at [837, 285] on div "$ 249,388" at bounding box center [854, 284] width 57 height 17
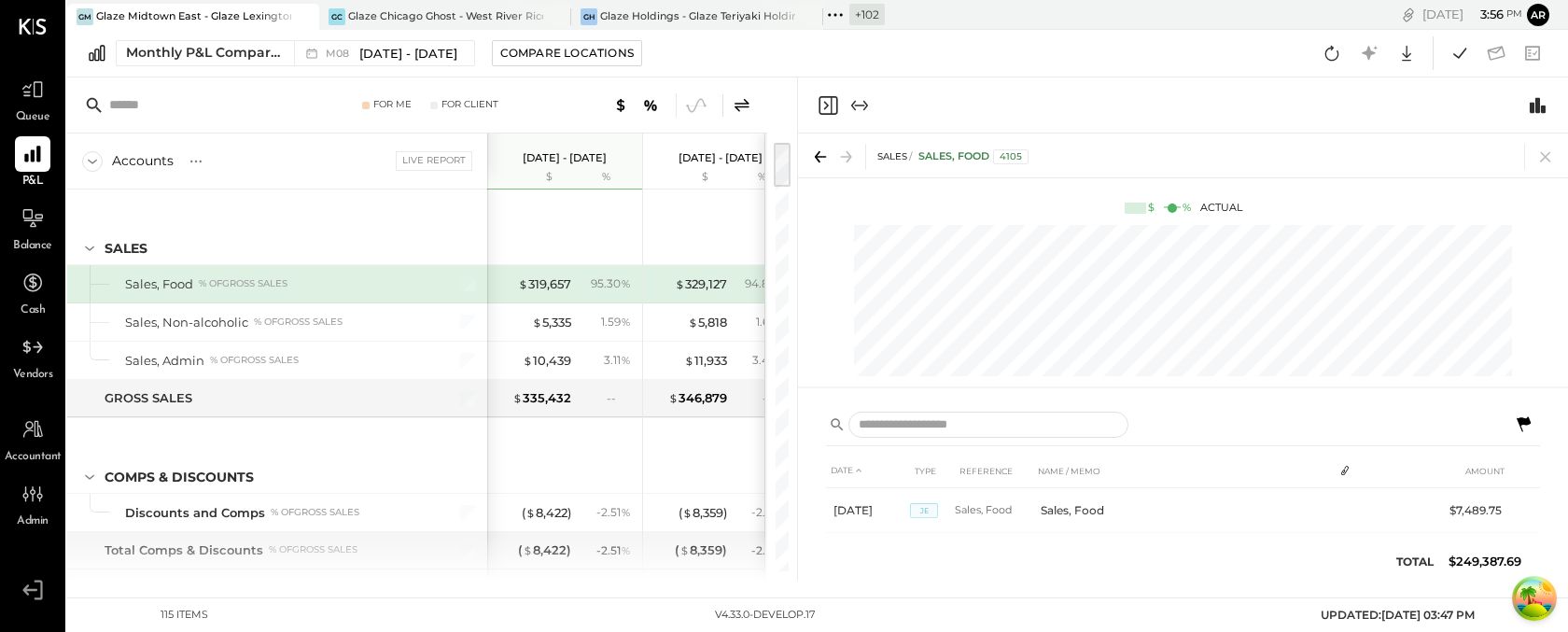
click at [825, 103] on icon "Close panel" at bounding box center [827, 105] width 22 height 22
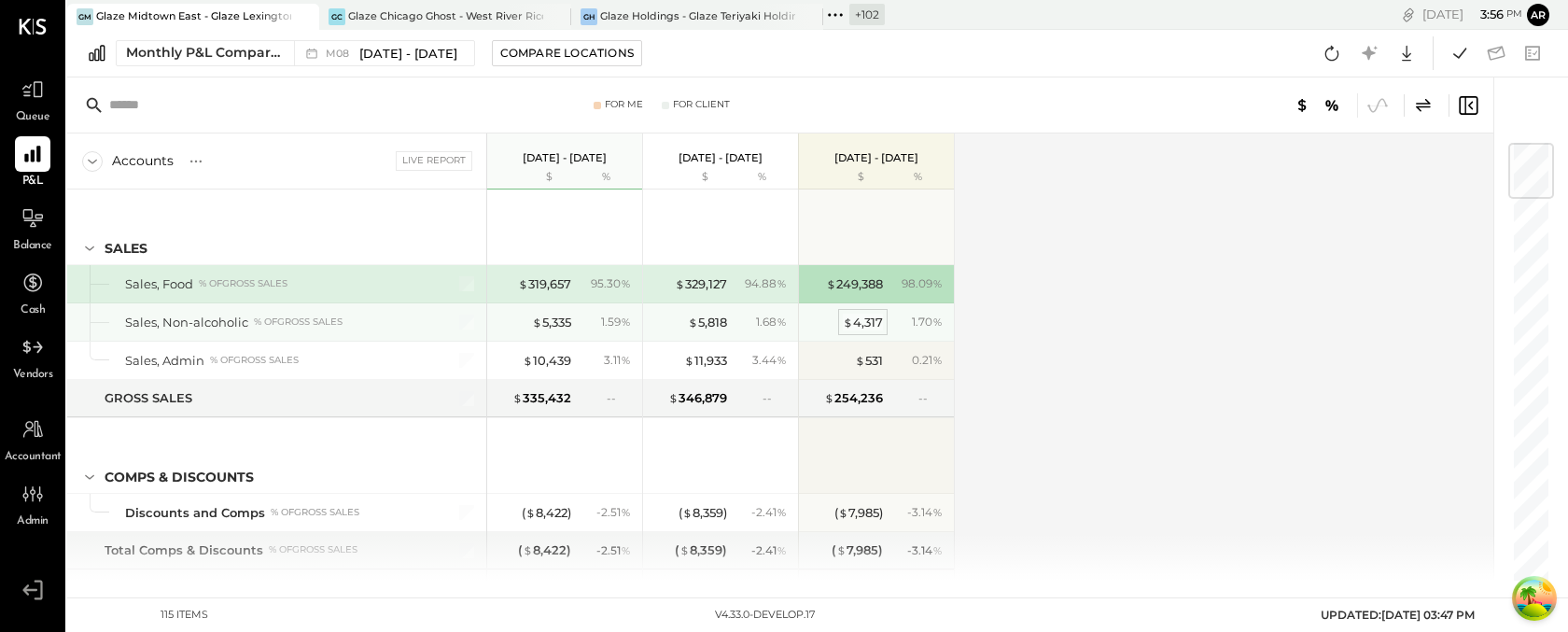
click at [862, 319] on div "$ 4,317" at bounding box center [863, 322] width 40 height 17
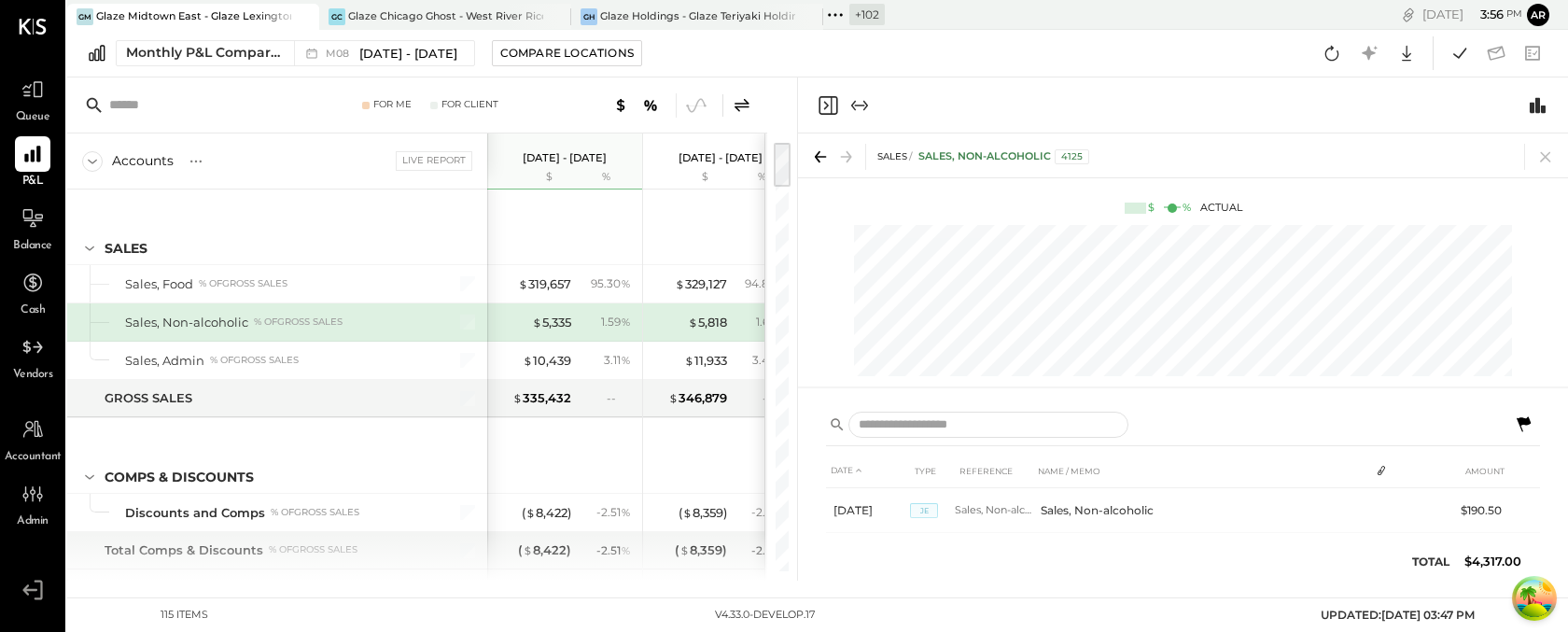
click at [822, 96] on icon "Close panel" at bounding box center [827, 105] width 18 height 18
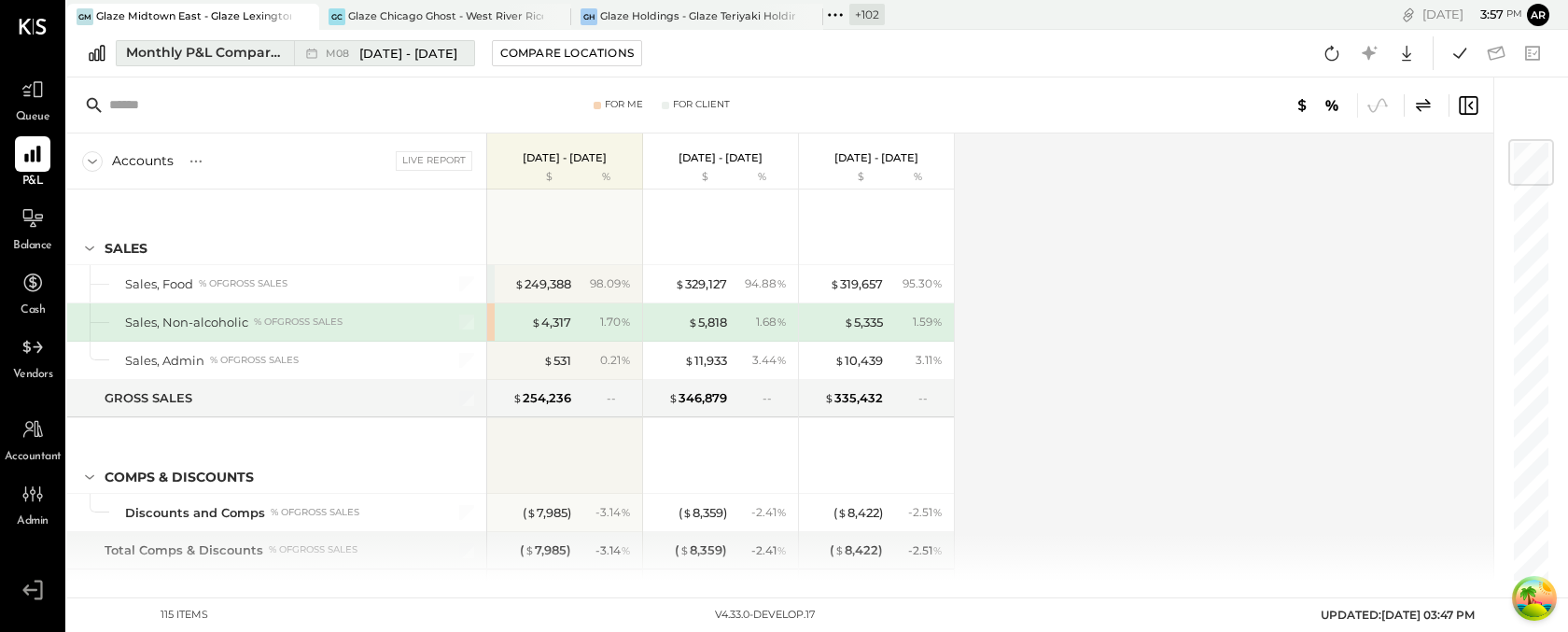
click at [425, 55] on span "[DATE] - [DATE]" at bounding box center [409, 54] width 98 height 17
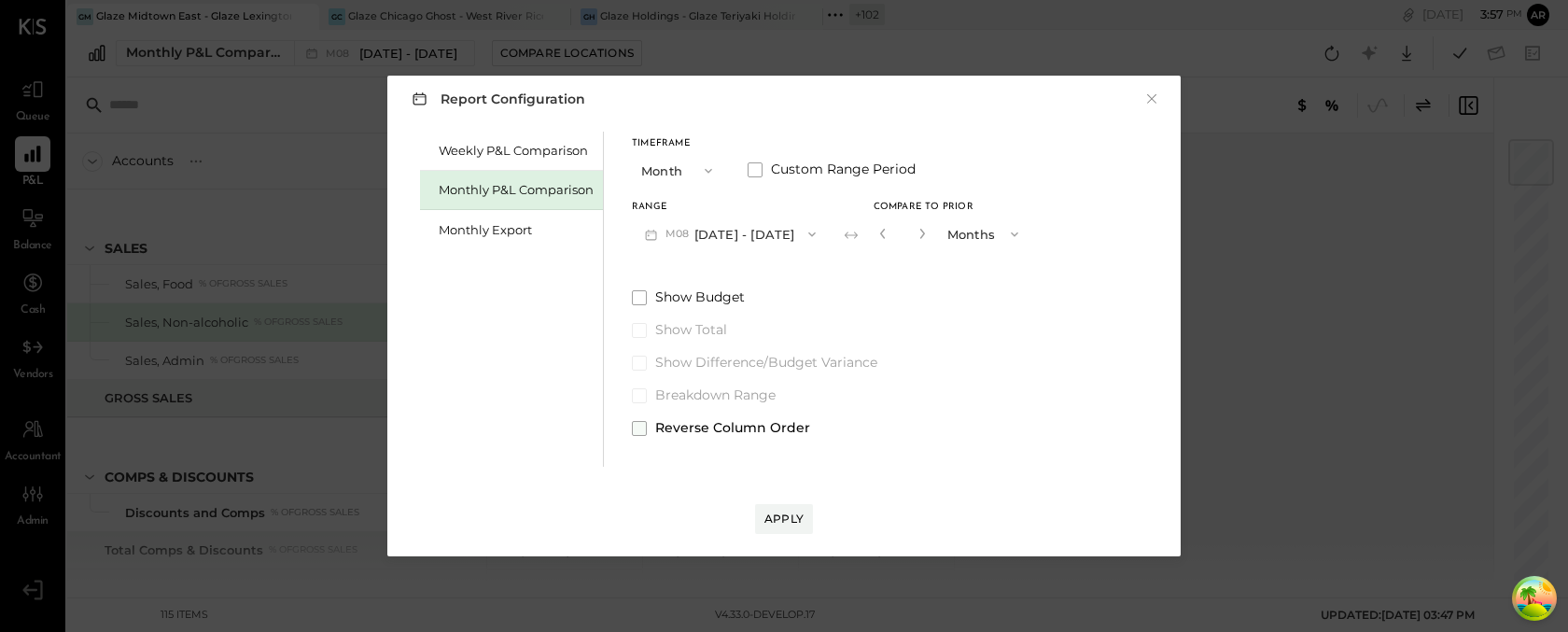
click at [647, 426] on label "Reverse Column Order" at bounding box center [831, 428] width 399 height 18
click at [797, 538] on div "Report Configuration × Weekly P&L Comparison Monthly P&L Comparison Monthly Exp…" at bounding box center [784, 316] width 794 height 481
click at [795, 519] on div "Apply" at bounding box center [784, 518] width 39 height 15
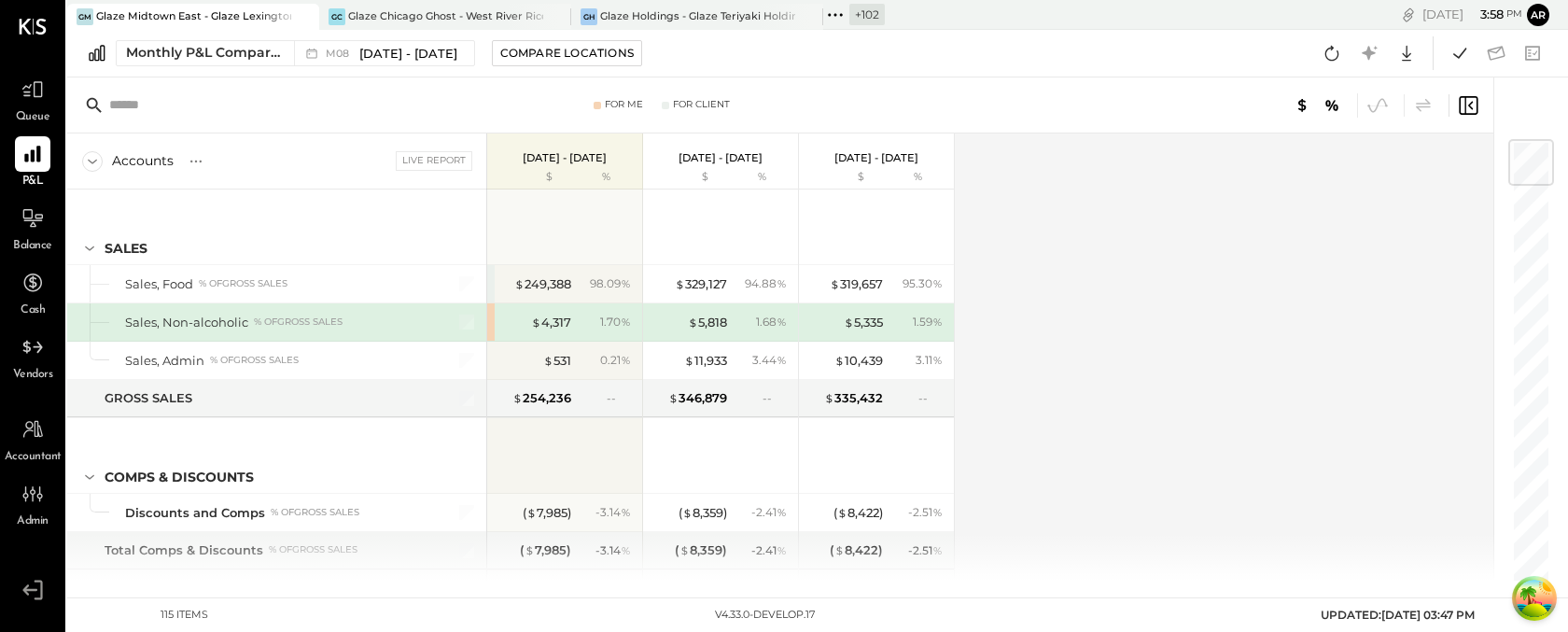
click at [367, 70] on div "Monthly P&L Comparison M08 [DATE] - [DATE] Compare Locations Google Sheets Excel" at bounding box center [818, 53] width 1501 height 47
click at [365, 48] on span "[DATE] - [DATE]" at bounding box center [409, 54] width 98 height 17
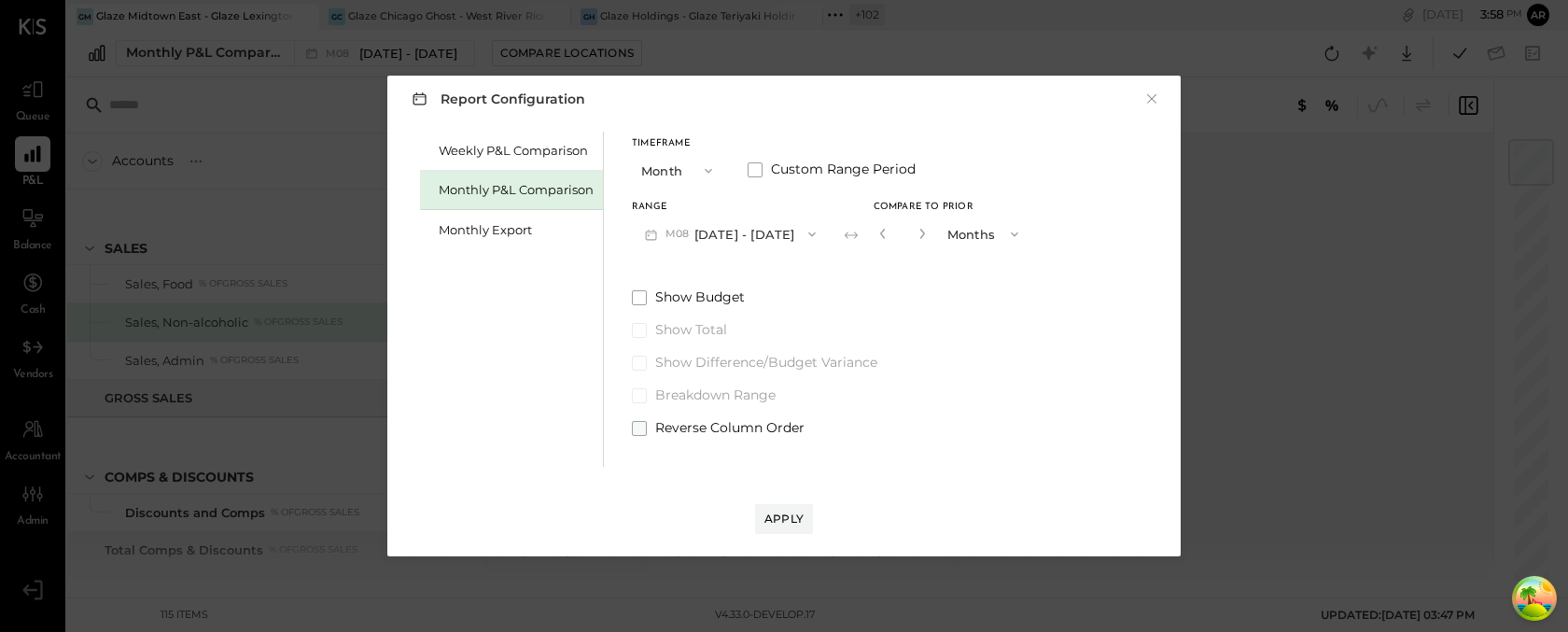
click at [641, 433] on span at bounding box center [640, 429] width 15 height 15
click at [770, 518] on div "Apply" at bounding box center [784, 518] width 39 height 15
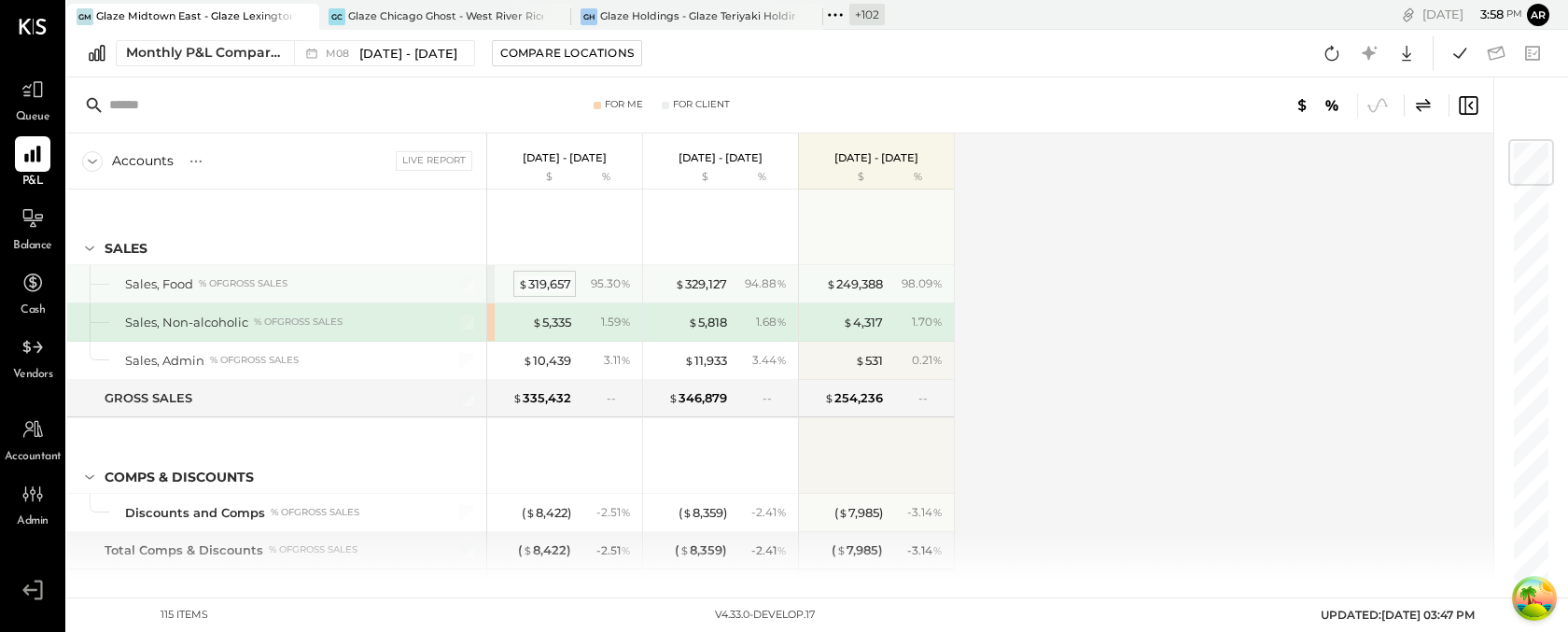
click at [544, 285] on div "$ 319,657" at bounding box center [544, 284] width 53 height 17
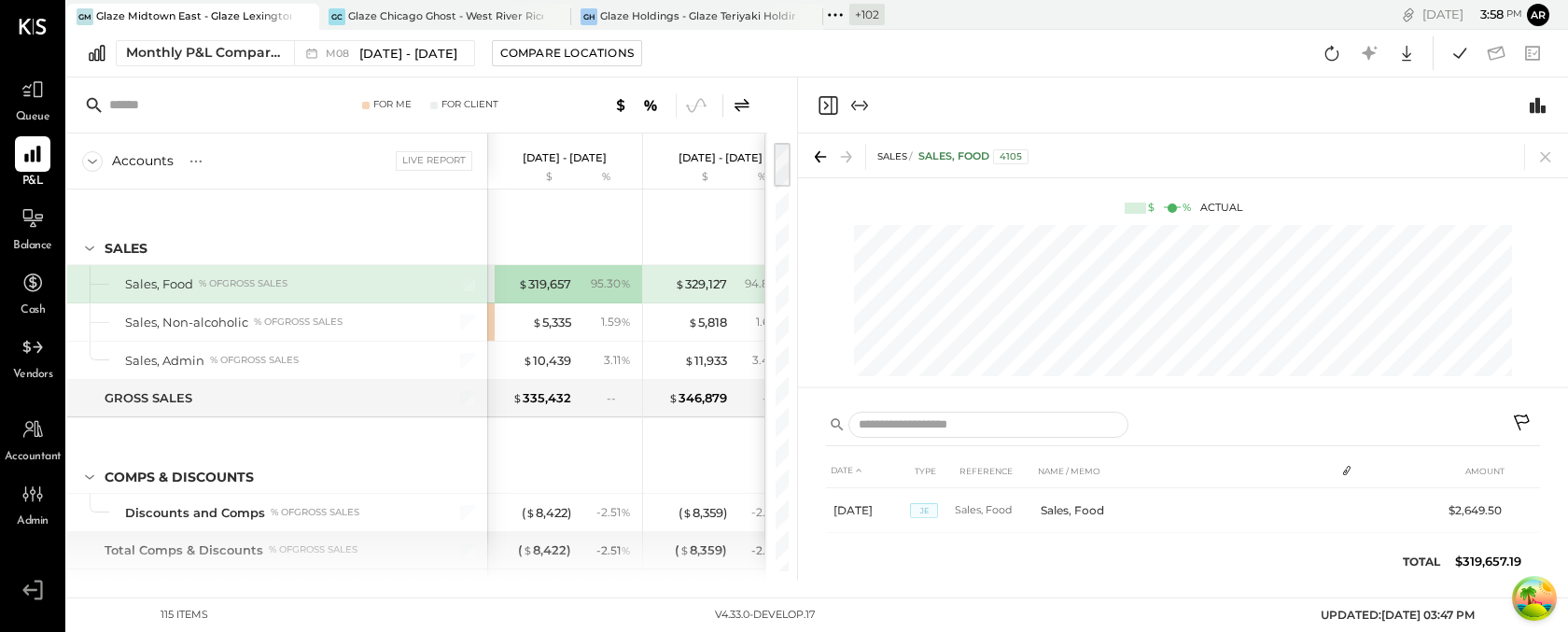
click at [820, 105] on icon "Close panel" at bounding box center [827, 105] width 18 height 18
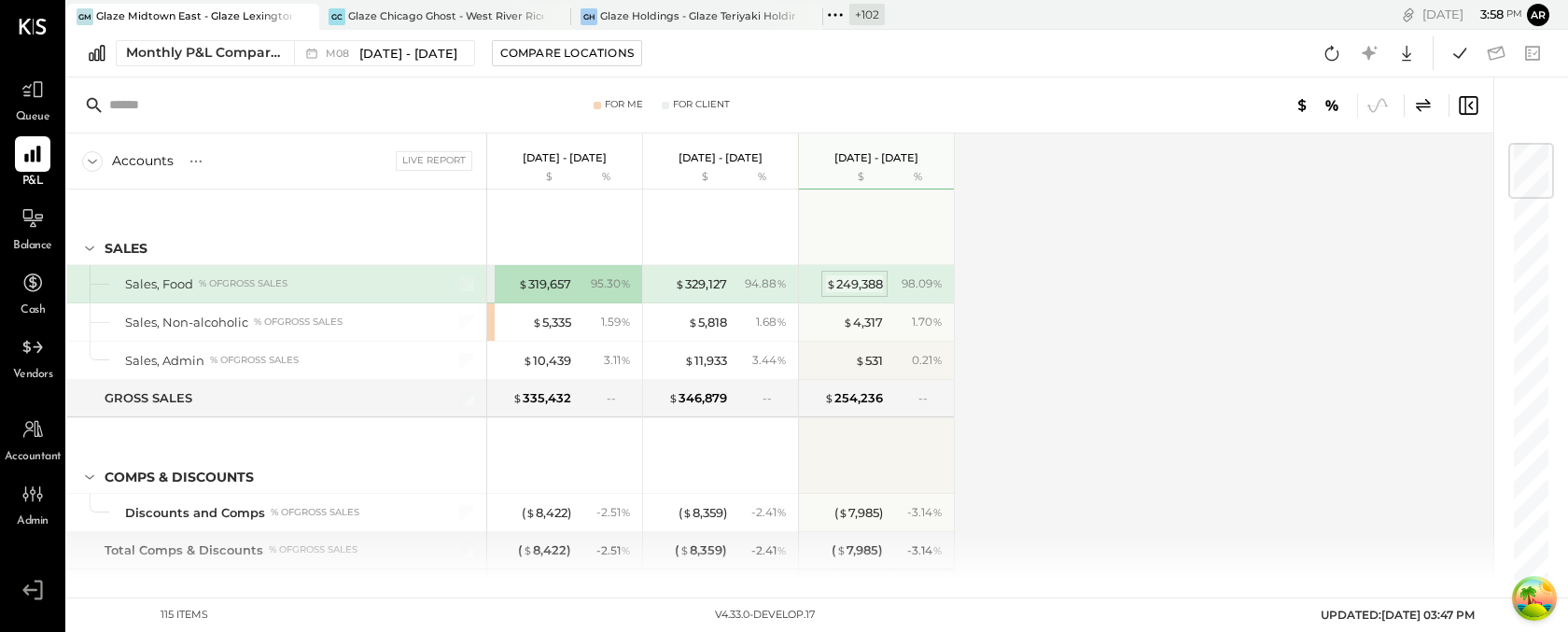
click at [852, 288] on div "$ 249,388" at bounding box center [854, 284] width 57 height 17
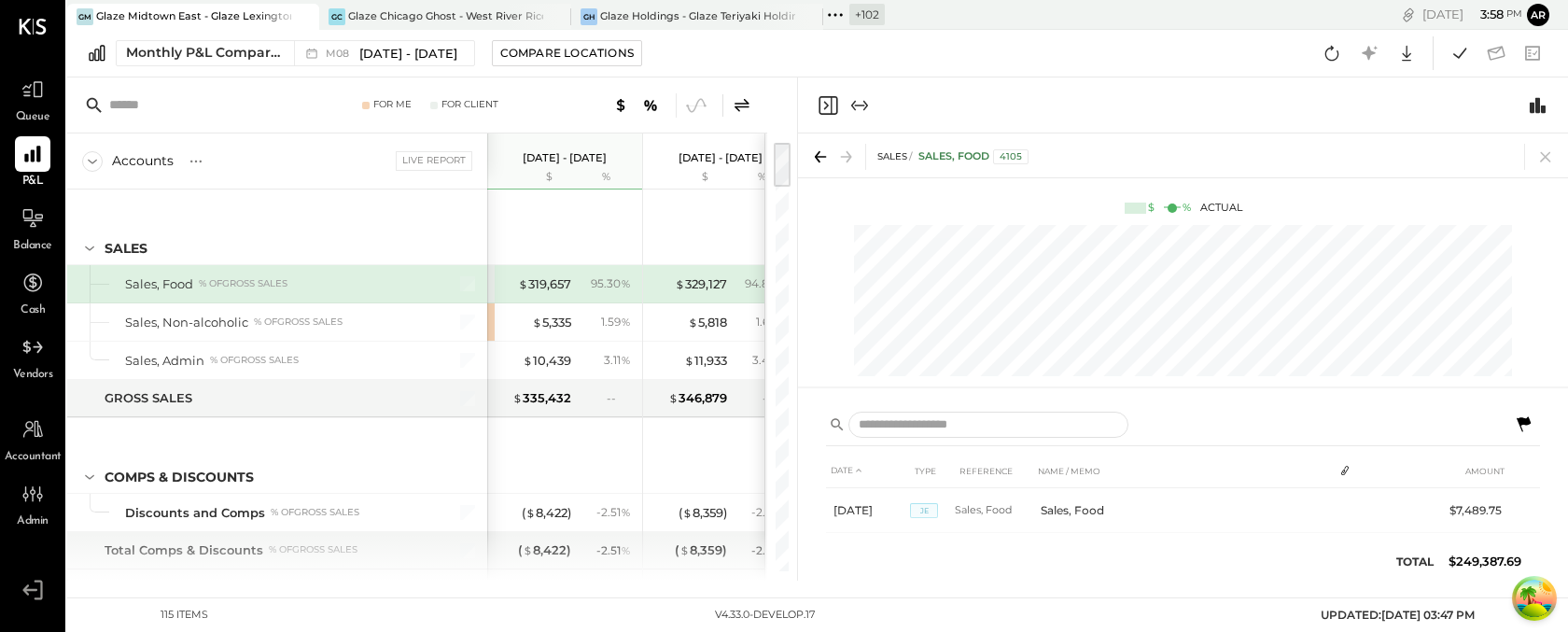
click at [1531, 425] on icon at bounding box center [1523, 424] width 22 height 22
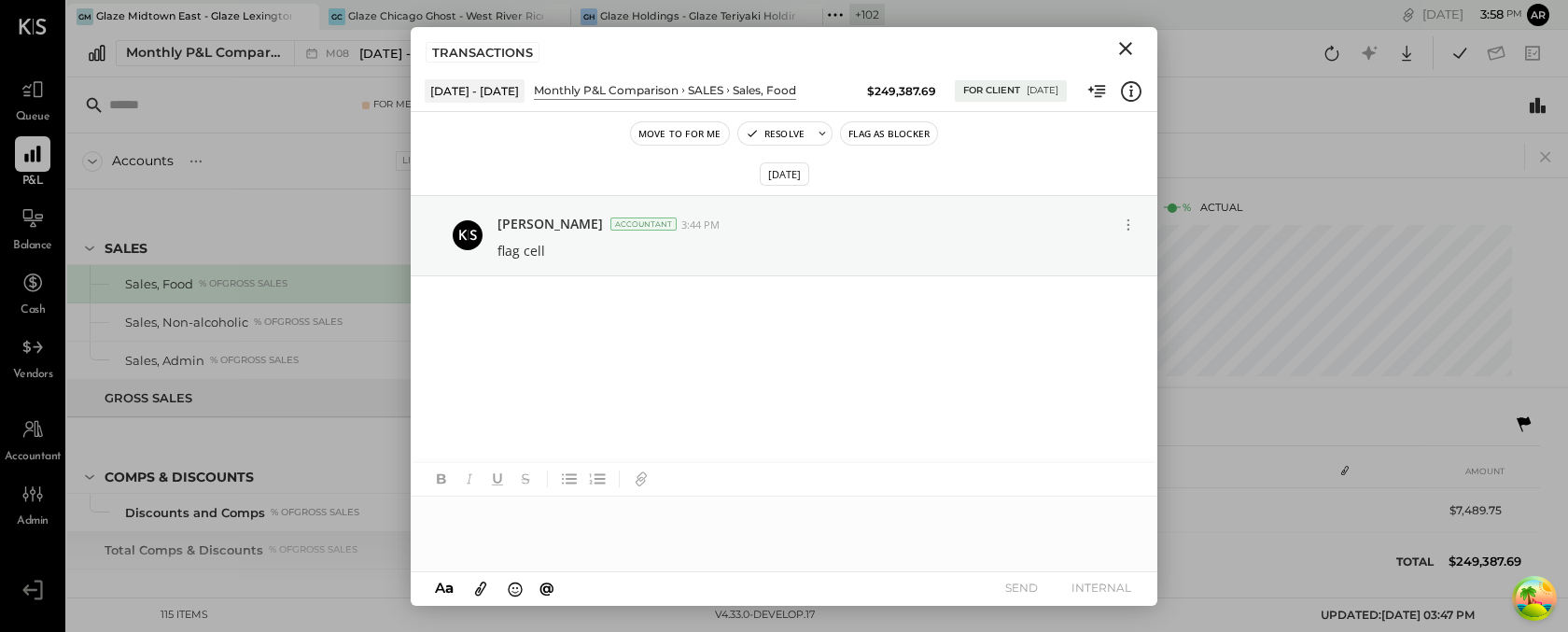
click at [1123, 45] on icon "Close" at bounding box center [1125, 49] width 13 height 13
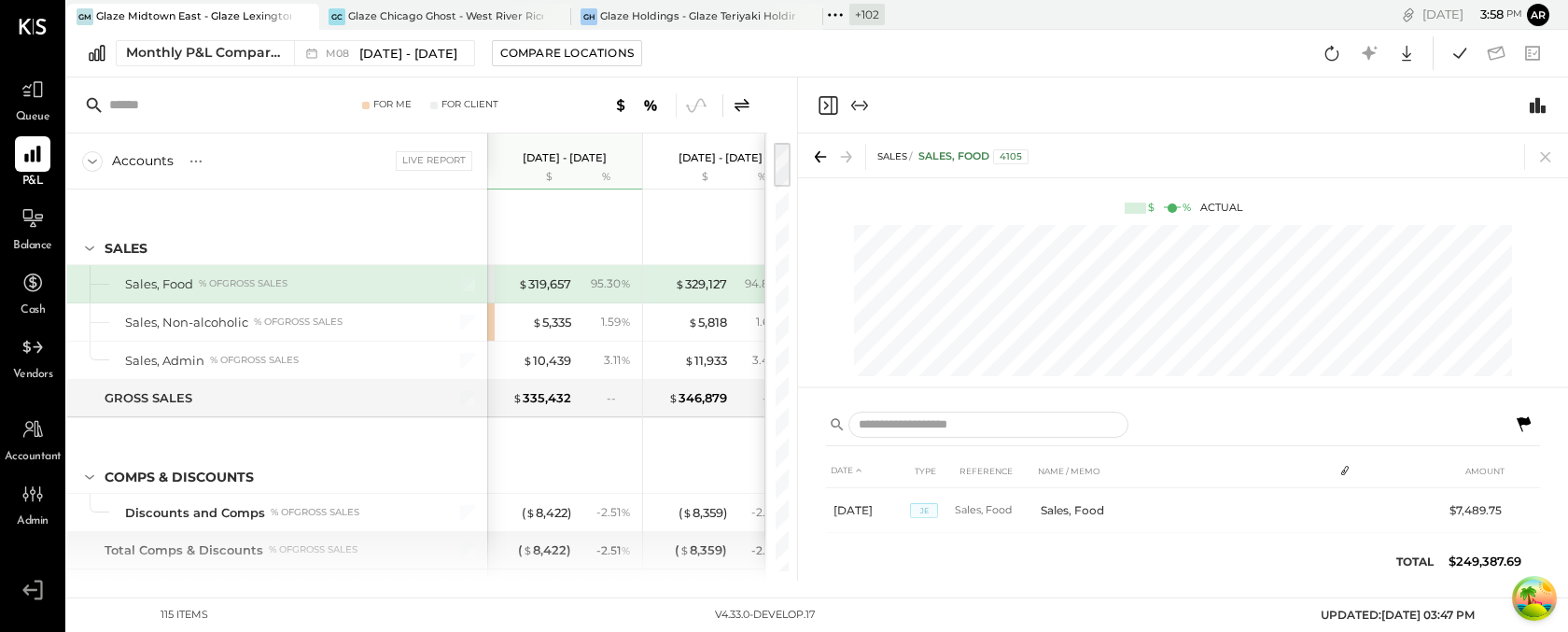
click at [823, 103] on icon "Close panel" at bounding box center [827, 105] width 22 height 22
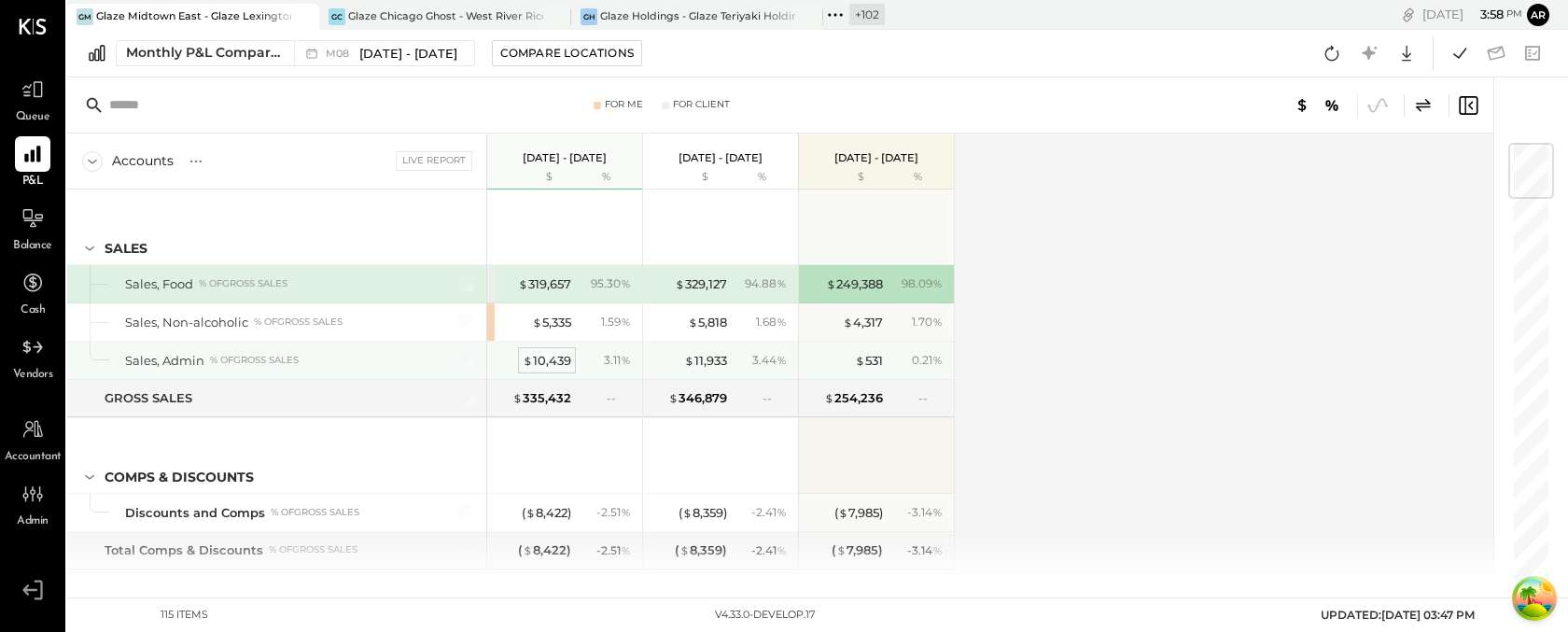
click at [555, 357] on div "$ 10,439" at bounding box center [546, 361] width 48 height 17
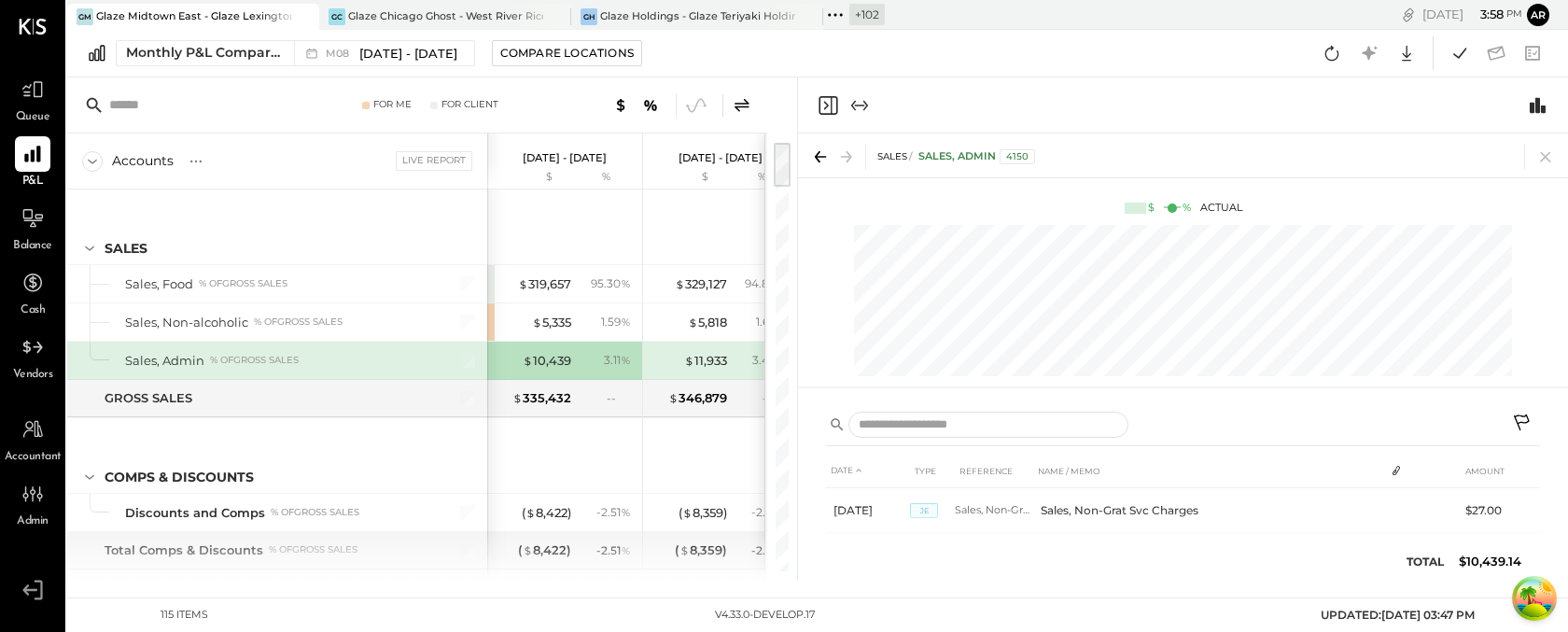
click at [1517, 417] on icon at bounding box center [1523, 424] width 22 height 22
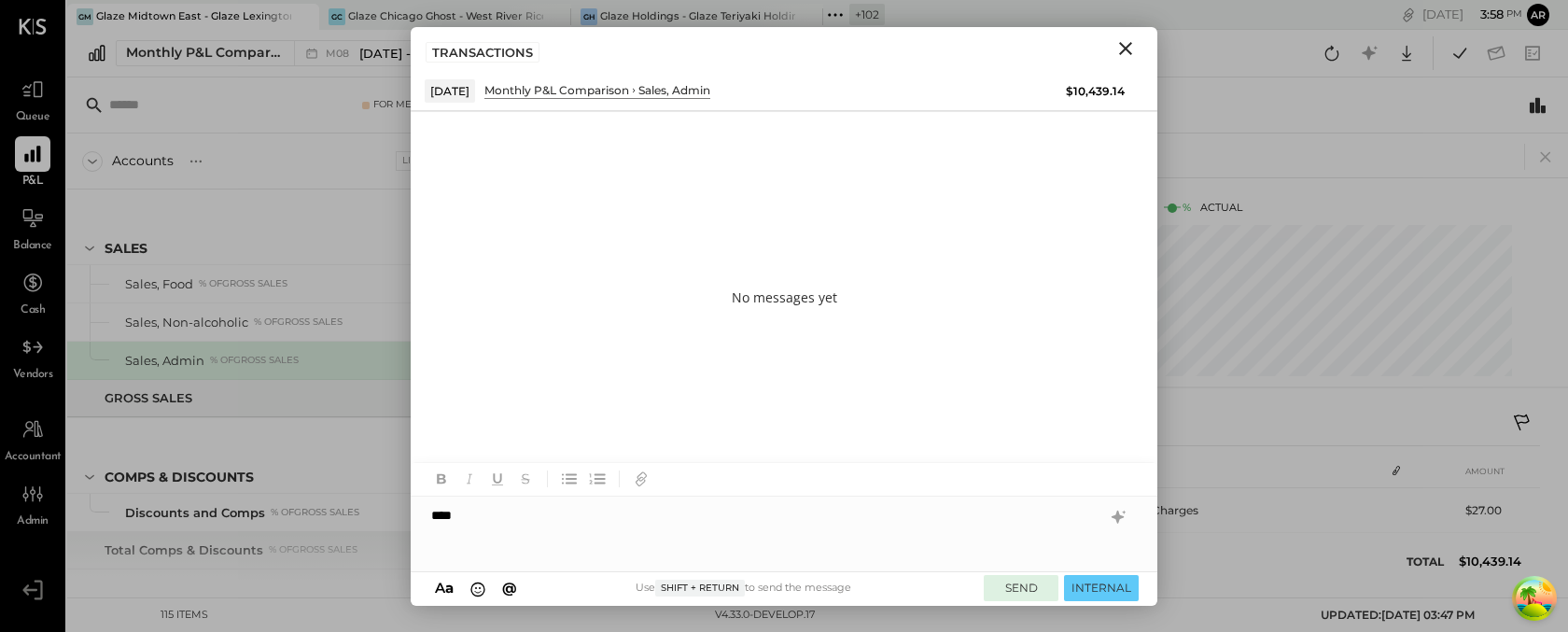
click at [1003, 587] on button "SEND" at bounding box center [1022, 588] width 75 height 25
click at [1139, 55] on button "Close" at bounding box center [1125, 48] width 34 height 24
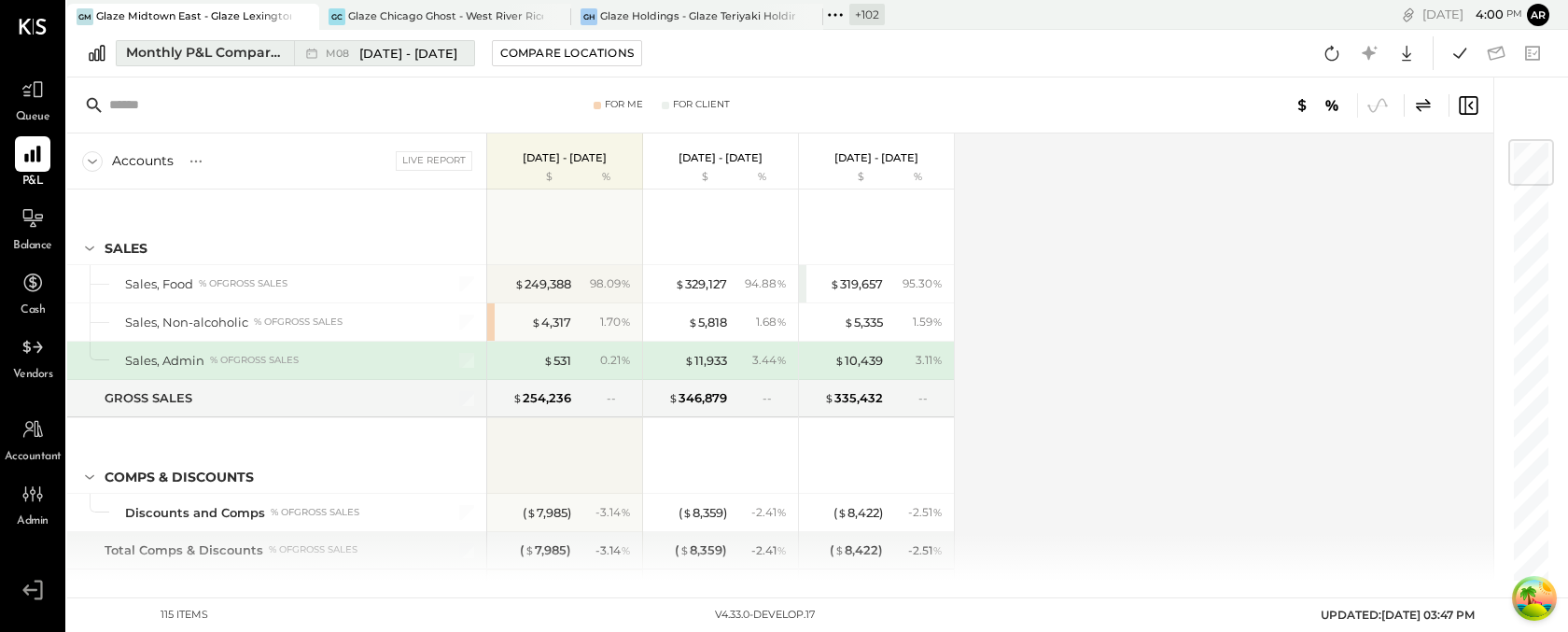
click at [338, 45] on div "M08 [DATE] - [DATE]" at bounding box center [392, 54] width 132 height 17
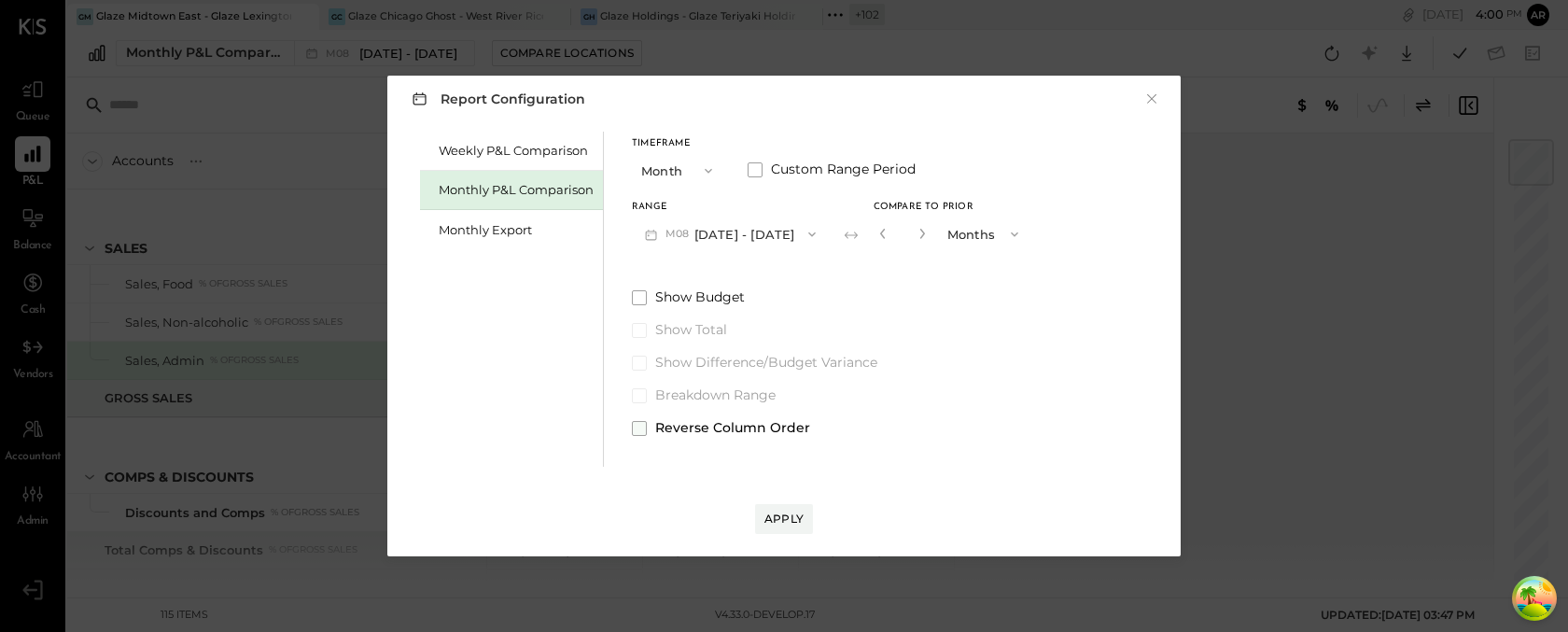
click at [636, 426] on span at bounding box center [640, 429] width 15 height 15
click at [776, 519] on div "Apply" at bounding box center [784, 518] width 39 height 15
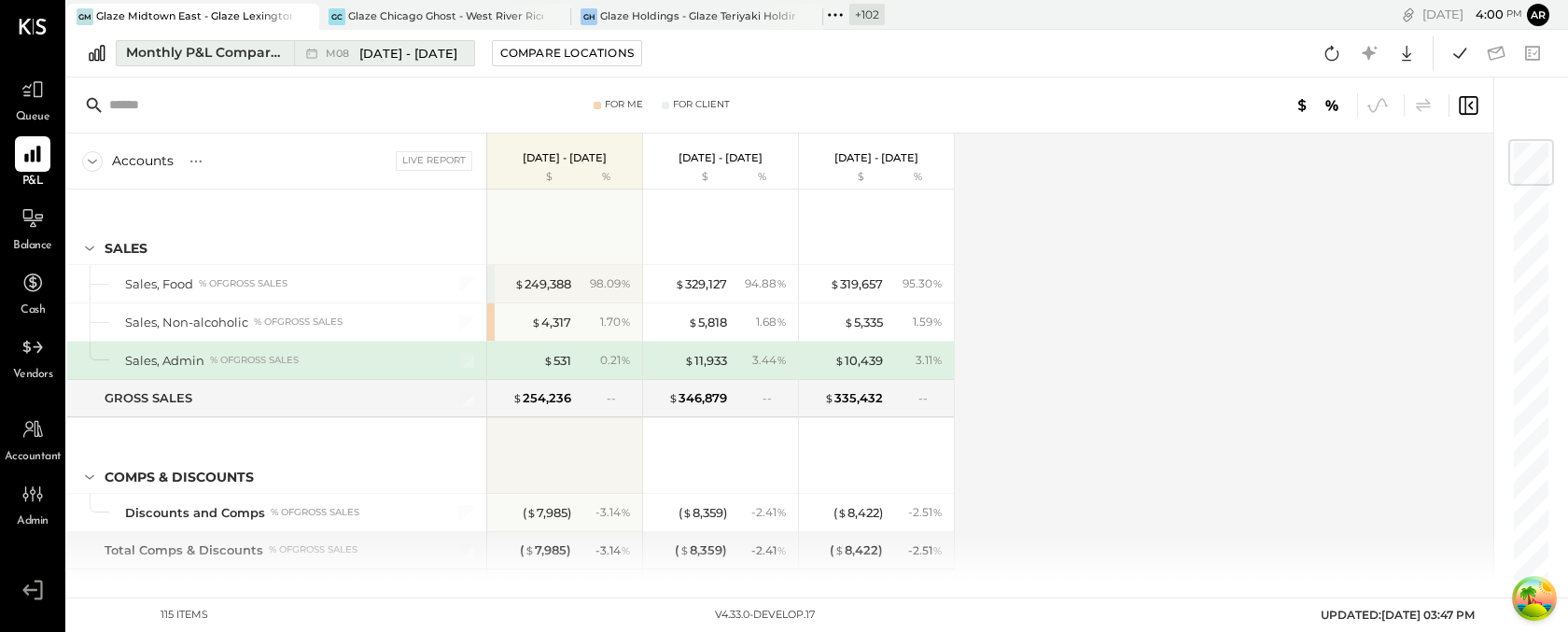
click at [393, 51] on span "[DATE] - [DATE]" at bounding box center [409, 54] width 98 height 17
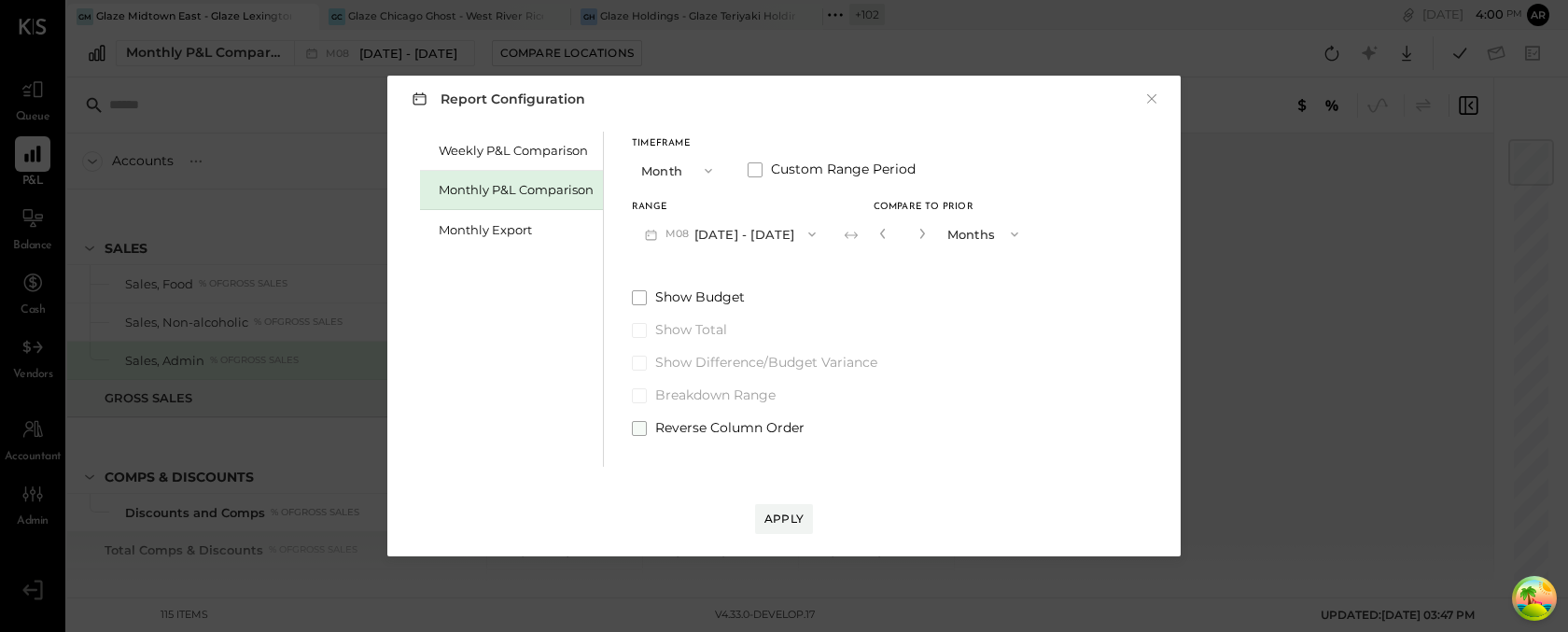
click at [638, 430] on span at bounding box center [640, 429] width 15 height 15
click at [766, 518] on div "Apply" at bounding box center [784, 518] width 39 height 15
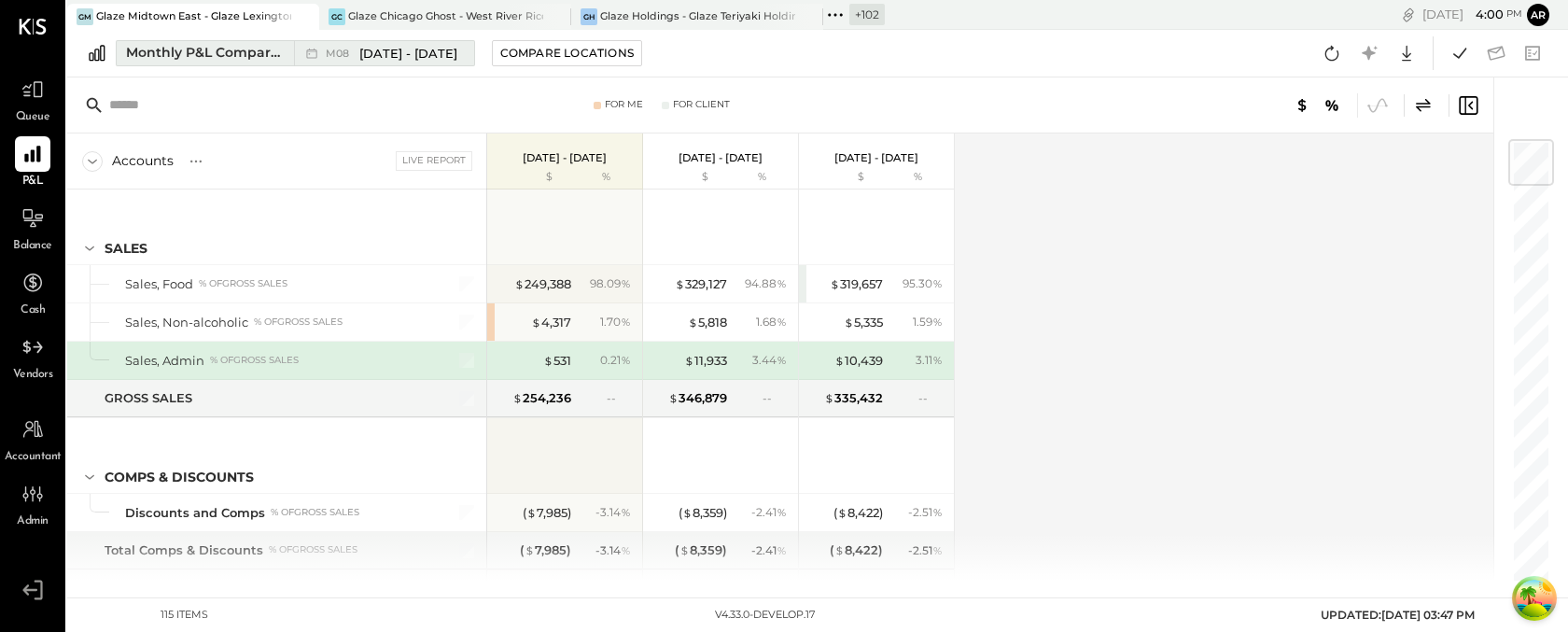
click at [327, 48] on span "M08" at bounding box center [341, 53] width 29 height 11
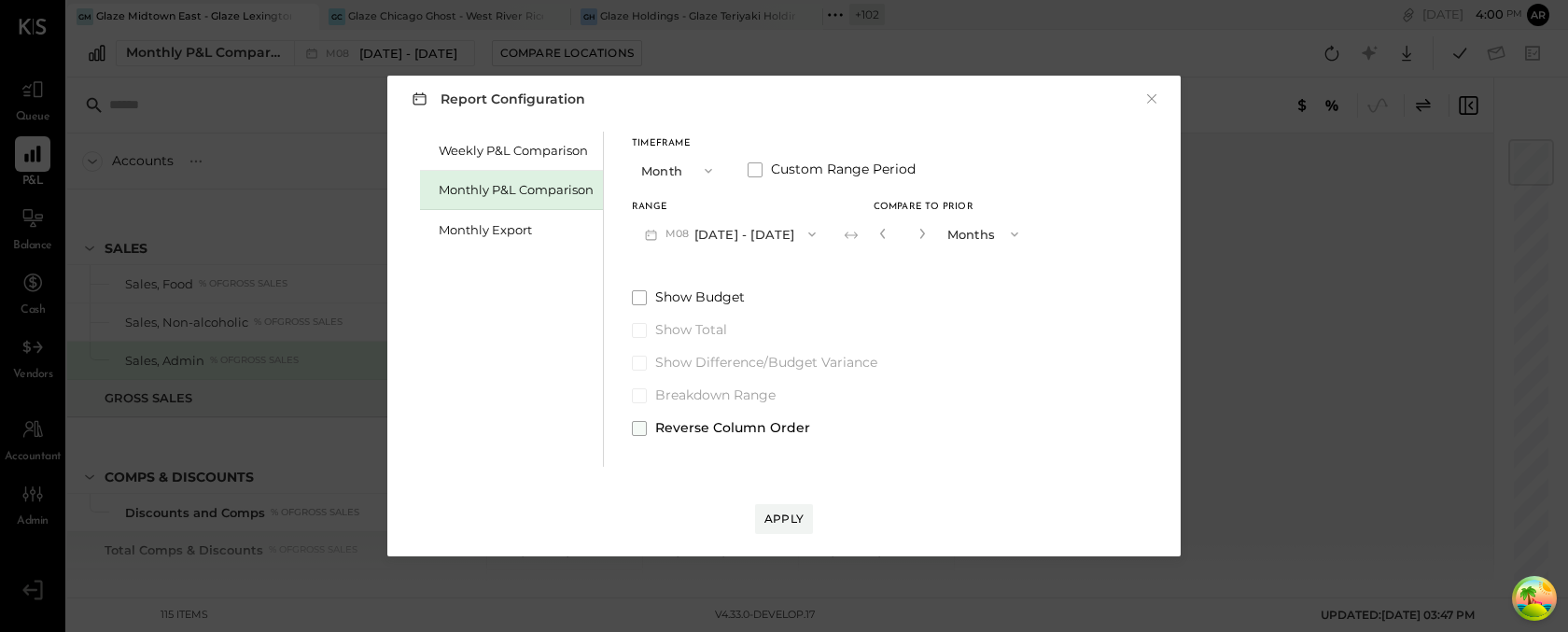
click at [640, 427] on span at bounding box center [640, 429] width 15 height 15
click at [773, 518] on div "Apply" at bounding box center [784, 518] width 39 height 15
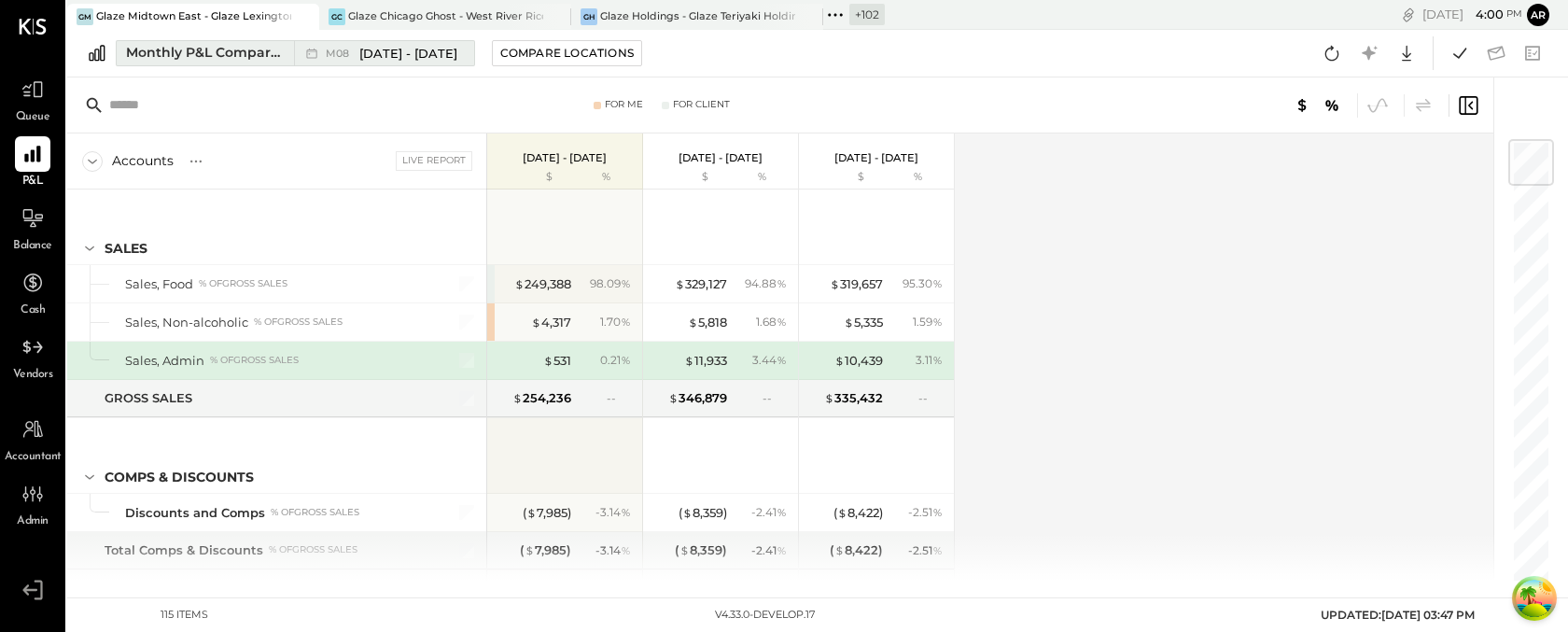
click at [358, 62] on div "M08 Aug 1 - 31, 2025" at bounding box center [392, 54] width 132 height 17
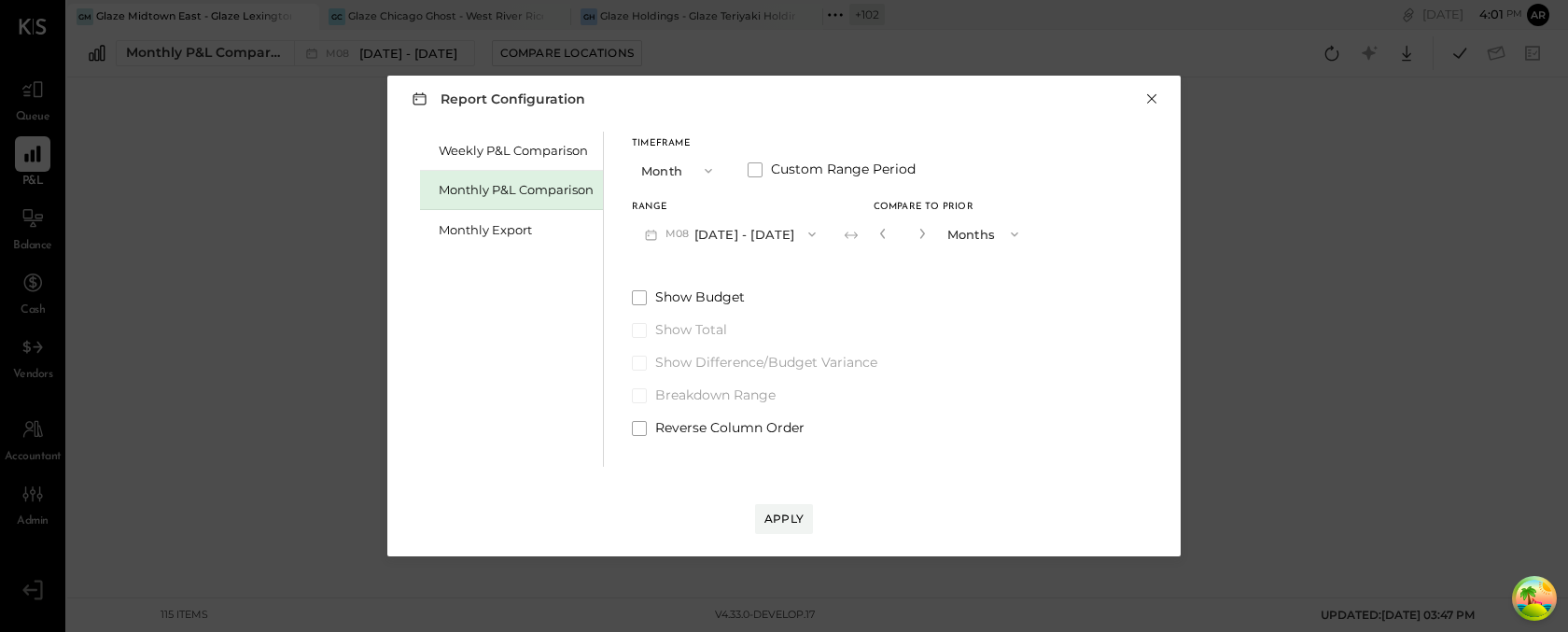
click at [1154, 94] on button "×" at bounding box center [1151, 98] width 16 height 18
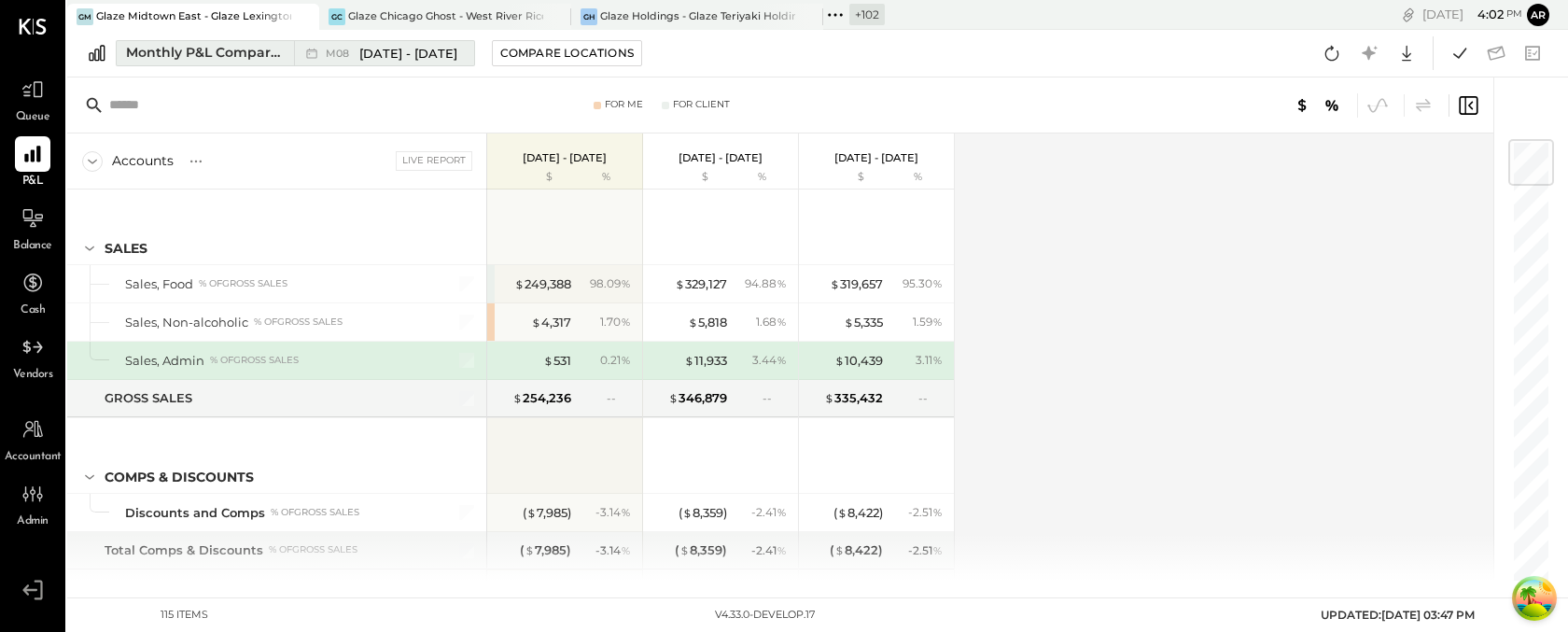
click at [316, 50] on icon at bounding box center [311, 53] width 11 height 11
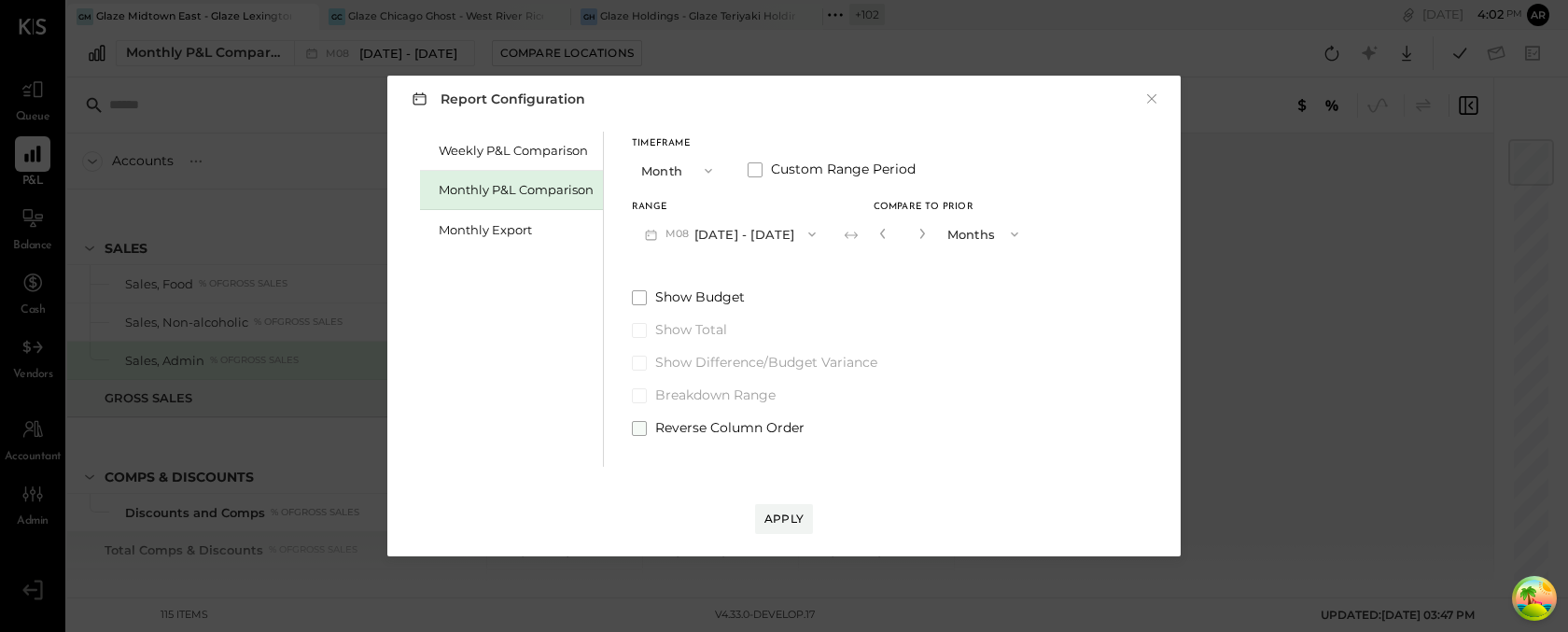
click at [635, 433] on span at bounding box center [640, 429] width 15 height 15
click at [793, 514] on div "Apply" at bounding box center [784, 518] width 39 height 15
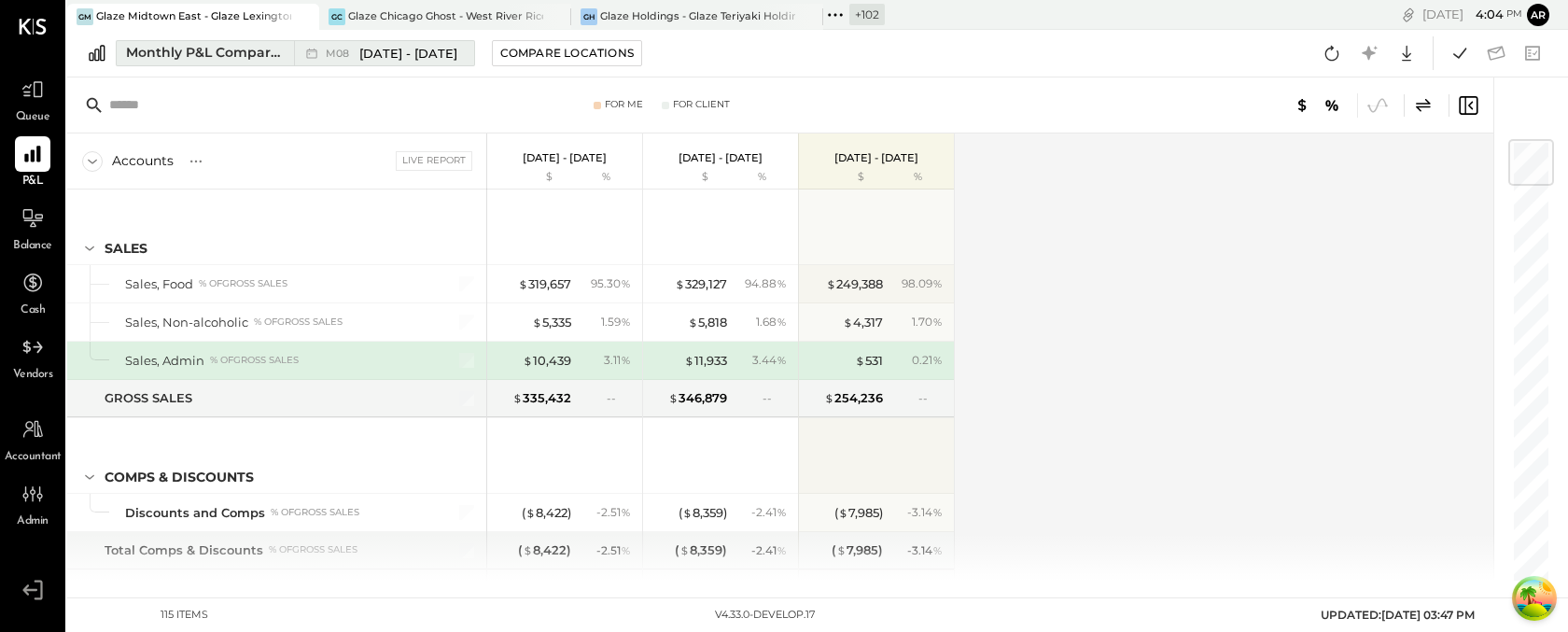
click at [373, 57] on span "[DATE] - [DATE]" at bounding box center [409, 54] width 98 height 17
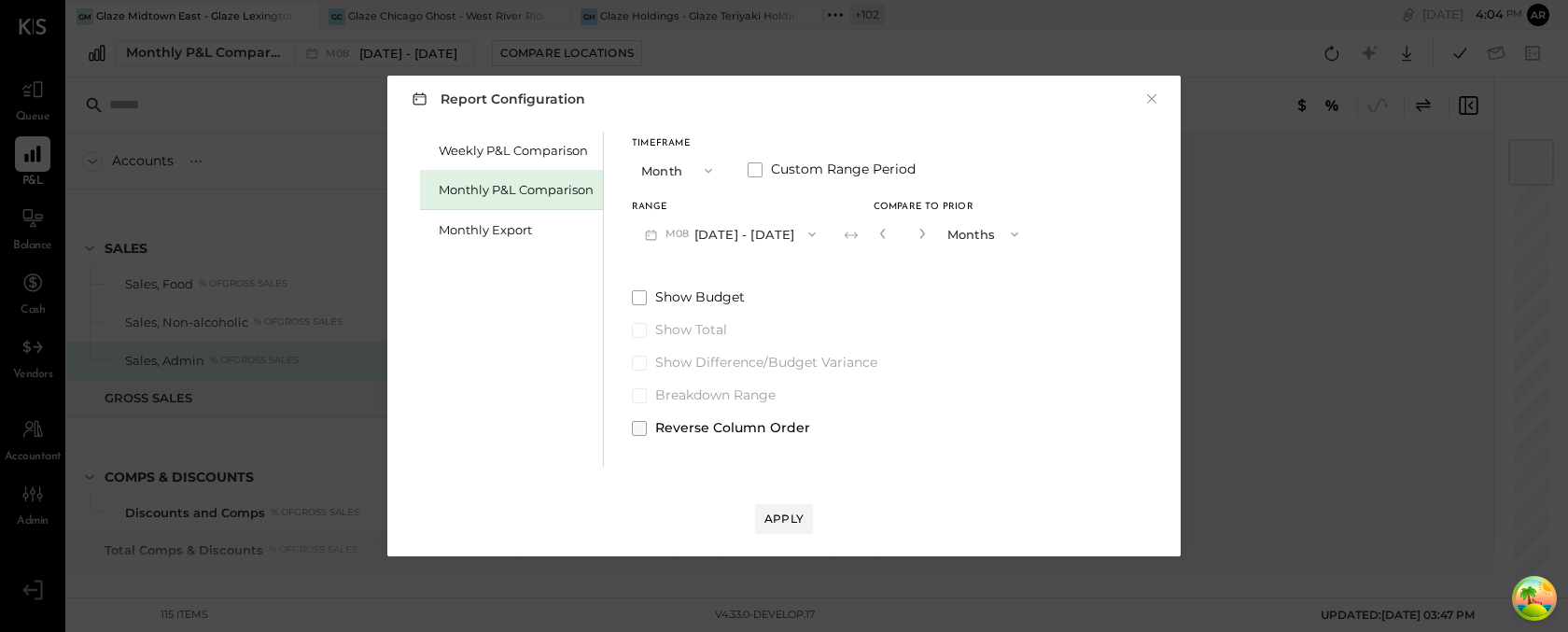
click at [637, 432] on span at bounding box center [640, 429] width 15 height 15
click at [788, 518] on div "Apply" at bounding box center [784, 518] width 39 height 15
